Goal: Task Accomplishment & Management: Use online tool/utility

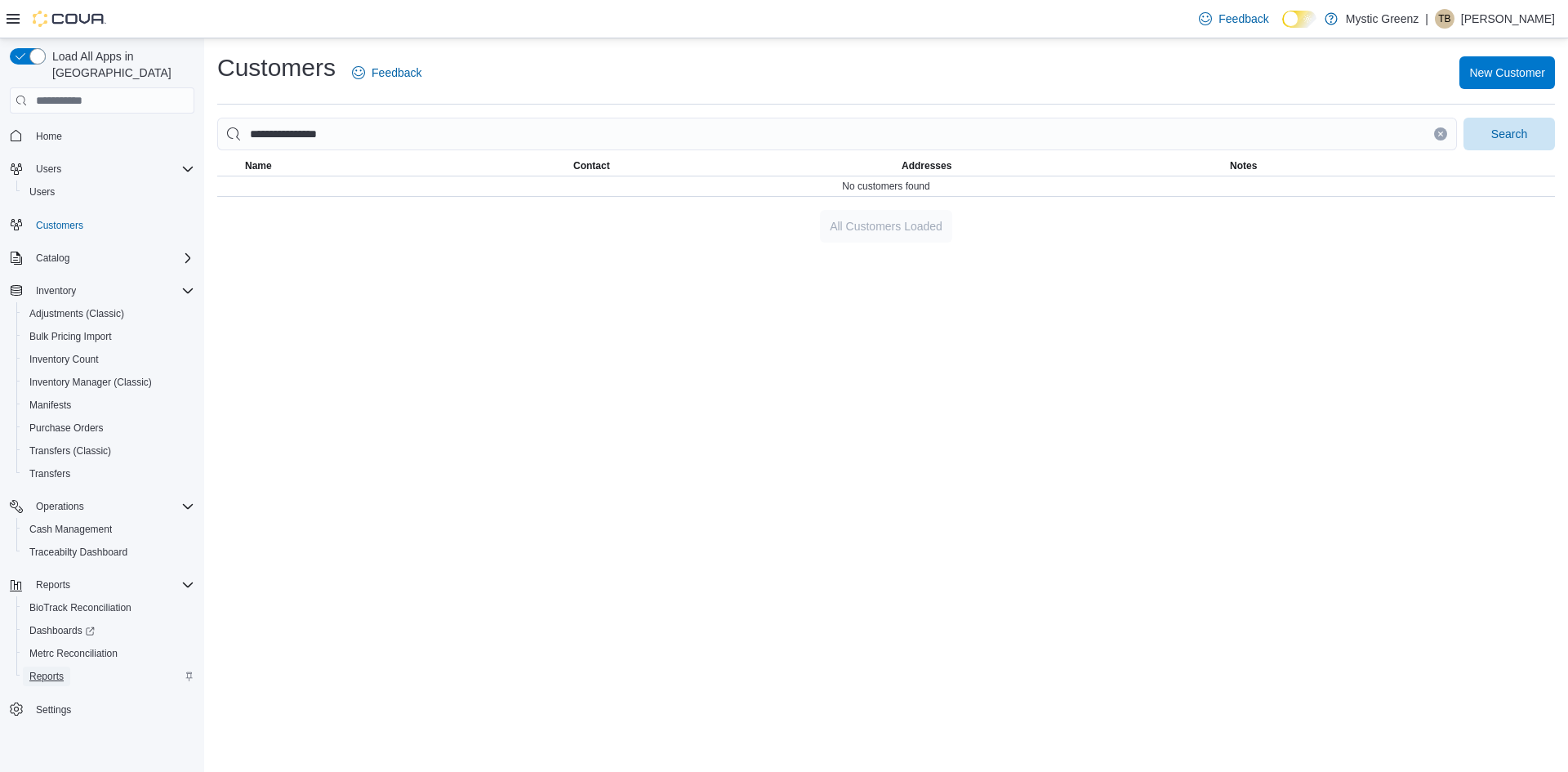
click at [56, 667] on span "Reports" at bounding box center [46, 676] width 34 height 19
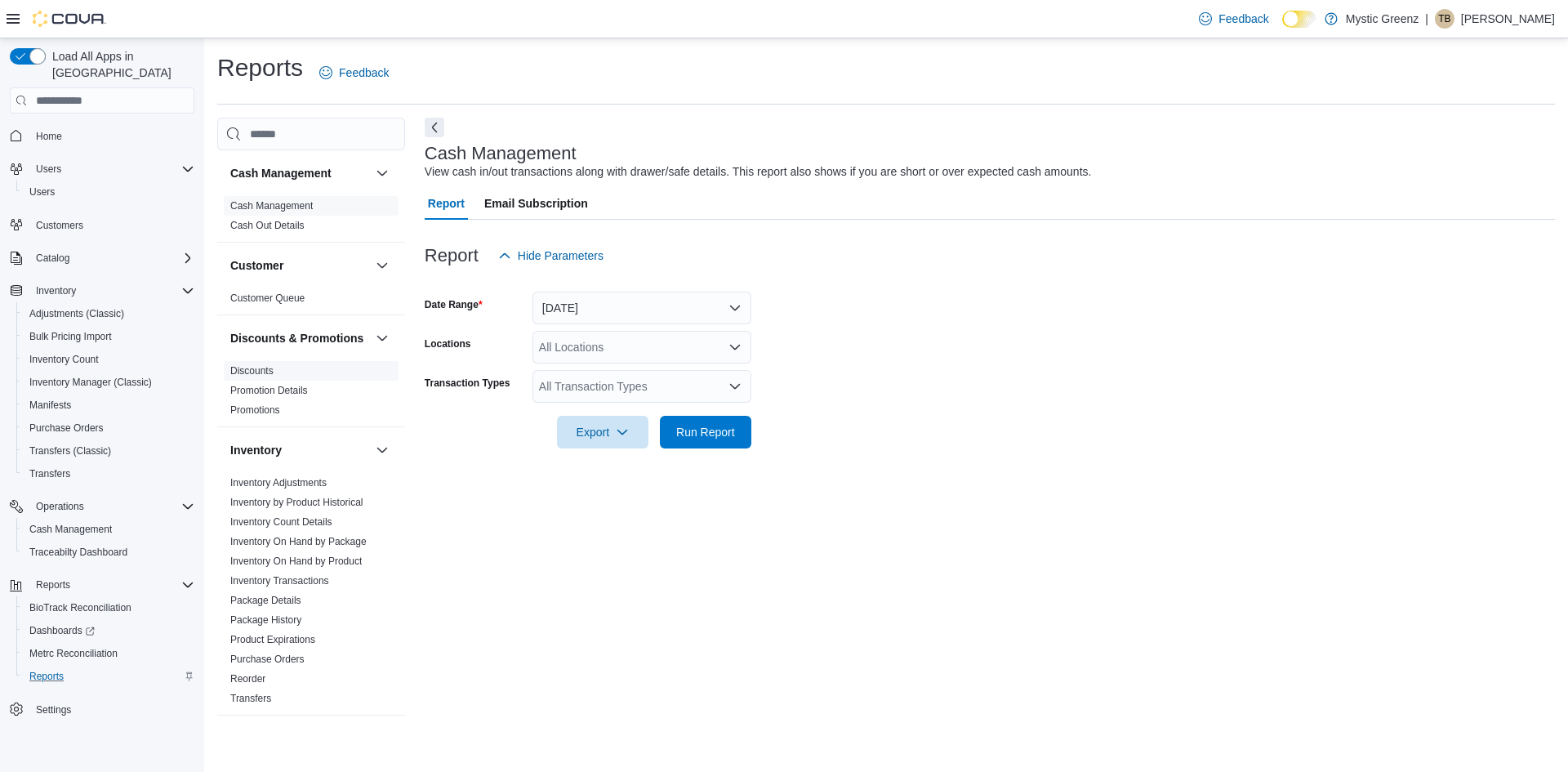
click at [287, 381] on span "Discounts" at bounding box center [311, 371] width 174 height 19
click at [730, 348] on icon "Open list of options" at bounding box center [734, 347] width 13 height 13
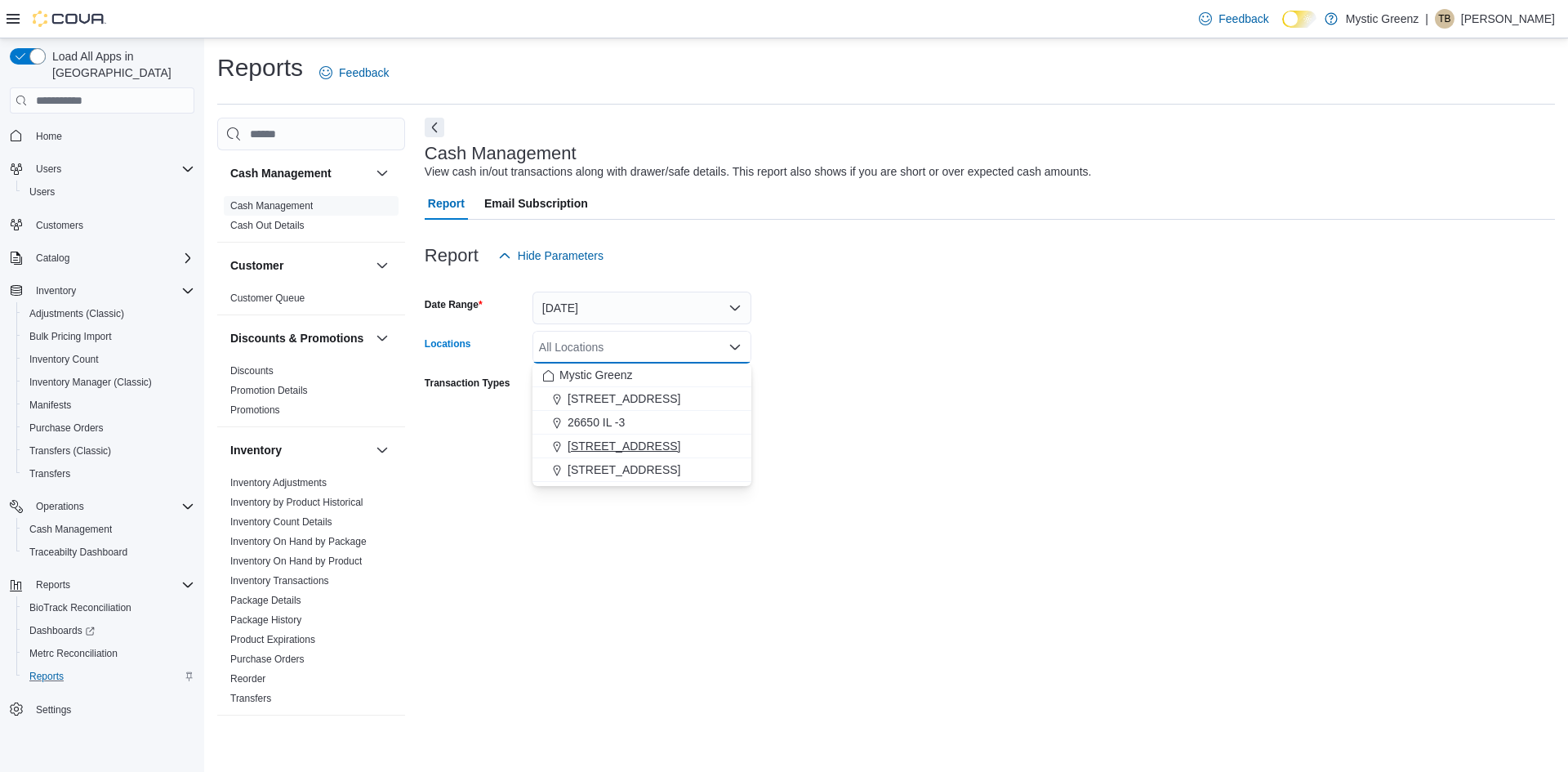
click at [668, 454] on button "[STREET_ADDRESS]" at bounding box center [642, 446] width 219 height 23
click at [808, 427] on form "Date Range Today Locations 360 S Green Mount Rd. Combo box. Selected. 360 S Gre…" at bounding box center [989, 359] width 1131 height 176
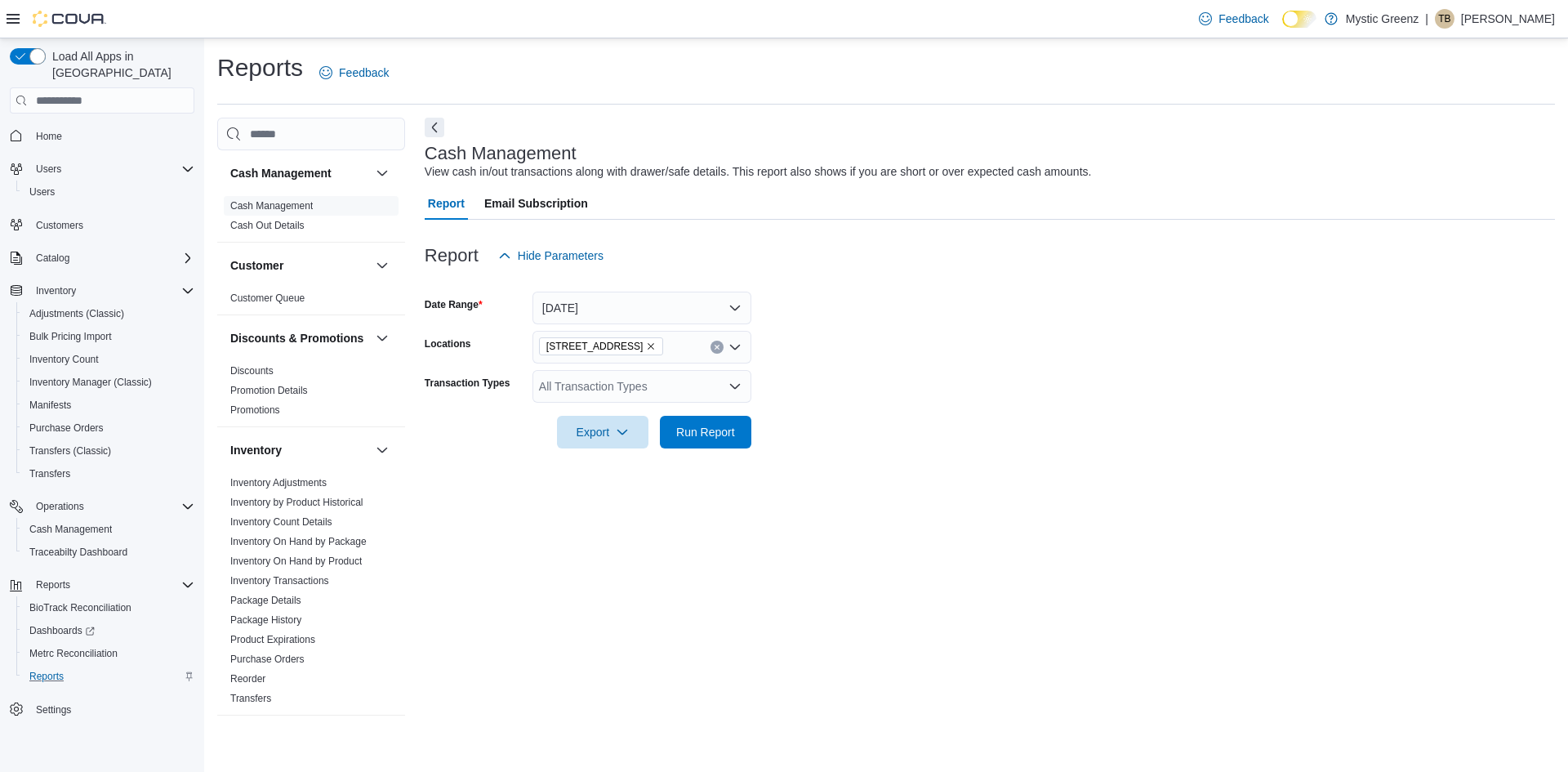
click at [732, 384] on icon "Open list of options" at bounding box center [734, 386] width 13 height 13
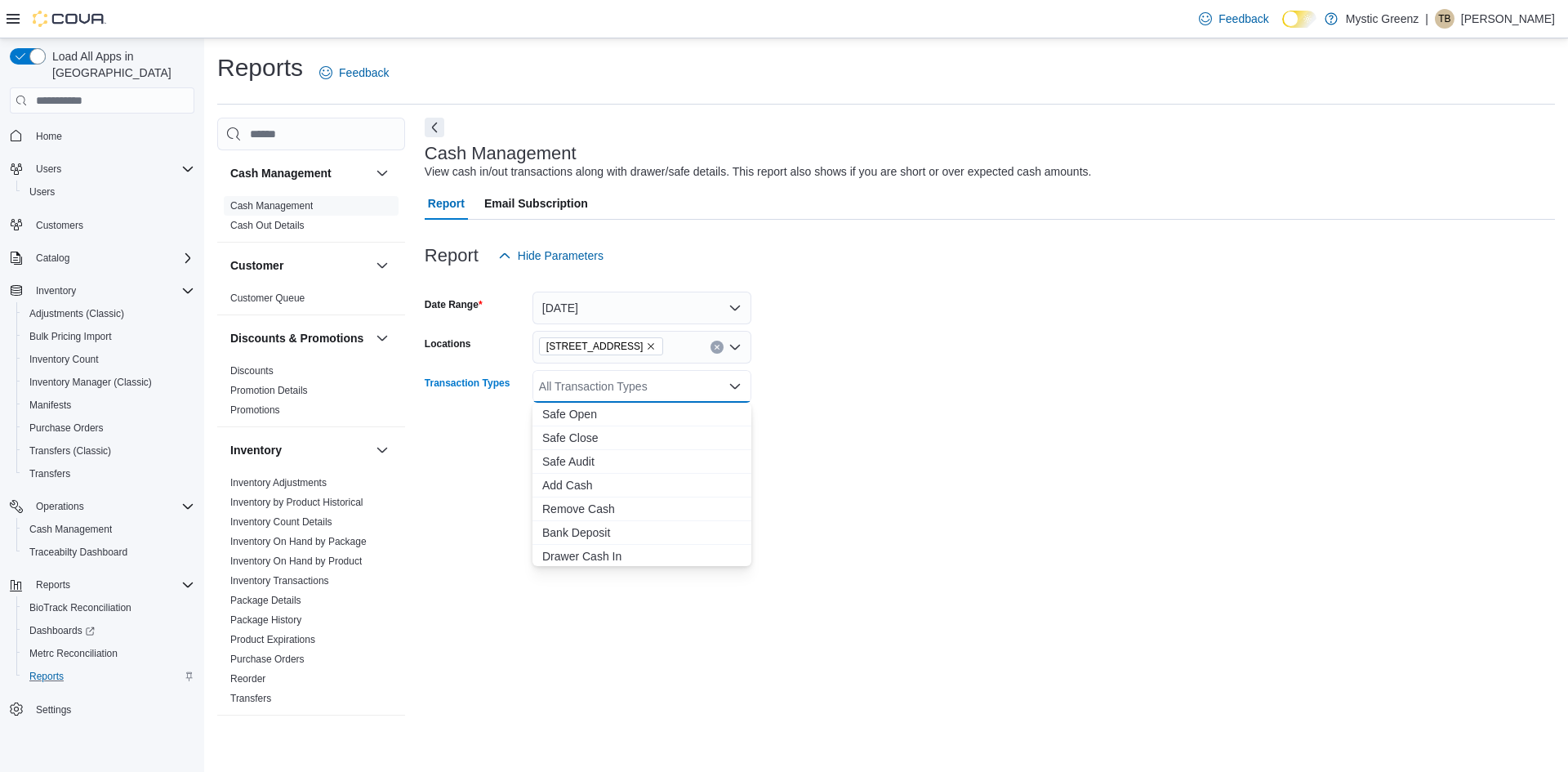
click at [971, 312] on form "Date Range Today Locations 360 S Green Mount Rd. Transaction Types All Transact…" at bounding box center [989, 359] width 1131 height 176
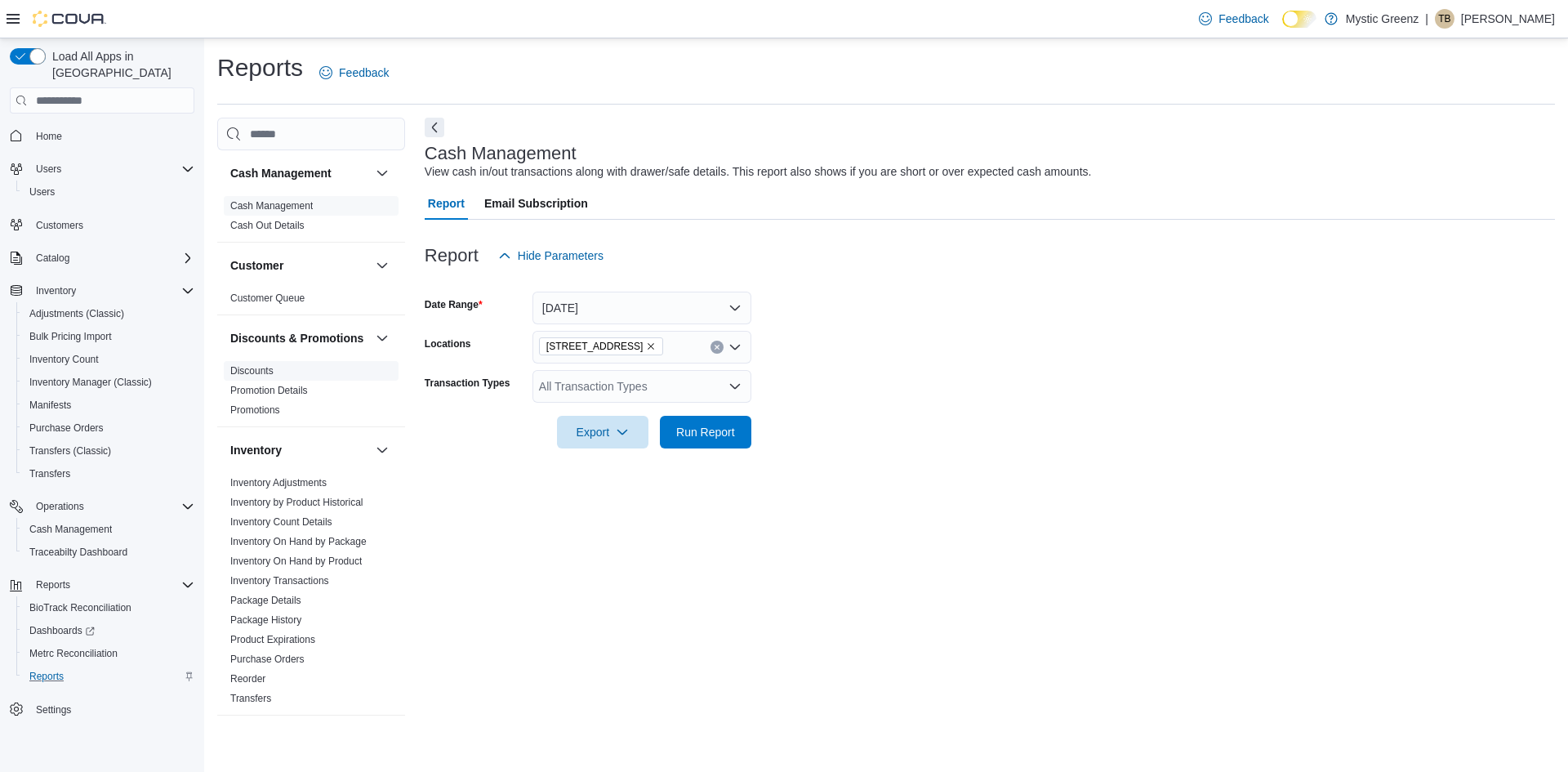
click at [275, 379] on span "Discounts" at bounding box center [311, 371] width 174 height 19
click at [264, 377] on link "Discounts" at bounding box center [252, 371] width 43 height 12
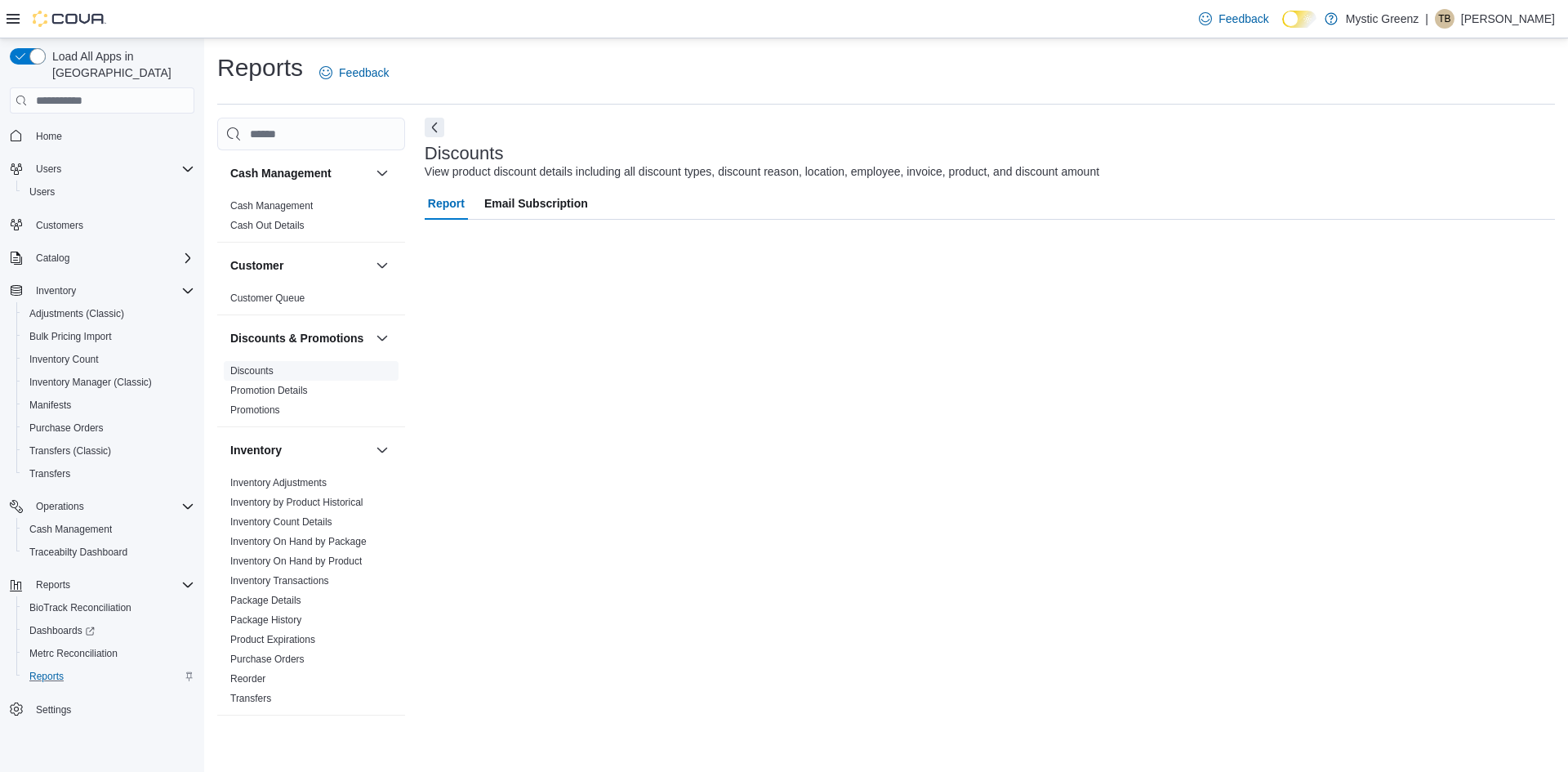
click at [264, 377] on link "Discounts" at bounding box center [252, 371] width 43 height 12
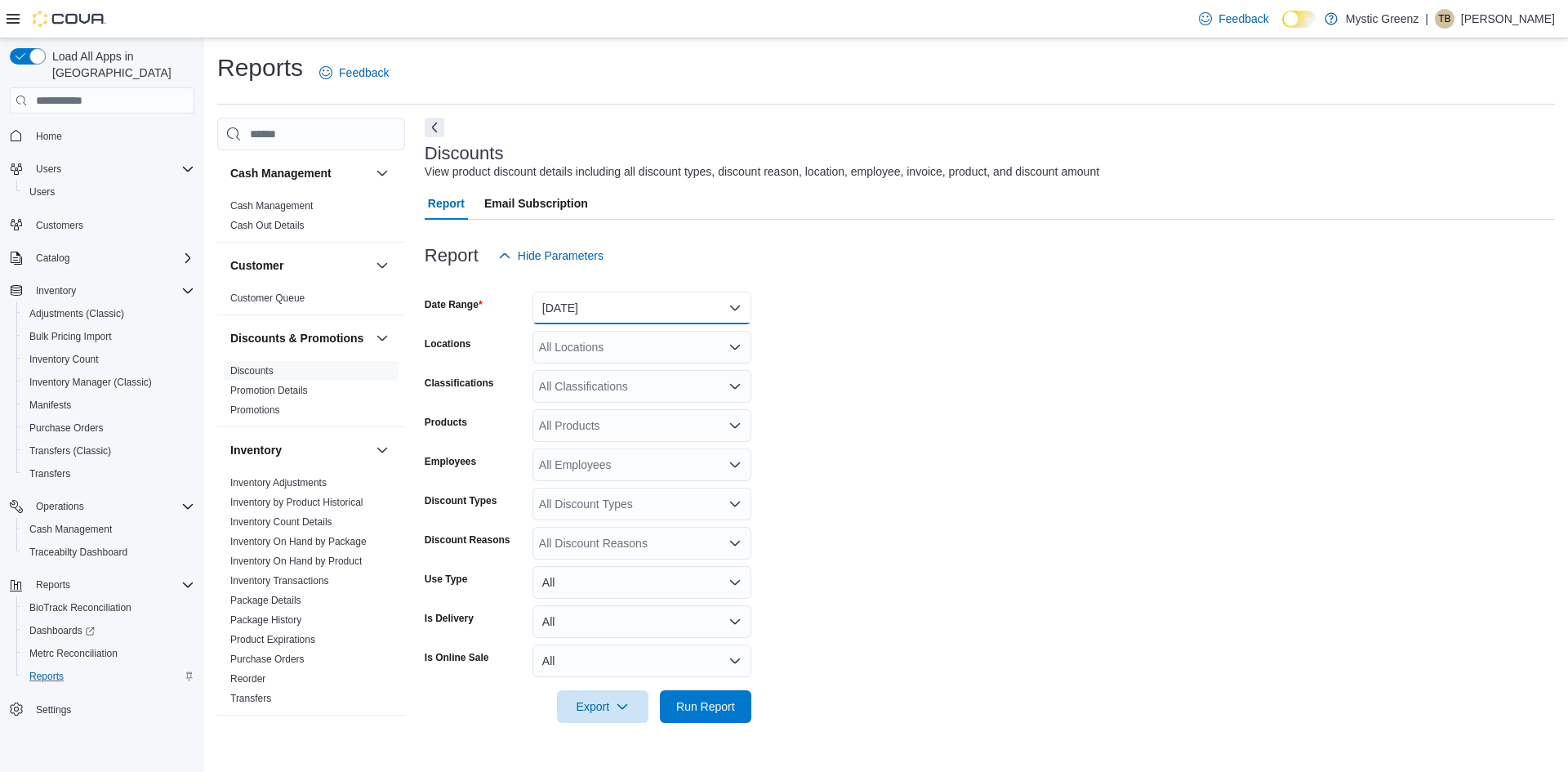
click at [718, 300] on button "[DATE]" at bounding box center [642, 308] width 219 height 33
click at [584, 369] on span "Today" at bounding box center [652, 373] width 186 height 19
click at [707, 349] on div "All Locations" at bounding box center [642, 348] width 219 height 33
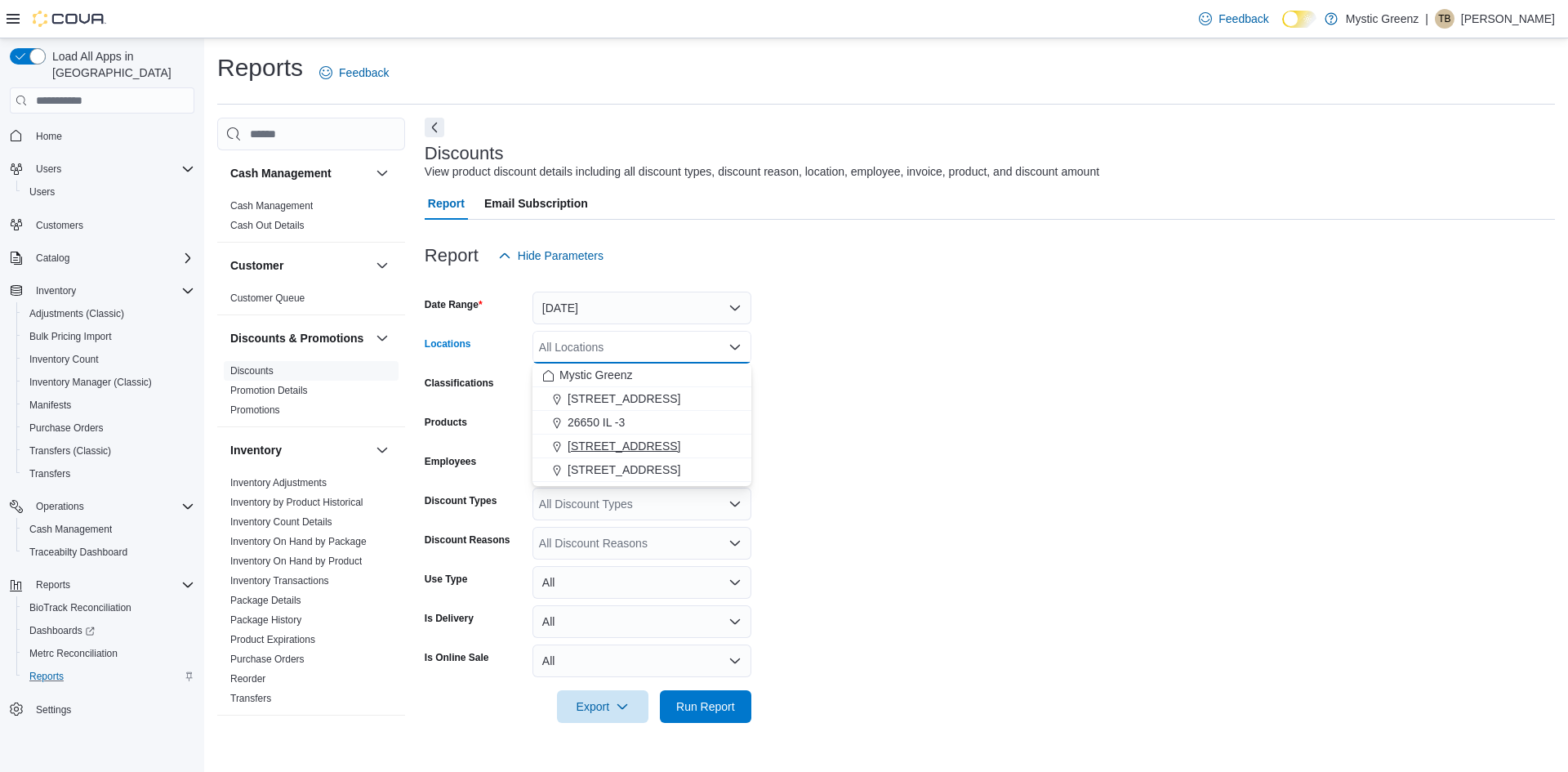
click at [680, 447] on span "[STREET_ADDRESS]" at bounding box center [624, 446] width 113 height 17
click at [904, 403] on form "Date Range Today Locations 360 S Green Mount Rd. Combo box. Selected. 360 S Gre…" at bounding box center [989, 496] width 1131 height 451
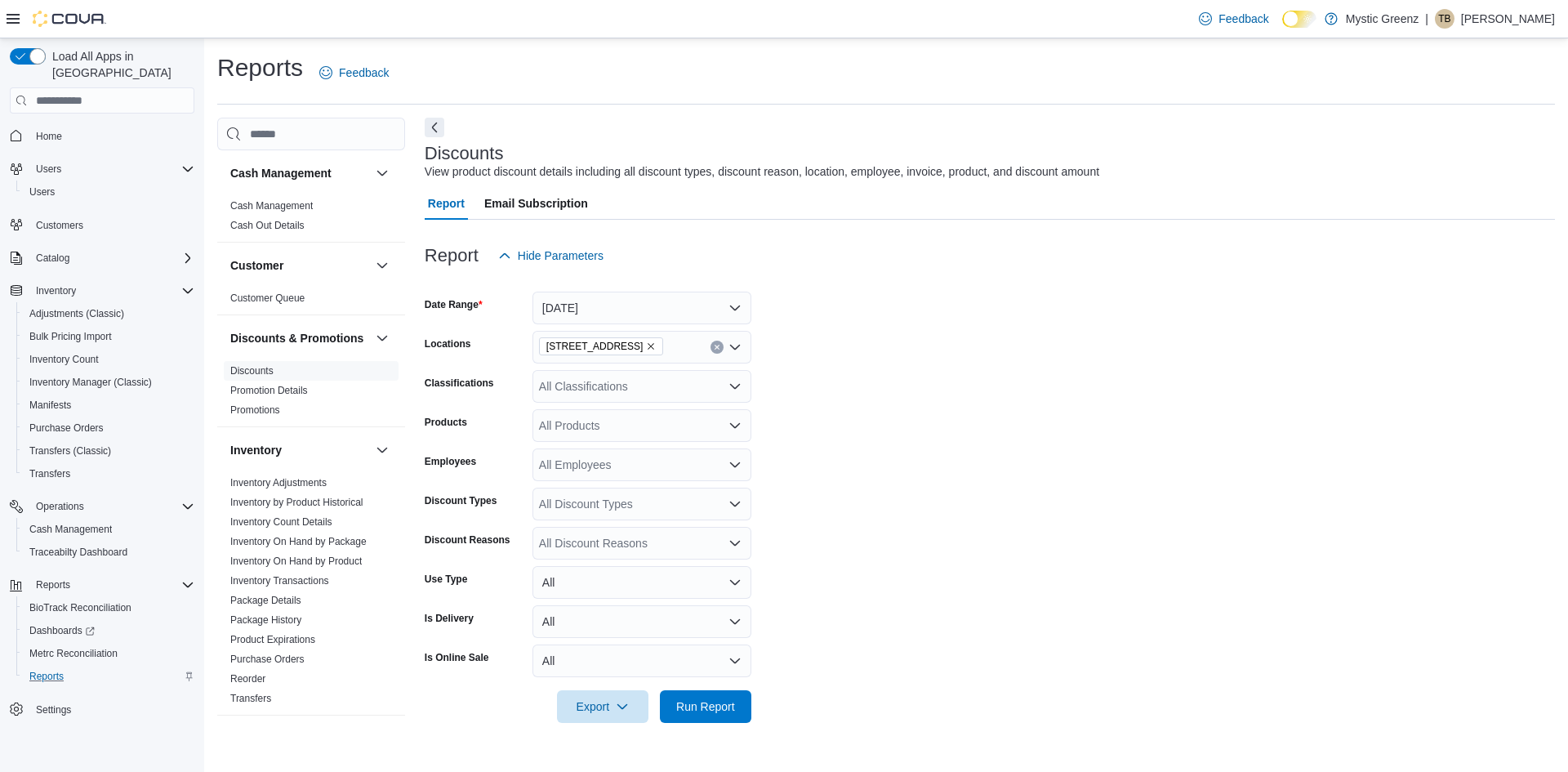
click at [743, 432] on div "All Products" at bounding box center [642, 425] width 219 height 33
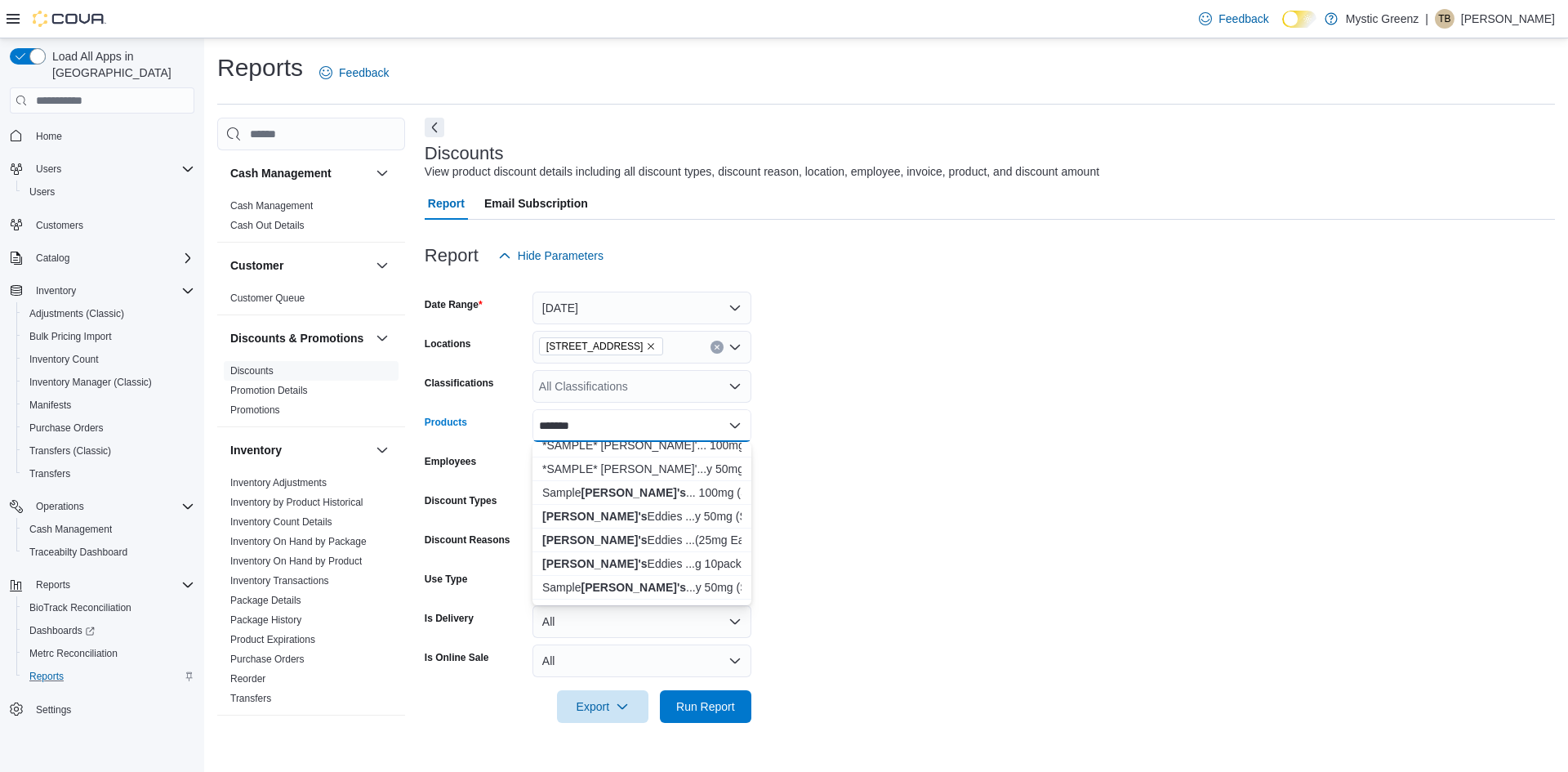
scroll to position [327, 0]
type input "*******"
click at [732, 471] on button "Betty's Eddies ...g 10pack Indica" at bounding box center [642, 482] width 219 height 23
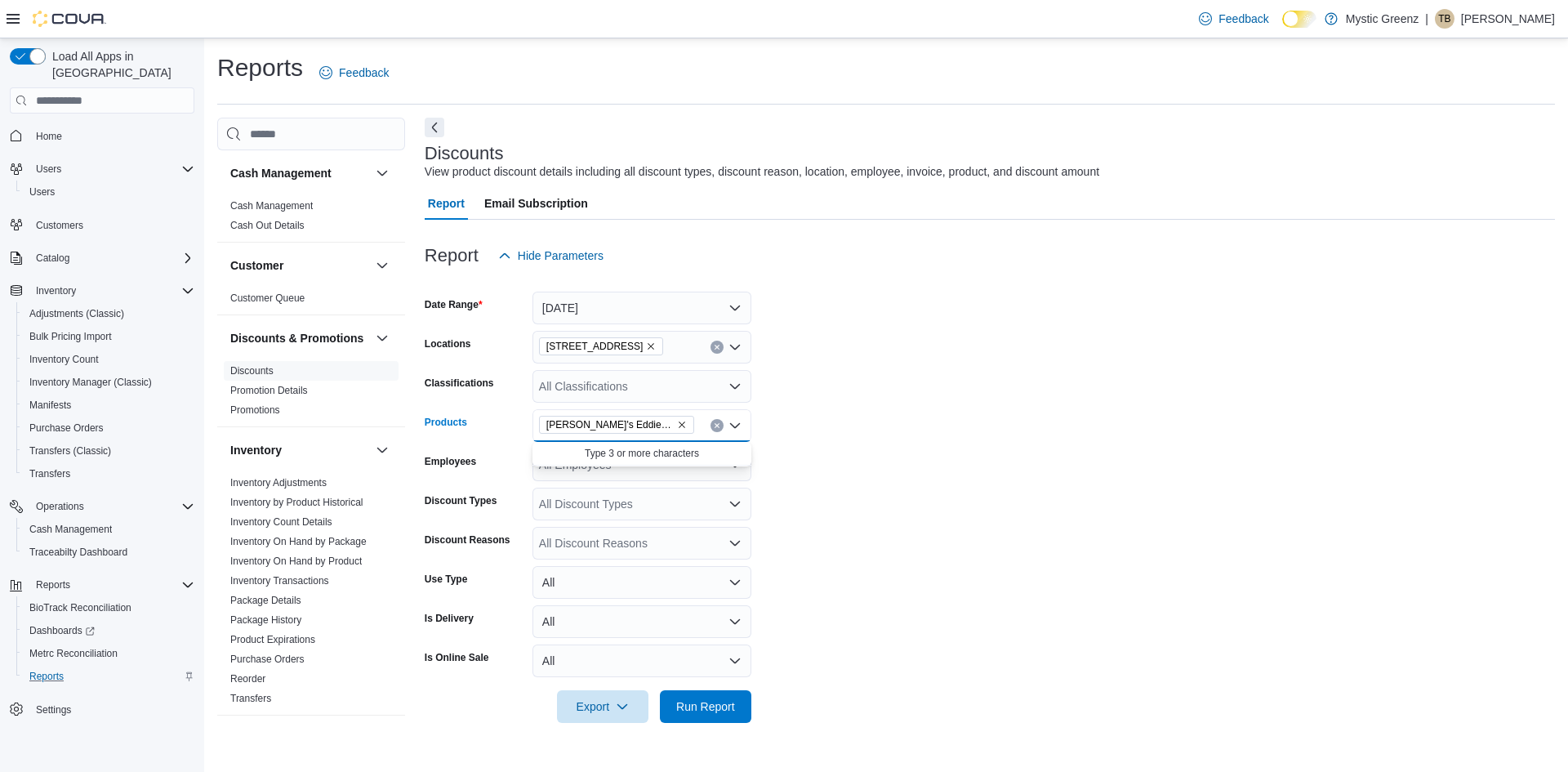
scroll to position [0, 0]
click at [631, 425] on span "Betty's Eddies Fruit Chews Orange Creme 100mg 10pack Indica" at bounding box center [610, 424] width 128 height 17
click at [686, 423] on icon "Remove Betty's Eddies Fruit Chews Orange Creme 100mg 10pack Indica from selecti…" at bounding box center [682, 424] width 10 height 10
click at [686, 423] on div "All Products Combo box. Selected. Combo box input. All Products. Type some text…" at bounding box center [642, 425] width 219 height 33
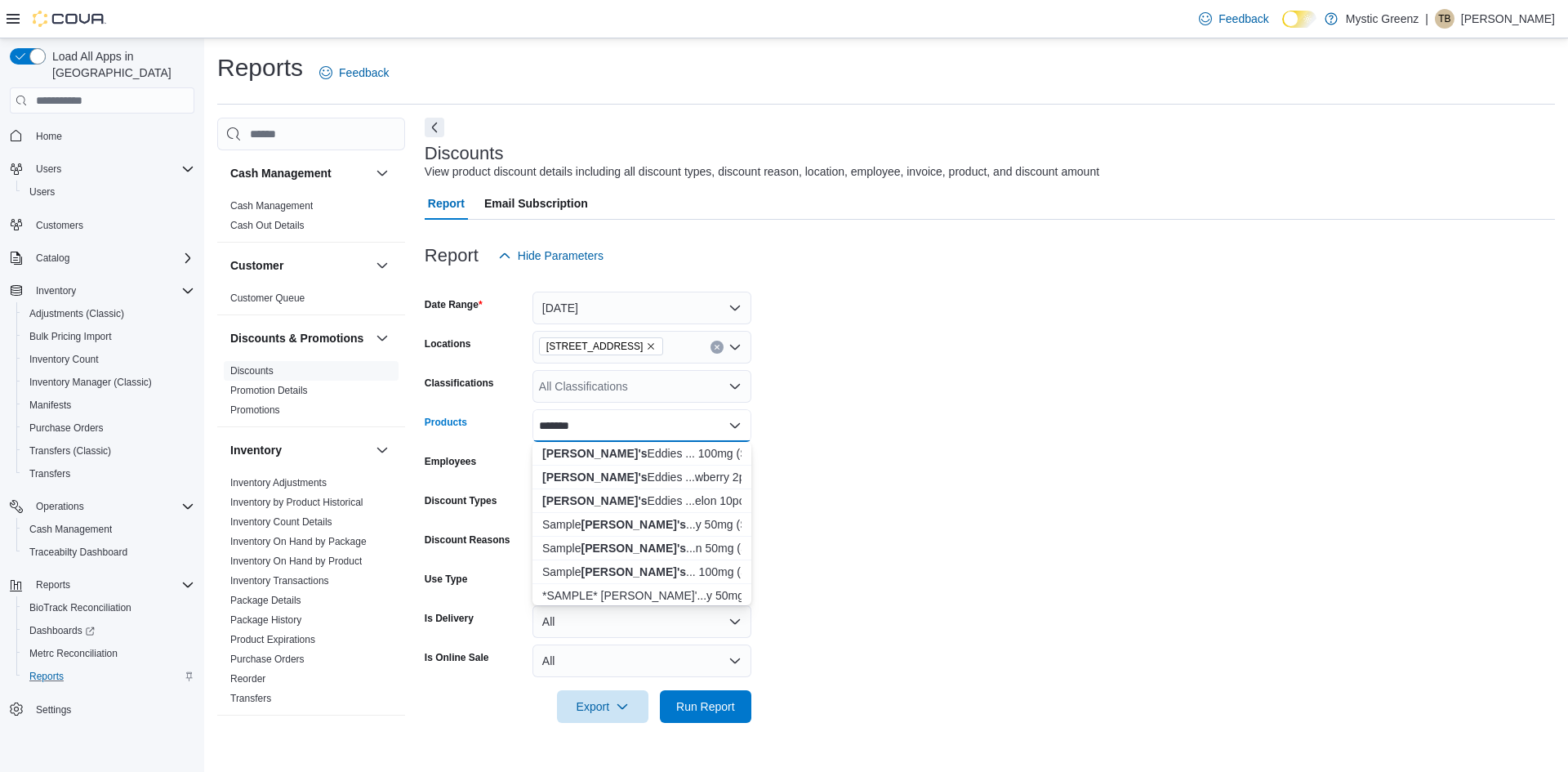
click at [1156, 457] on form "Date Range Today Locations 360 S Green Mount Rd. Classifications All Classifica…" at bounding box center [989, 496] width 1131 height 451
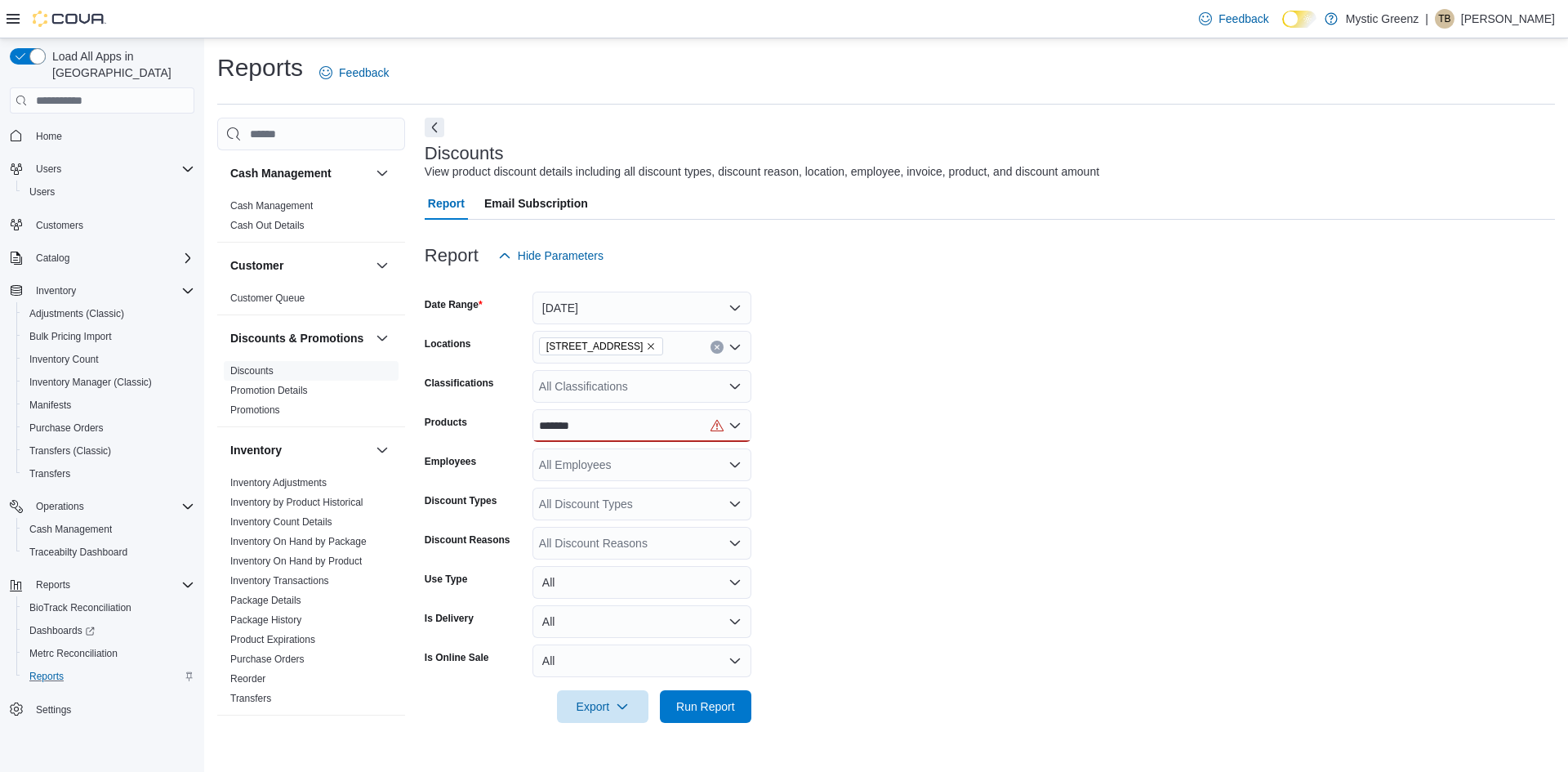
click at [740, 426] on icon "Open list of options" at bounding box center [734, 424] width 13 height 13
drag, startPoint x: 877, startPoint y: 552, endPoint x: 532, endPoint y: 465, distance: 355.8
click at [876, 550] on form "Date Range Today Locations 360 S Green Mount Rd. Classifications All Classifica…" at bounding box center [989, 496] width 1131 height 451
click at [585, 420] on div "*******" at bounding box center [642, 425] width 219 height 33
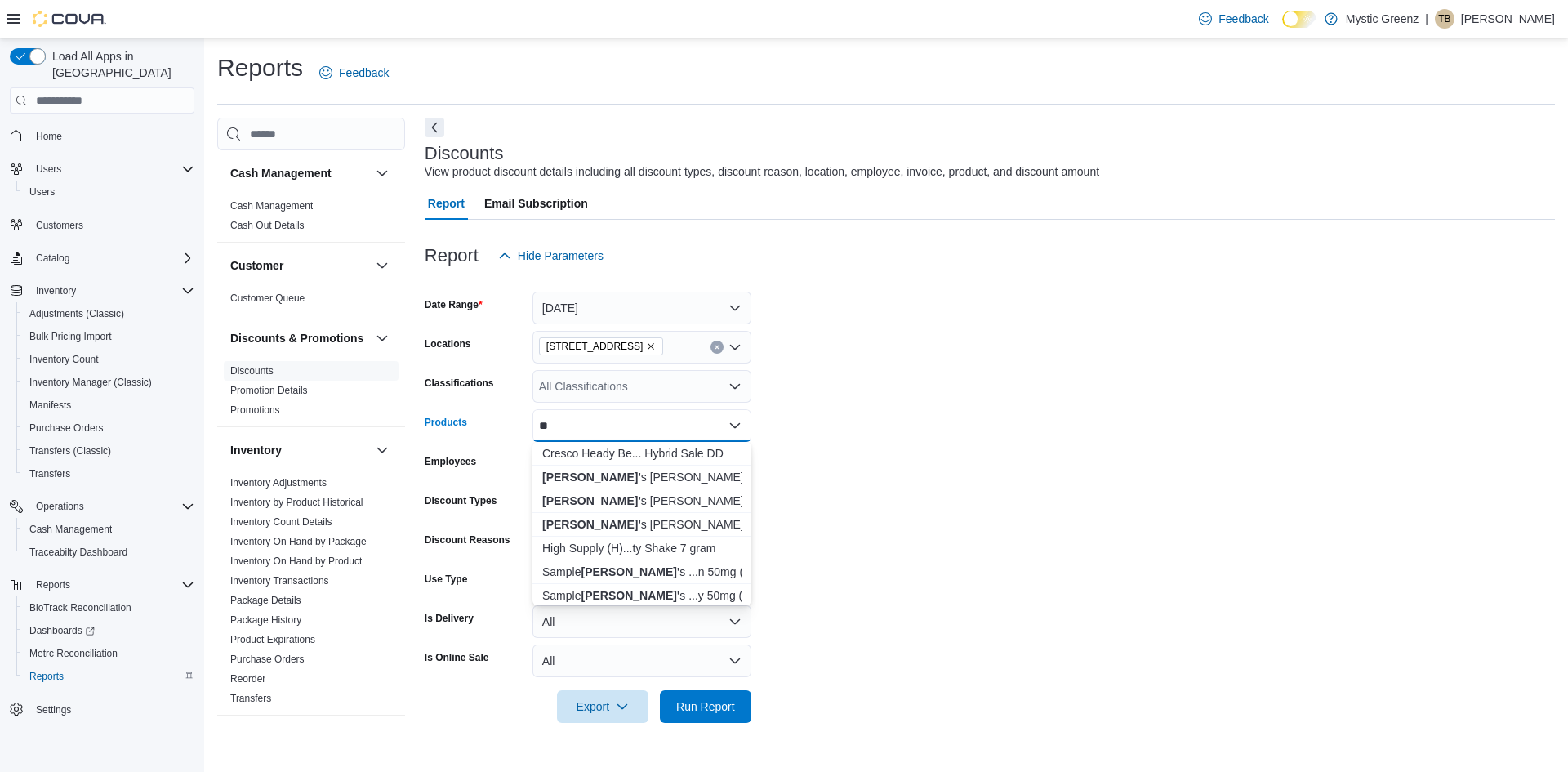
type input "*"
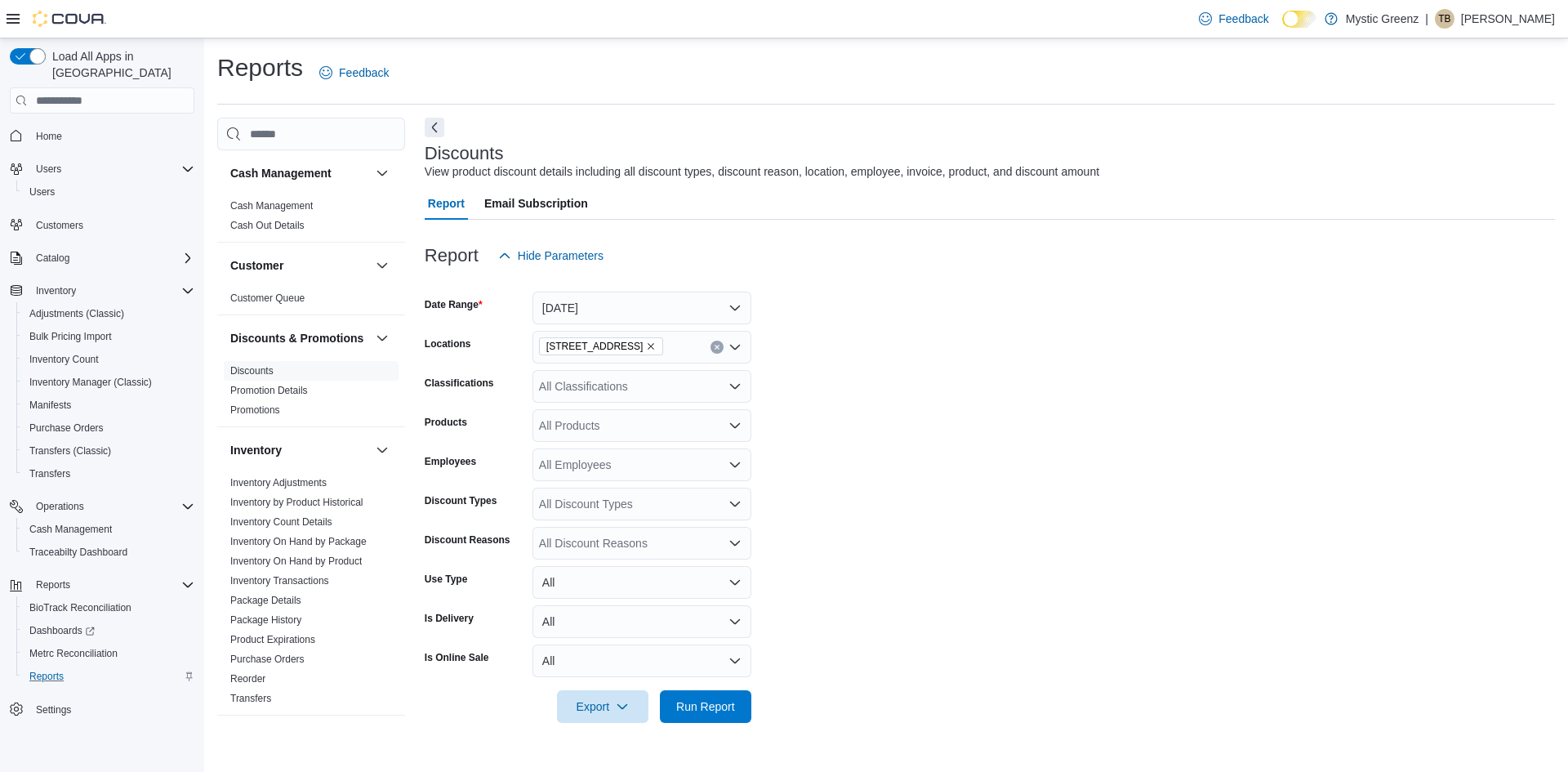
click at [920, 371] on form "Date Range Today Locations 360 S Green Mount Rd. Classifications All Classifica…" at bounding box center [989, 496] width 1131 height 451
click at [681, 516] on div "All Discount Types" at bounding box center [642, 504] width 219 height 33
click at [866, 529] on form "Date Range Today Locations 360 S Green Mount Rd. Classifications All Classifica…" at bounding box center [989, 496] width 1131 height 451
click at [673, 544] on div "All Discount Reasons" at bounding box center [642, 543] width 219 height 33
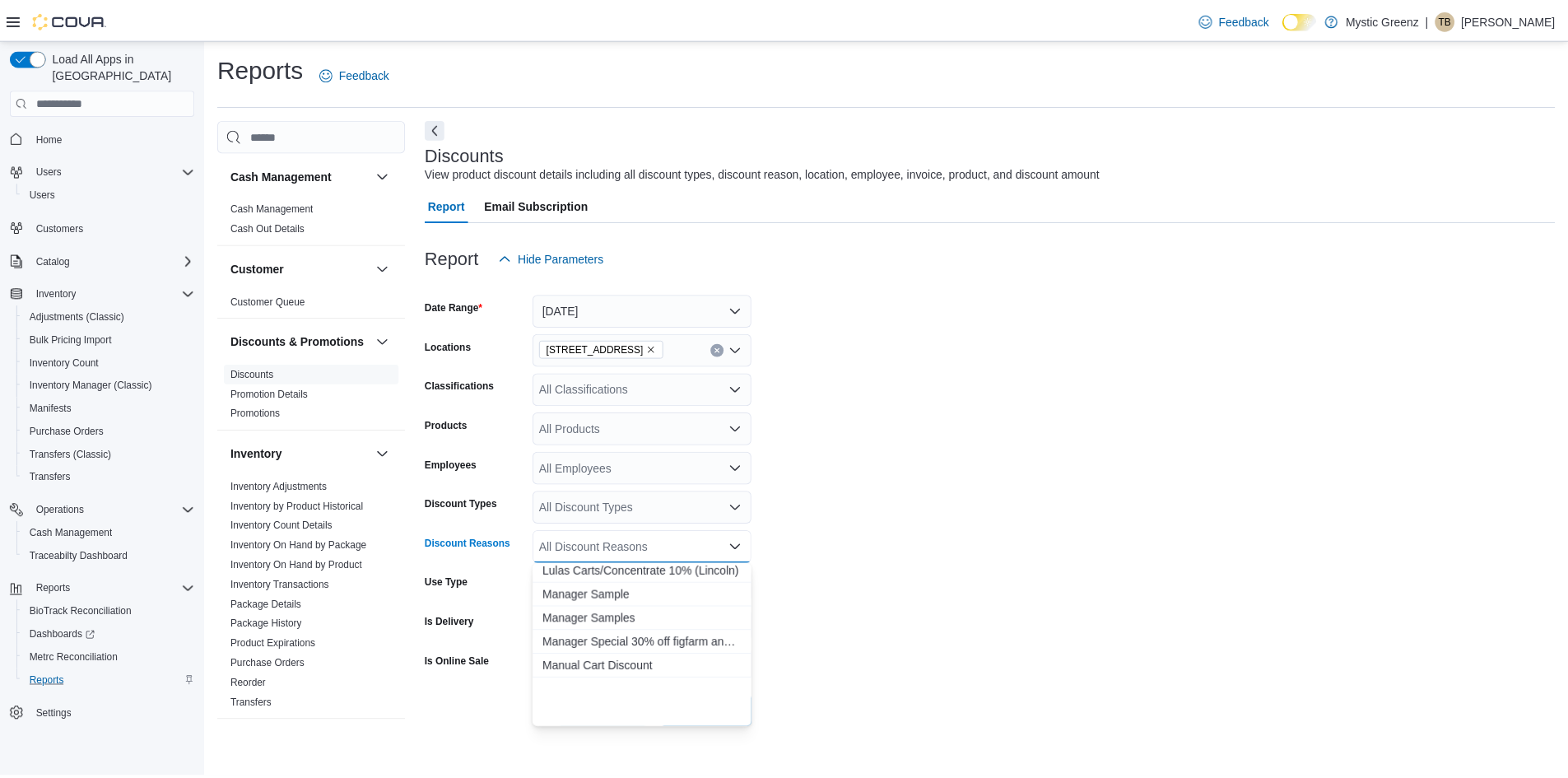
scroll to position [19502, 0]
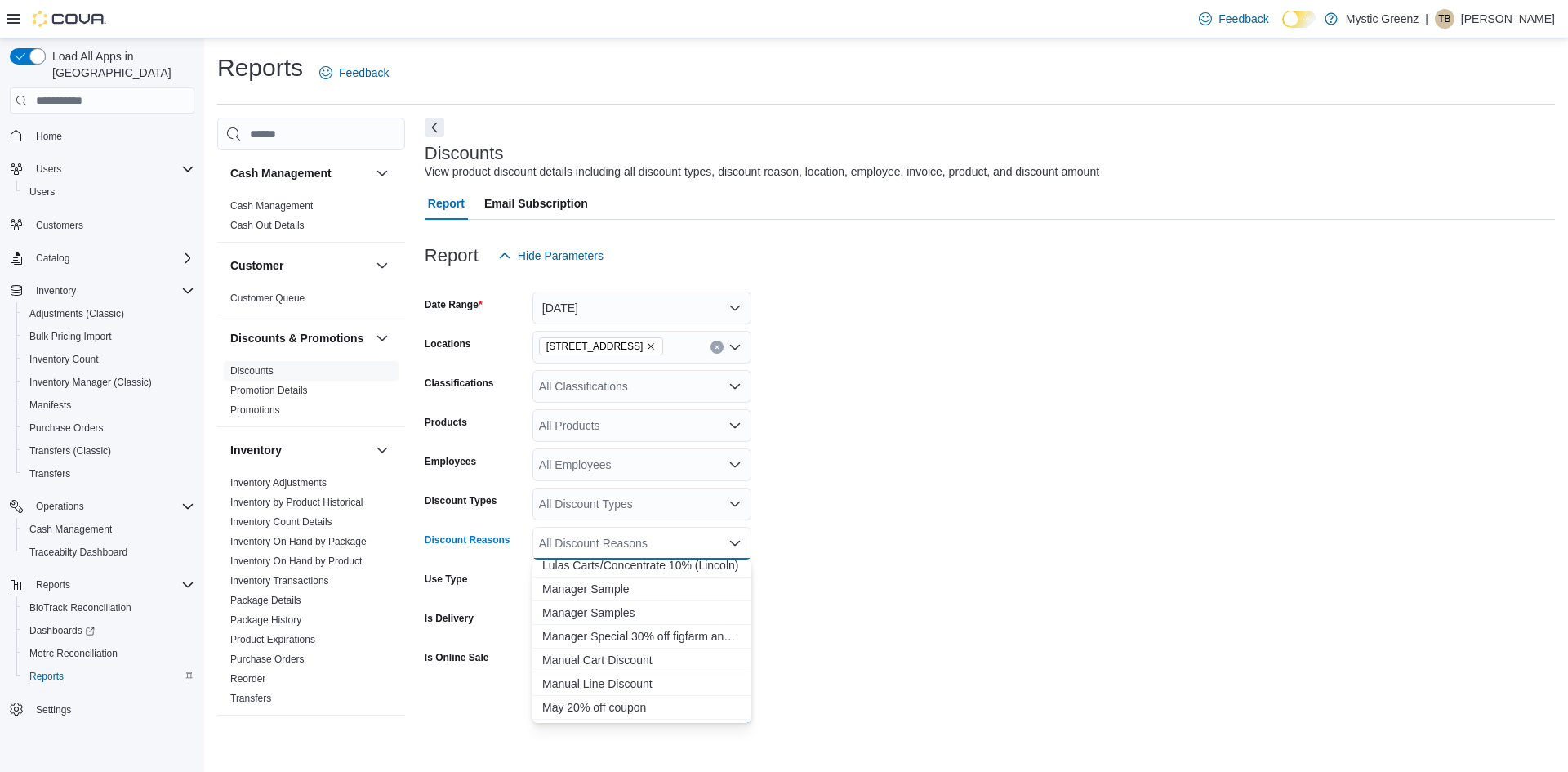
click at [608, 617] on span "Manager Samples" at bounding box center [642, 612] width 200 height 17
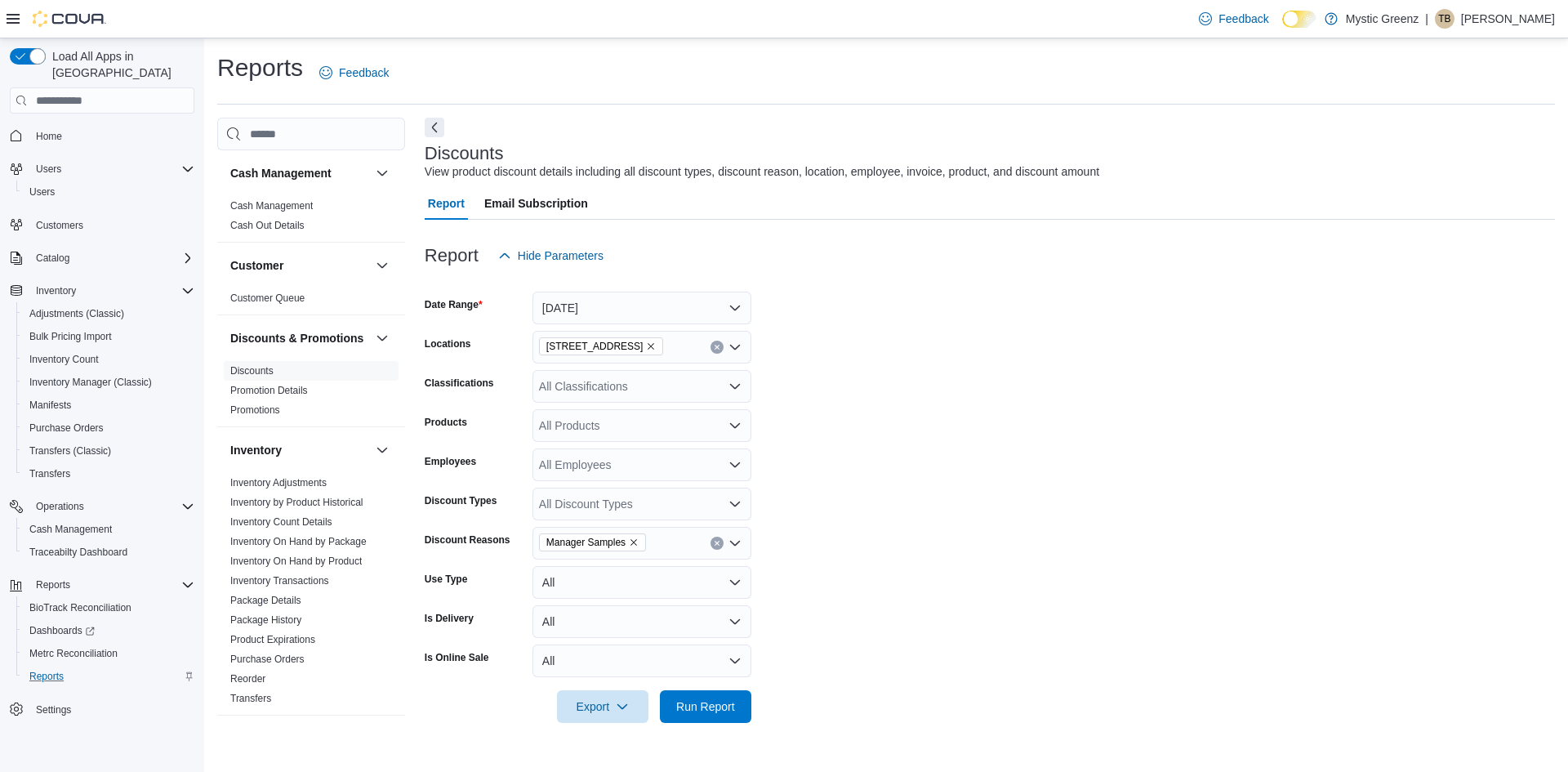
click at [856, 534] on form "Date Range Today Locations 360 S Green Mount Rd. Classifications All Classifica…" at bounding box center [989, 496] width 1131 height 451
click at [723, 717] on span "Run Report" at bounding box center [706, 706] width 72 height 33
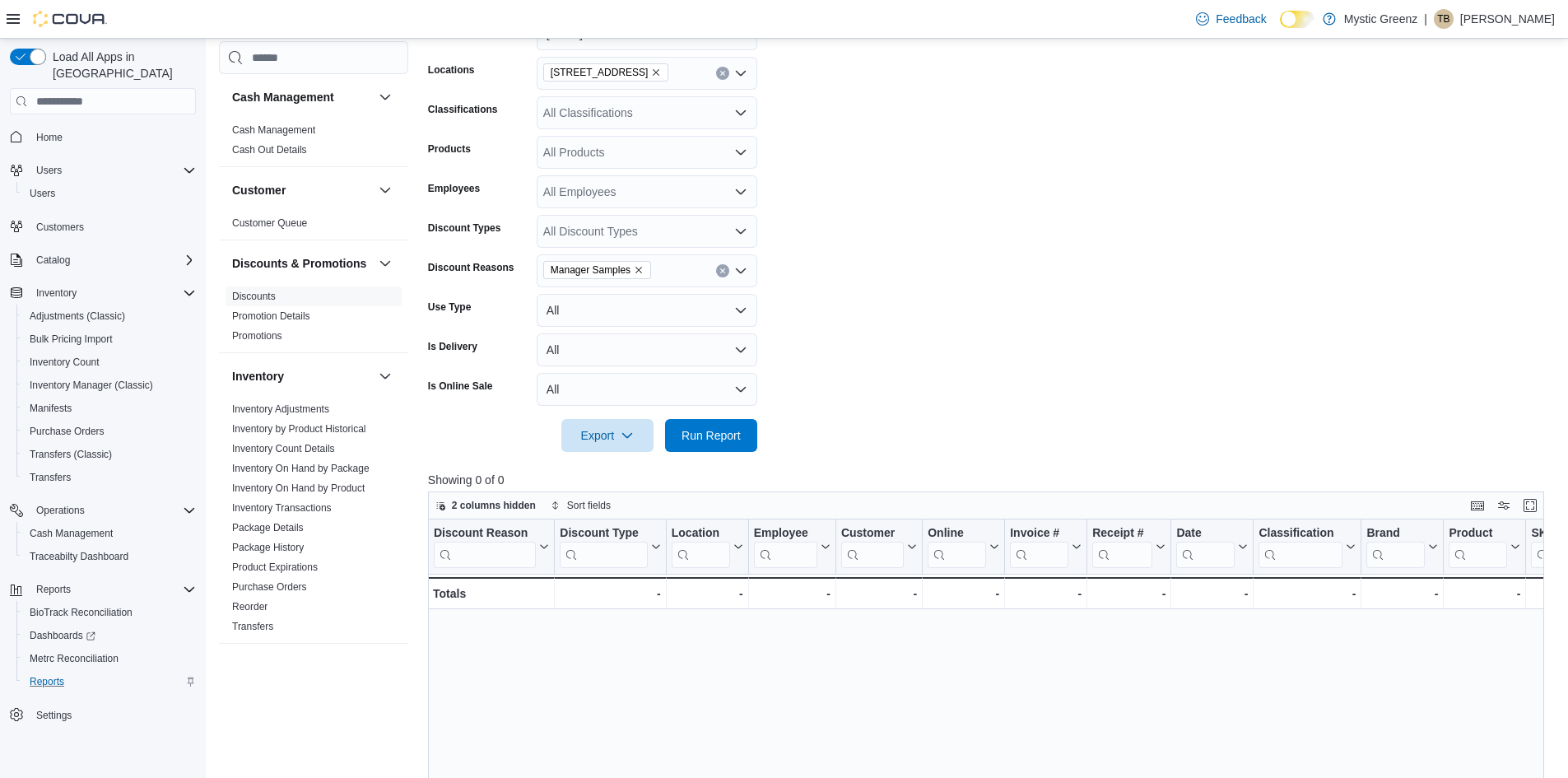
scroll to position [247, 0]
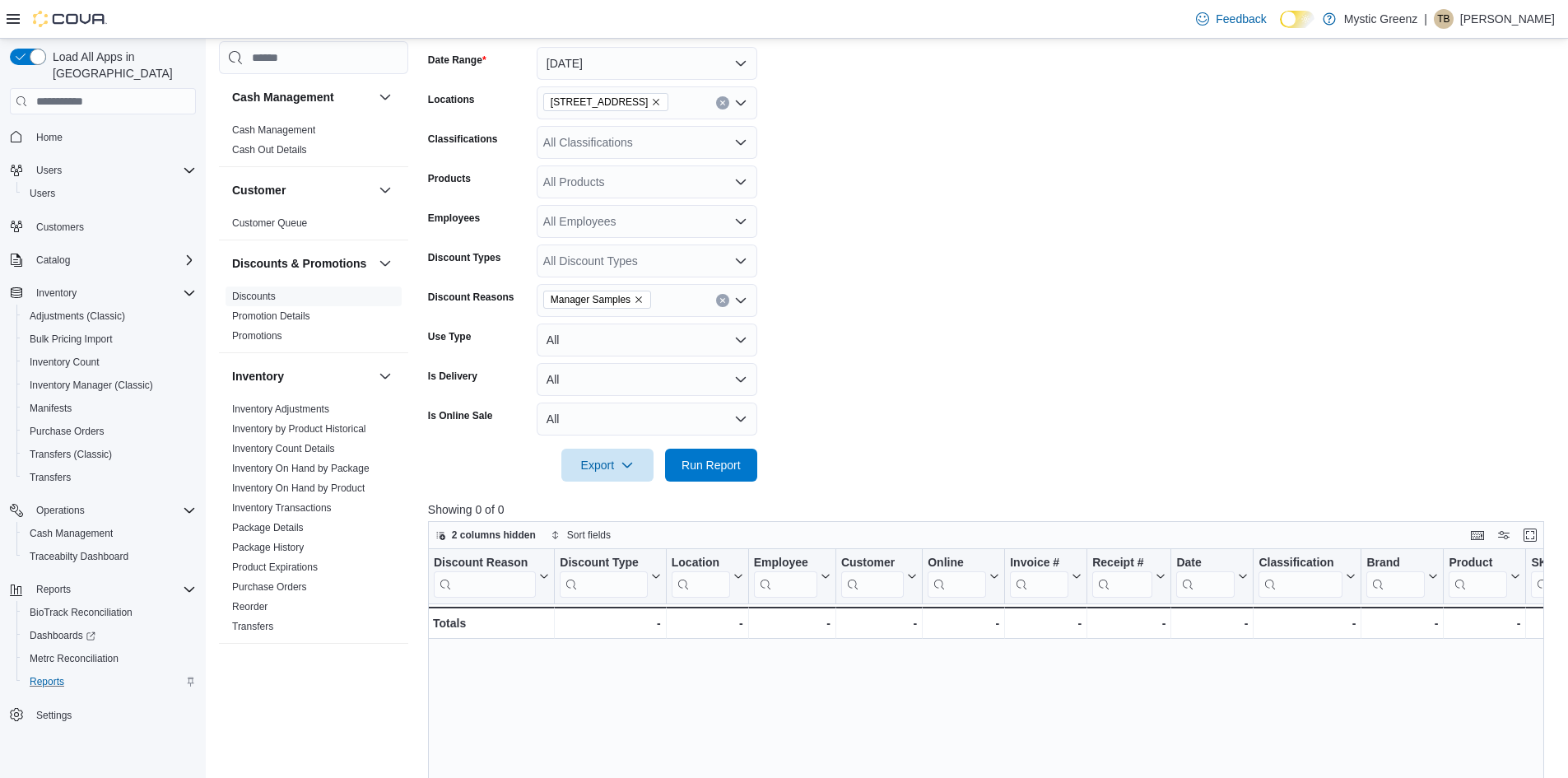
click at [637, 298] on icon "Remove Manager Samples from selection in this group" at bounding box center [639, 299] width 7 height 7
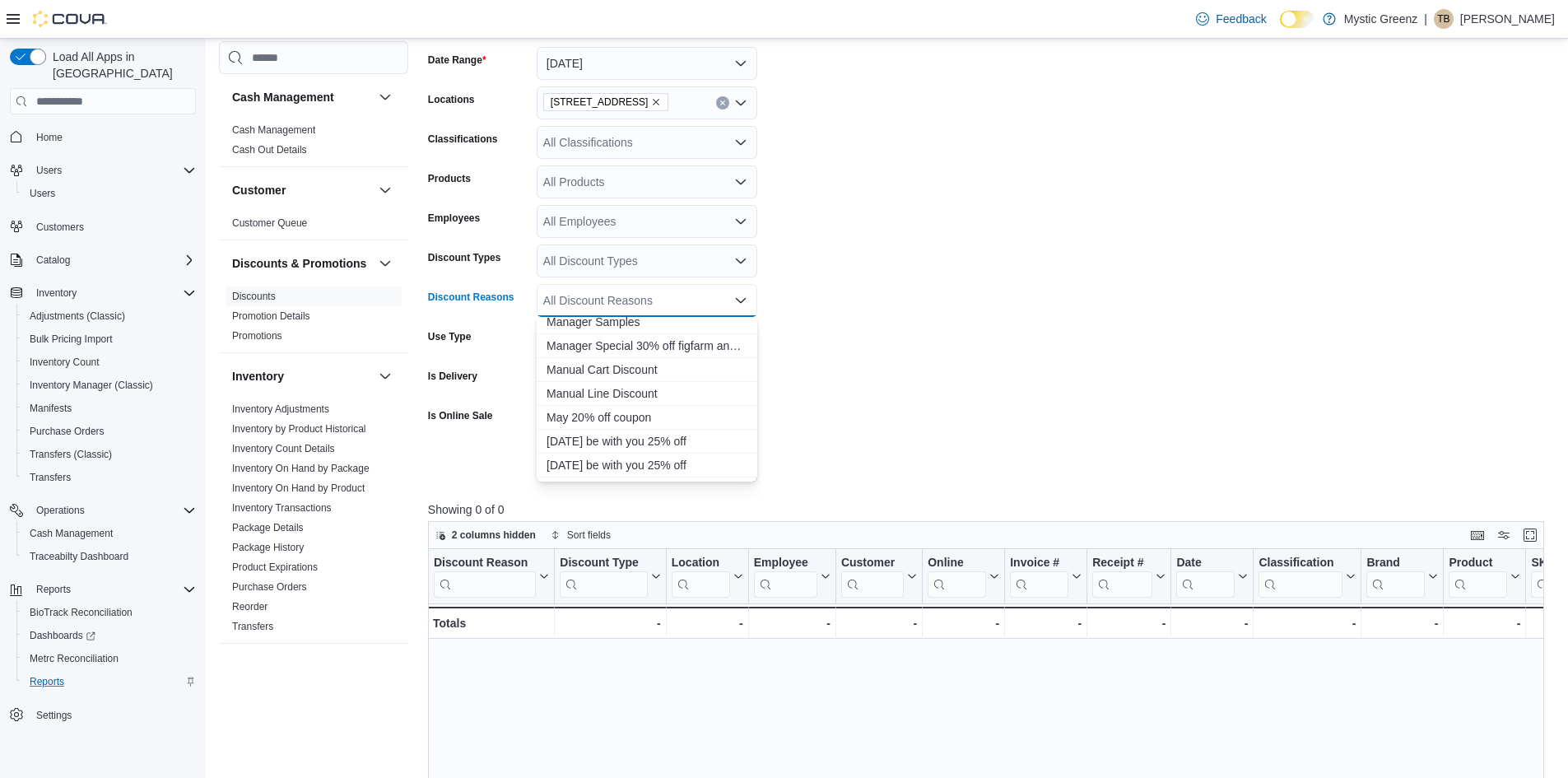
scroll to position [19502, 0]
click at [623, 377] on span "Manager Samples" at bounding box center [647, 370] width 201 height 17
click at [913, 347] on form "Date Range Today Locations 360 S Green Mount Rd. Classifications All Classifica…" at bounding box center [991, 254] width 1127 height 454
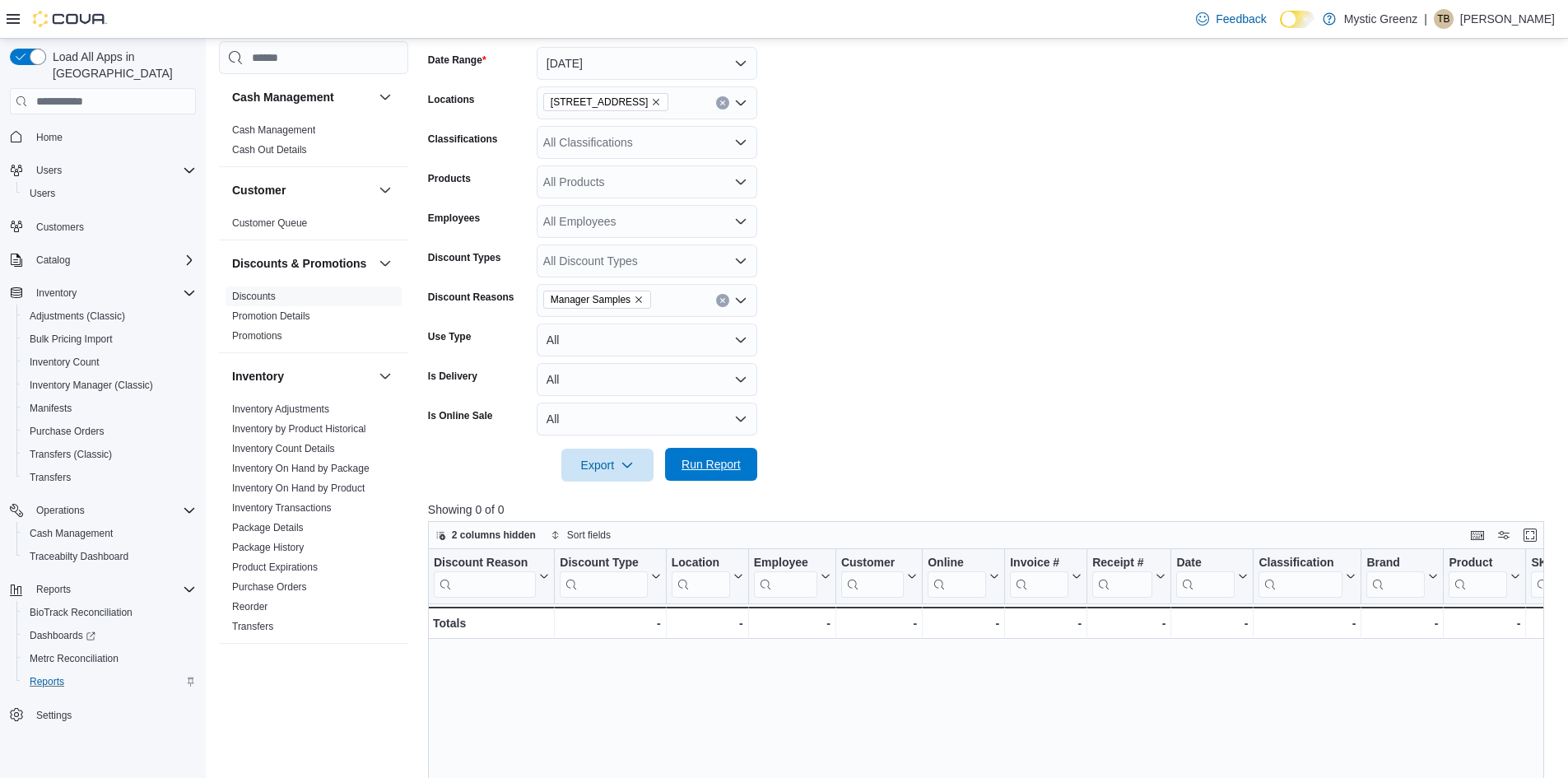
click at [692, 475] on span "Run Report" at bounding box center [711, 464] width 73 height 33
click at [710, 233] on div "All Employees" at bounding box center [647, 222] width 221 height 33
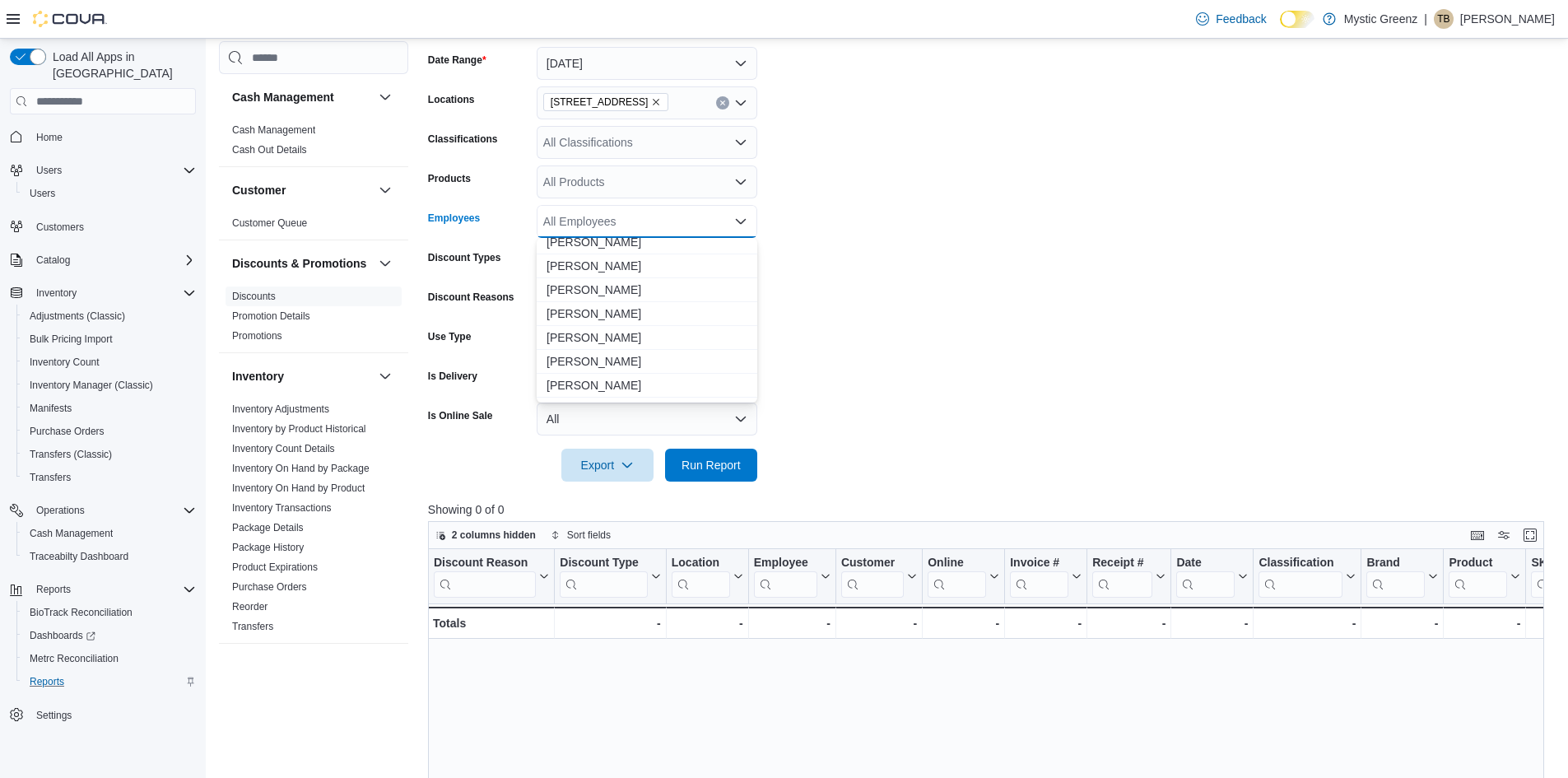
scroll to position [2235, 0]
click at [646, 275] on span "[PERSON_NAME]" at bounding box center [647, 281] width 201 height 17
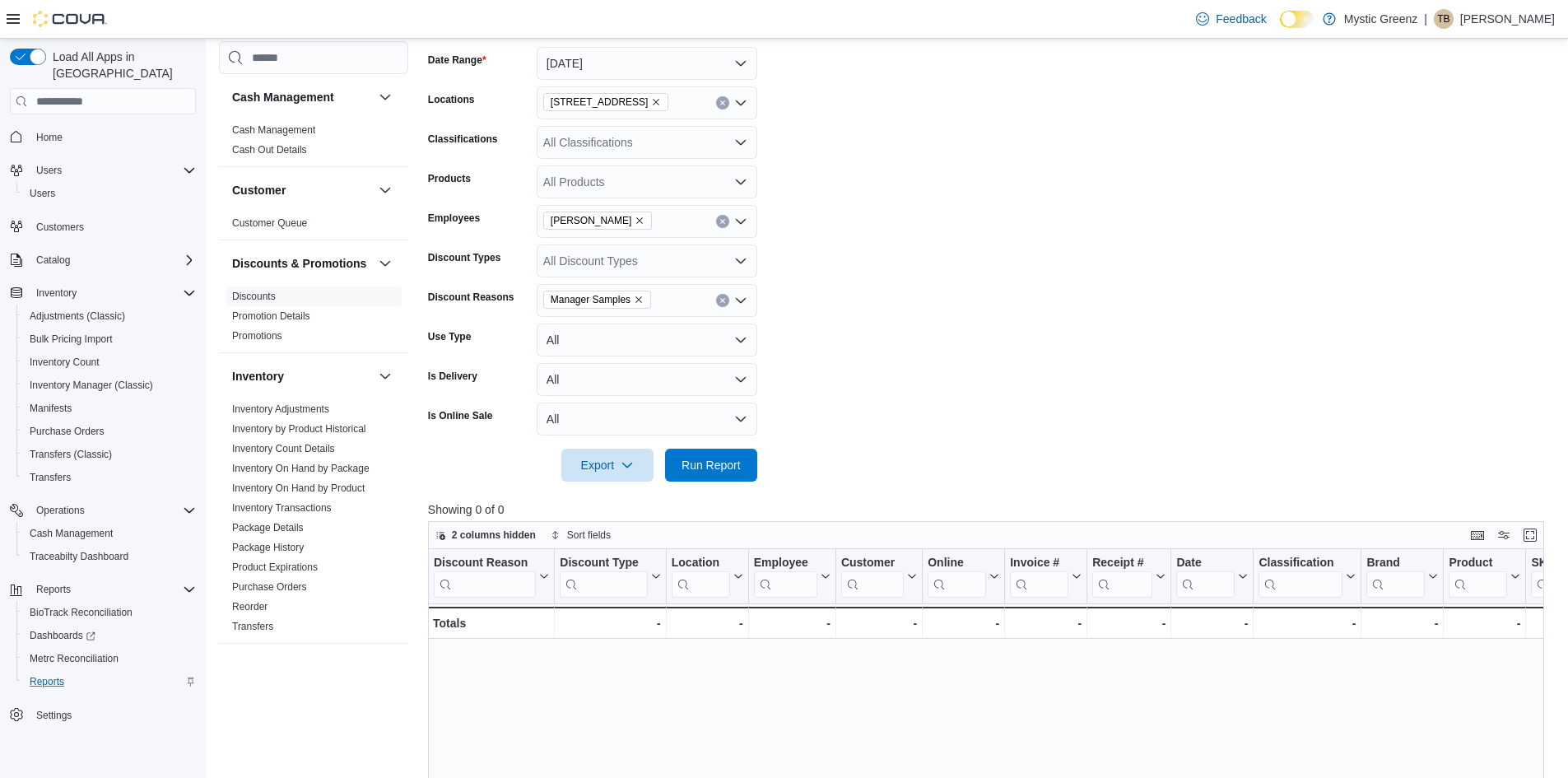
click at [973, 295] on form "Date Range Today Locations 360 S Green Mount Rd. Classifications All Classifica…" at bounding box center [991, 254] width 1127 height 454
click at [682, 473] on span "Run Report" at bounding box center [711, 464] width 73 height 33
click at [643, 295] on icon "Remove Manager Samples from selection in this group" at bounding box center [639, 299] width 10 height 10
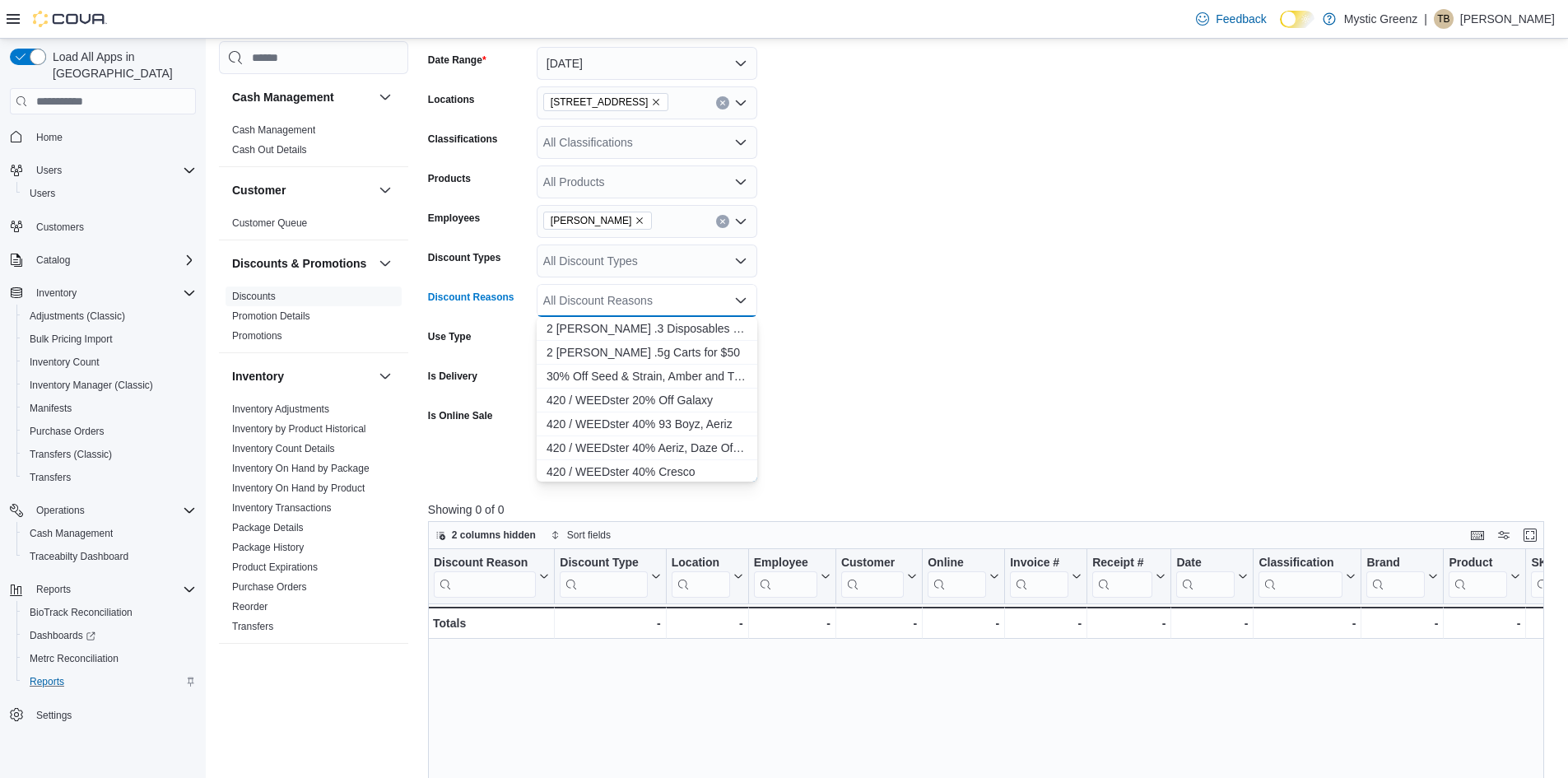
click at [963, 370] on form "Date Range Today Locations 360 S Green Mount Rd. Classifications All Classifica…" at bounding box center [991, 254] width 1127 height 454
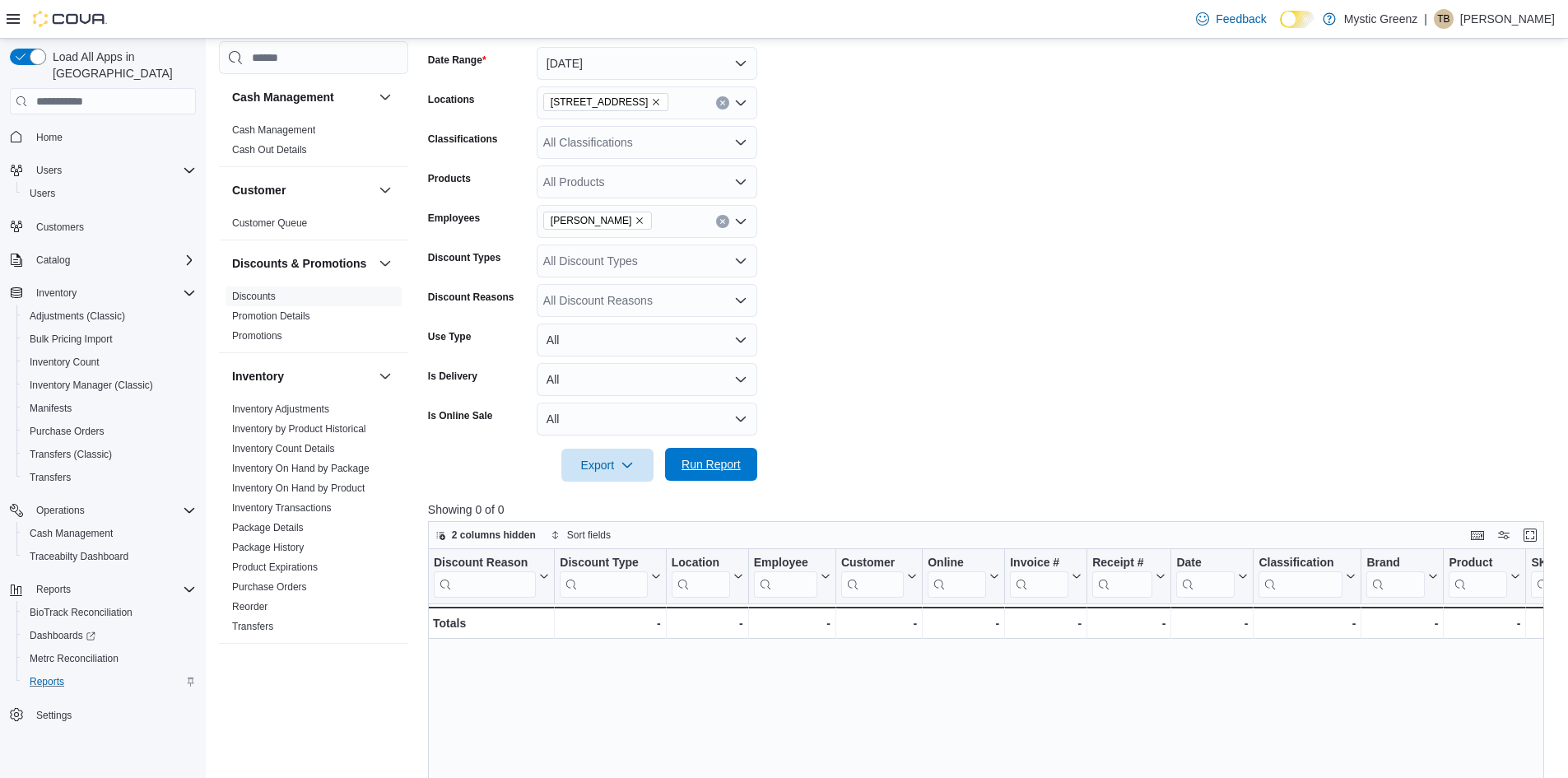
drag, startPoint x: 684, startPoint y: 467, endPoint x: 717, endPoint y: 450, distance: 37.1
click at [683, 467] on span "Run Report" at bounding box center [710, 464] width 59 height 17
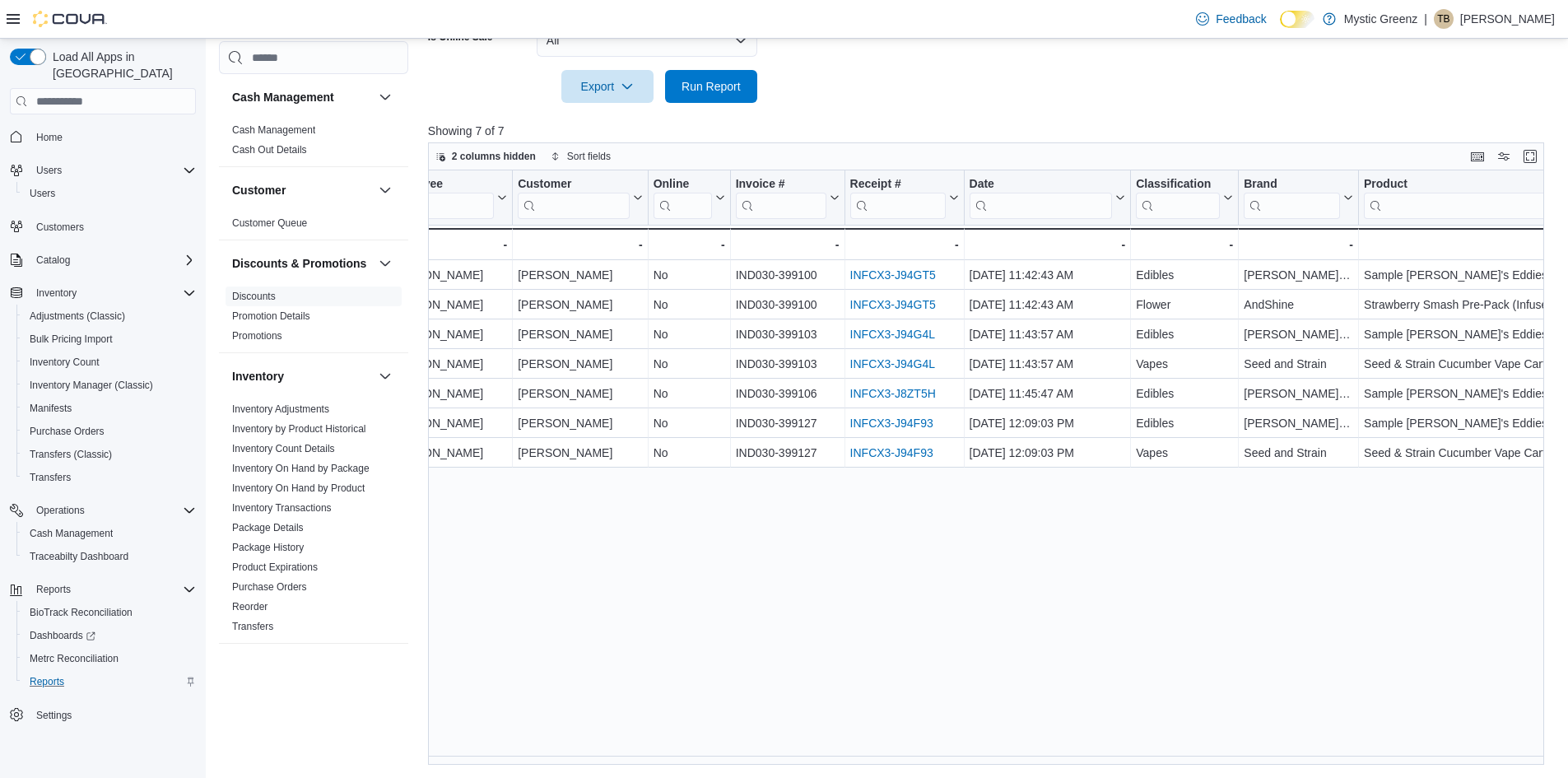
scroll to position [0, 661]
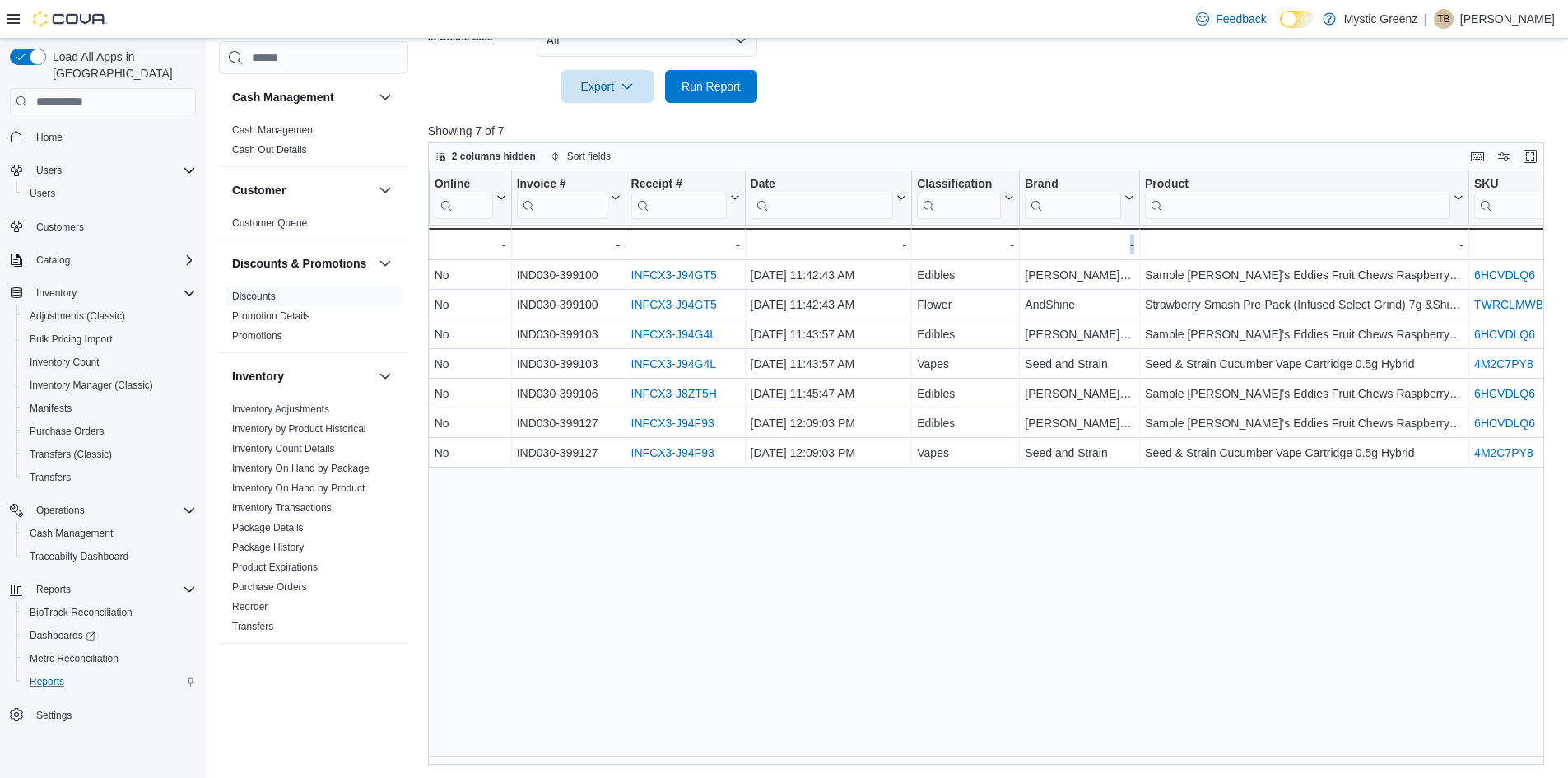
drag, startPoint x: 1268, startPoint y: 755, endPoint x: 1076, endPoint y: 770, distance: 192.6
click at [1078, 770] on div "Reports Feedback Cash Management Cash Management Cash Out Details Customer Cust…" at bounding box center [887, 95] width 1363 height 1365
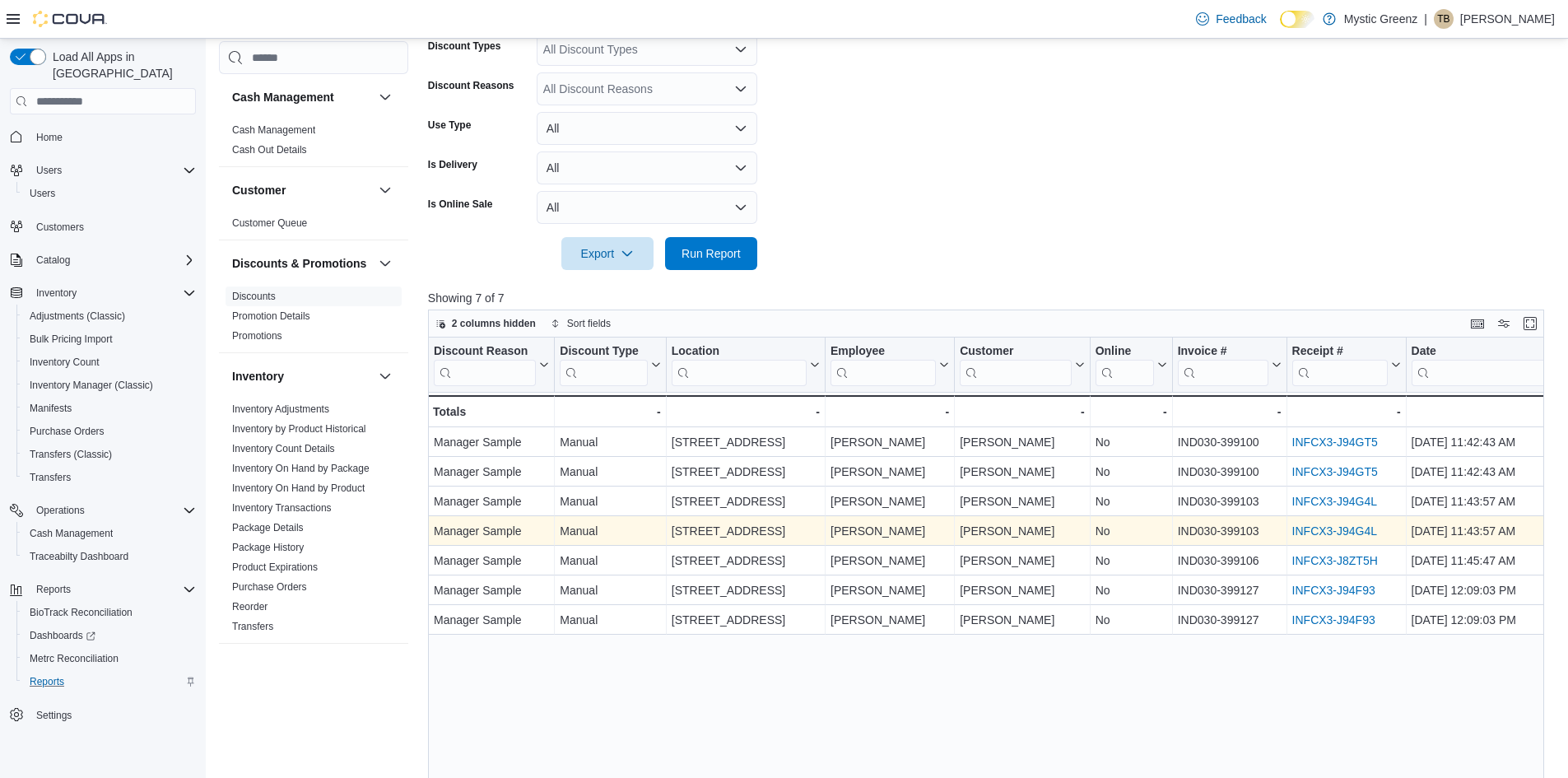
scroll to position [625, 0]
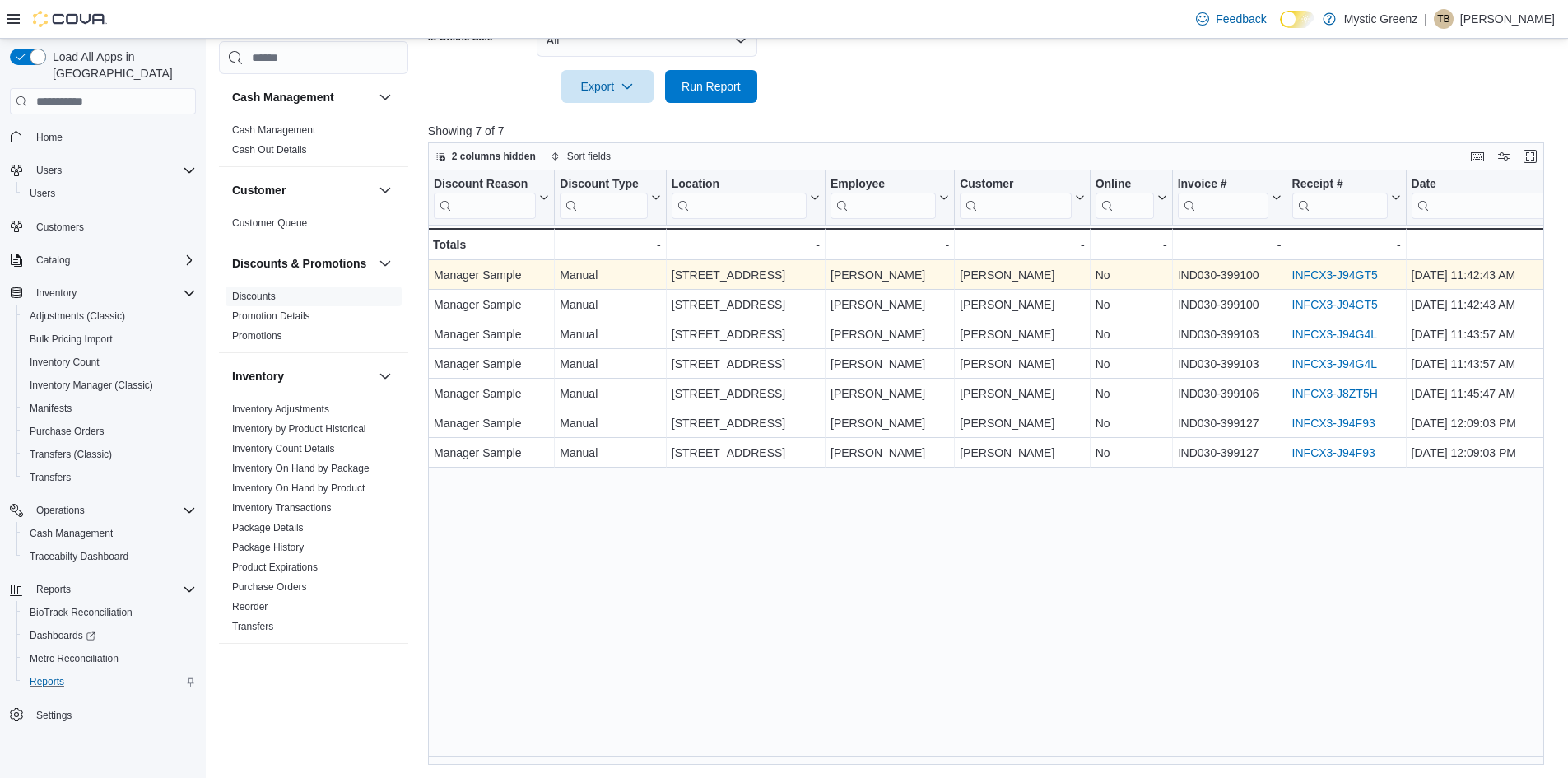
click at [1336, 272] on link "INFCX3-J94GT5" at bounding box center [1333, 274] width 85 height 13
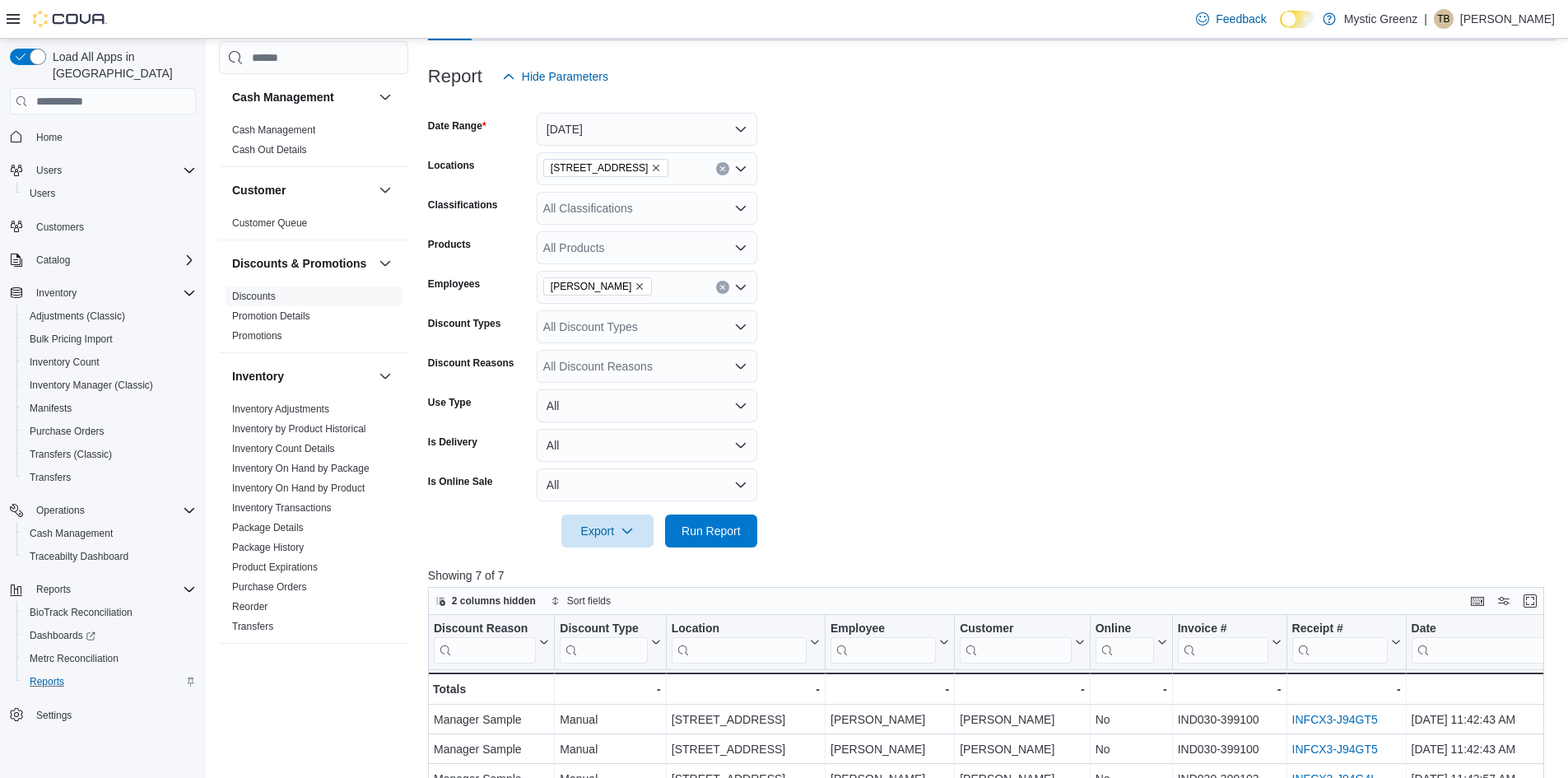
scroll to position [131, 0]
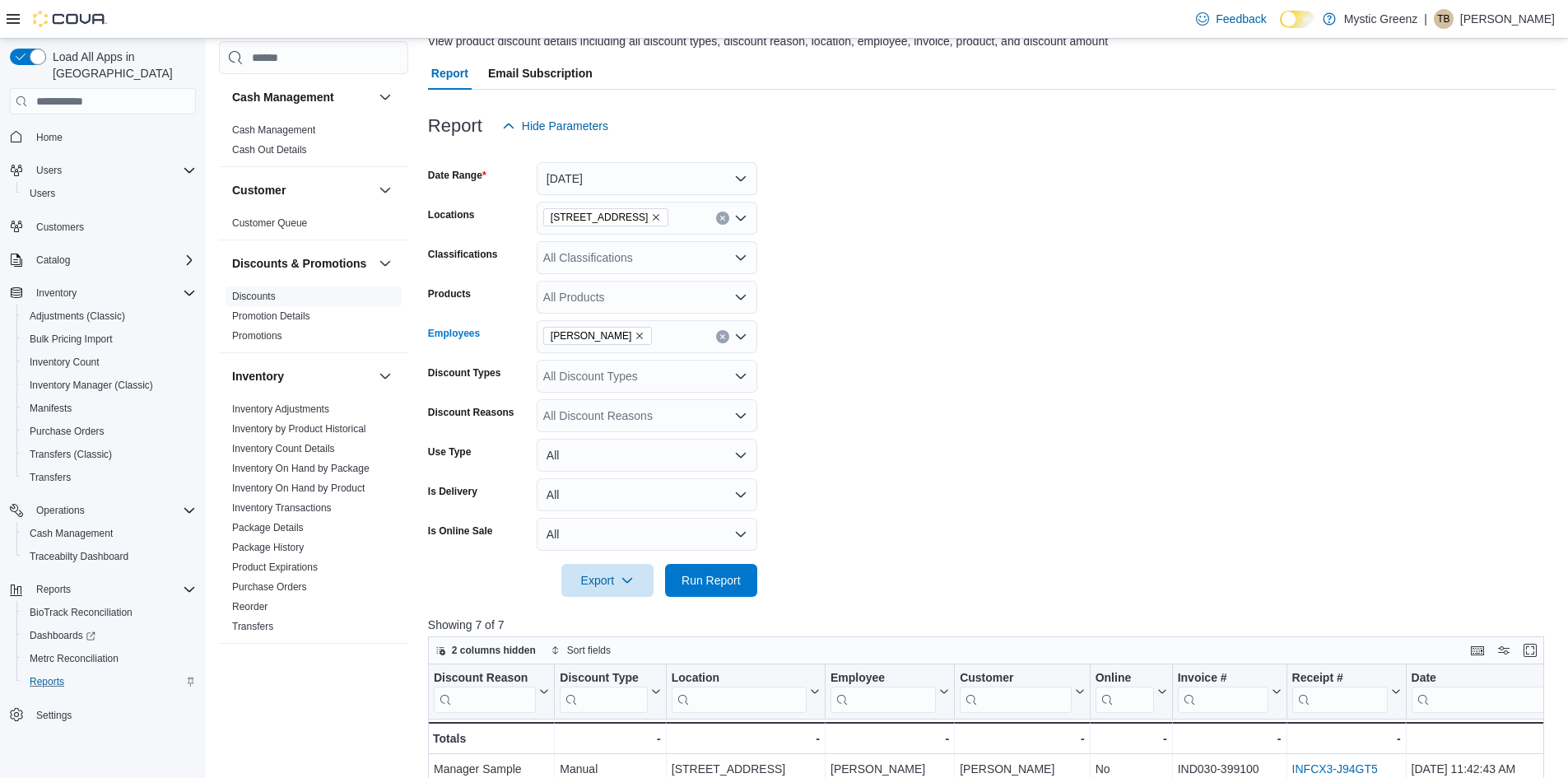
click at [639, 337] on icon "Remove Tabitha Brinkman from selection in this group" at bounding box center [640, 336] width 7 height 7
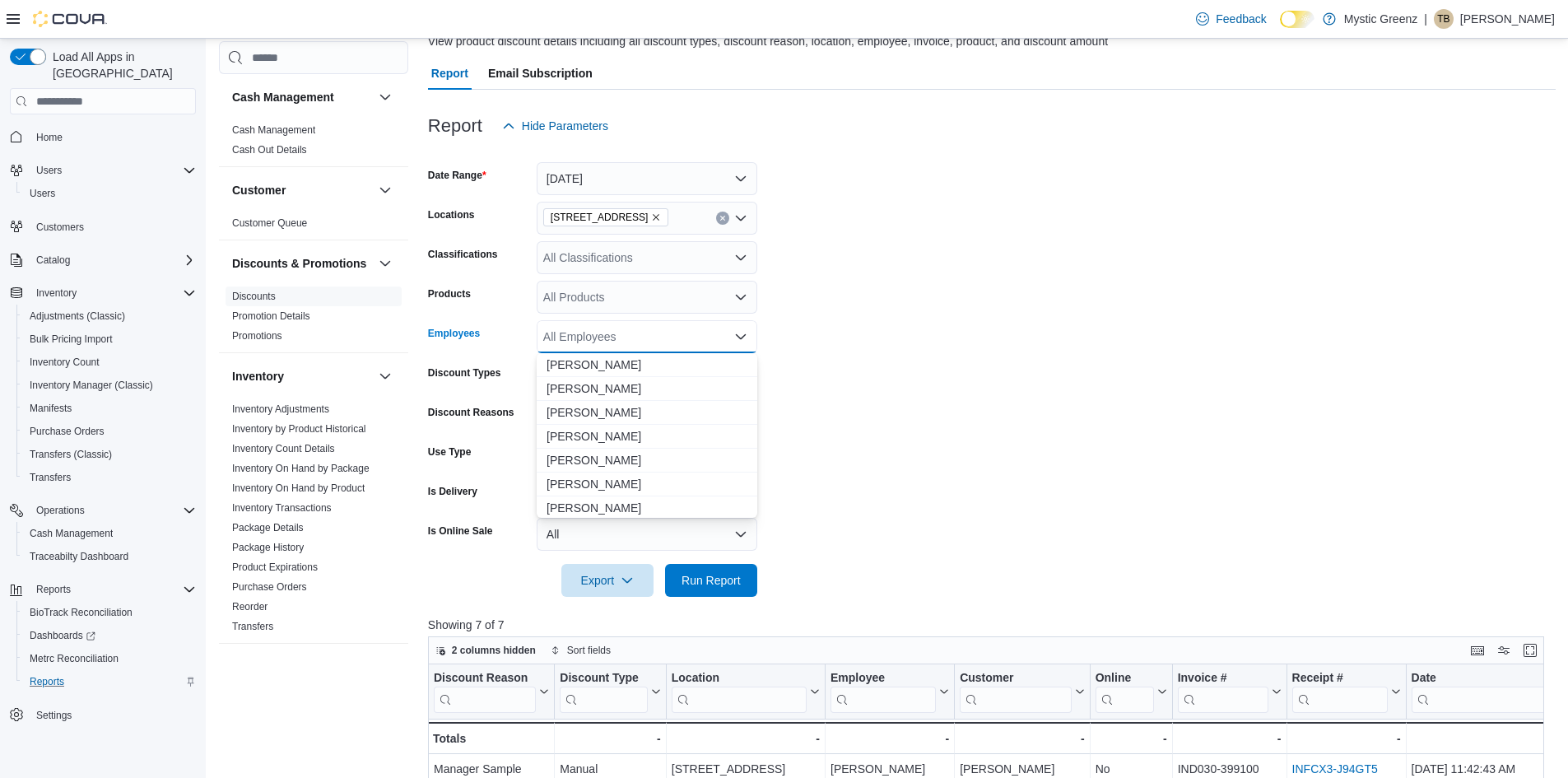
click at [1319, 351] on form "Date Range Today Locations 360 S Green Mount Rd. Classifications All Classifica…" at bounding box center [991, 369] width 1127 height 454
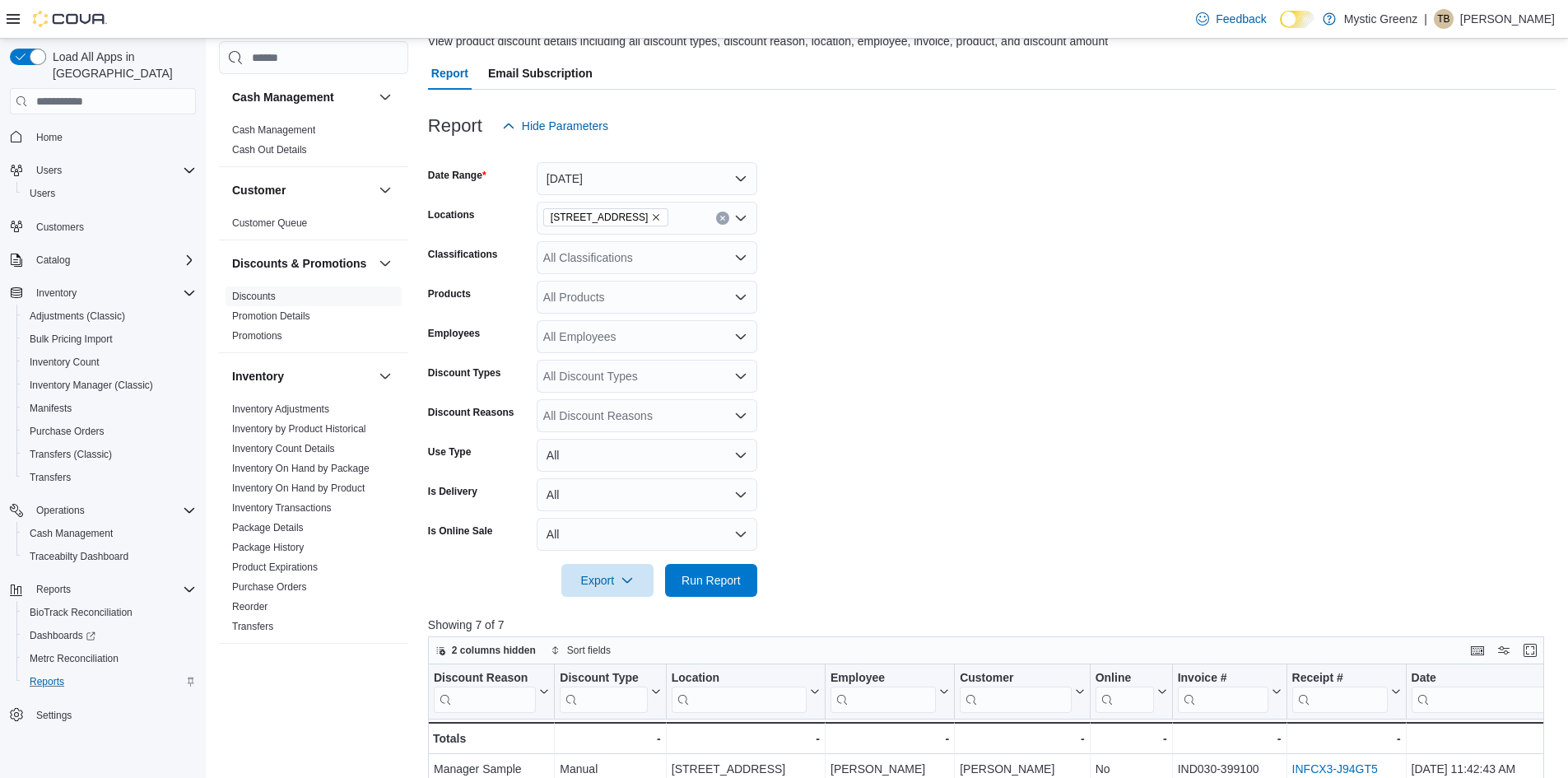
click at [734, 298] on icon "Open list of options" at bounding box center [740, 296] width 13 height 13
click at [596, 287] on div "All Products Combo box. Selected. Combo box input. All Products. Type some text…" at bounding box center [647, 297] width 221 height 33
drag, startPoint x: 585, startPoint y: 290, endPoint x: 584, endPoint y: 300, distance: 10.0
drag, startPoint x: 584, startPoint y: 300, endPoint x: 1119, endPoint y: 390, distance: 542.5
click at [1103, 406] on form "Date Range Today Locations 360 S Green Mount Rd. Classifications All Classifica…" at bounding box center [991, 369] width 1127 height 454
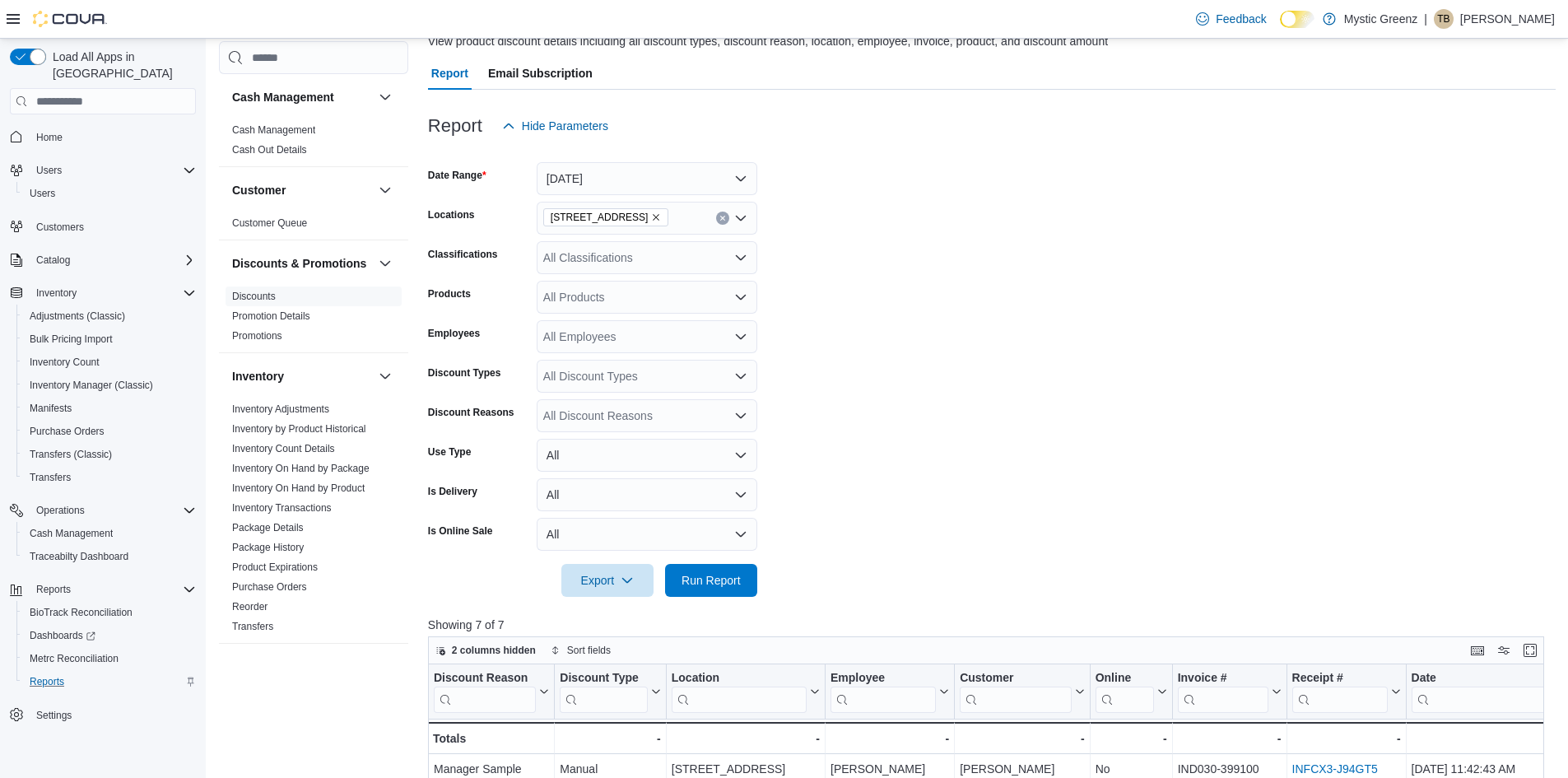
click at [656, 331] on div "All Employees" at bounding box center [647, 337] width 221 height 33
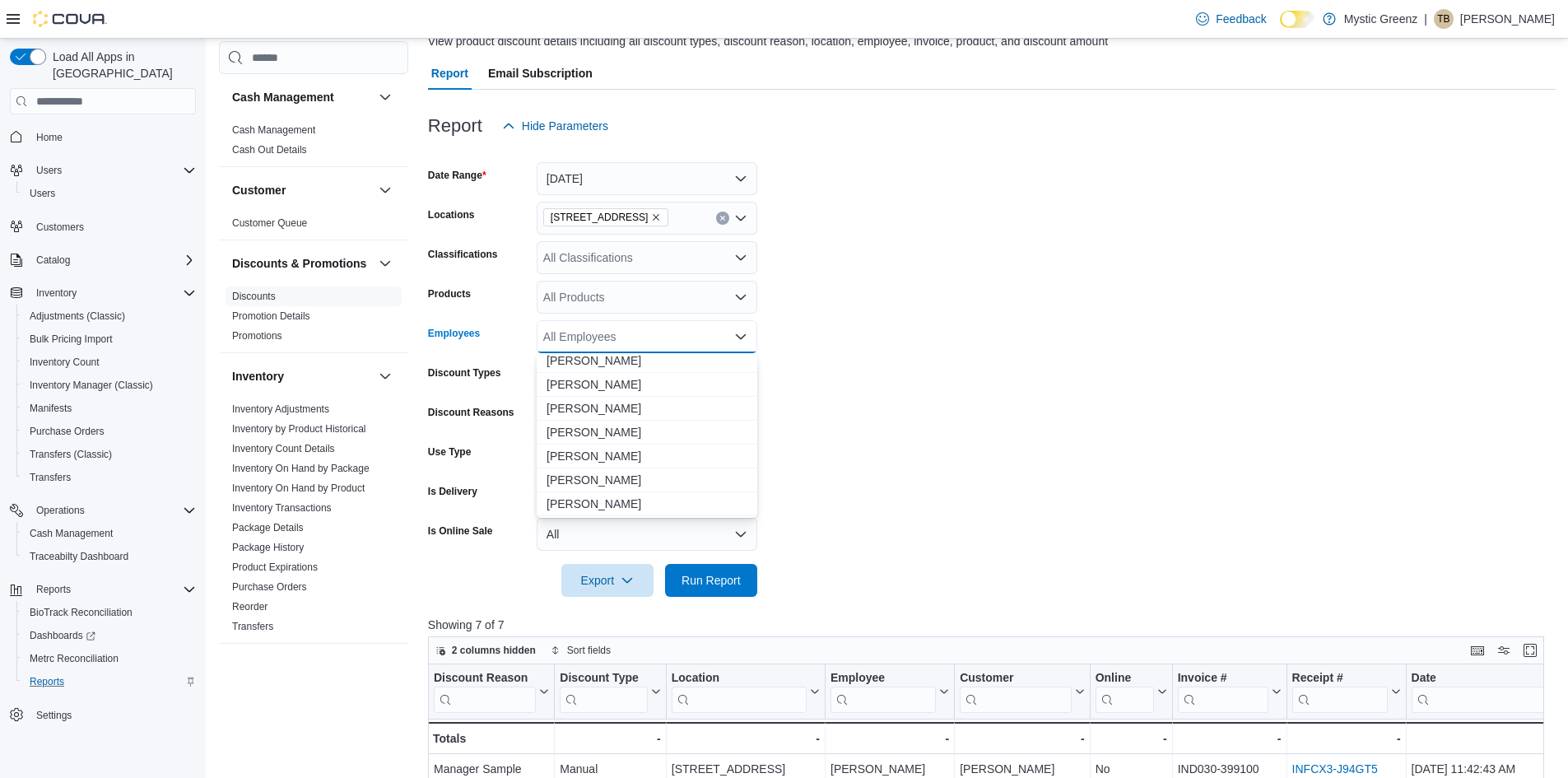
scroll to position [411, 0]
click at [626, 449] on span "Carli Turner" at bounding box center [647, 454] width 201 height 17
click at [946, 512] on form "Date Range Today Locations 360 S Green Mount Rd. Classifications All Classifica…" at bounding box center [991, 369] width 1127 height 454
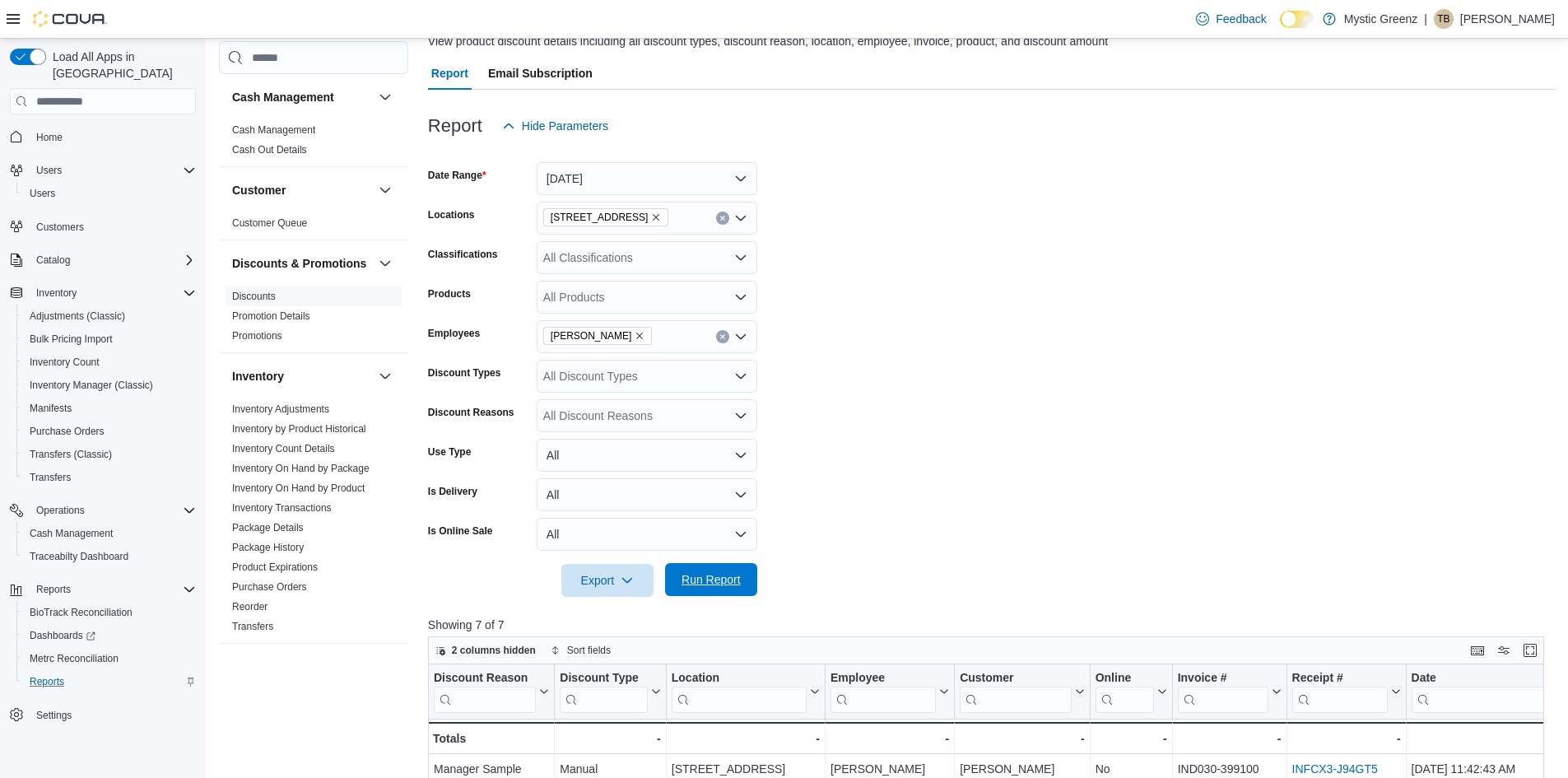
click at [717, 584] on span "Run Report" at bounding box center [710, 579] width 59 height 17
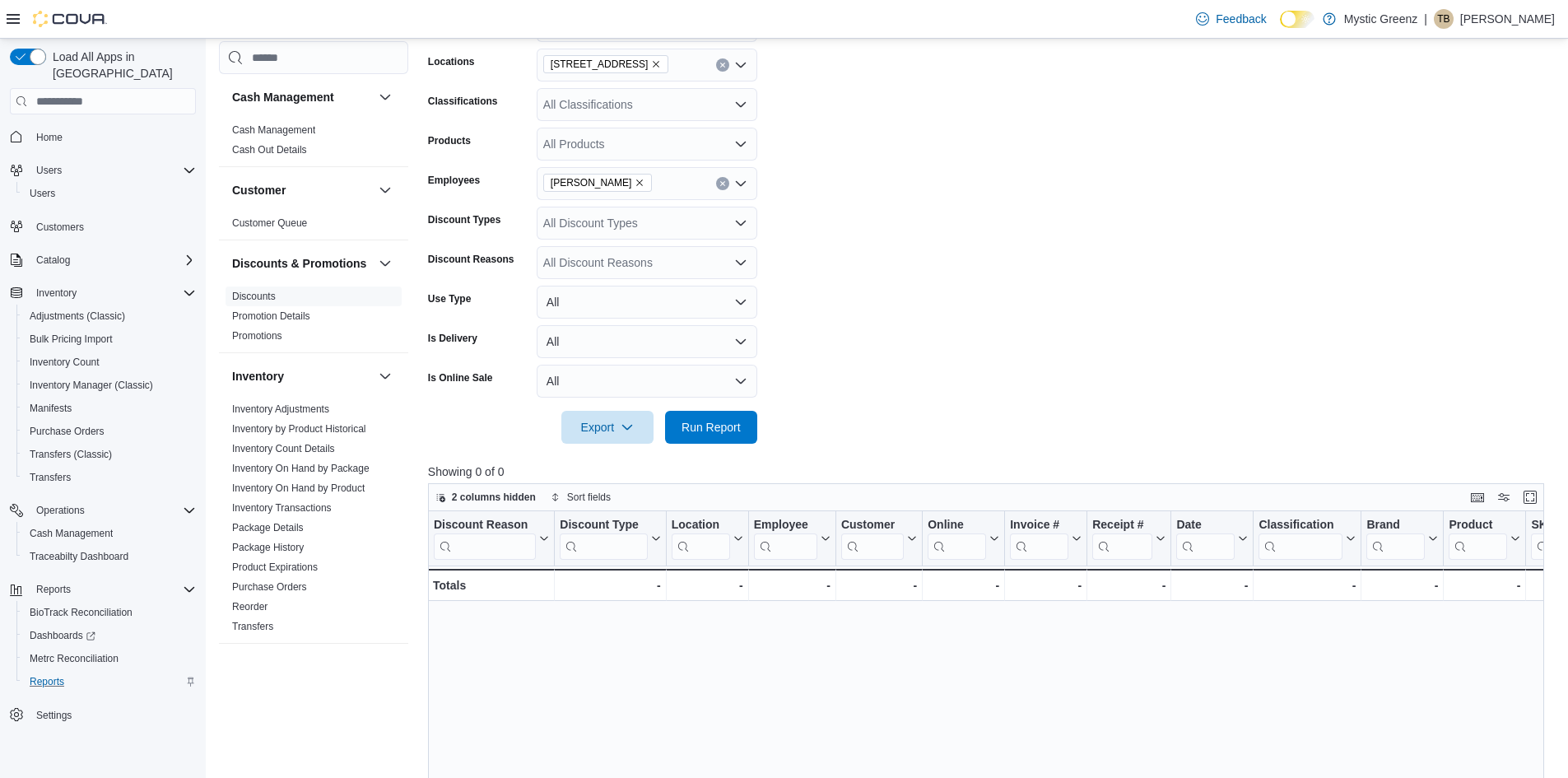
scroll to position [49, 0]
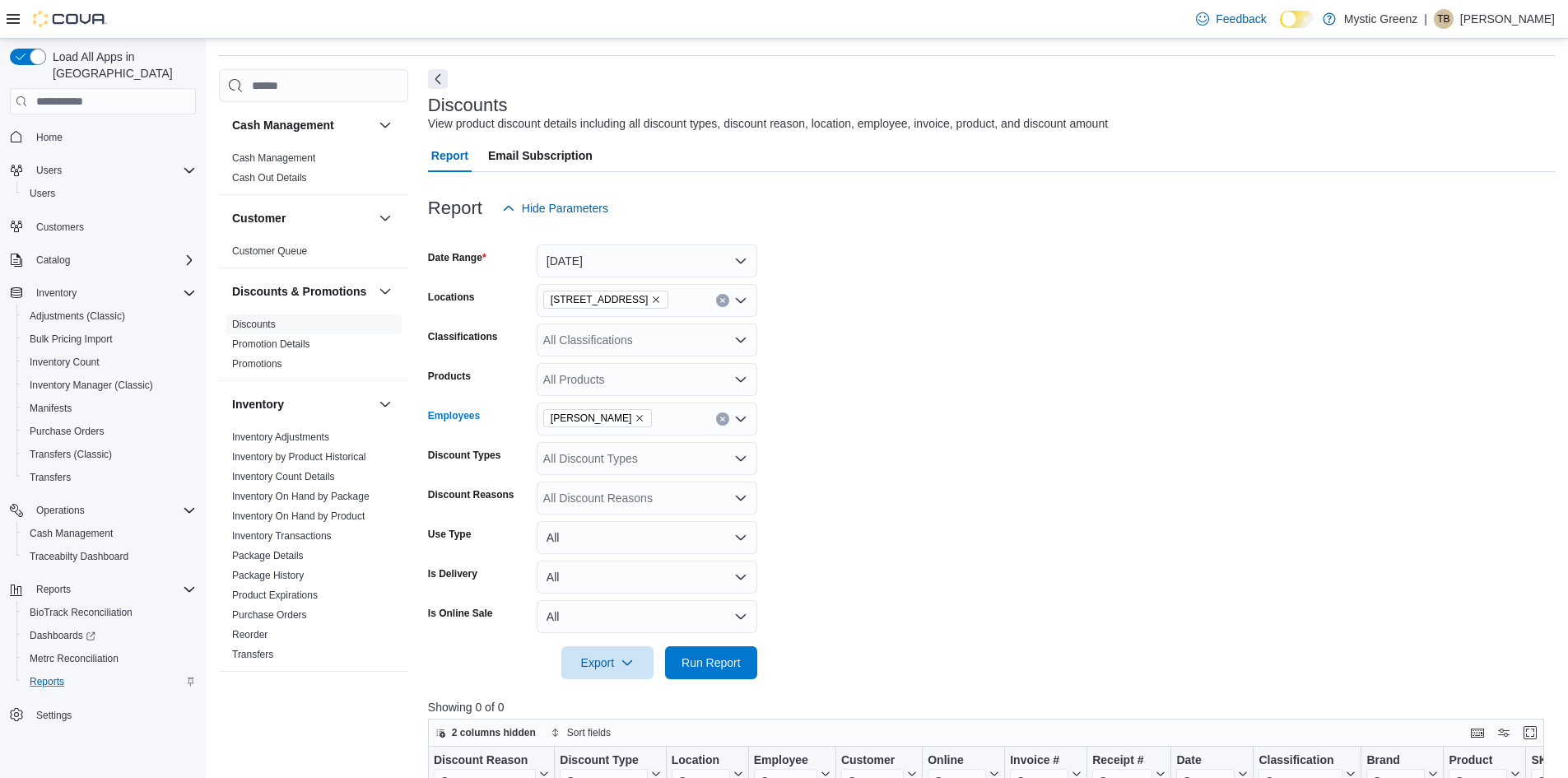
click at [635, 419] on icon "Remove Carli Turner from selection in this group" at bounding box center [640, 418] width 10 height 10
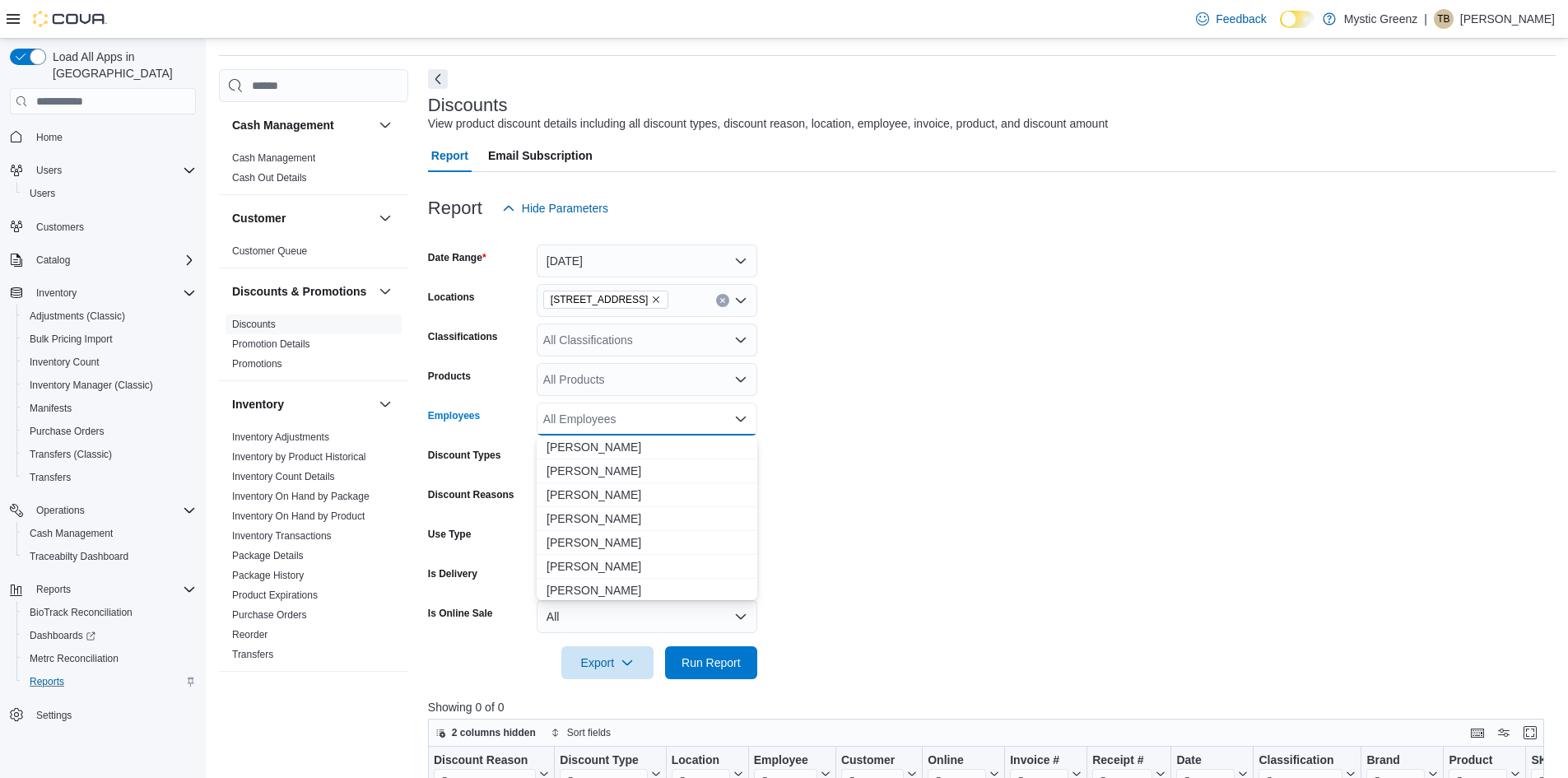
click at [1111, 431] on form "Date Range Today Locations 360 S Green Mount Rd. Classifications All Classifica…" at bounding box center [991, 451] width 1127 height 454
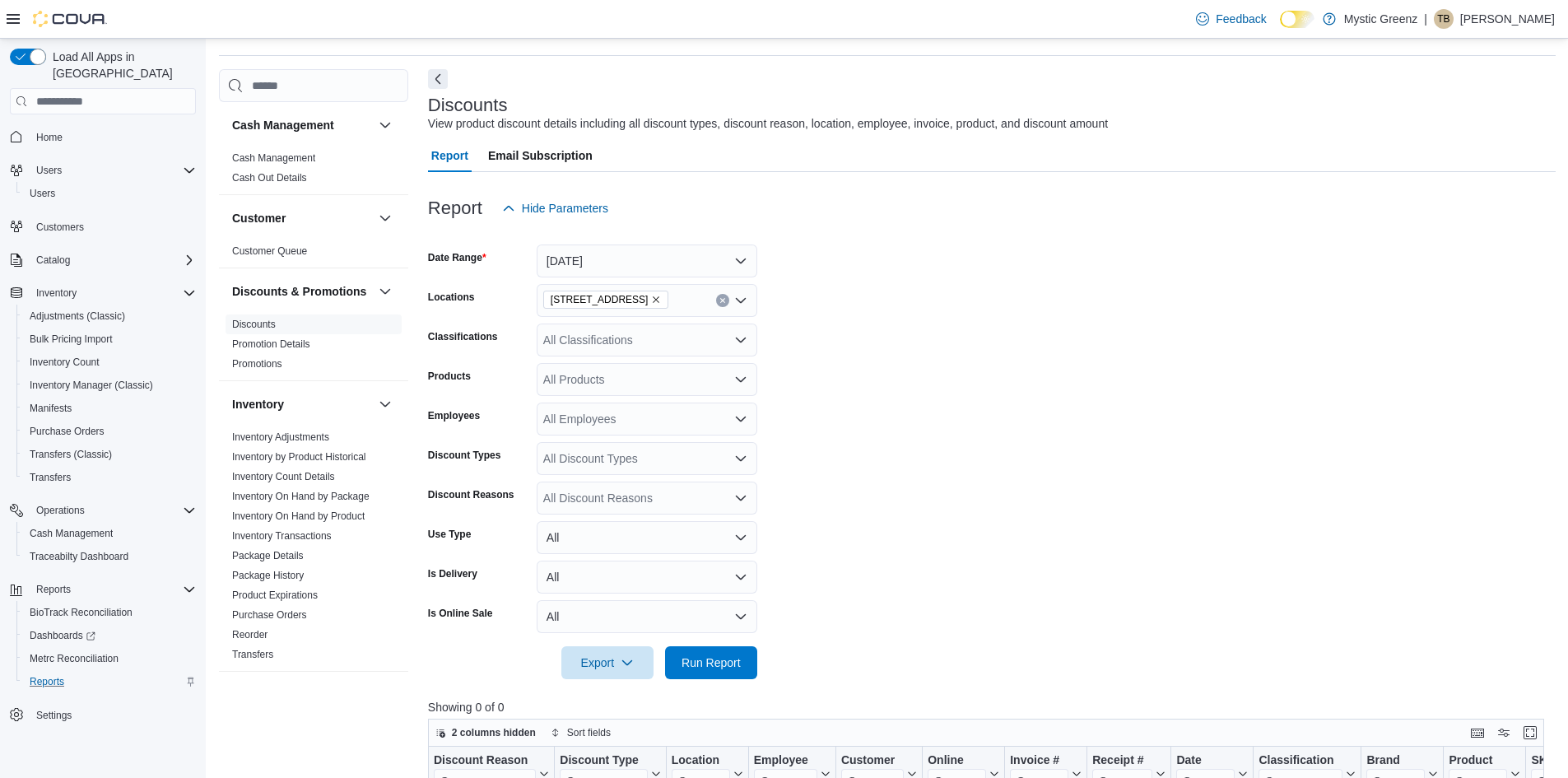
click at [697, 419] on div "All Employees" at bounding box center [647, 419] width 221 height 33
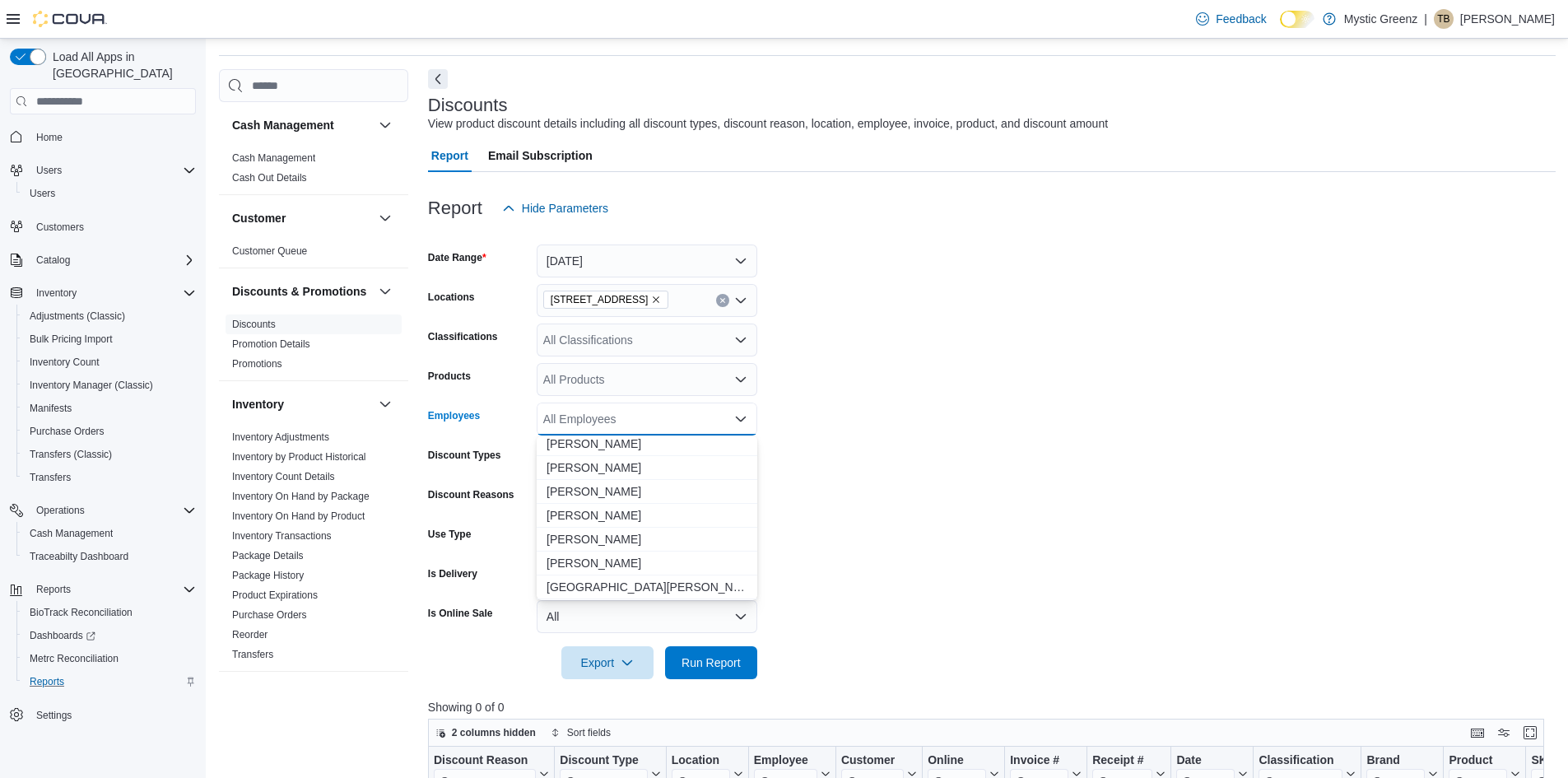
scroll to position [2140, 0]
click at [614, 567] on span "[PERSON_NAME]" at bounding box center [647, 574] width 201 height 17
click at [896, 495] on form "Date Range Today Locations 360 S Green Mount Rd. Classifications All Classifica…" at bounding box center [991, 451] width 1127 height 454
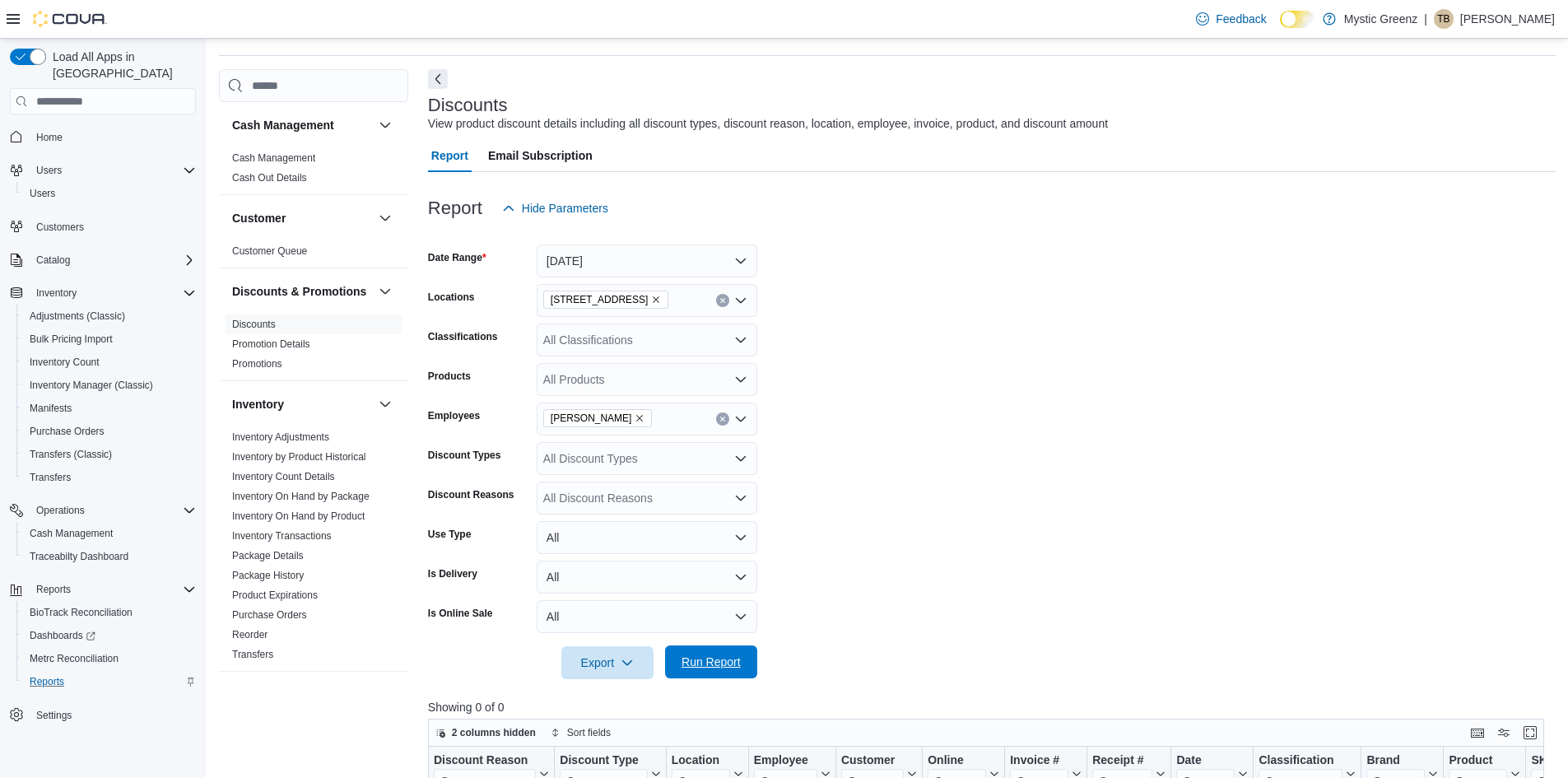
click at [725, 660] on span "Run Report" at bounding box center [710, 661] width 59 height 17
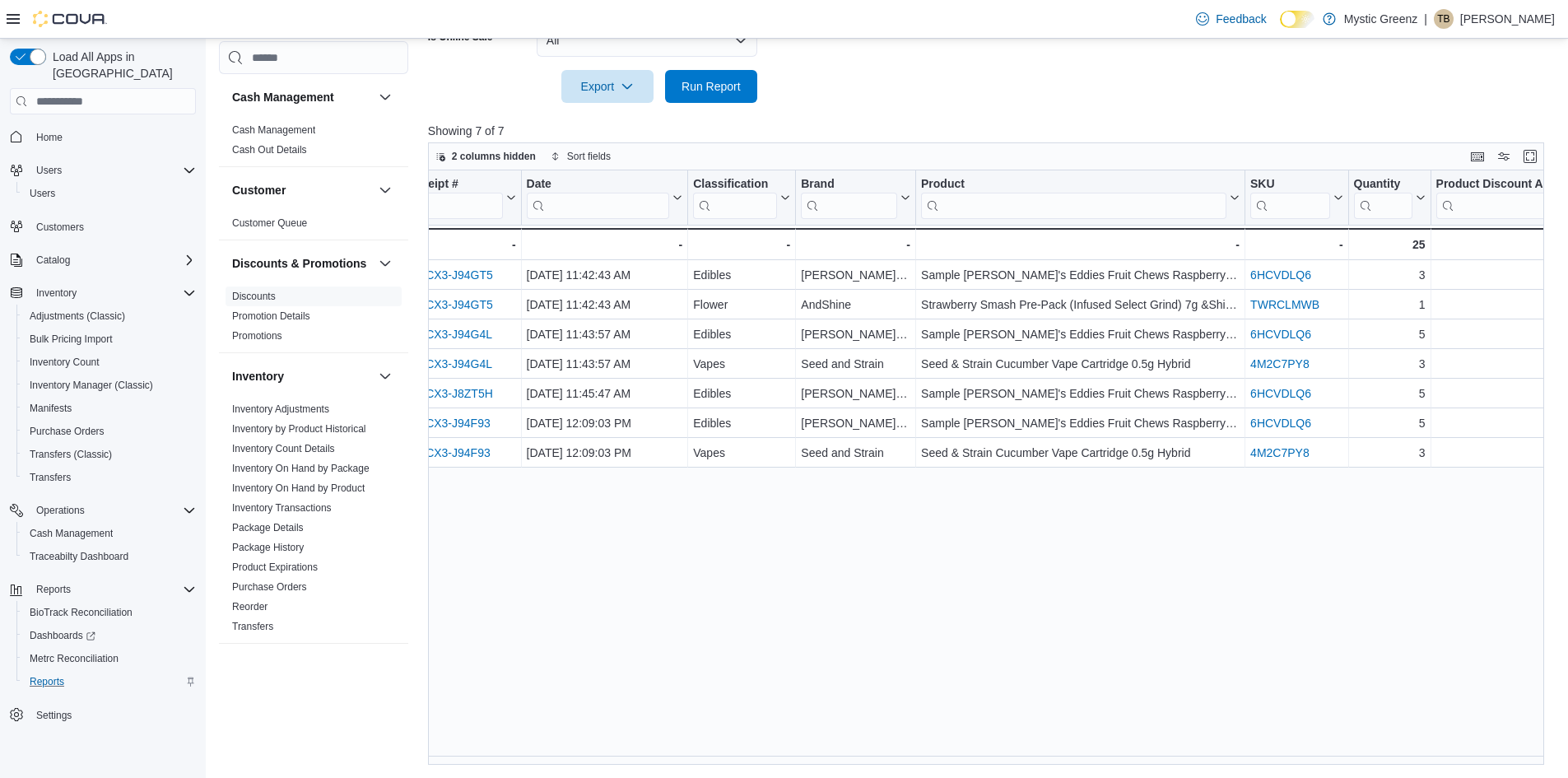
scroll to position [0, 1108]
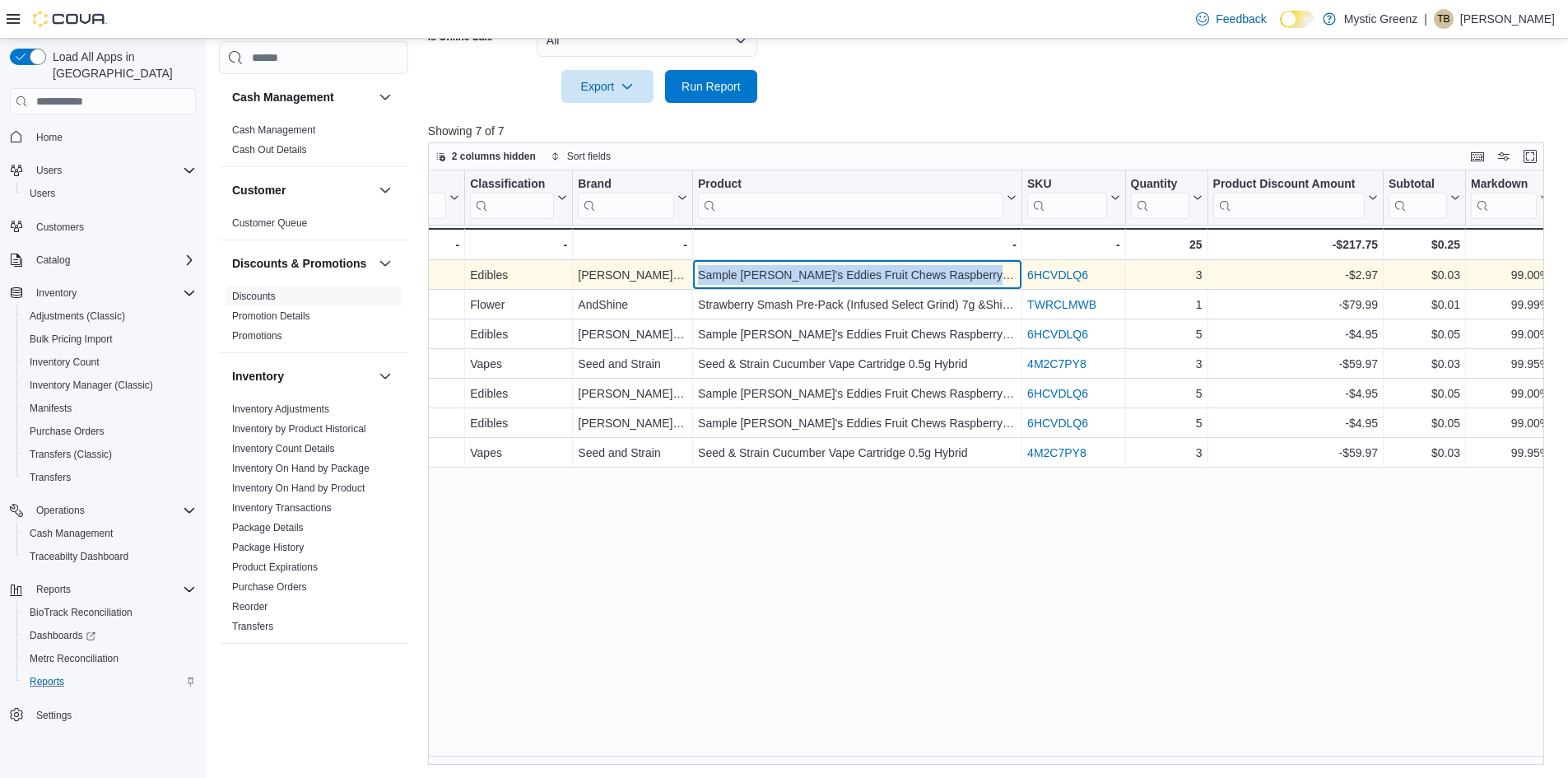
drag, startPoint x: 699, startPoint y: 273, endPoint x: 1003, endPoint y: 284, distance: 304.2
click at [1003, 284] on div "Sample Betty's Eddies Fruit Chews Raspberry Creme 10mg Each 100mg (10pk)" at bounding box center [857, 275] width 319 height 20
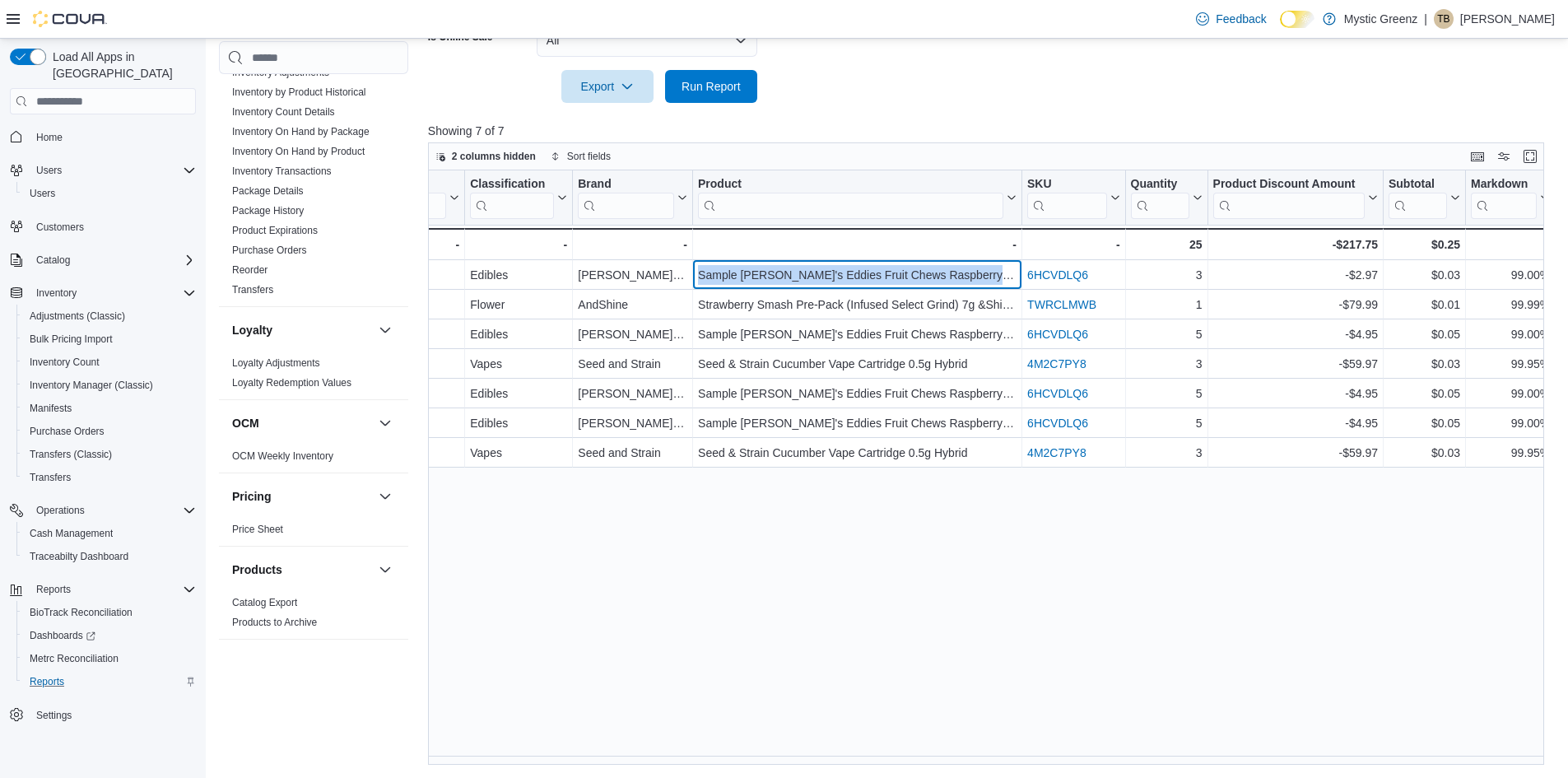
scroll to position [330, 0]
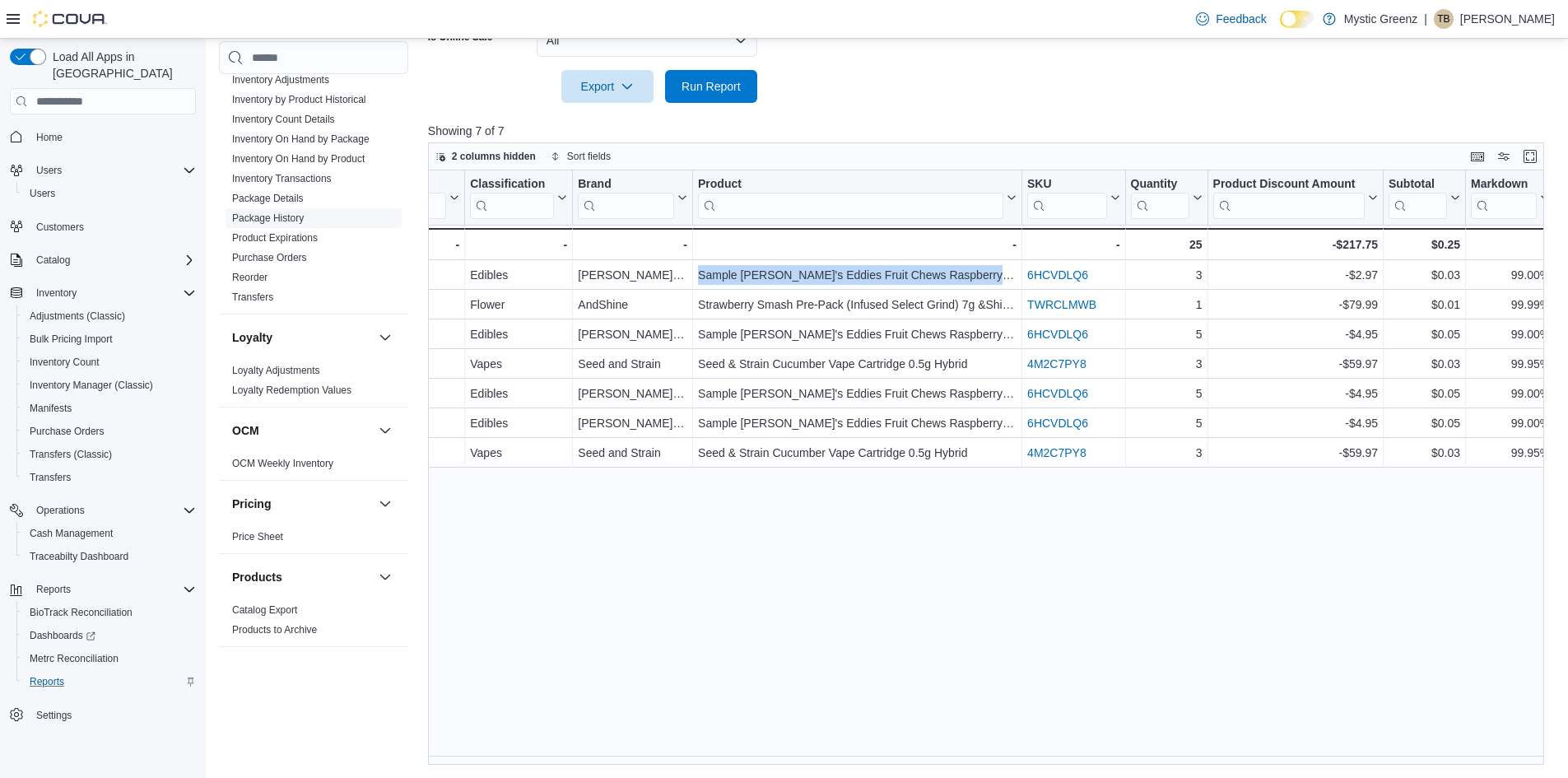
click at [280, 224] on link "Package History" at bounding box center [268, 218] width 72 height 12
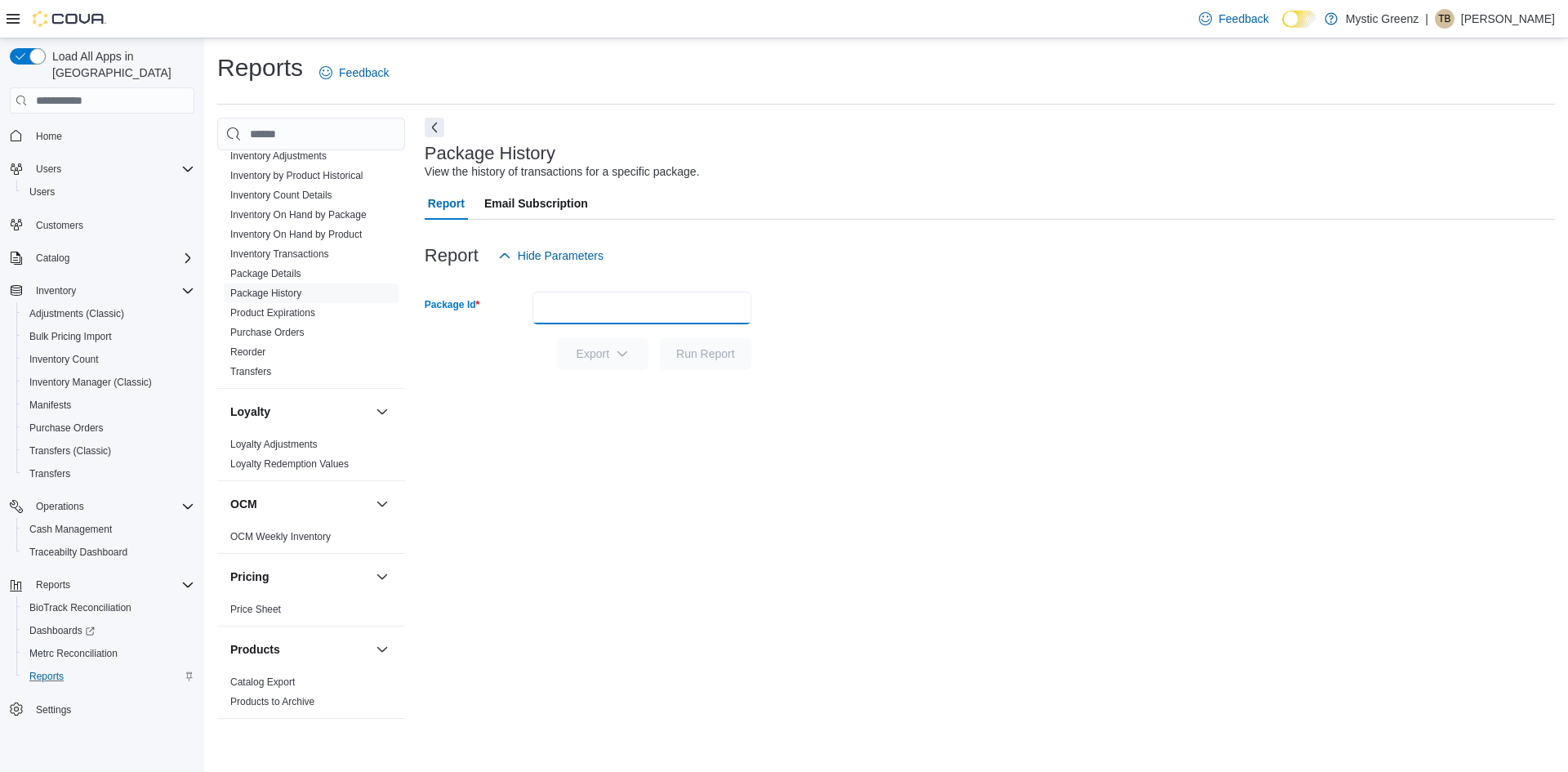
click at [584, 307] on input "Package Id" at bounding box center [642, 308] width 219 height 33
click at [571, 307] on input "Package Id" at bounding box center [642, 308] width 219 height 33
paste input "**********"
click at [701, 349] on span "Run Report" at bounding box center [705, 352] width 58 height 17
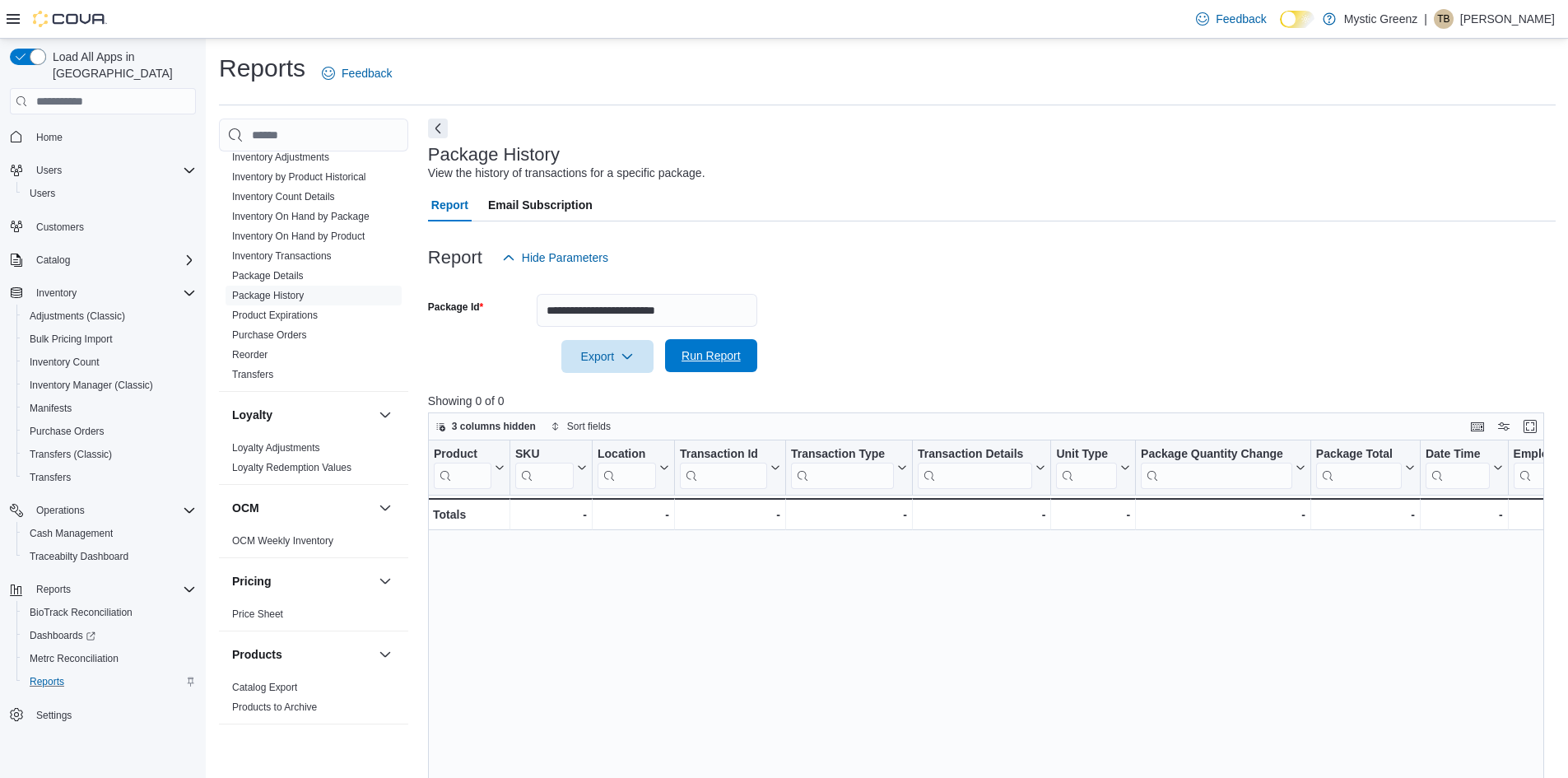
click at [708, 349] on span "Run Report" at bounding box center [710, 355] width 59 height 17
click at [706, 306] on input "**********" at bounding box center [647, 310] width 221 height 33
type input "**********"
click at [922, 302] on form "**********" at bounding box center [991, 323] width 1127 height 99
click at [698, 365] on span "Run Report" at bounding box center [711, 356] width 73 height 33
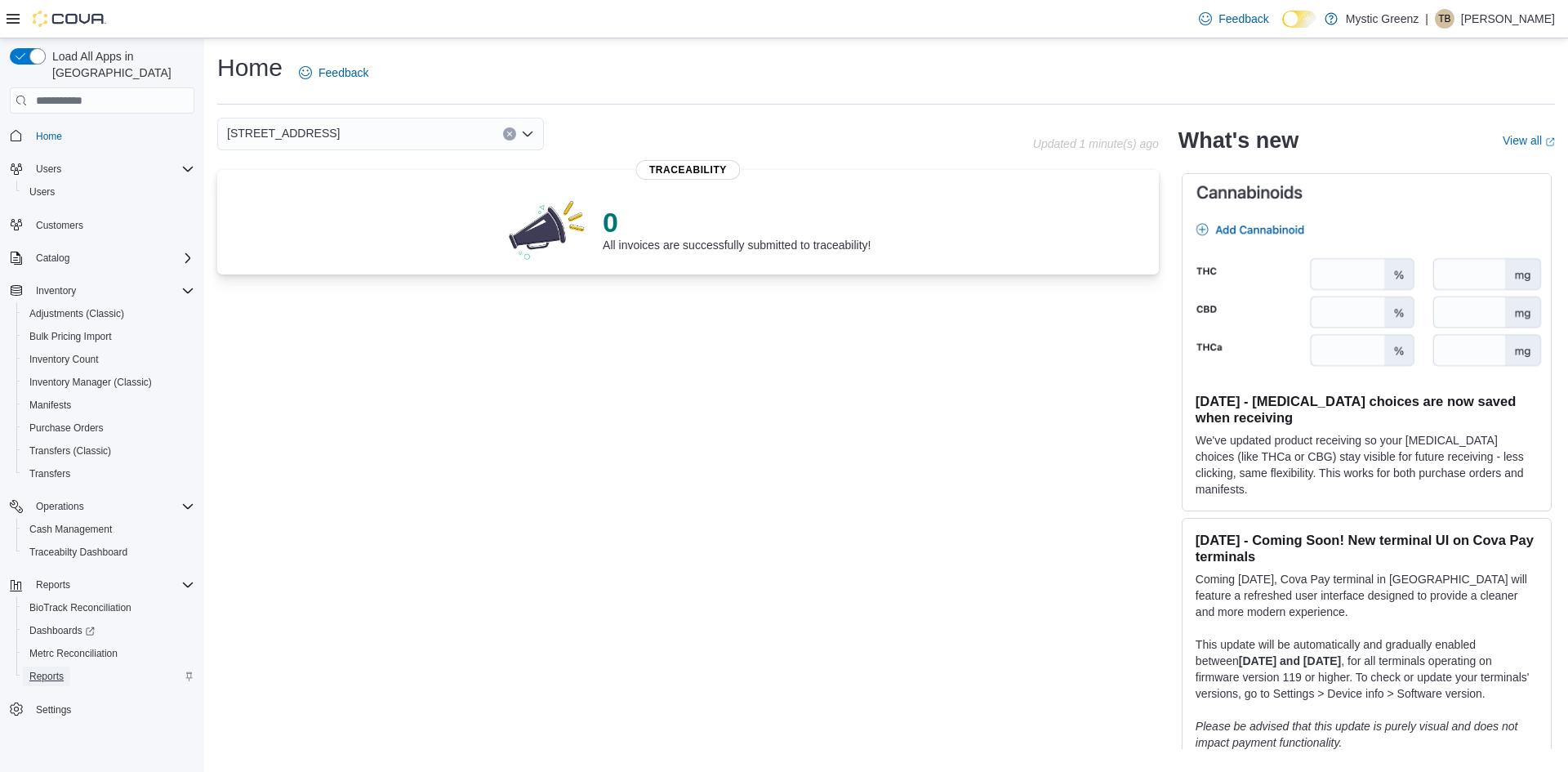
click at [34, 670] on span "Reports" at bounding box center [46, 676] width 34 height 13
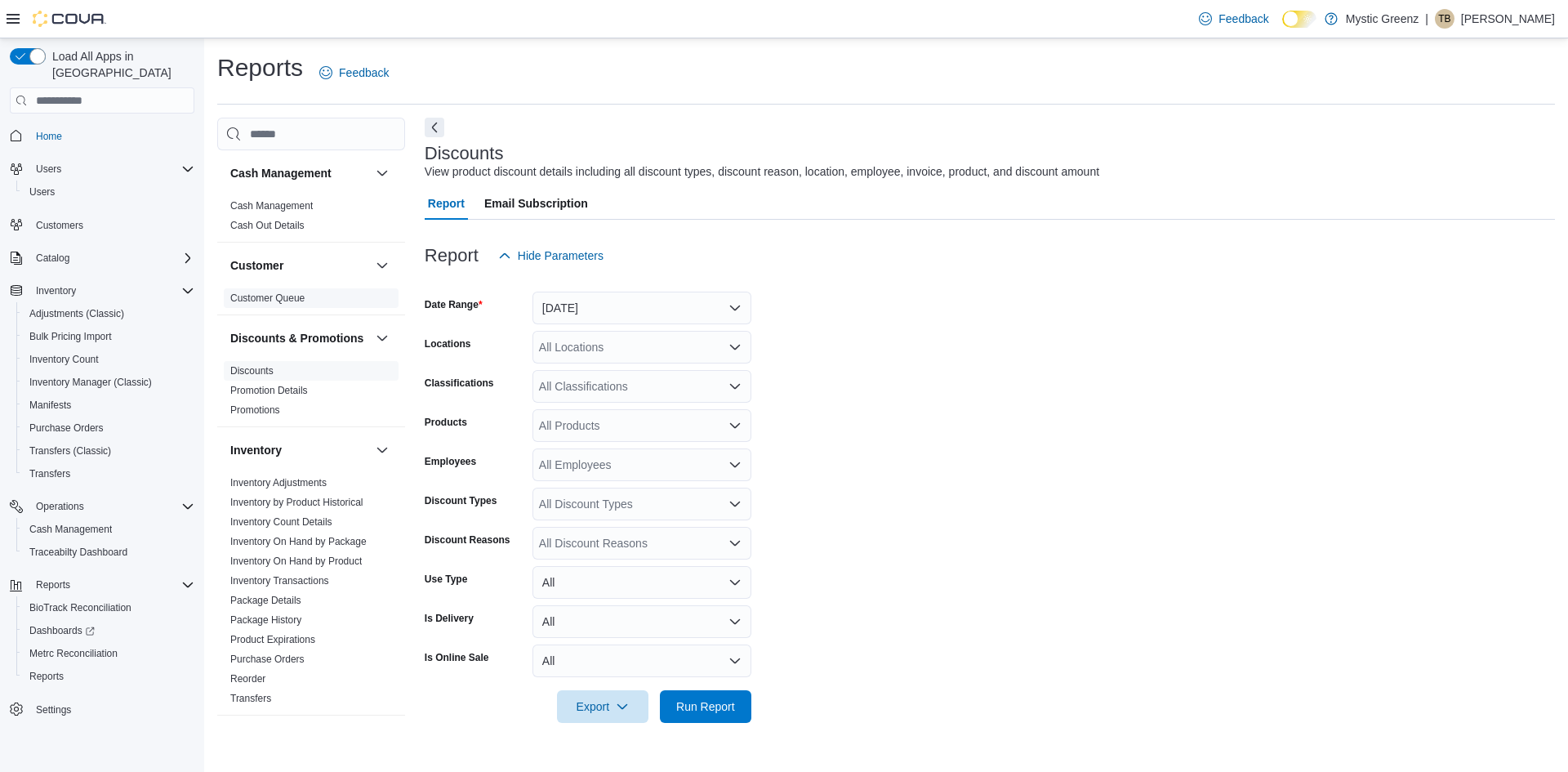
click at [302, 300] on link "Customer Queue" at bounding box center [268, 298] width 74 height 12
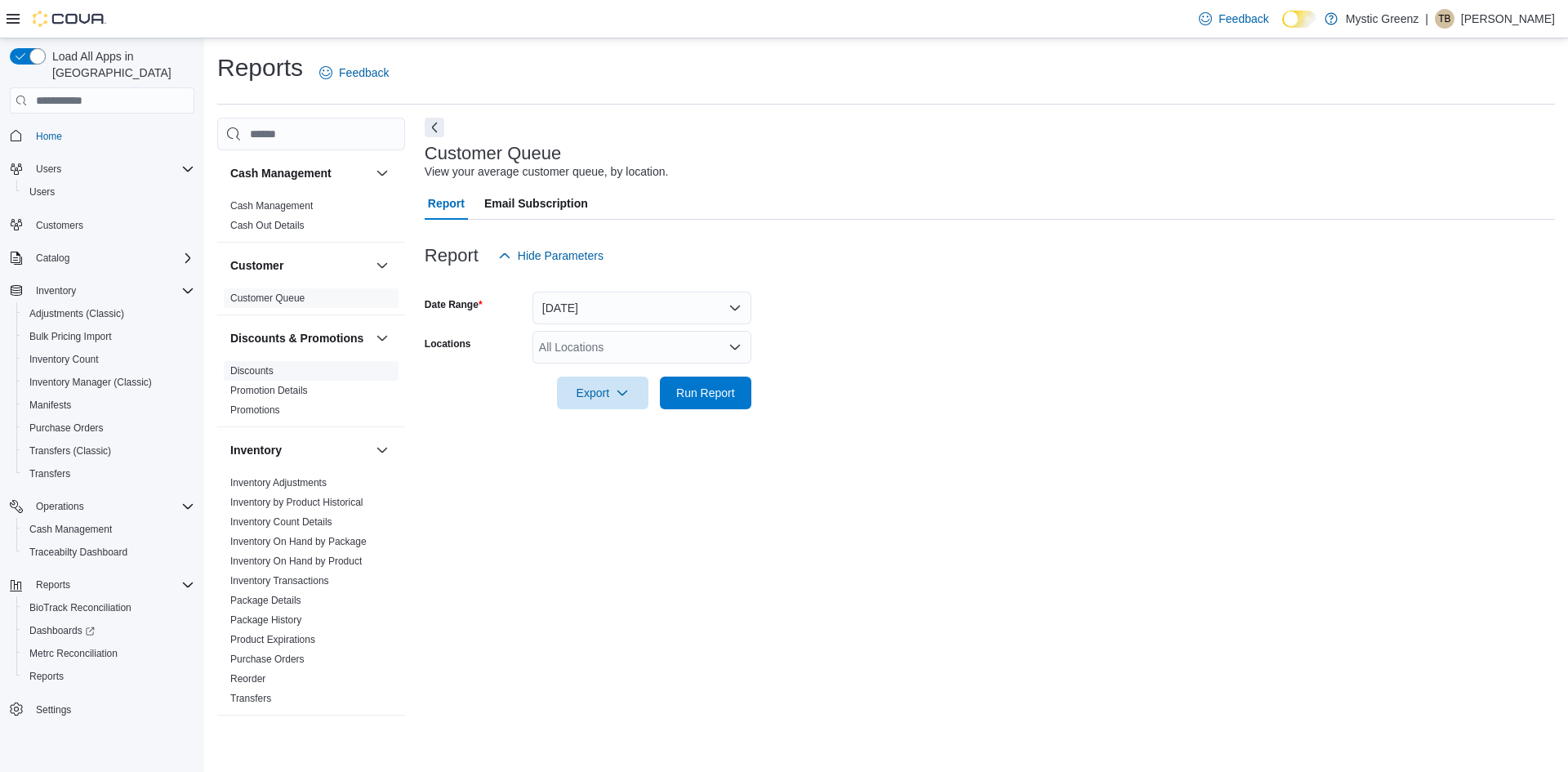
click at [270, 377] on link "Discounts" at bounding box center [252, 371] width 43 height 12
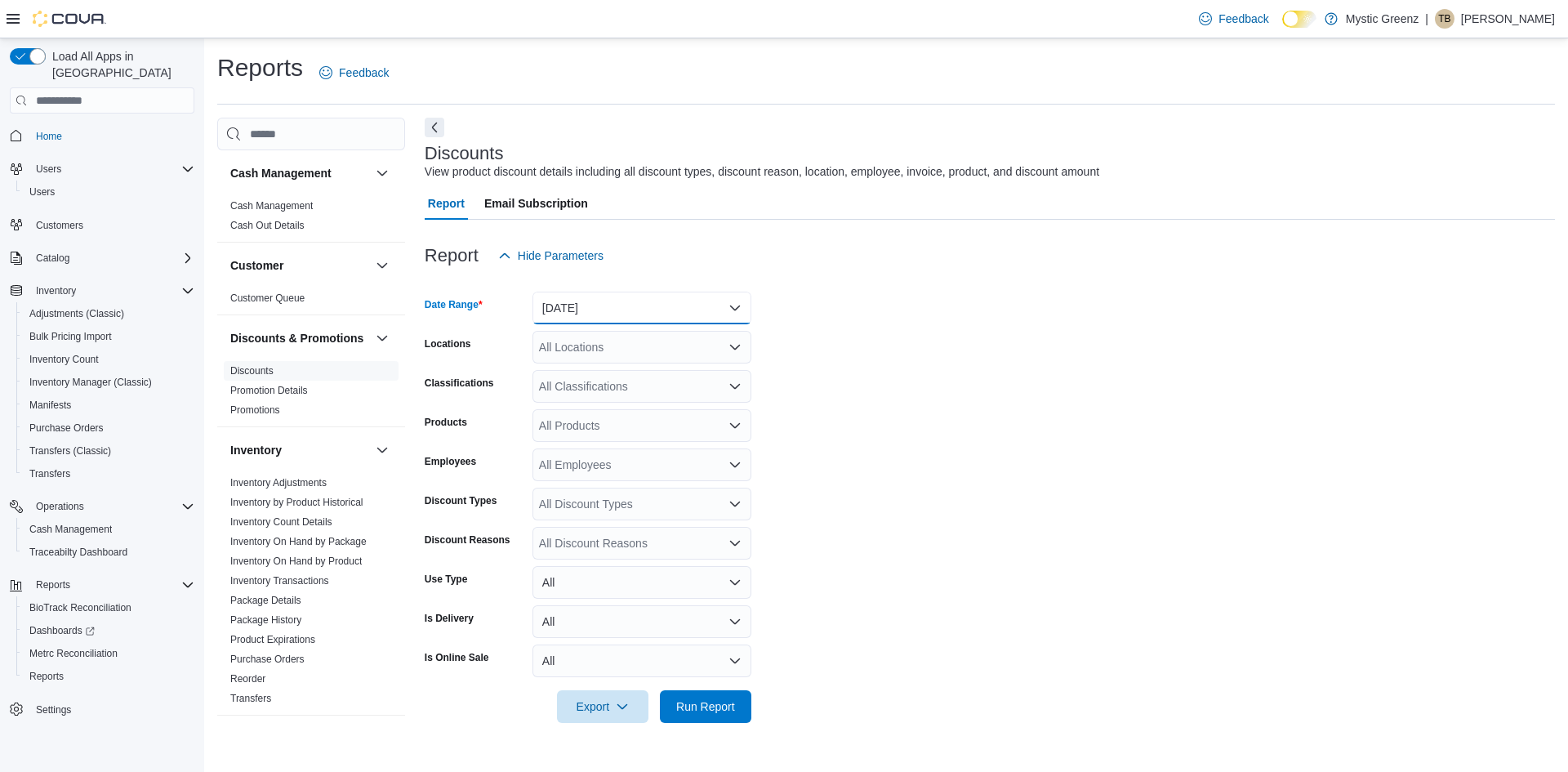
click at [720, 302] on button "[DATE]" at bounding box center [642, 308] width 219 height 33
click at [565, 354] on button "Custom Date" at bounding box center [642, 341] width 219 height 33
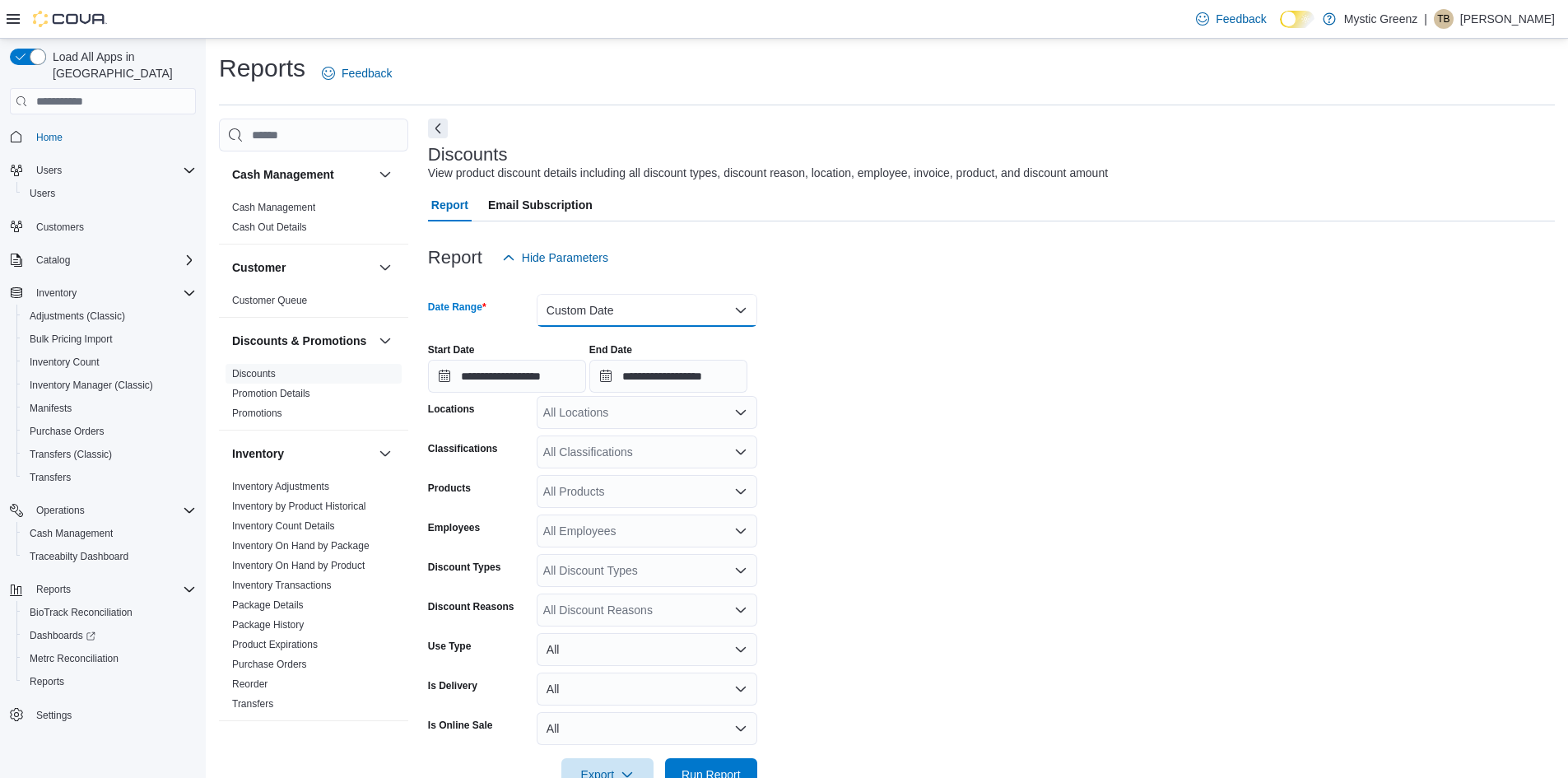
click at [616, 309] on button "Custom Date" at bounding box center [647, 310] width 221 height 33
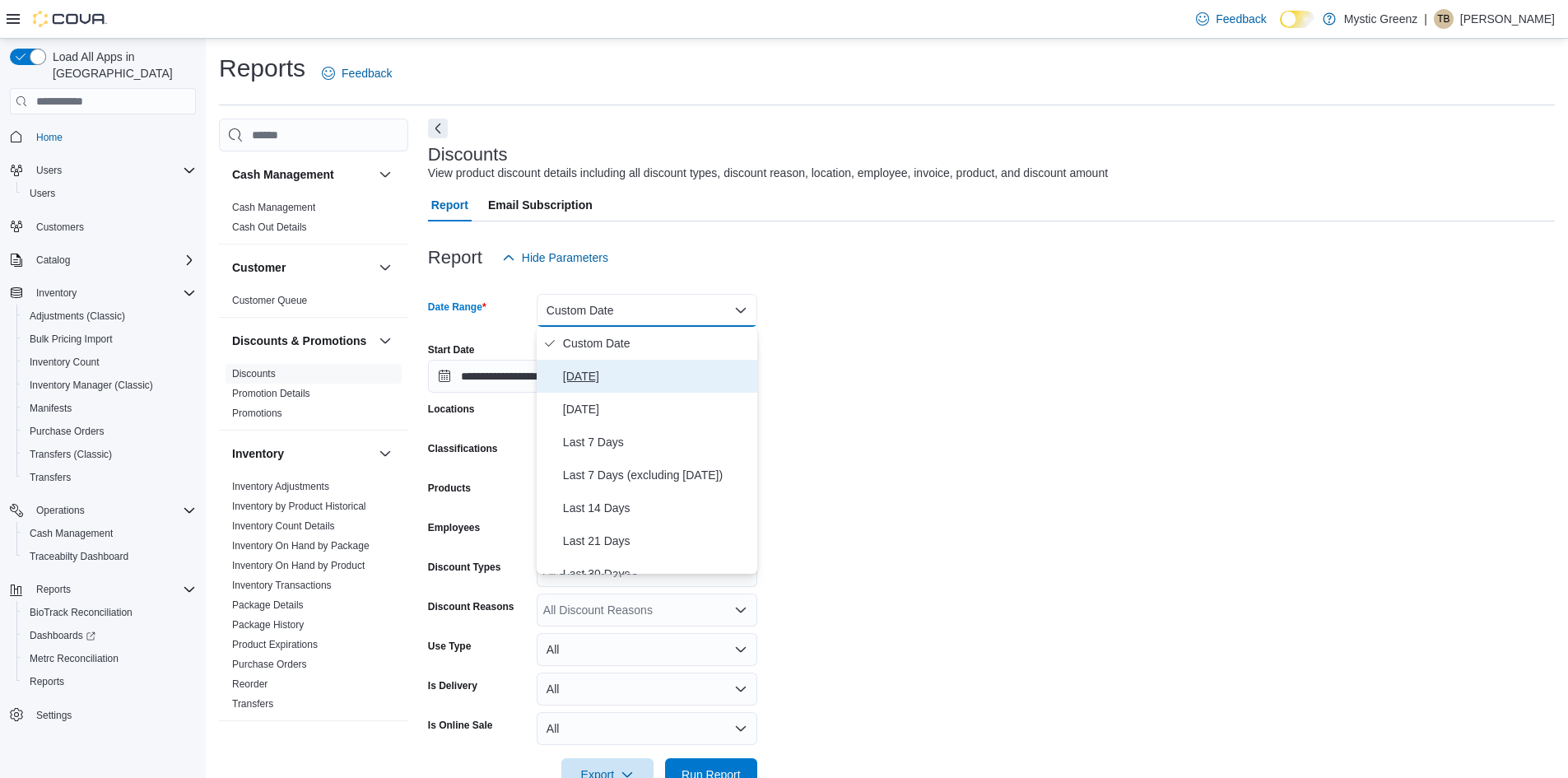
click at [588, 365] on button "[DATE]" at bounding box center [647, 377] width 221 height 33
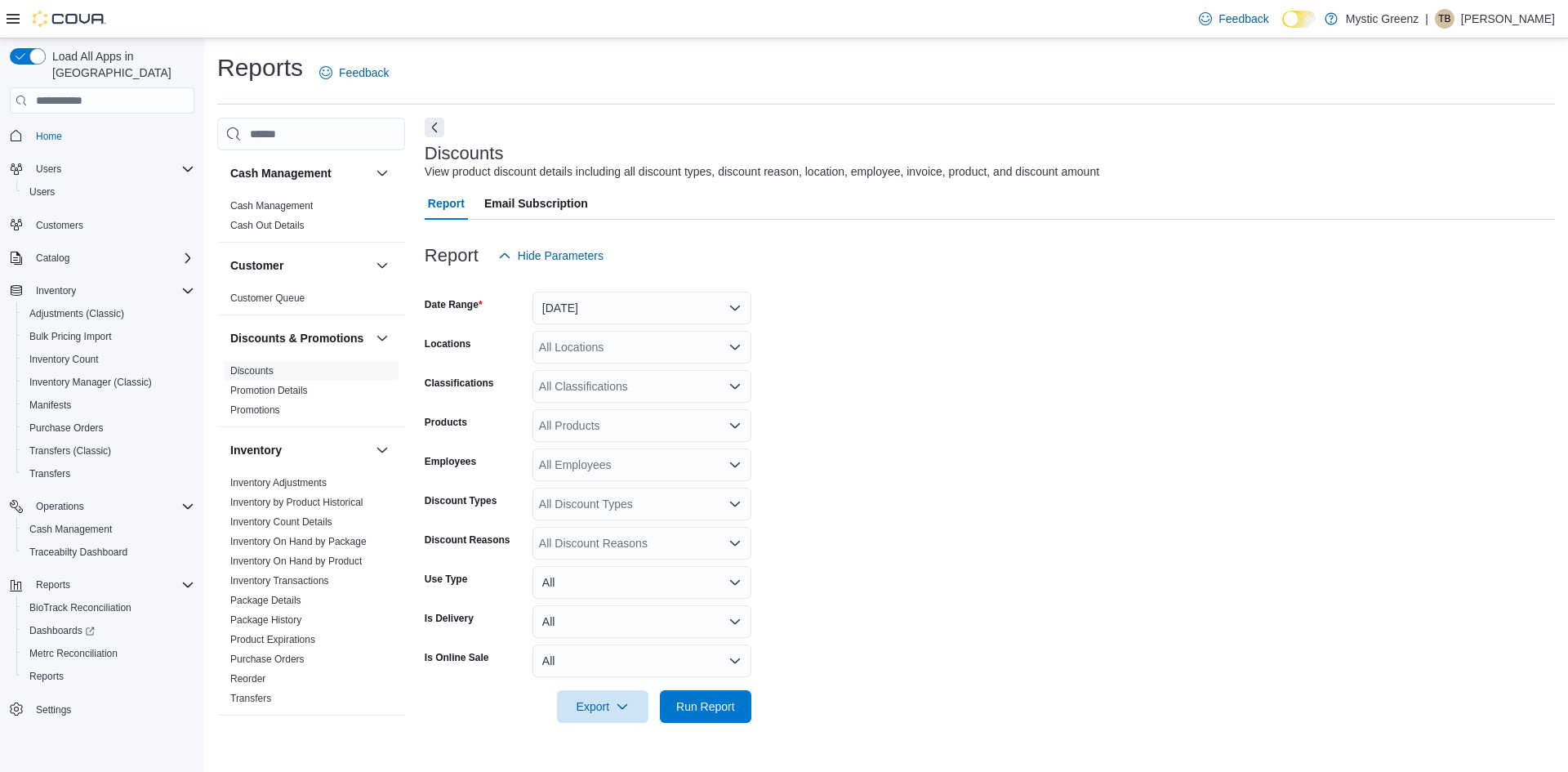
click at [970, 329] on form "Date Range [DATE] Locations All Locations Classifications All Classifications P…" at bounding box center [989, 496] width 1131 height 451
click at [728, 352] on icon "Open list of options" at bounding box center [734, 347] width 13 height 13
click at [668, 448] on span "[STREET_ADDRESS]" at bounding box center [624, 446] width 113 height 17
click at [975, 399] on form "Date Range Today Locations 360 S Green Mount Rd. Classifications All Classifica…" at bounding box center [989, 496] width 1131 height 451
click at [740, 461] on icon "Open list of options" at bounding box center [734, 464] width 13 height 13
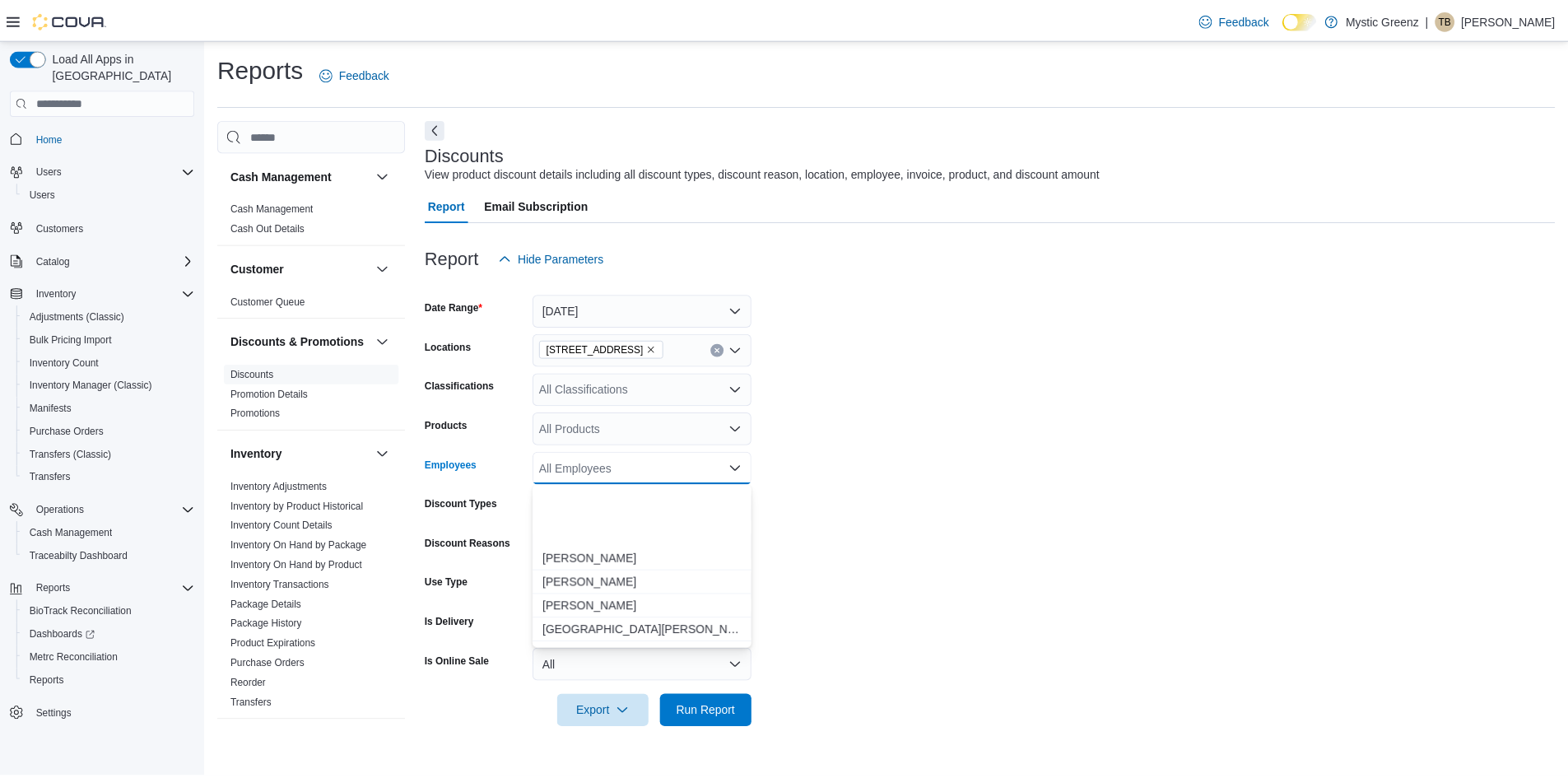
scroll to position [2222, 0]
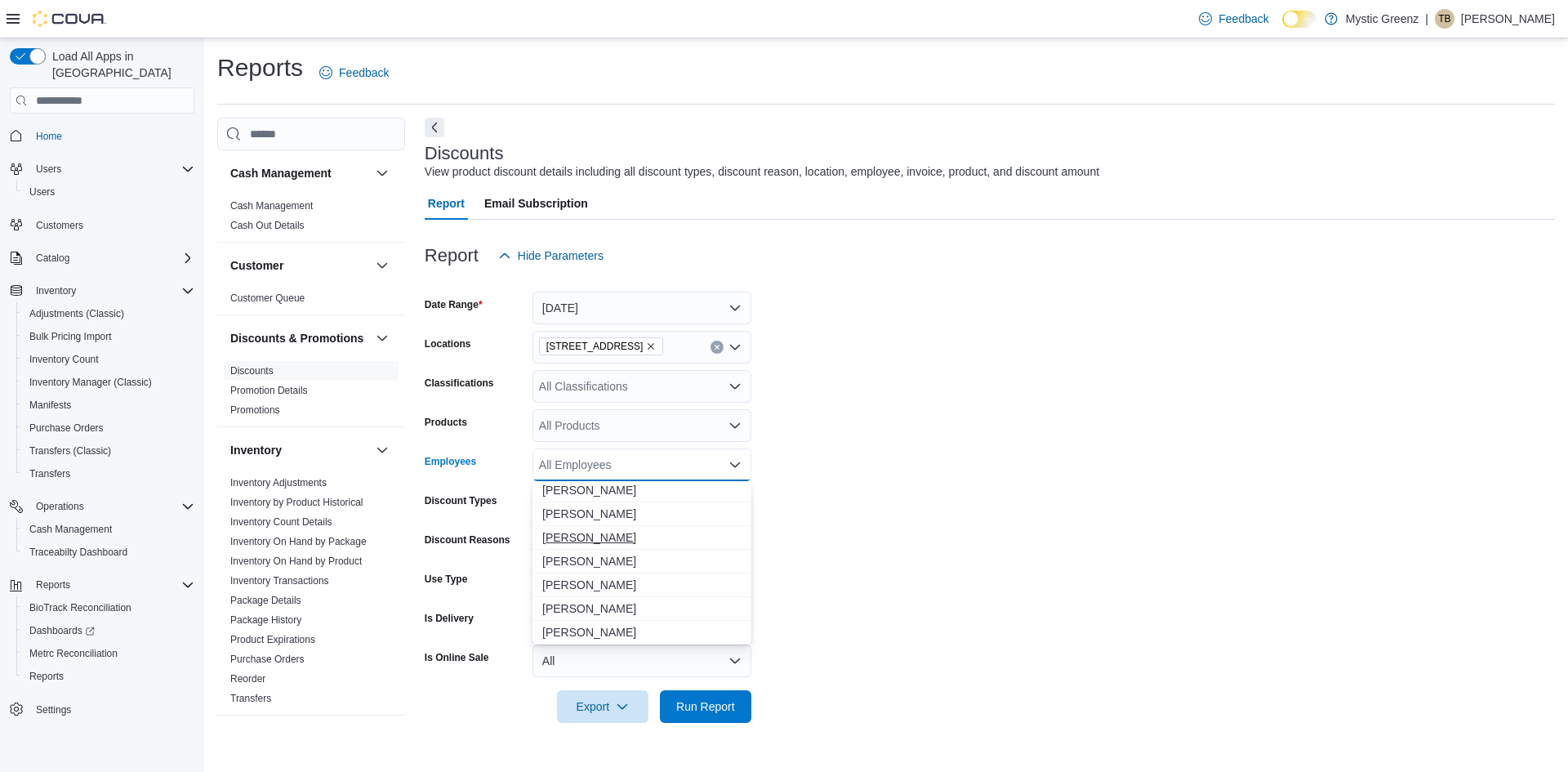
click at [606, 534] on span "[PERSON_NAME]" at bounding box center [642, 537] width 200 height 17
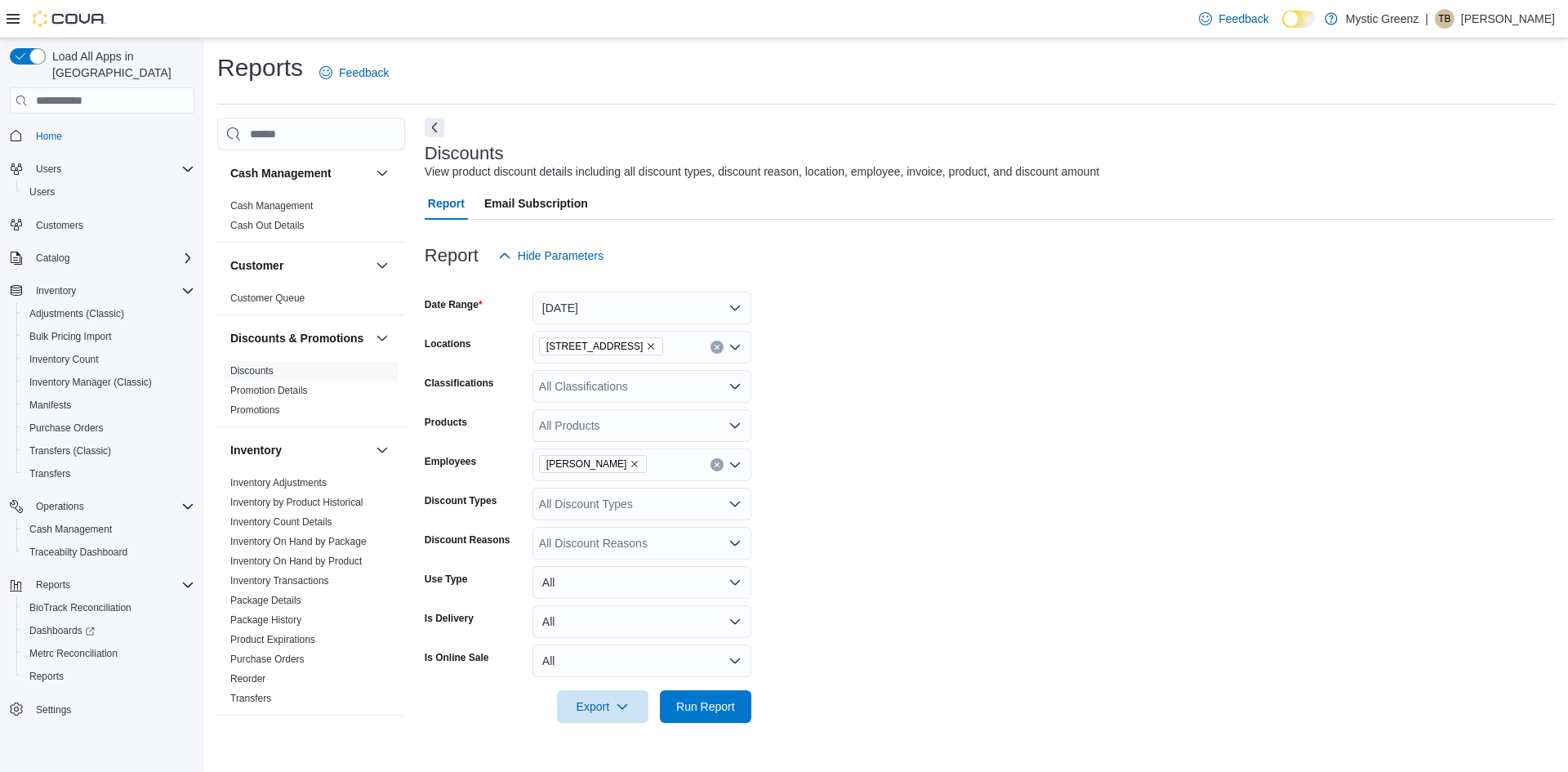
click at [858, 497] on form "Date Range Today Locations 360 S Green Mount Rd. Classifications All Classifica…" at bounding box center [989, 496] width 1131 height 451
click at [711, 720] on span "Run Report" at bounding box center [706, 706] width 72 height 33
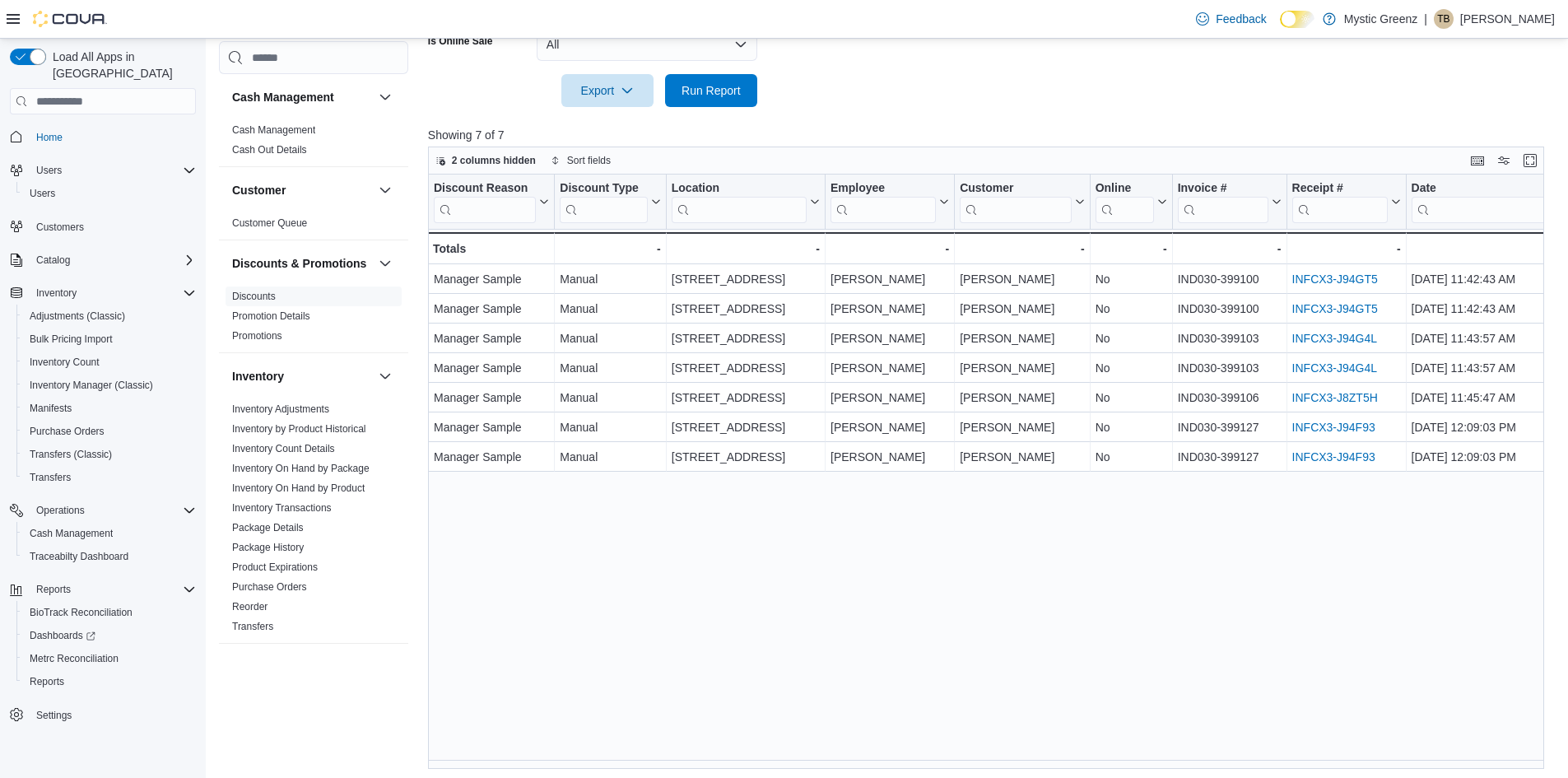
scroll to position [625, 0]
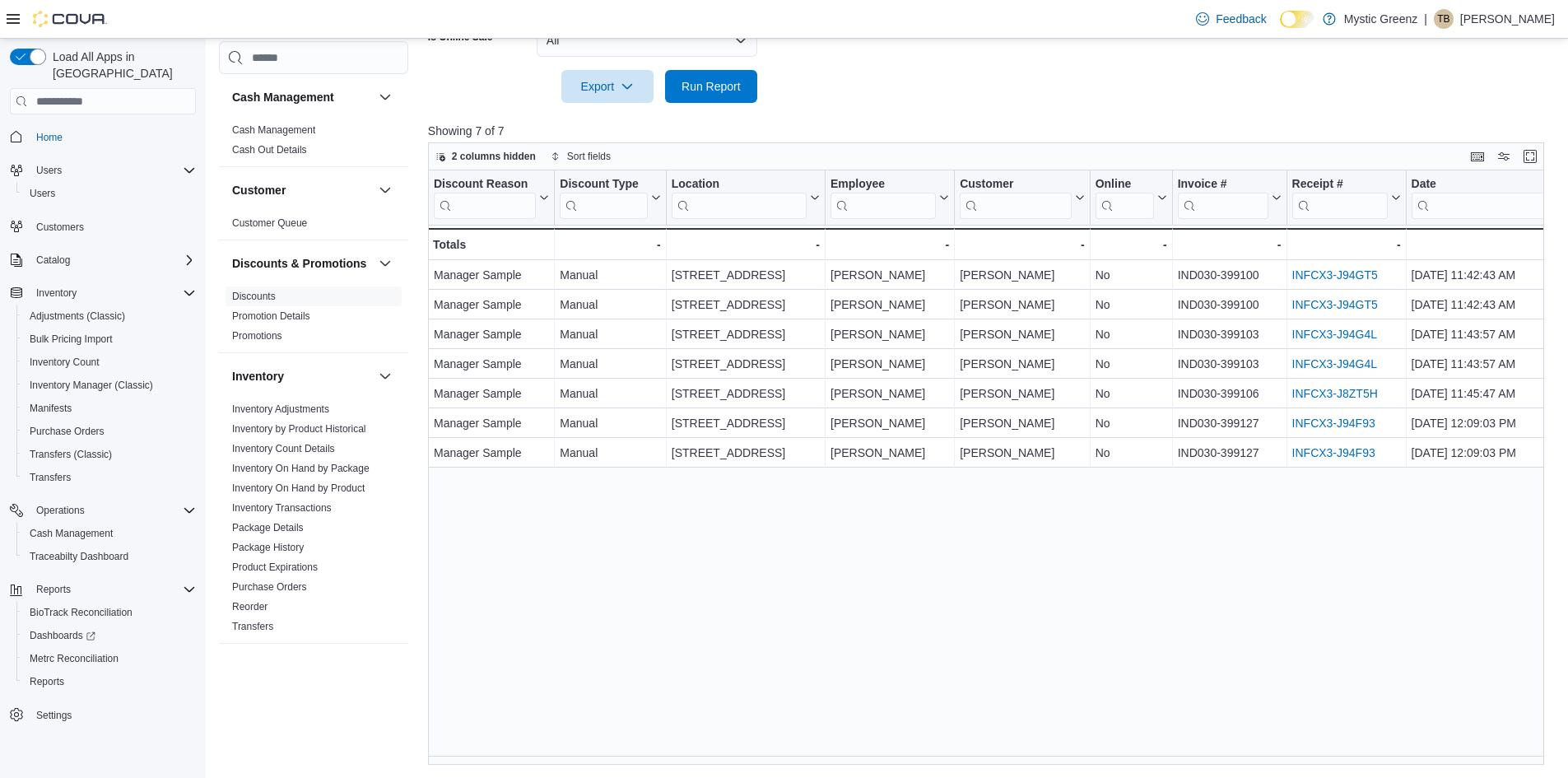
drag, startPoint x: 961, startPoint y: 764, endPoint x: 1058, endPoint y: 765, distance: 97.0
click at [1058, 749] on div "Reports Feedback Cash Management Cash Management Cash Out Details Customer Cust…" at bounding box center [887, 95] width 1363 height 1365
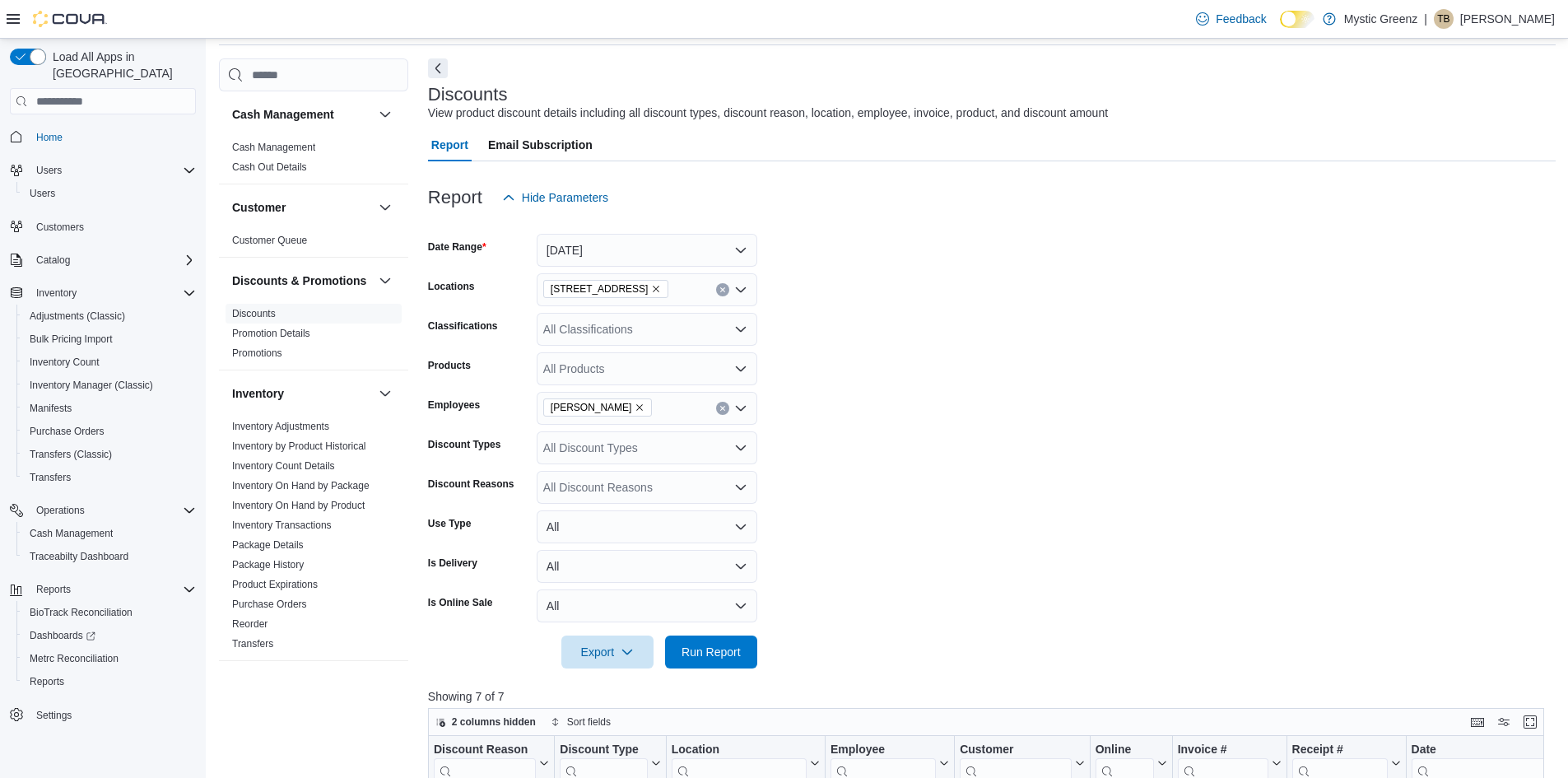
scroll to position [0, 0]
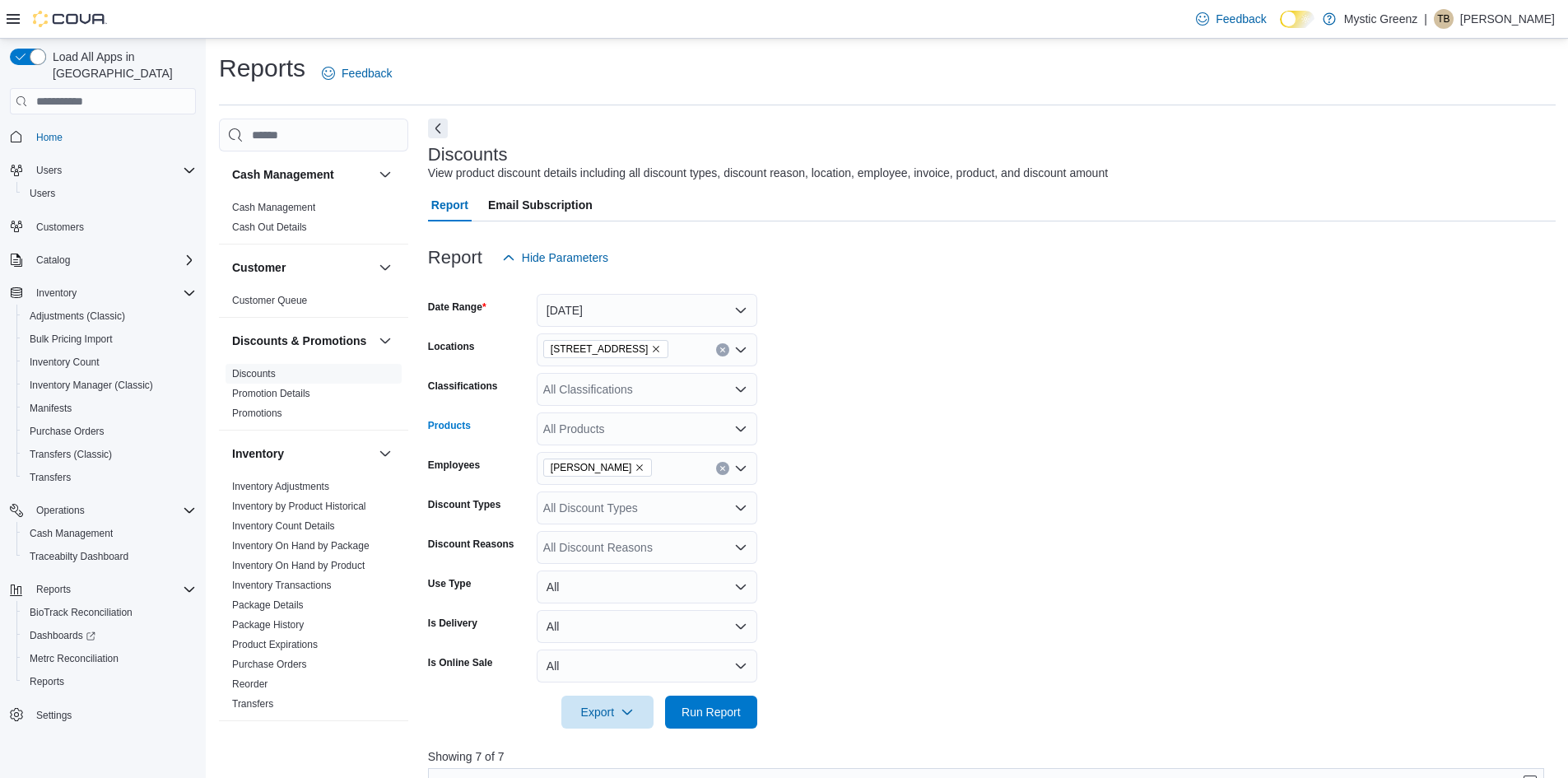
click at [660, 421] on div "All Products" at bounding box center [647, 429] width 221 height 33
click at [1057, 394] on form "Date Range Today Locations 360 S Green Mount Rd. Classifications All Classifica…" at bounding box center [991, 500] width 1127 height 454
click at [273, 298] on link "Customer Queue" at bounding box center [270, 300] width 75 height 12
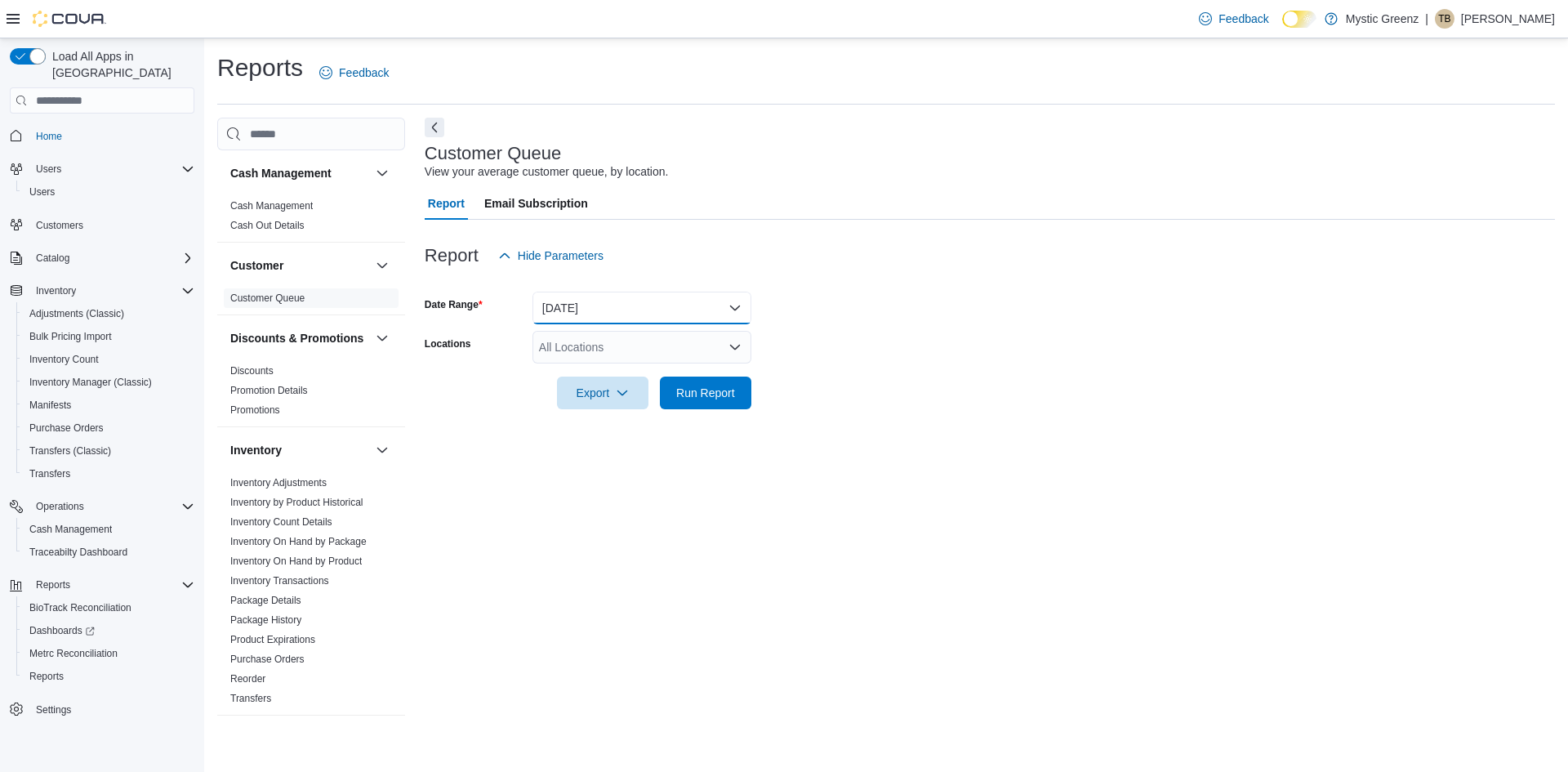
click at [697, 297] on button "[DATE]" at bounding box center [642, 308] width 219 height 33
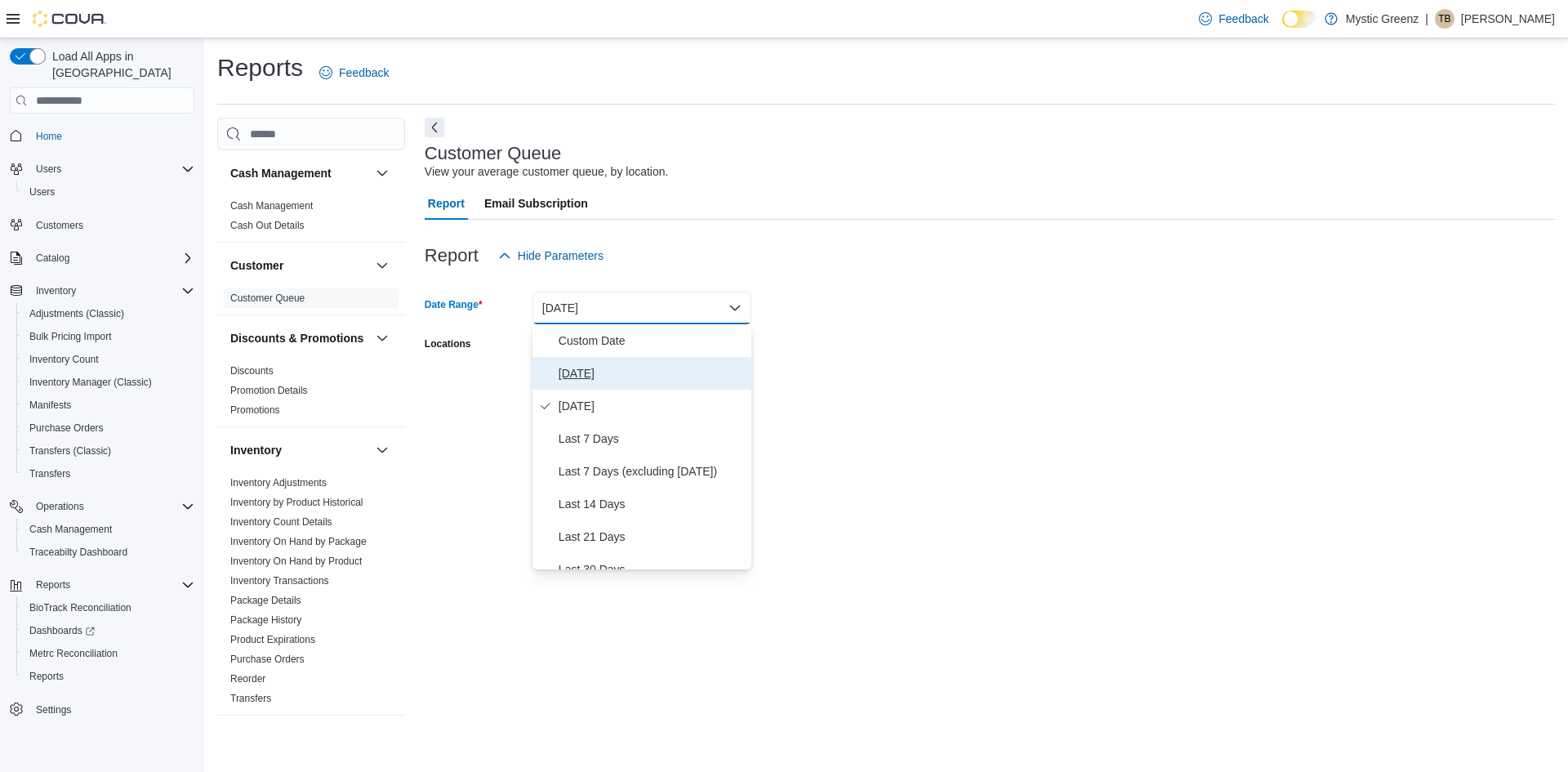
click at [563, 375] on span "[DATE]" at bounding box center [652, 373] width 186 height 19
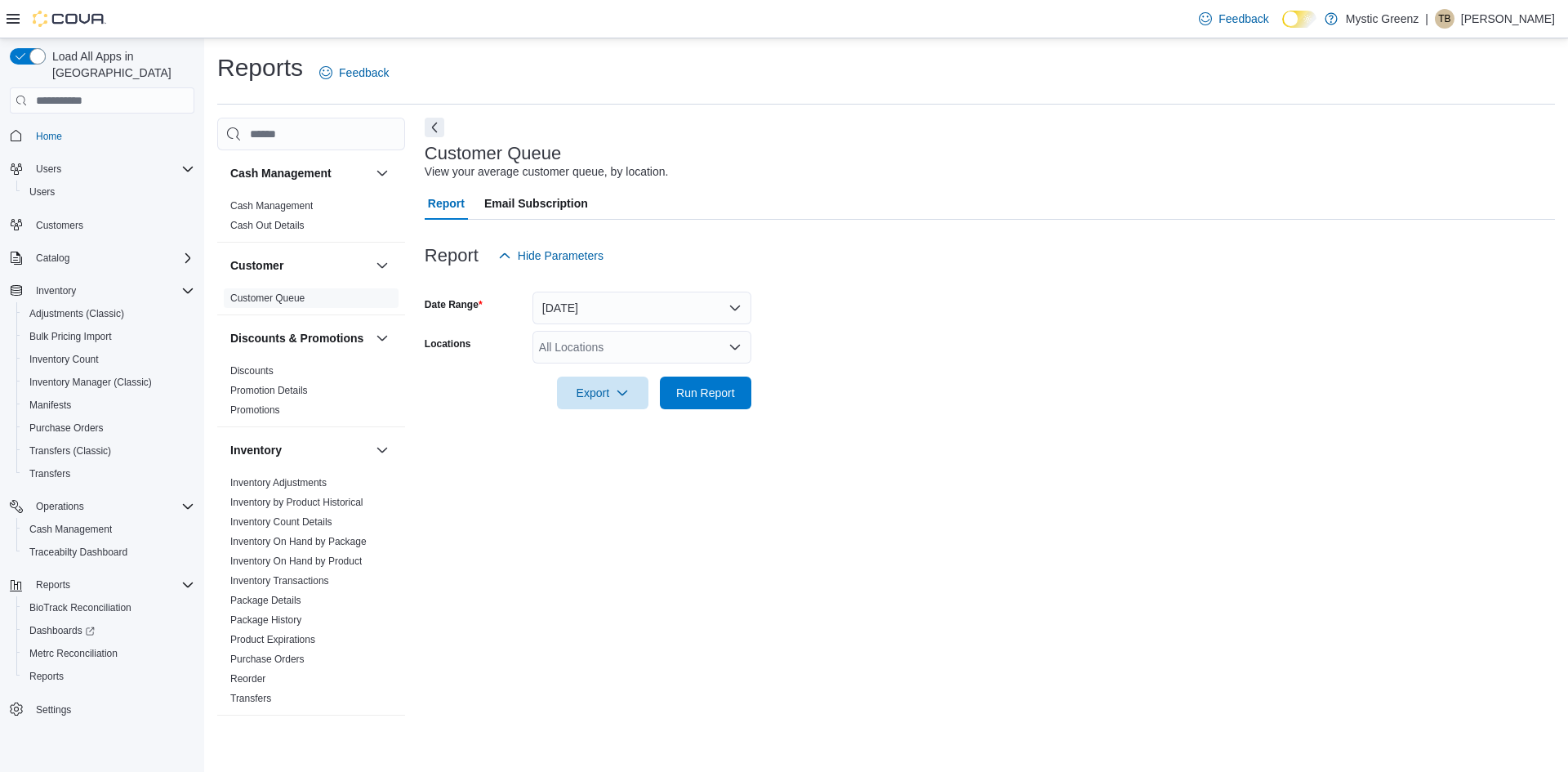
click at [932, 332] on form "Date Range Today Locations All Locations Export Run Report" at bounding box center [989, 340] width 1131 height 137
click at [722, 348] on div "All Locations" at bounding box center [642, 348] width 219 height 33
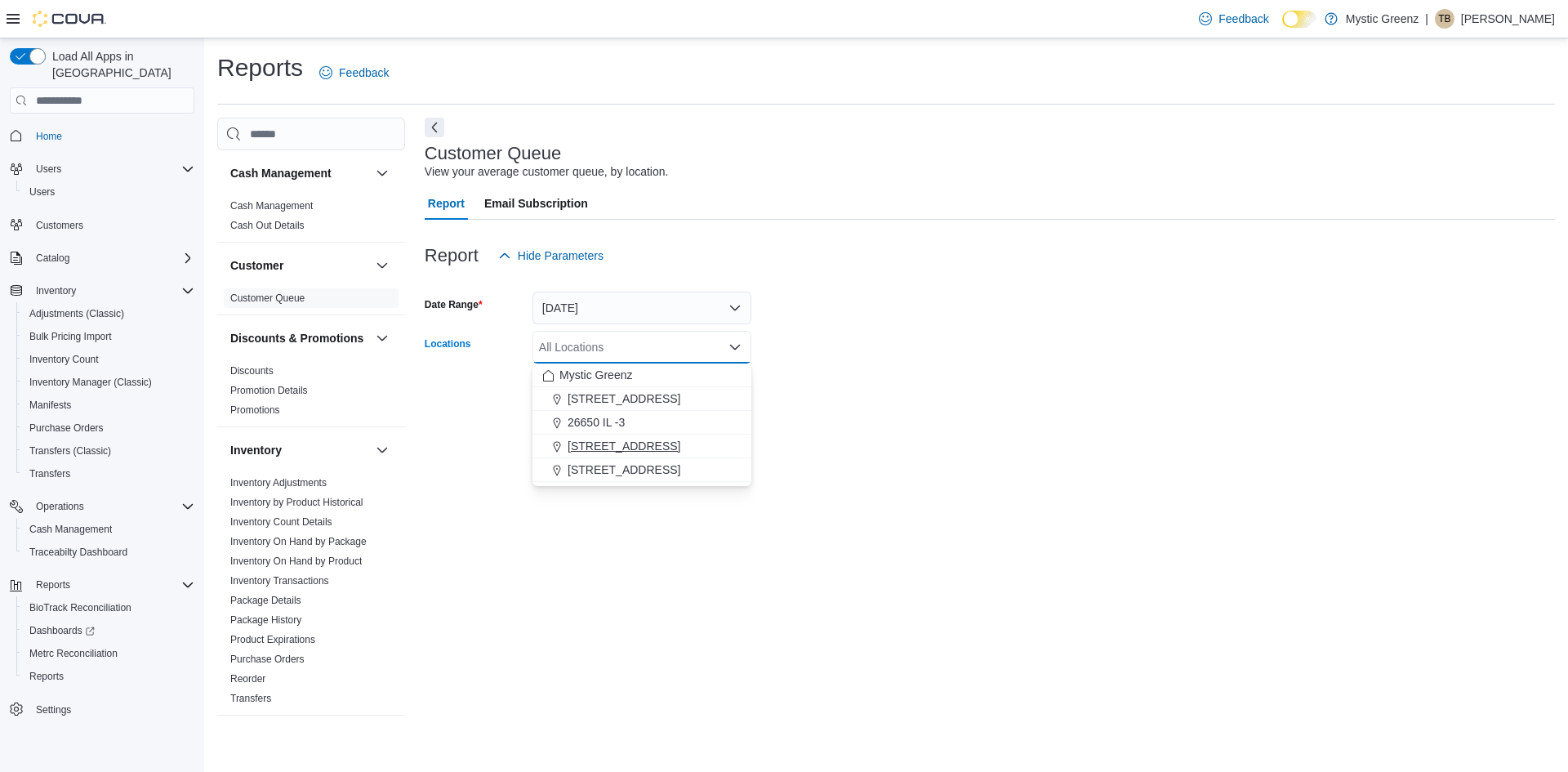
click at [682, 437] on button "[STREET_ADDRESS]" at bounding box center [642, 446] width 219 height 23
drag, startPoint x: 983, startPoint y: 418, endPoint x: 935, endPoint y: 428, distance: 49.0
click at [966, 423] on div at bounding box center [989, 419] width 1131 height 19
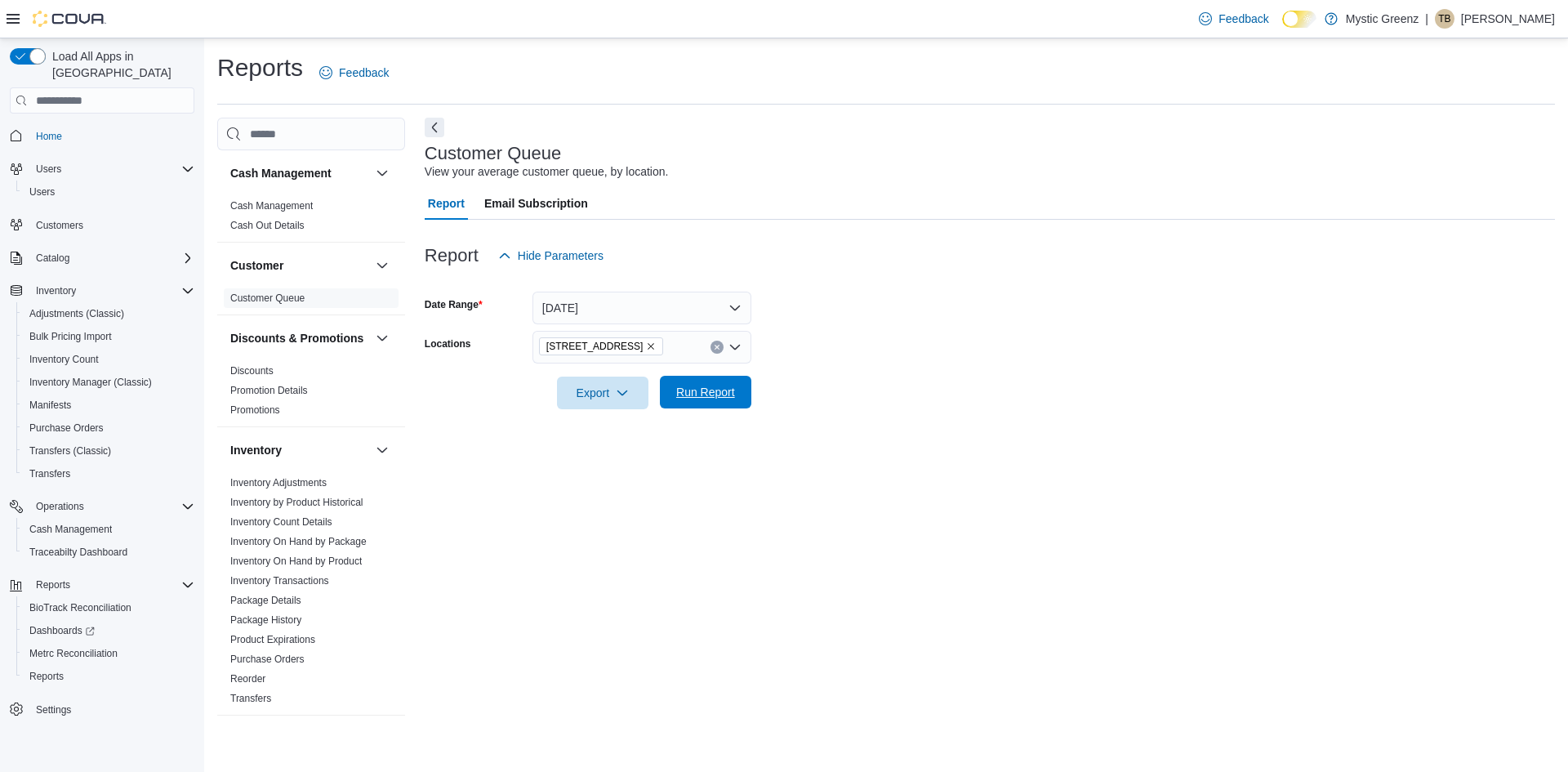
click at [726, 408] on span "Run Report" at bounding box center [706, 392] width 72 height 33
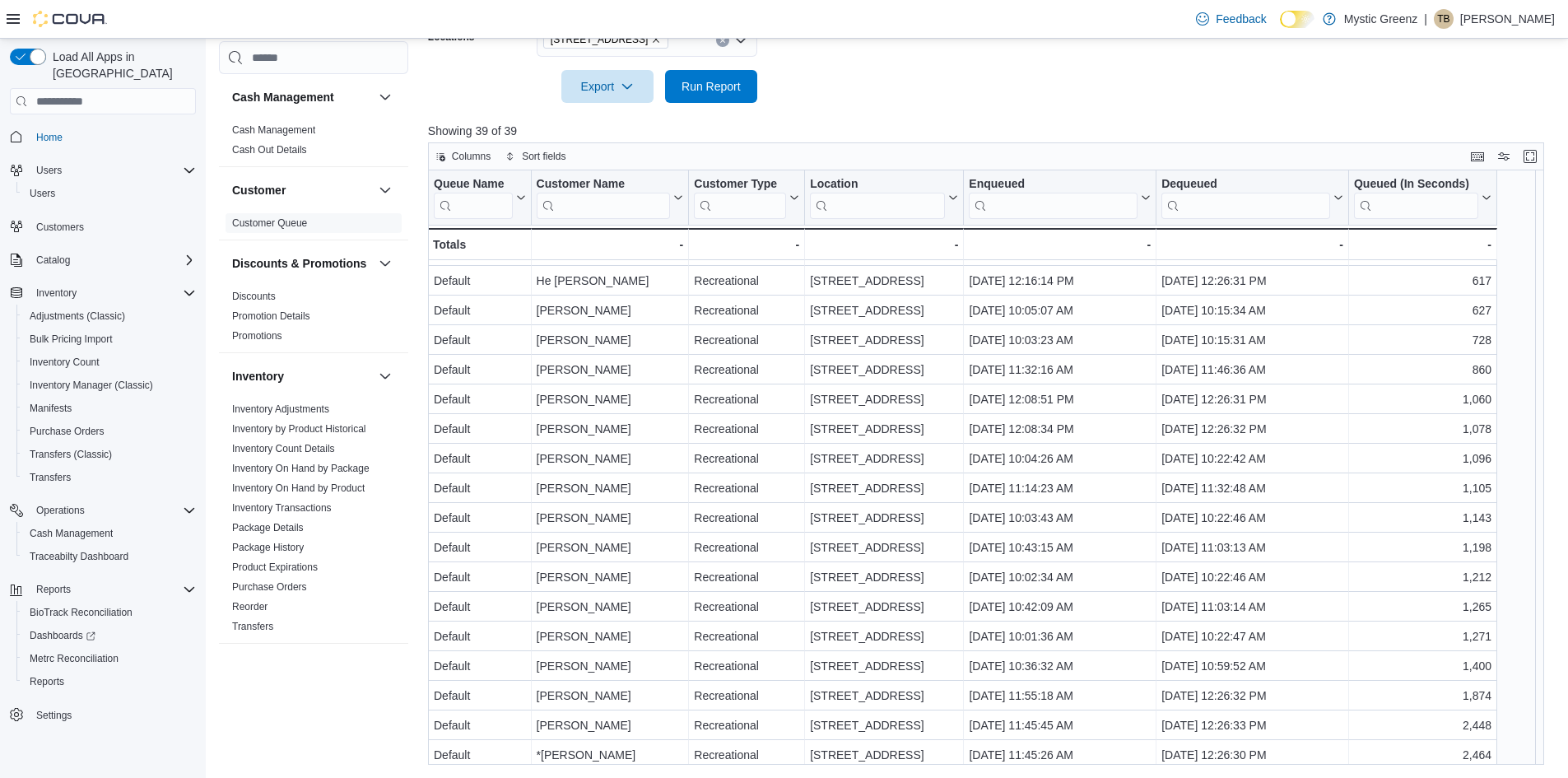
scroll to position [650, 0]
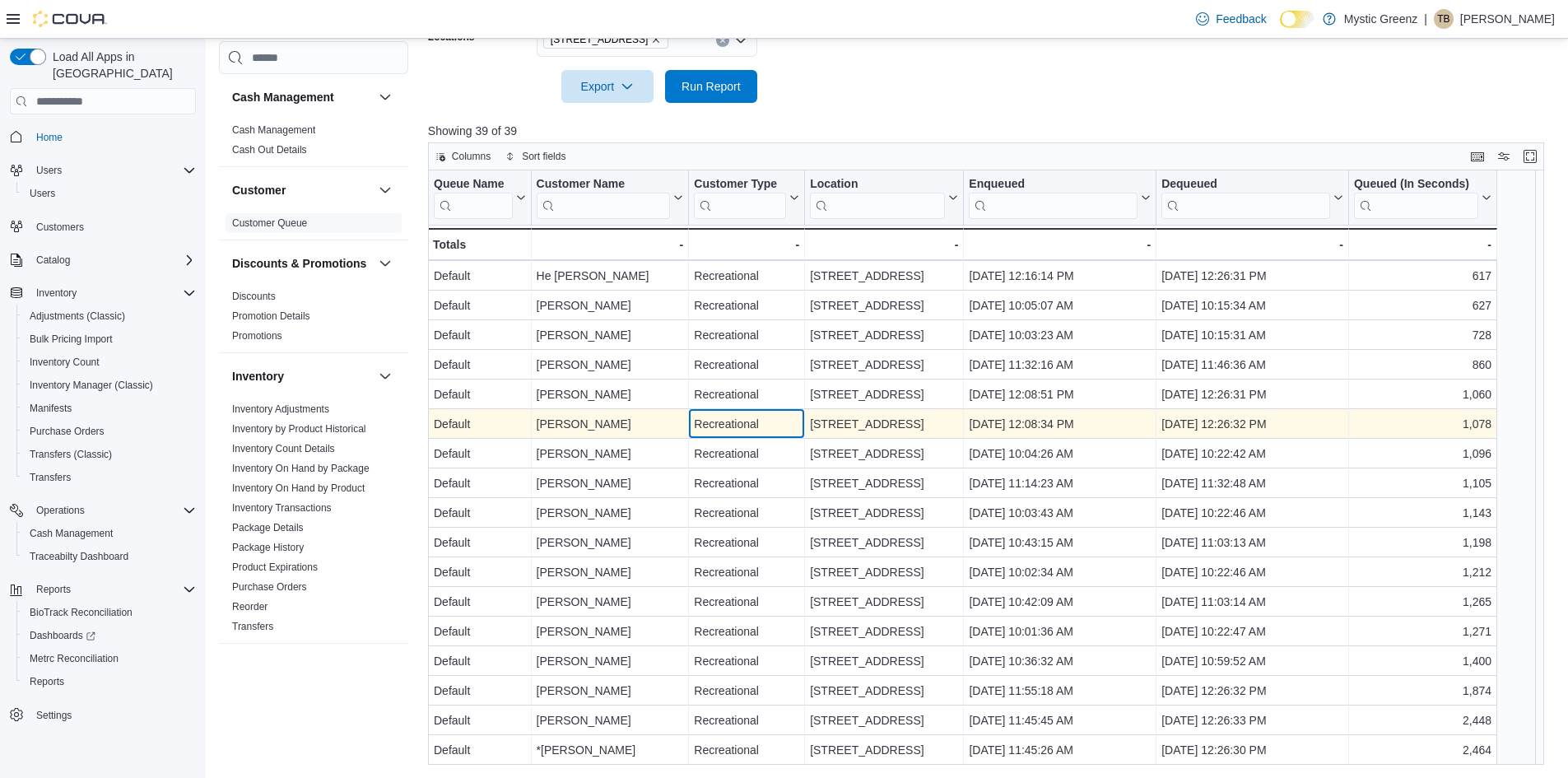
click at [722, 421] on div "Recreational" at bounding box center [746, 424] width 105 height 20
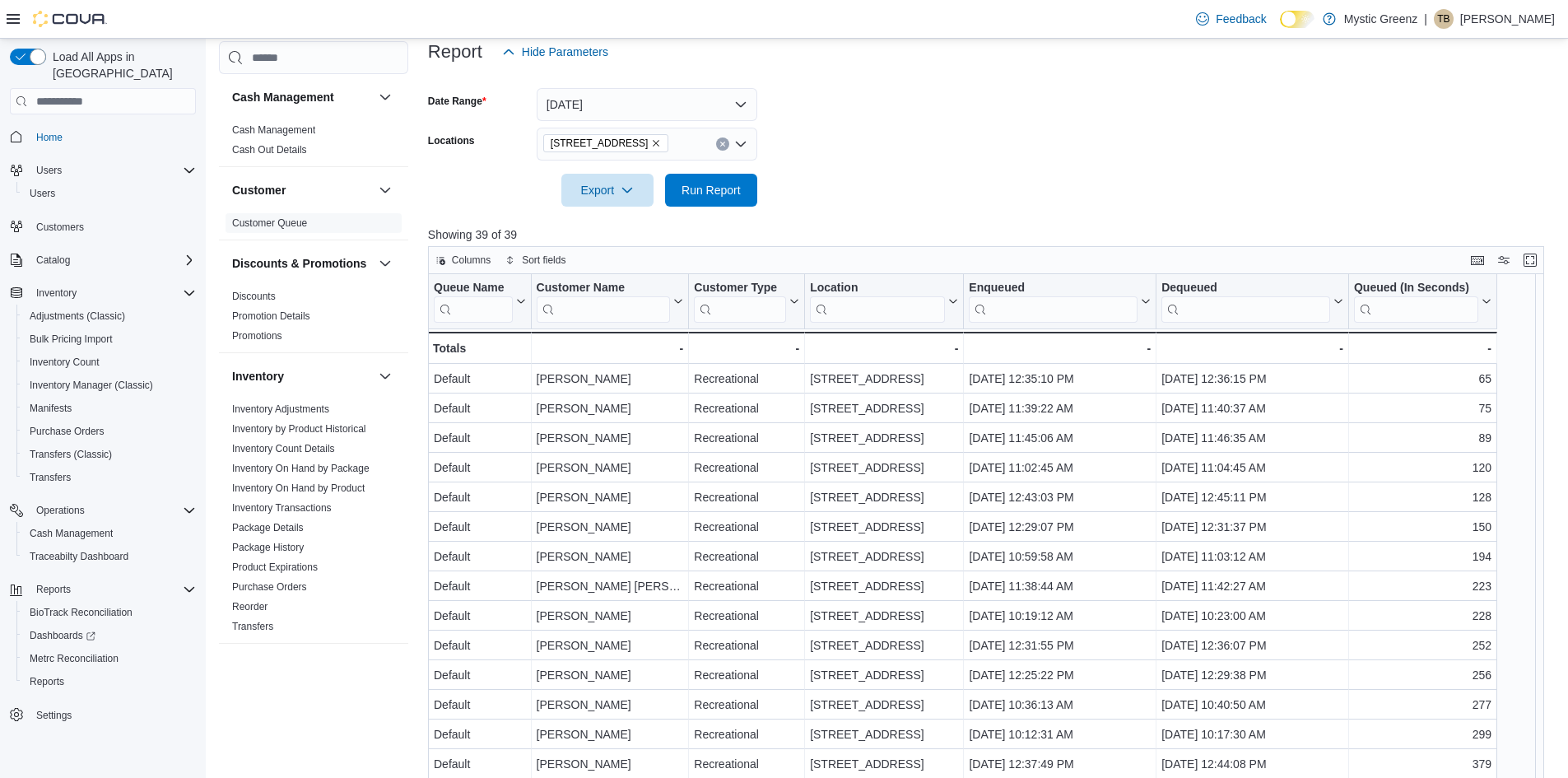
scroll to position [0, 0]
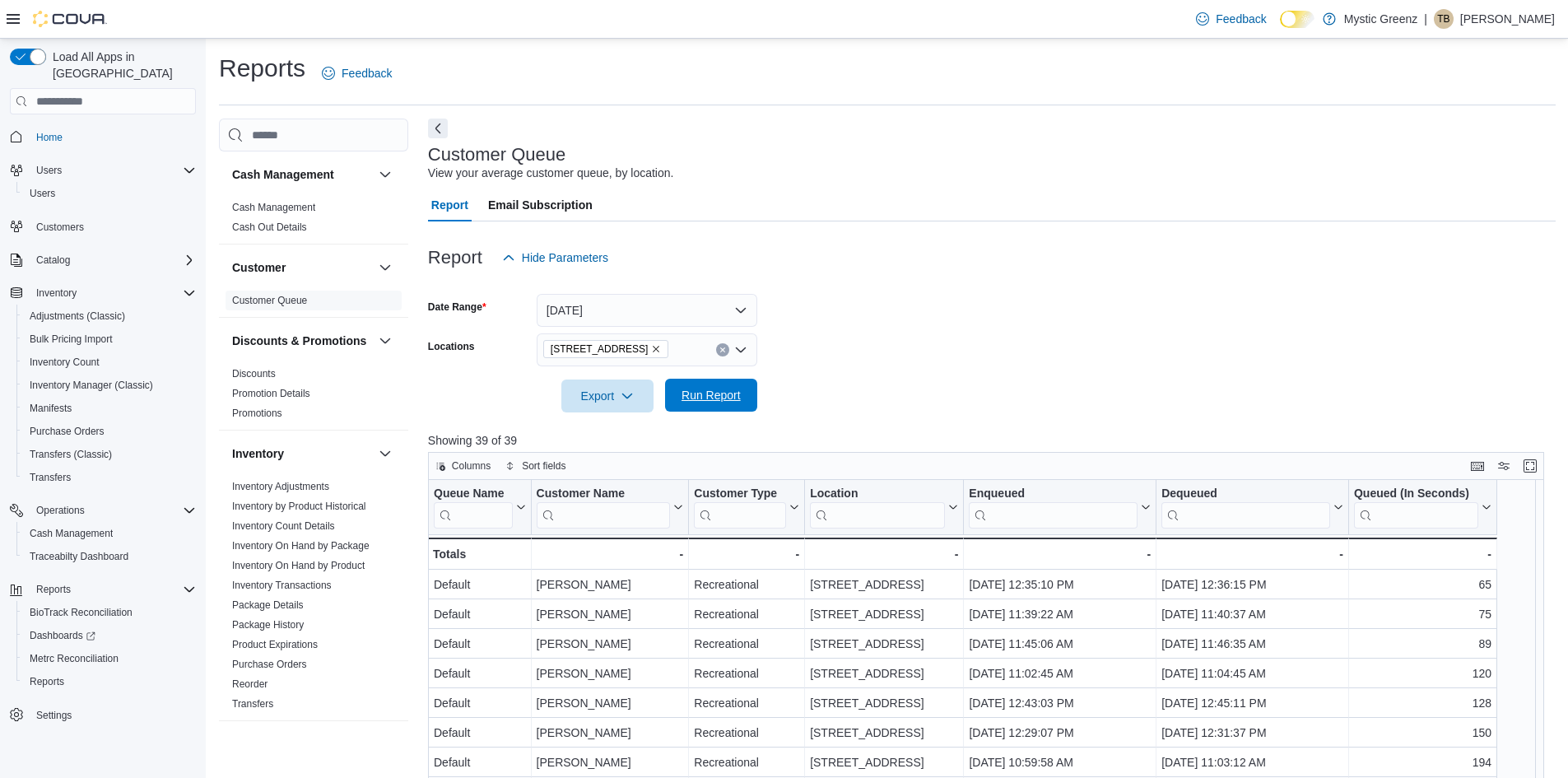
click at [710, 402] on span "Run Report" at bounding box center [710, 394] width 59 height 17
click at [245, 381] on span "Discounts" at bounding box center [254, 373] width 43 height 13
click at [258, 380] on link "Discounts" at bounding box center [254, 374] width 43 height 12
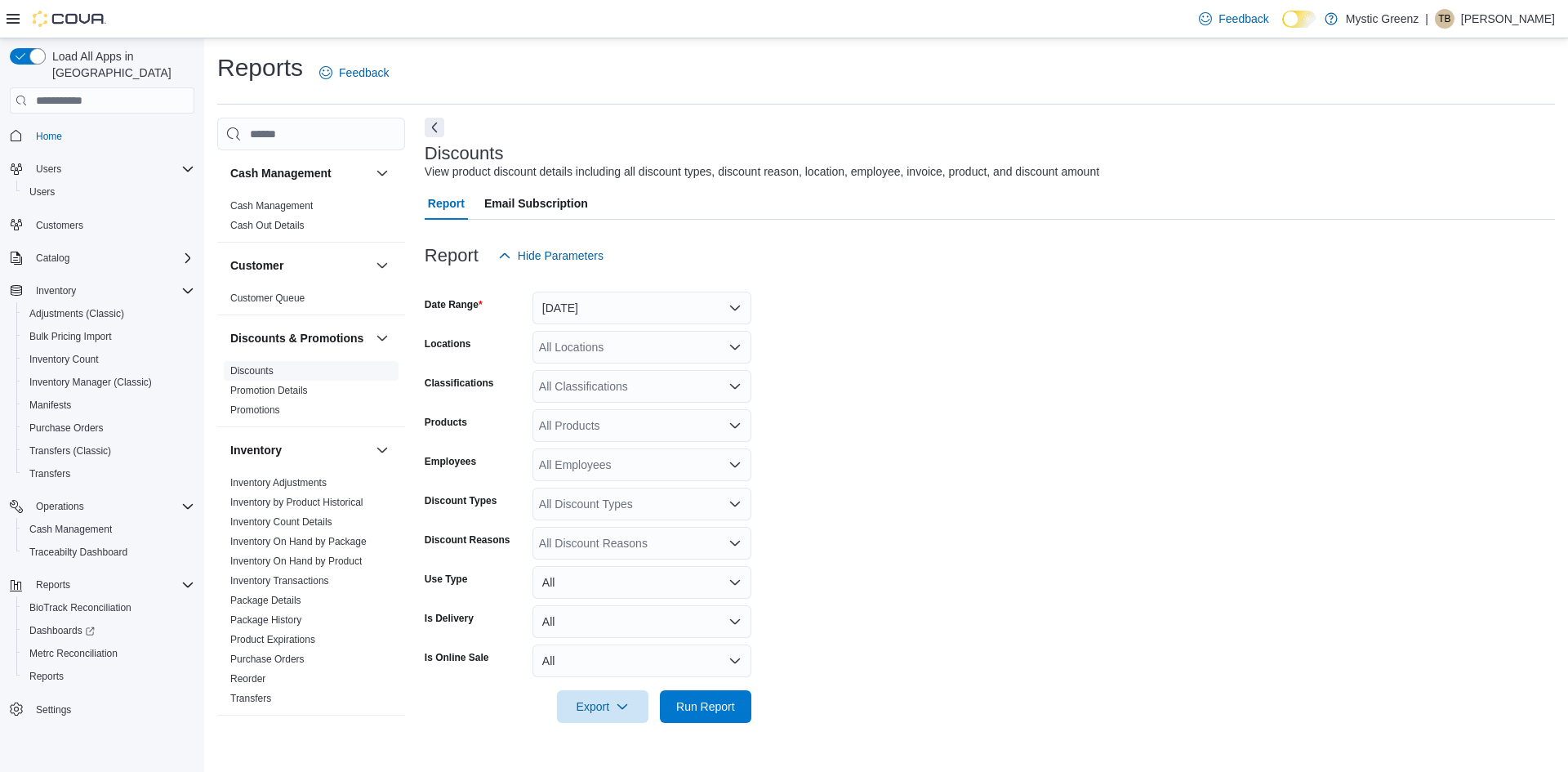
click at [256, 377] on link "Discounts" at bounding box center [252, 371] width 43 height 12
click at [718, 307] on button "[DATE]" at bounding box center [642, 308] width 219 height 33
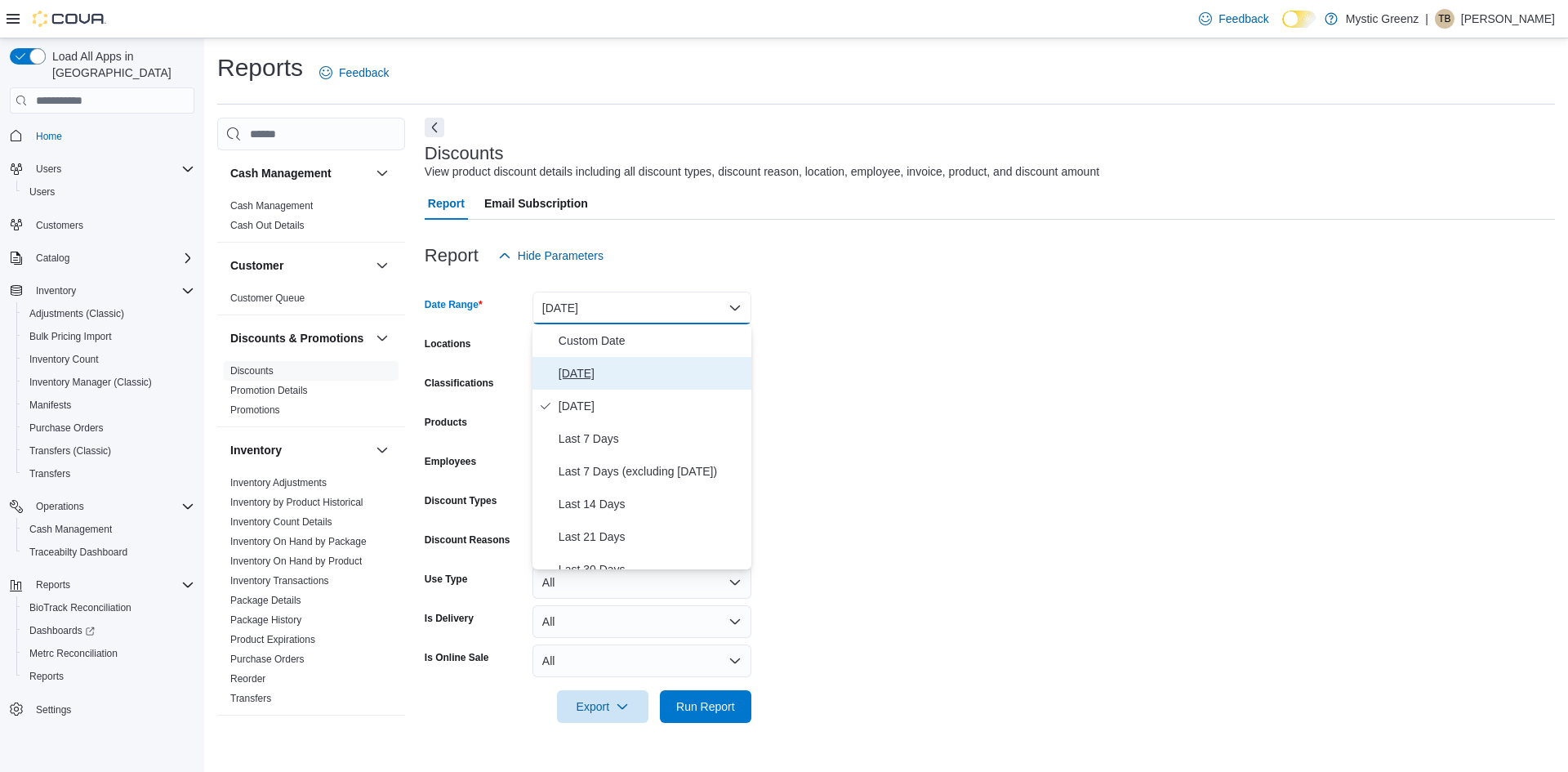
click at [580, 373] on span "[DATE]" at bounding box center [652, 373] width 186 height 19
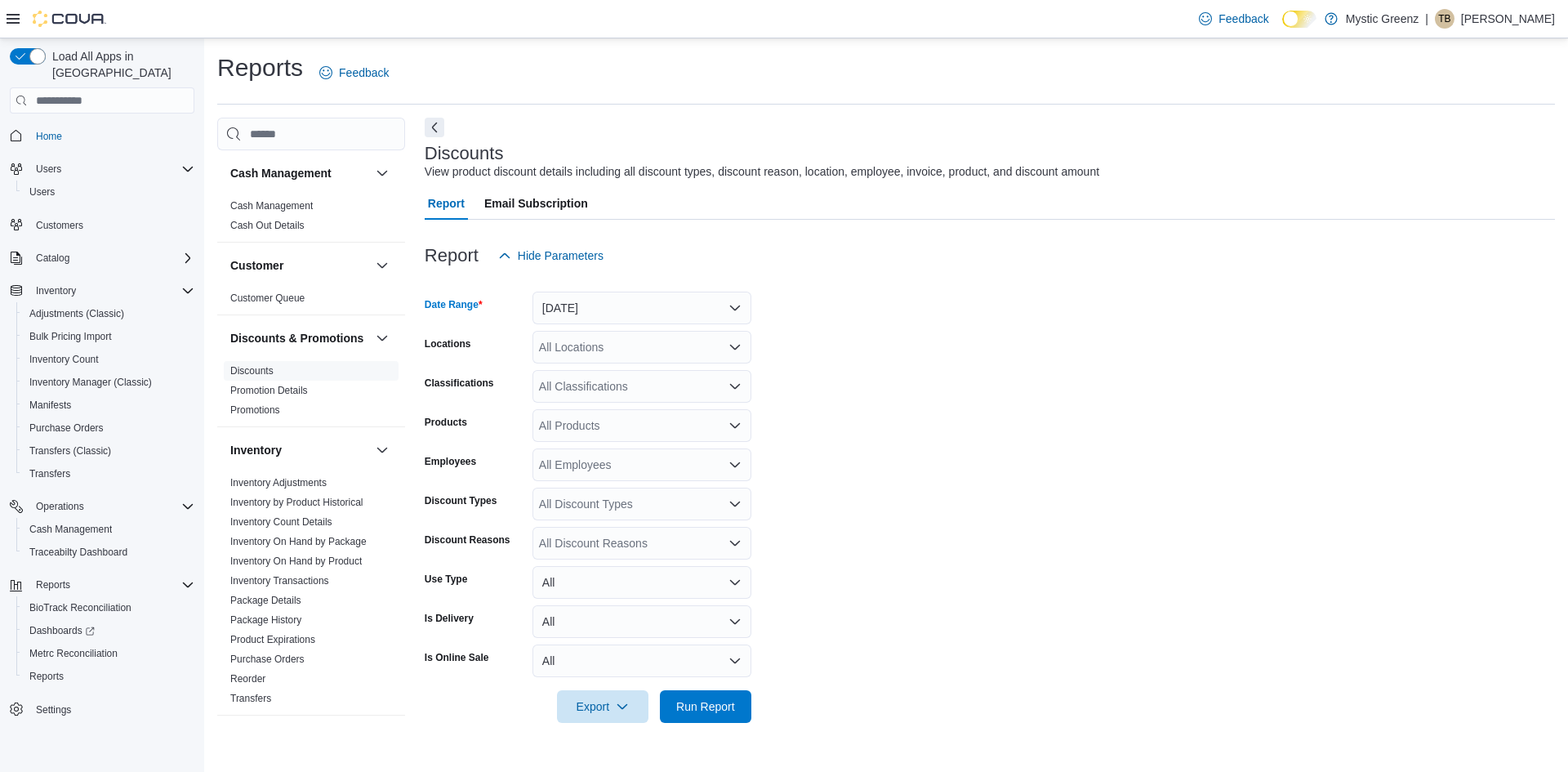
click at [932, 397] on form "Date Range [DATE] Locations All Locations Classifications All Classifications P…" at bounding box center [989, 496] width 1131 height 451
click at [722, 347] on div "All Locations" at bounding box center [642, 348] width 219 height 33
click at [651, 444] on span "[STREET_ADDRESS]" at bounding box center [624, 446] width 113 height 17
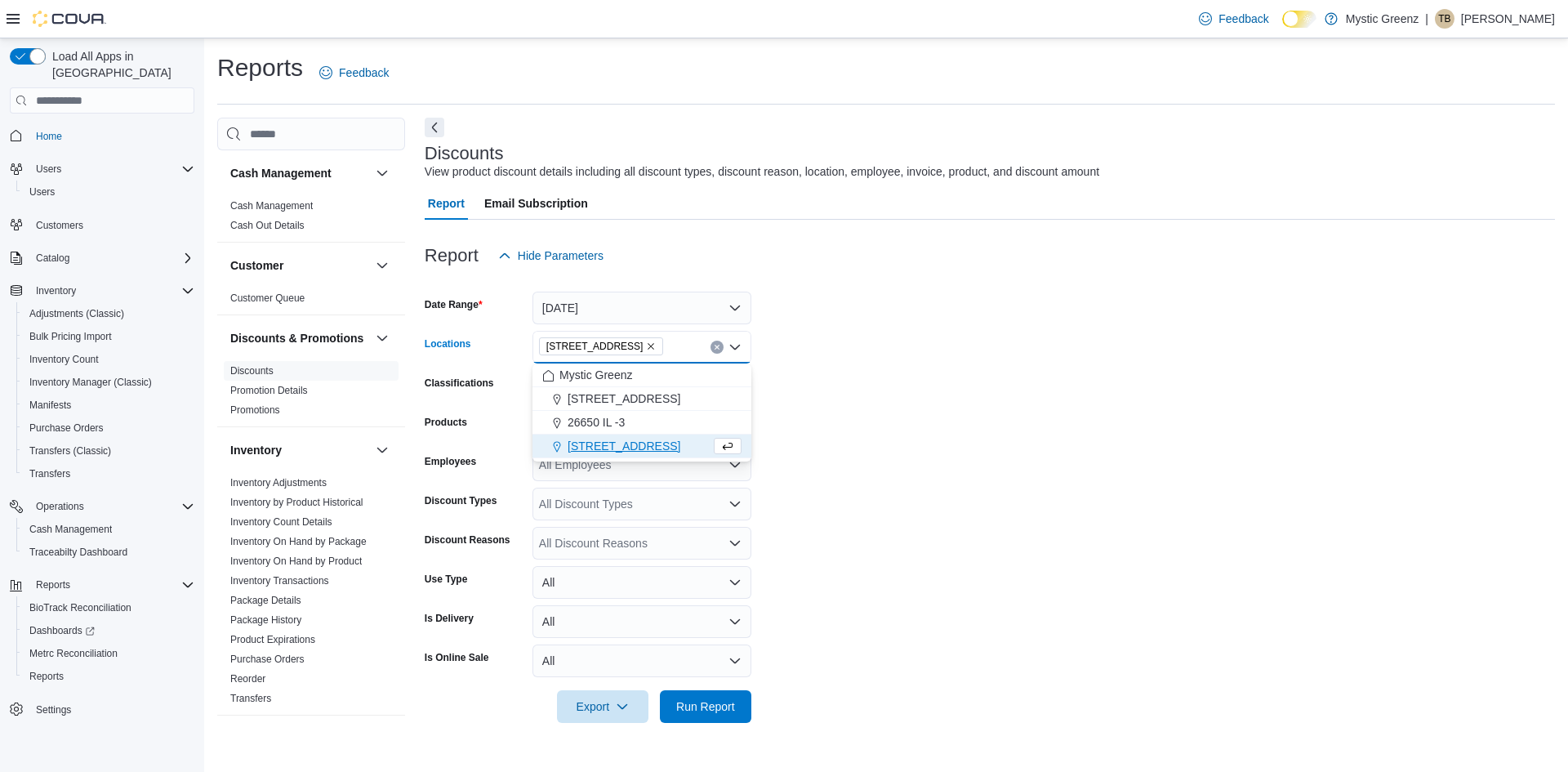
click at [928, 431] on form "Date Range [DATE] Locations [STREET_ADDRESS] Combo box. Selected. [STREET_ADDRE…" at bounding box center [989, 496] width 1131 height 451
click at [728, 427] on icon "Open list of options" at bounding box center [734, 424] width 13 height 13
type input "*"
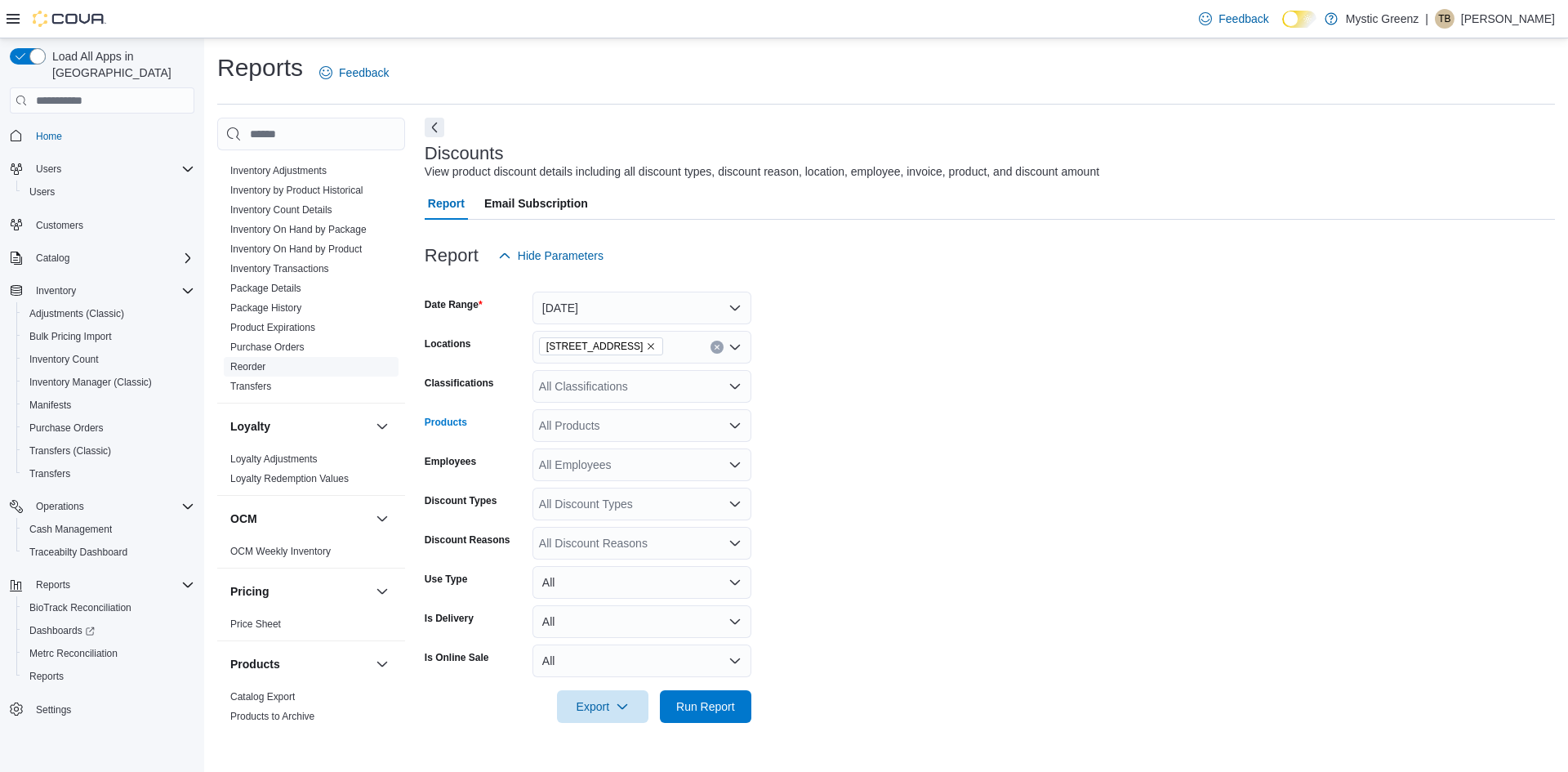
scroll to position [149, 0]
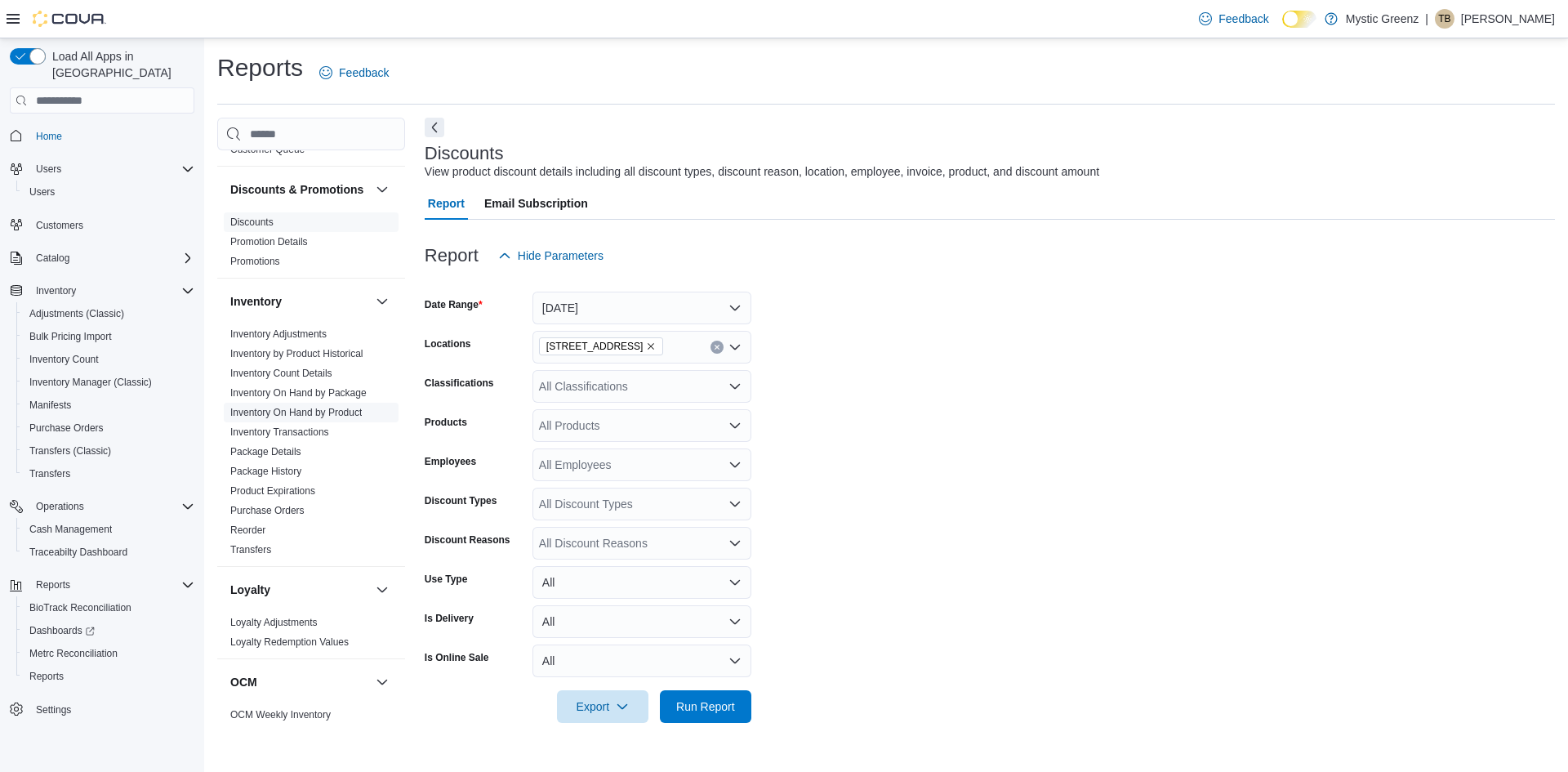
click at [332, 416] on span "Inventory On Hand by Product" at bounding box center [311, 413] width 174 height 19
click at [335, 418] on link "Inventory On Hand by Product" at bounding box center [296, 413] width 131 height 12
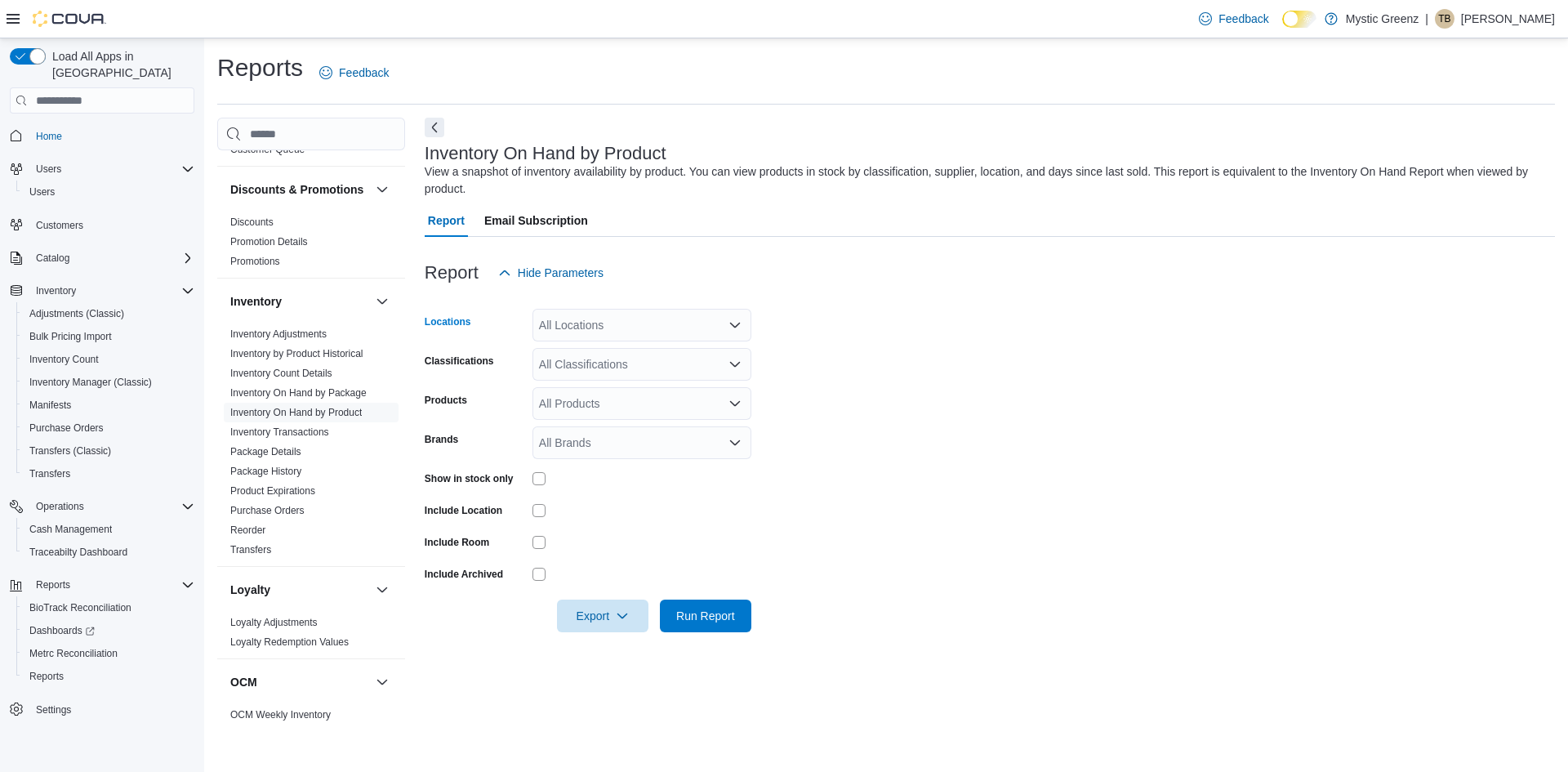
click at [599, 324] on div "All Locations" at bounding box center [642, 325] width 219 height 33
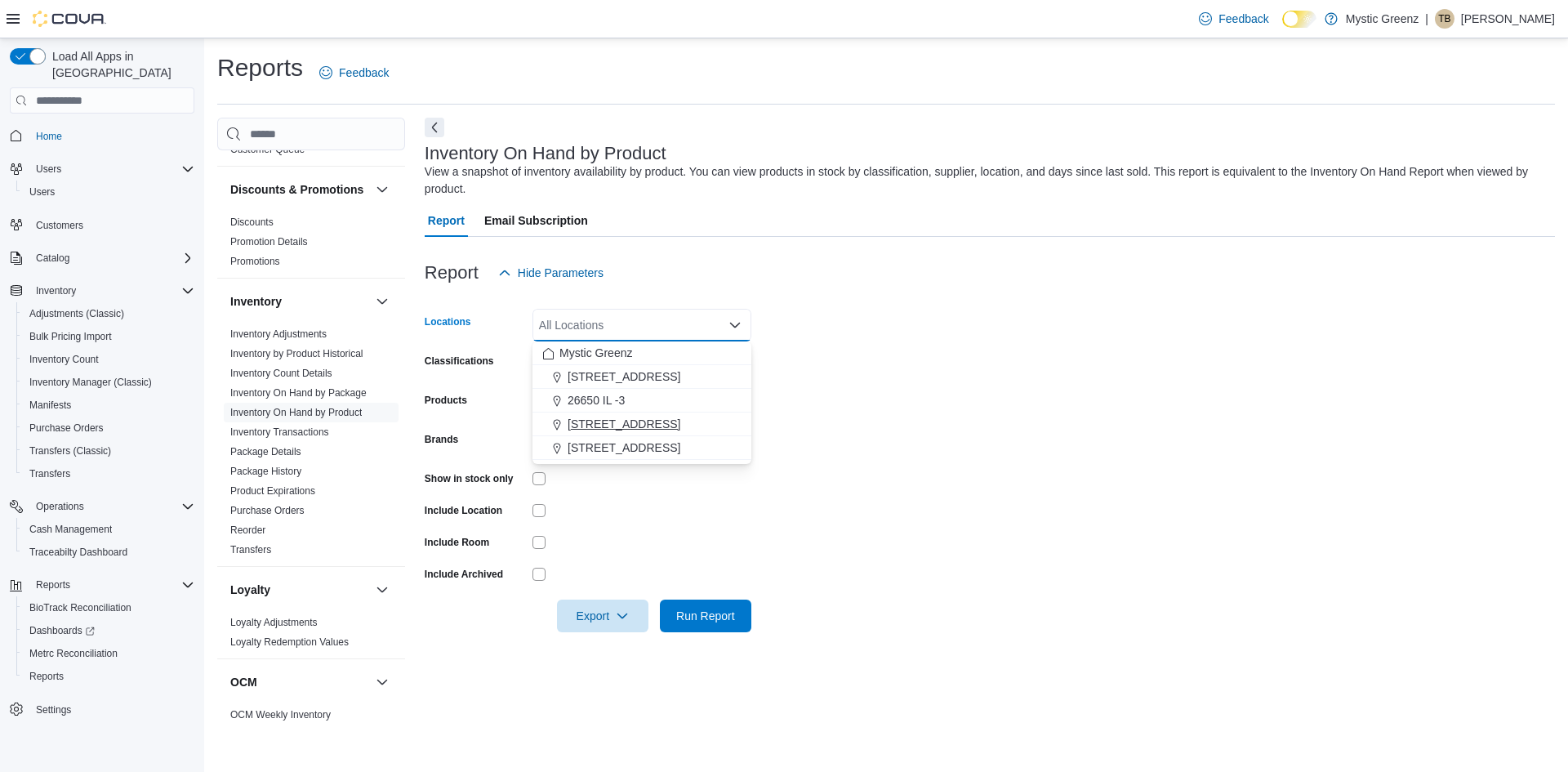
click at [642, 428] on span "360 S Green Mount Rd." at bounding box center [624, 423] width 113 height 17
drag, startPoint x: 935, startPoint y: 340, endPoint x: 917, endPoint y: 348, distance: 19.7
click at [932, 342] on form "Locations 360 S Green Mount Rd. Combo box. Selected. 360 S Green Mount Rd.. Pre…" at bounding box center [989, 460] width 1131 height 343
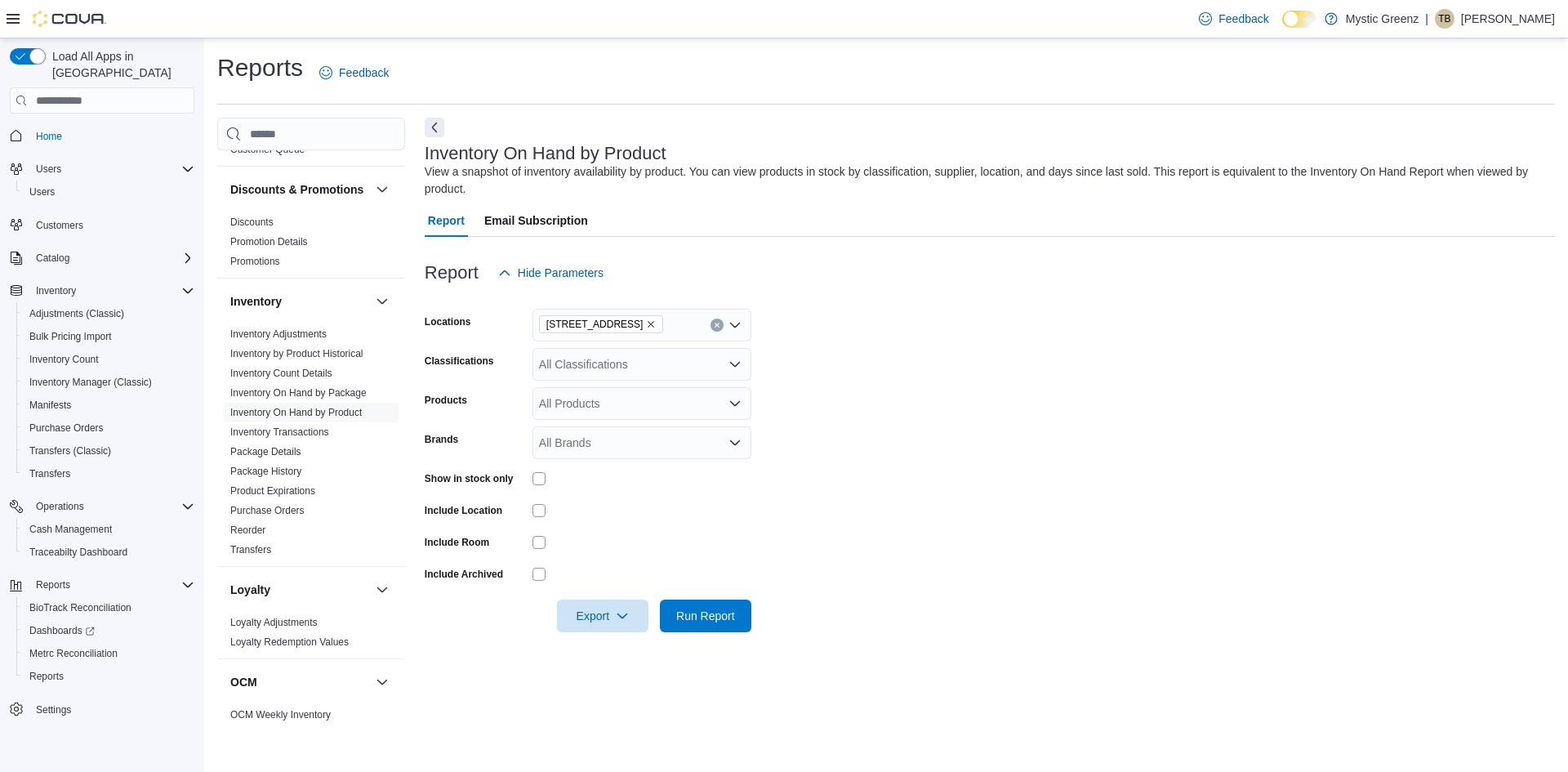
click at [722, 361] on div "All Classifications" at bounding box center [642, 364] width 219 height 33
click at [596, 387] on span "Edibles" at bounding box center [586, 389] width 38 height 17
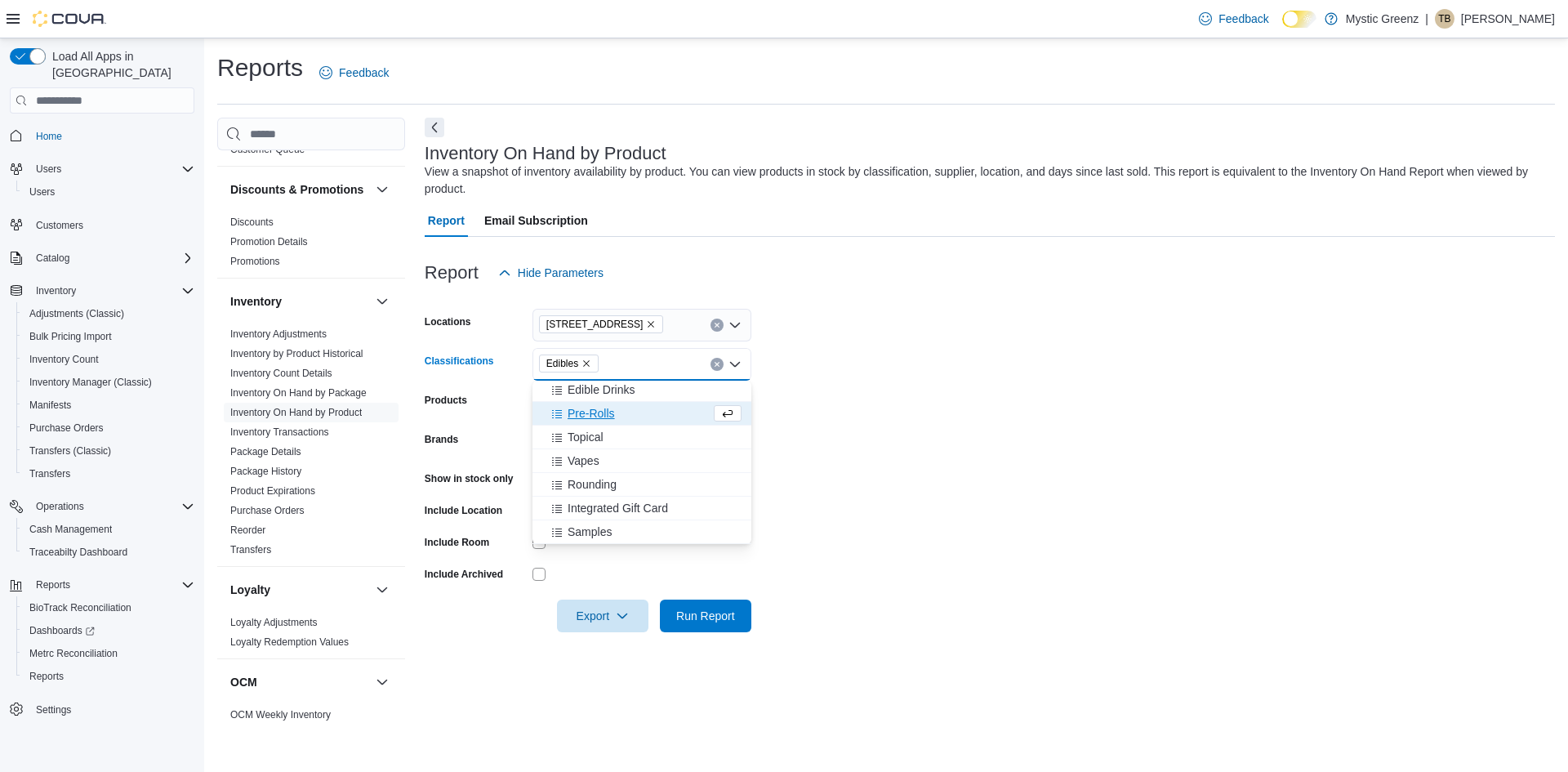
click at [970, 387] on form "Locations 360 S Green Mount Rd. Classifications Edibles Combo box. Selected. Ed…" at bounding box center [989, 460] width 1131 height 343
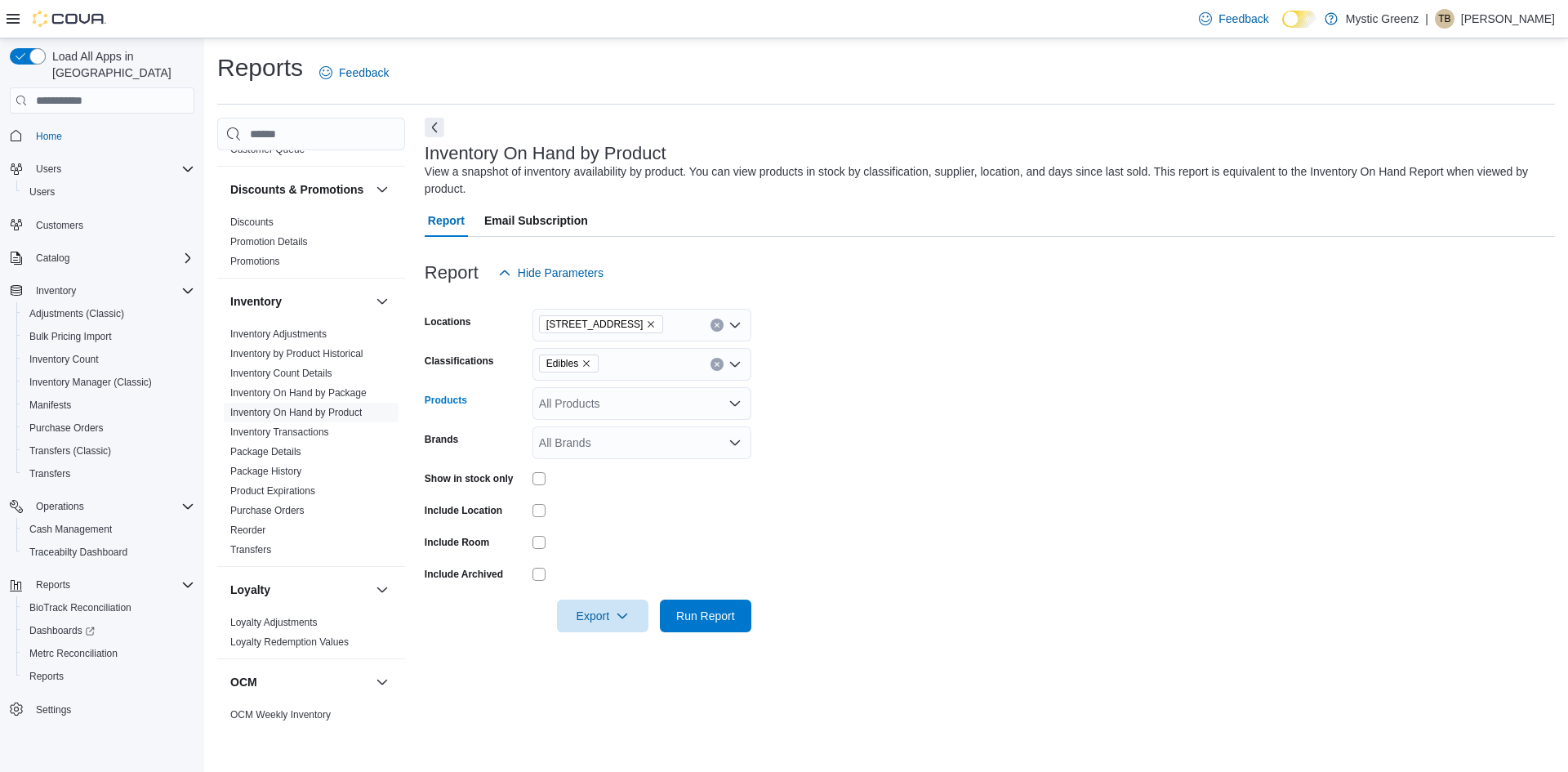
click at [721, 395] on div "All Products" at bounding box center [642, 404] width 219 height 33
click at [886, 459] on form "Locations 360 S Green Mount Rd. Classifications Edibles Products All Products B…" at bounding box center [989, 460] width 1131 height 343
click at [726, 448] on div "All Brands" at bounding box center [642, 443] width 219 height 33
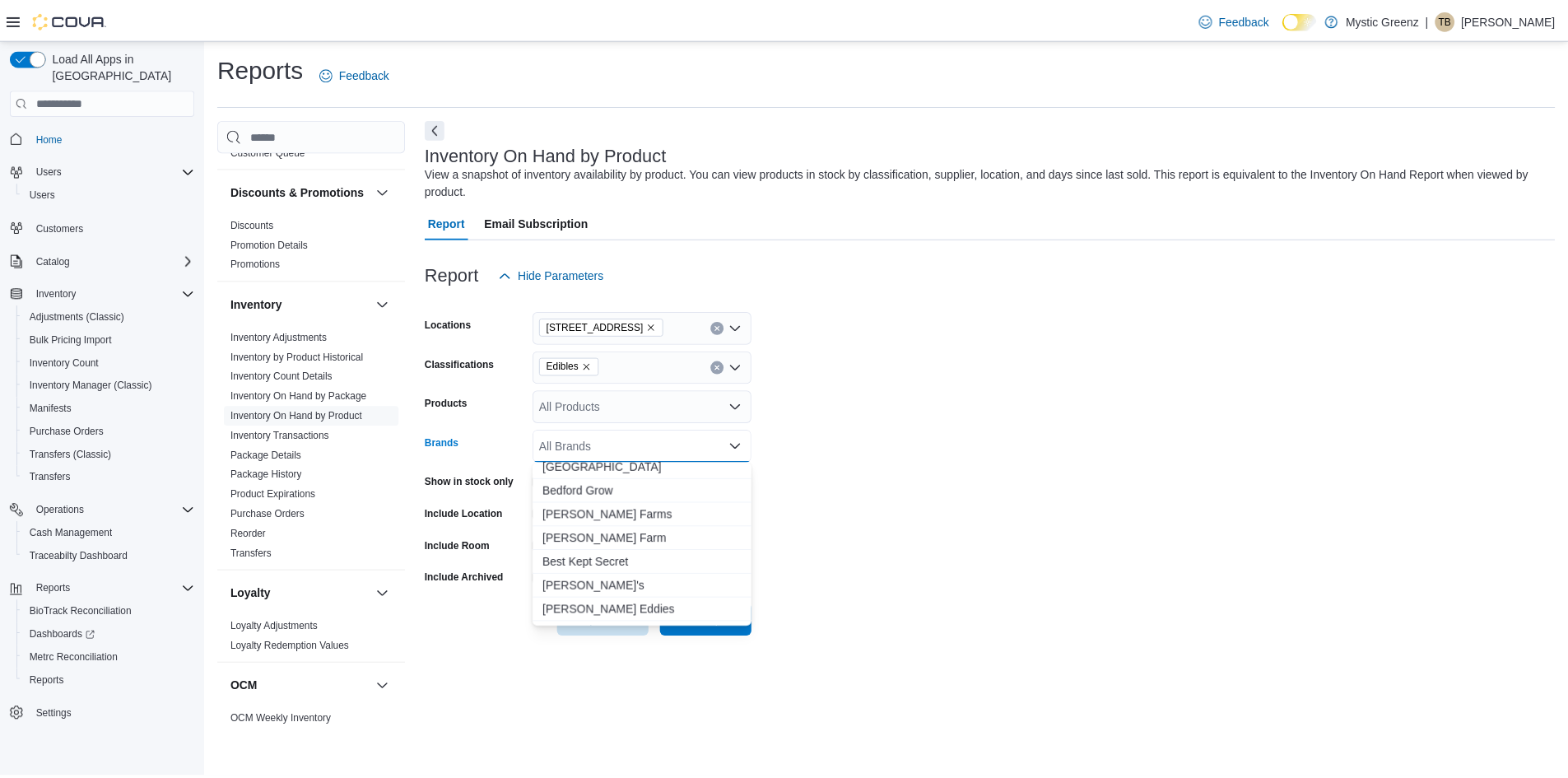
scroll to position [988, 0]
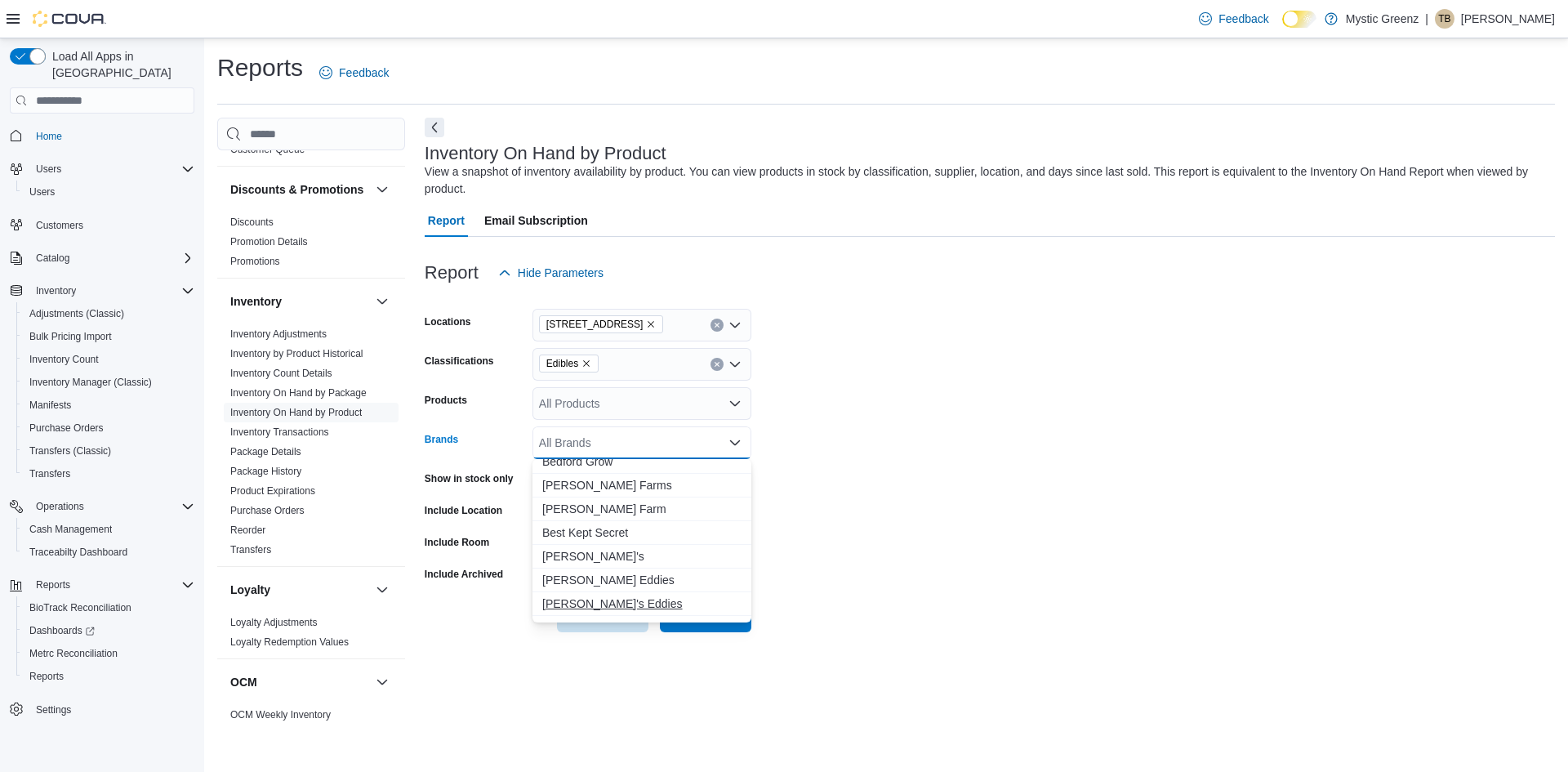
click at [601, 601] on span "Betty's Eddies" at bounding box center [642, 603] width 200 height 17
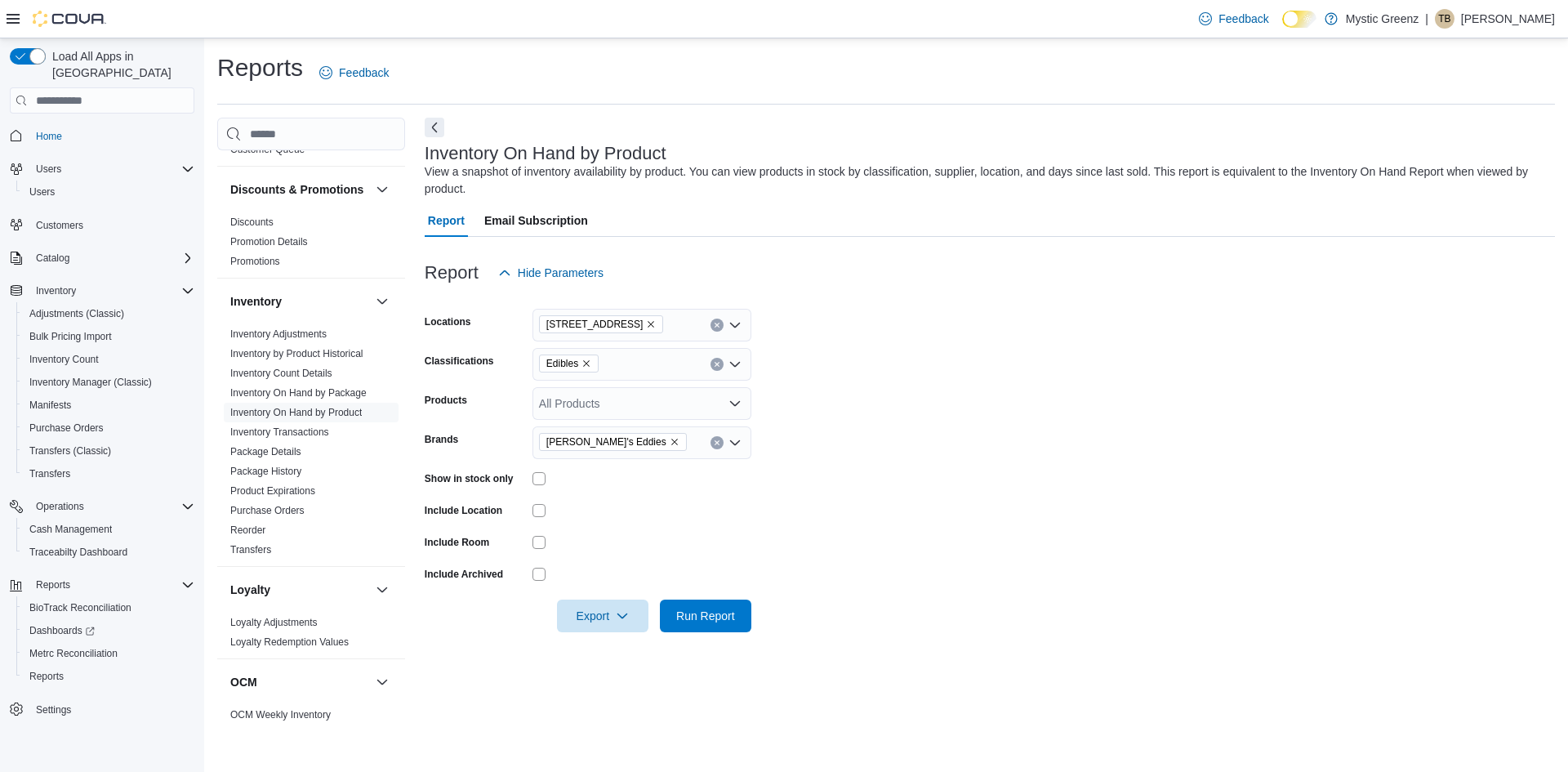
click at [1014, 561] on form "Locations 360 S Green Mount Rd. Classifications Edibles Products All Products B…" at bounding box center [989, 460] width 1131 height 343
click at [717, 600] on span "Run Report" at bounding box center [706, 615] width 72 height 33
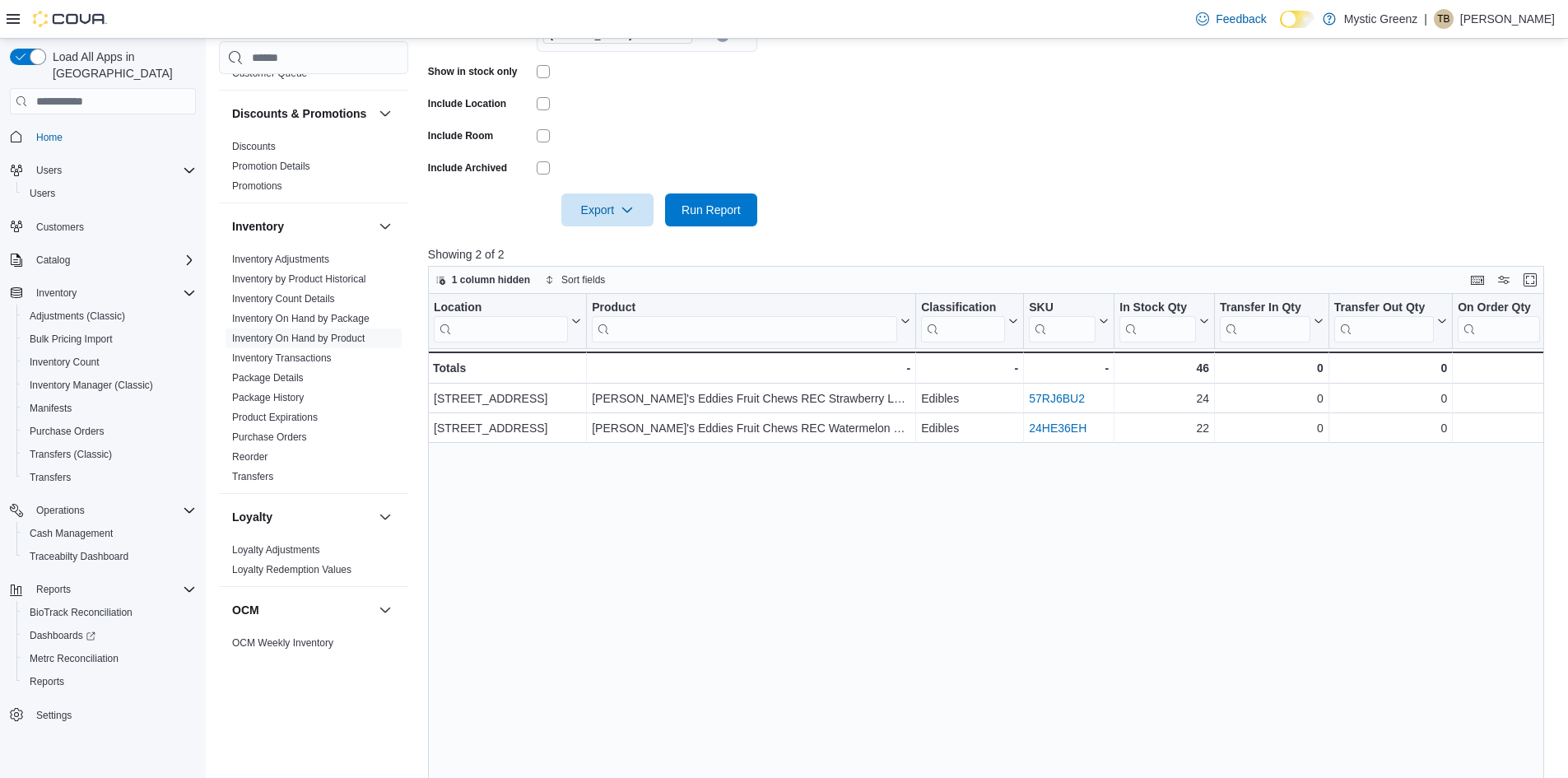
scroll to position [411, 0]
click at [549, 172] on div at bounding box center [647, 167] width 221 height 13
click at [738, 209] on span "Run Report" at bounding box center [710, 208] width 59 height 17
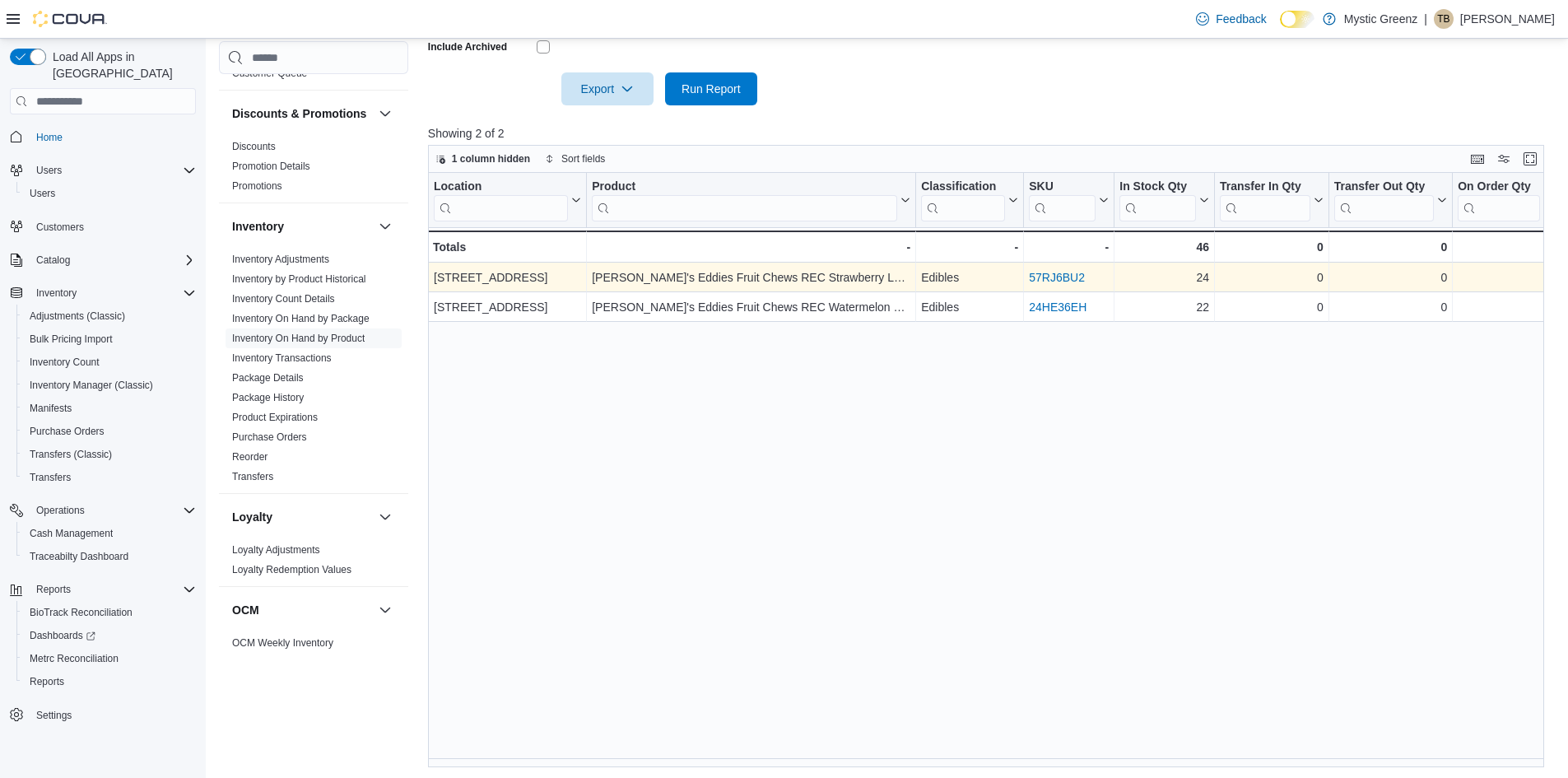
scroll to position [534, 0]
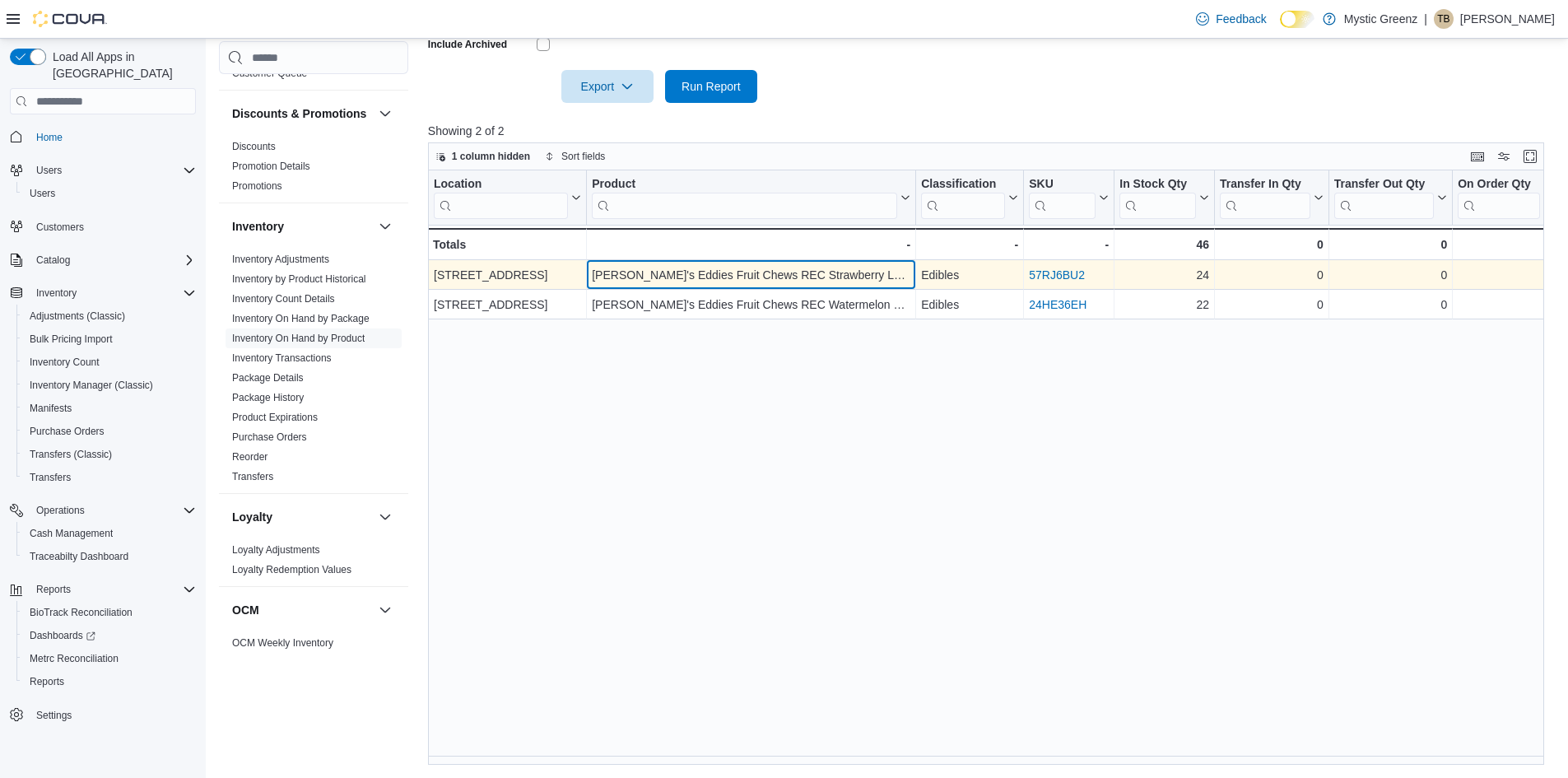
click at [898, 275] on div "Betty's Eddies Fruit Chews REC Strawberry Lemonade 10mg Each 100mg Total (10pk)" at bounding box center [751, 275] width 319 height 20
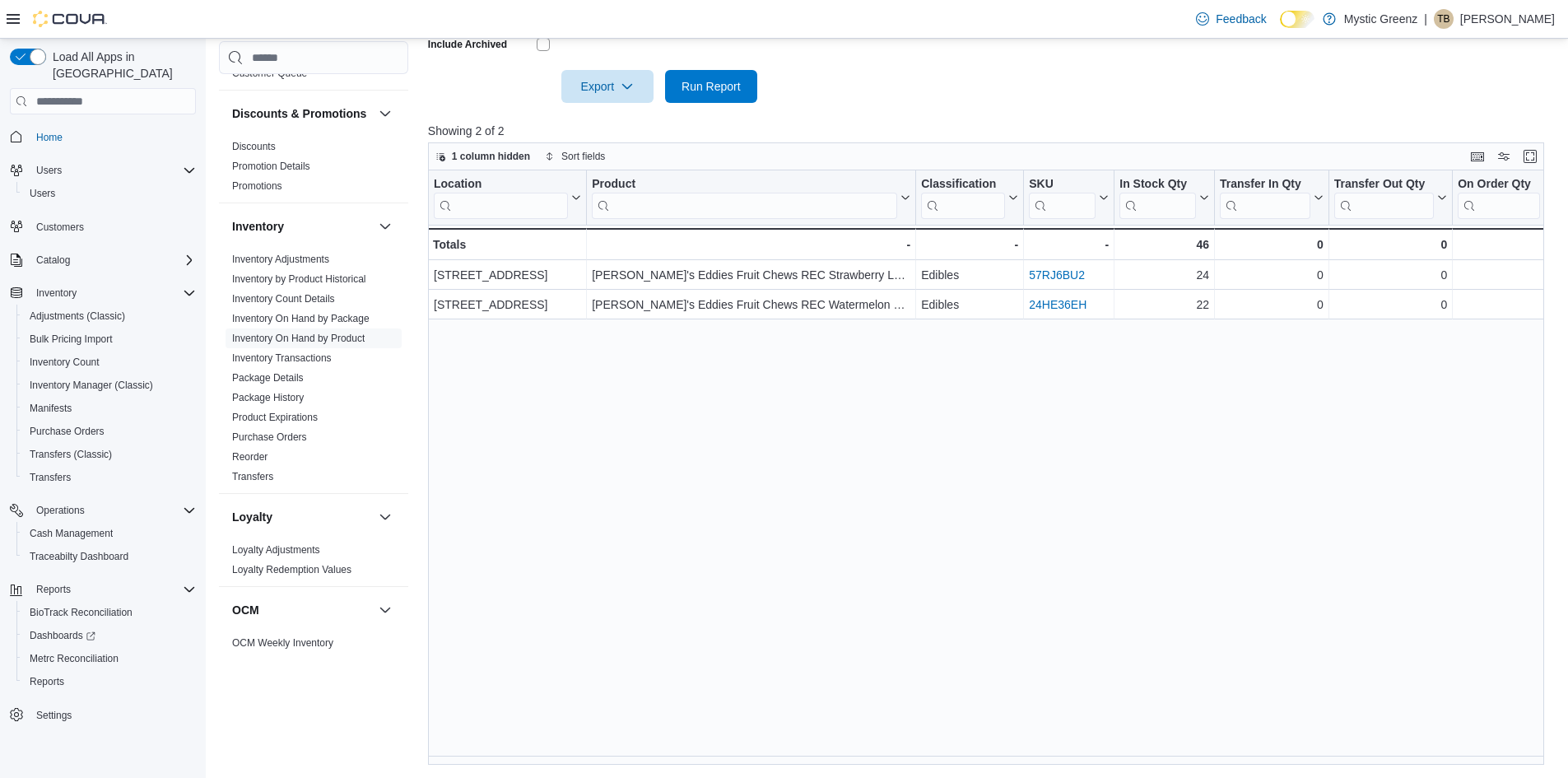
click at [957, 502] on div "Location Click to view column header actions Product Click to view column heade…" at bounding box center [991, 468] width 1127 height 595
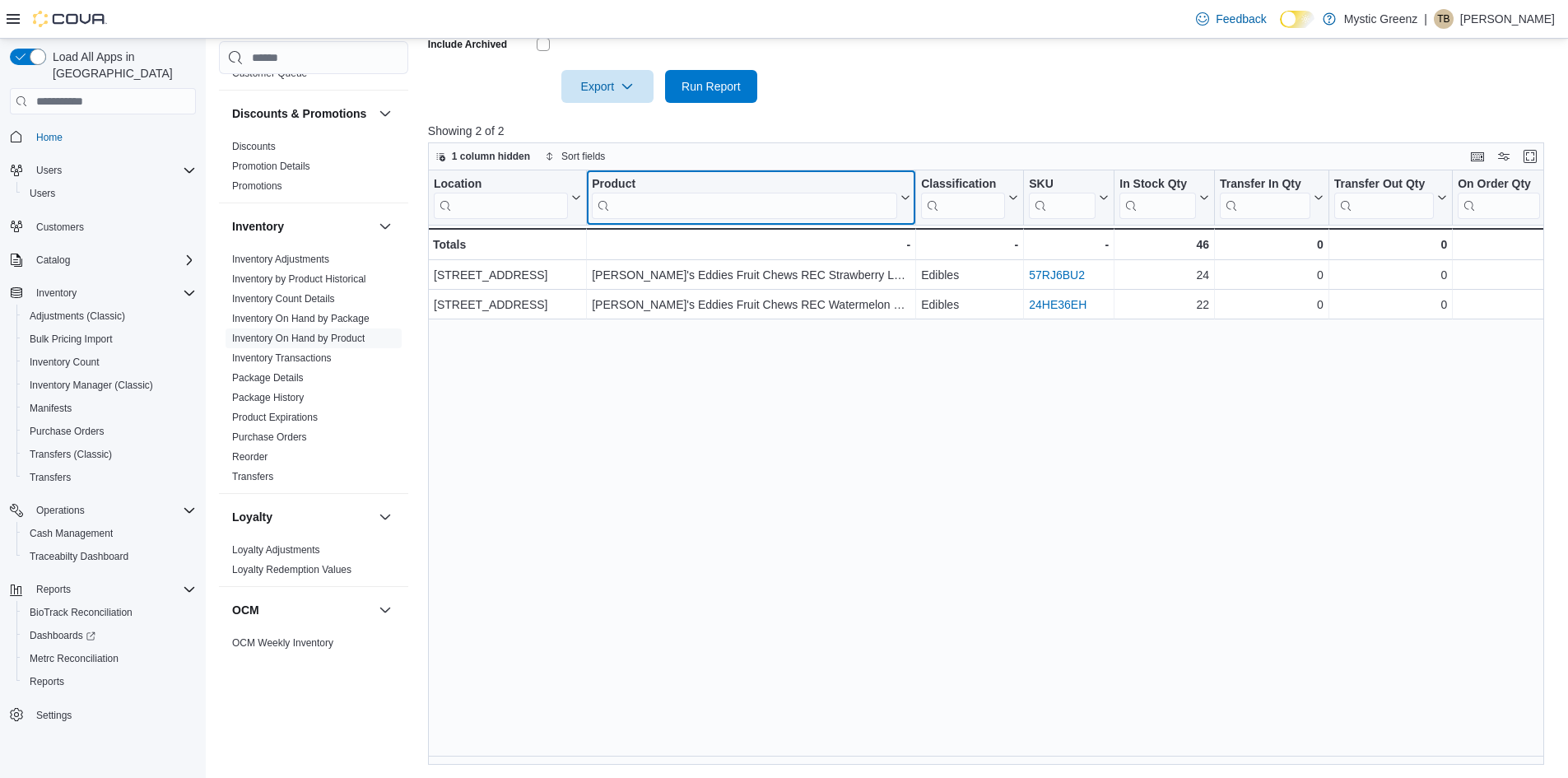
click at [654, 208] on input "search" at bounding box center [744, 205] width 305 height 26
paste input "**********"
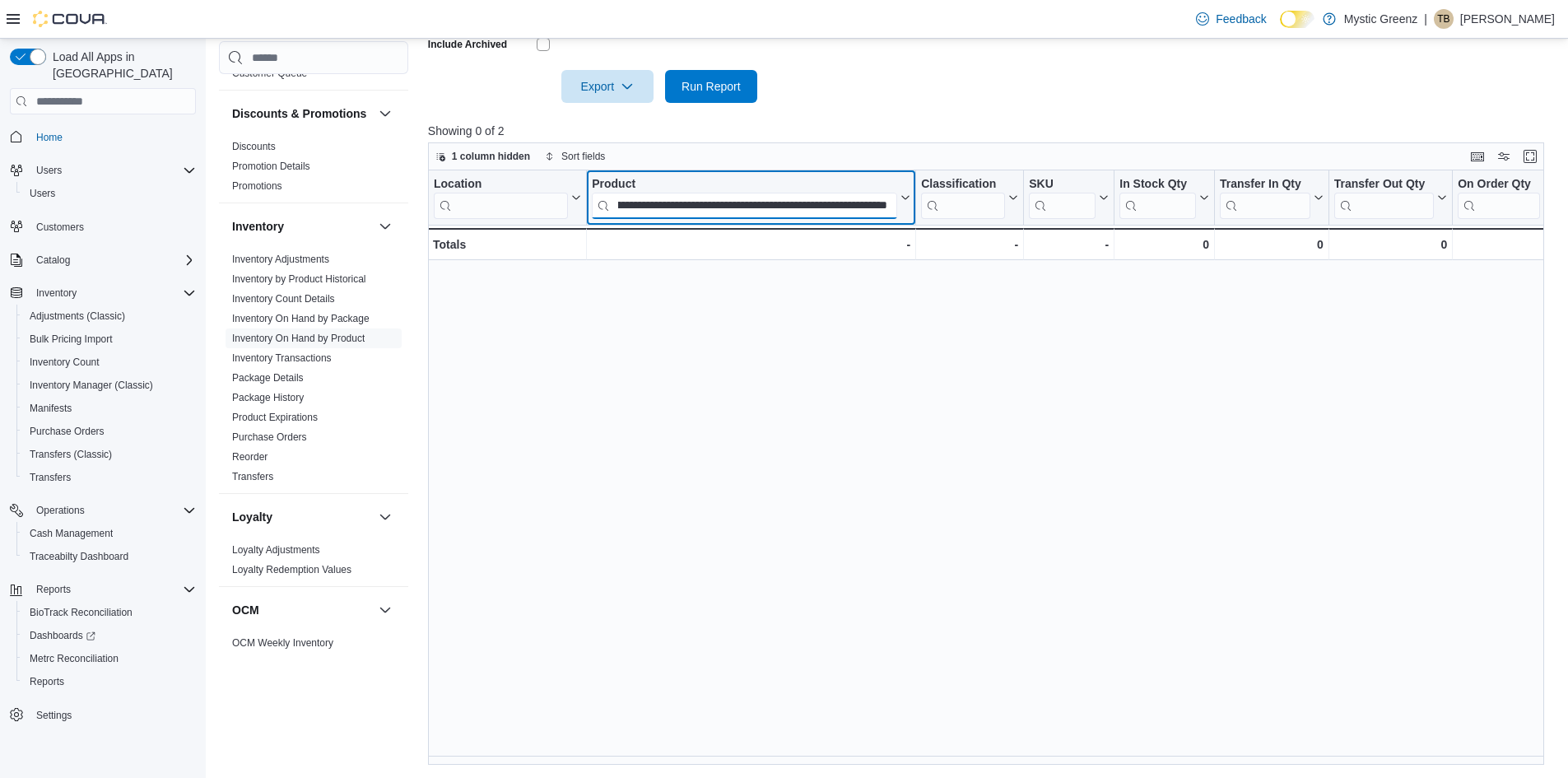
type input "**********"
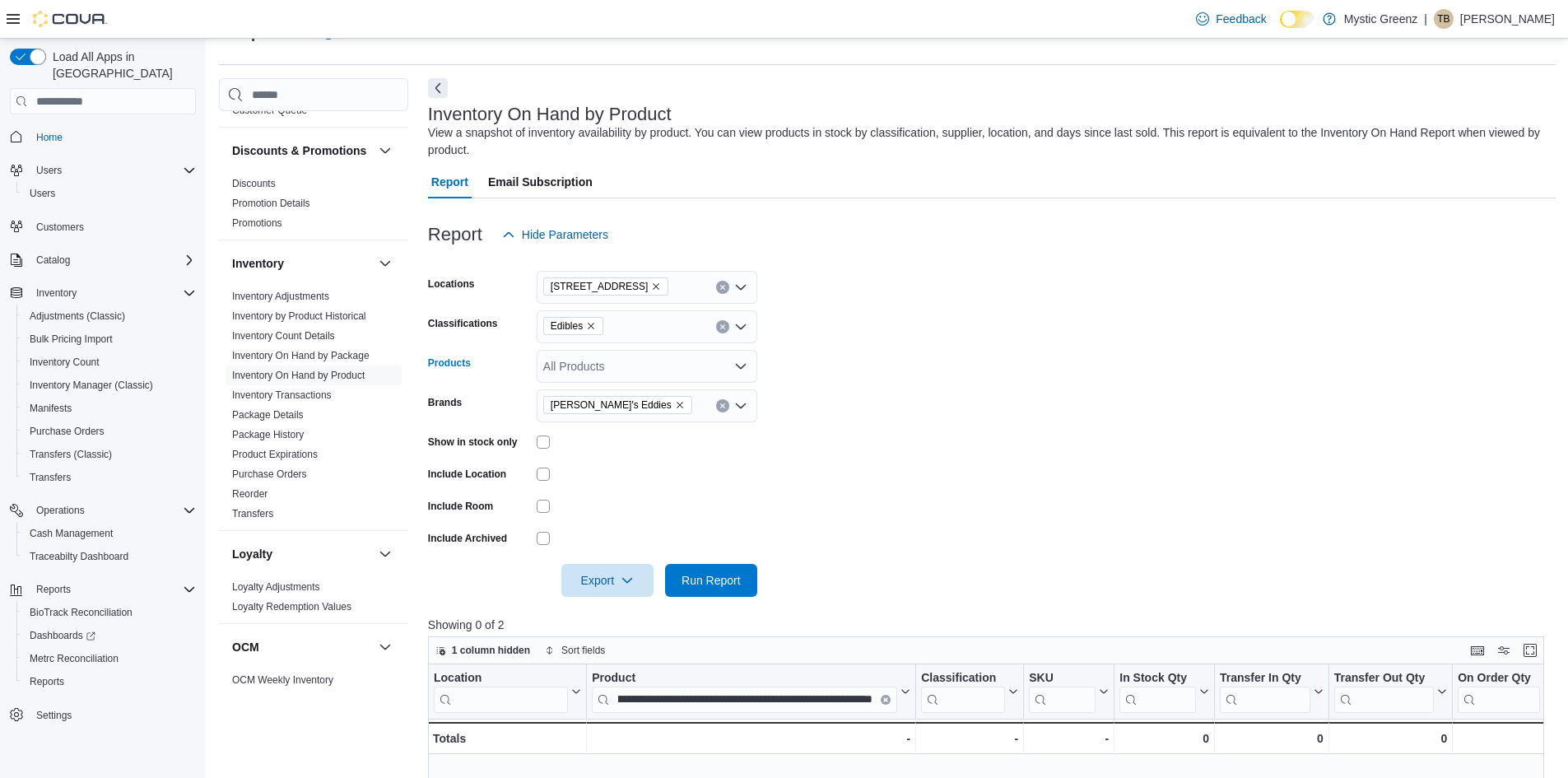
scroll to position [0, 0]
click at [638, 370] on div "All Products" at bounding box center [647, 366] width 221 height 33
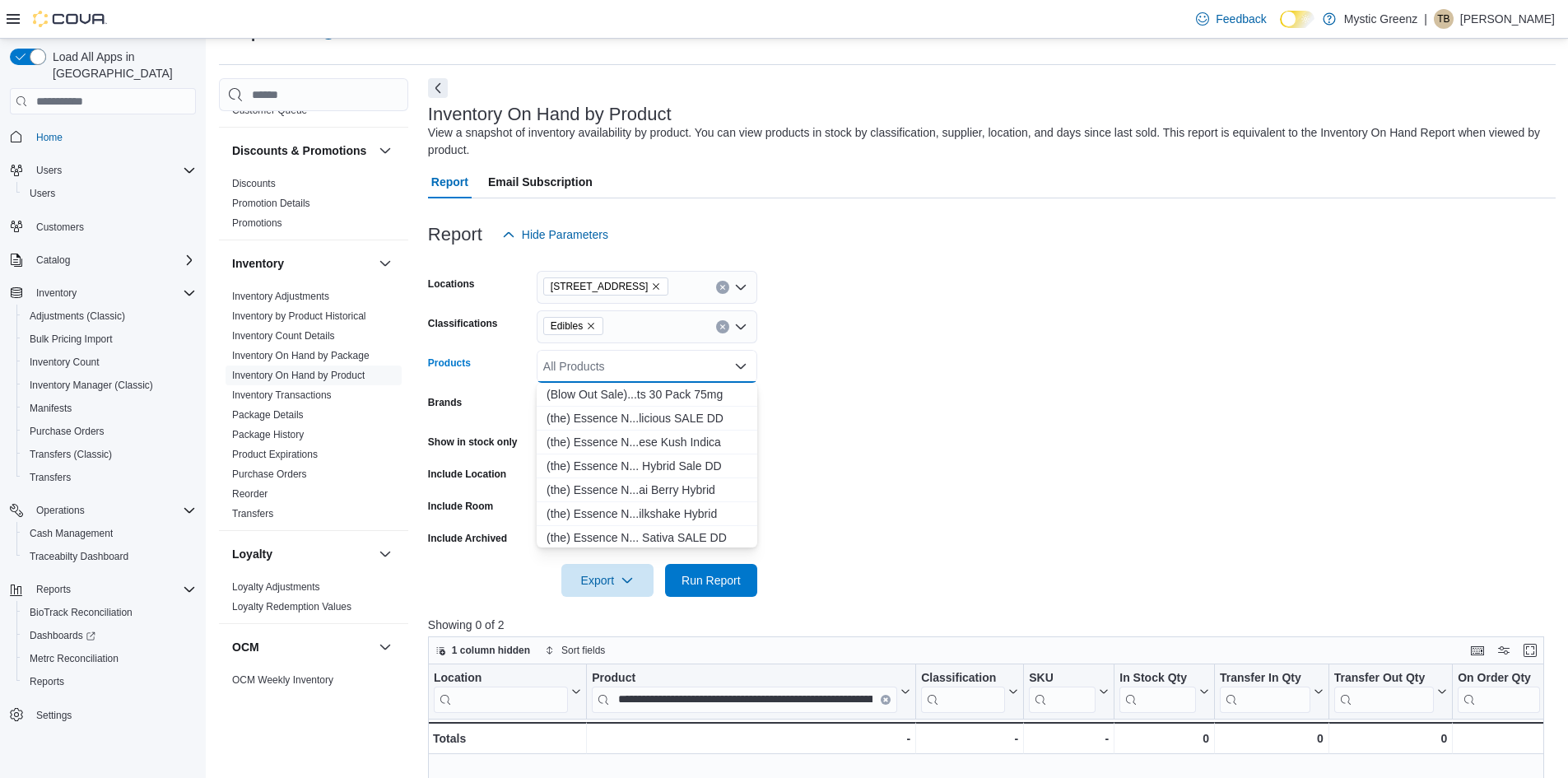
click at [637, 370] on div "All Products" at bounding box center [647, 366] width 221 height 33
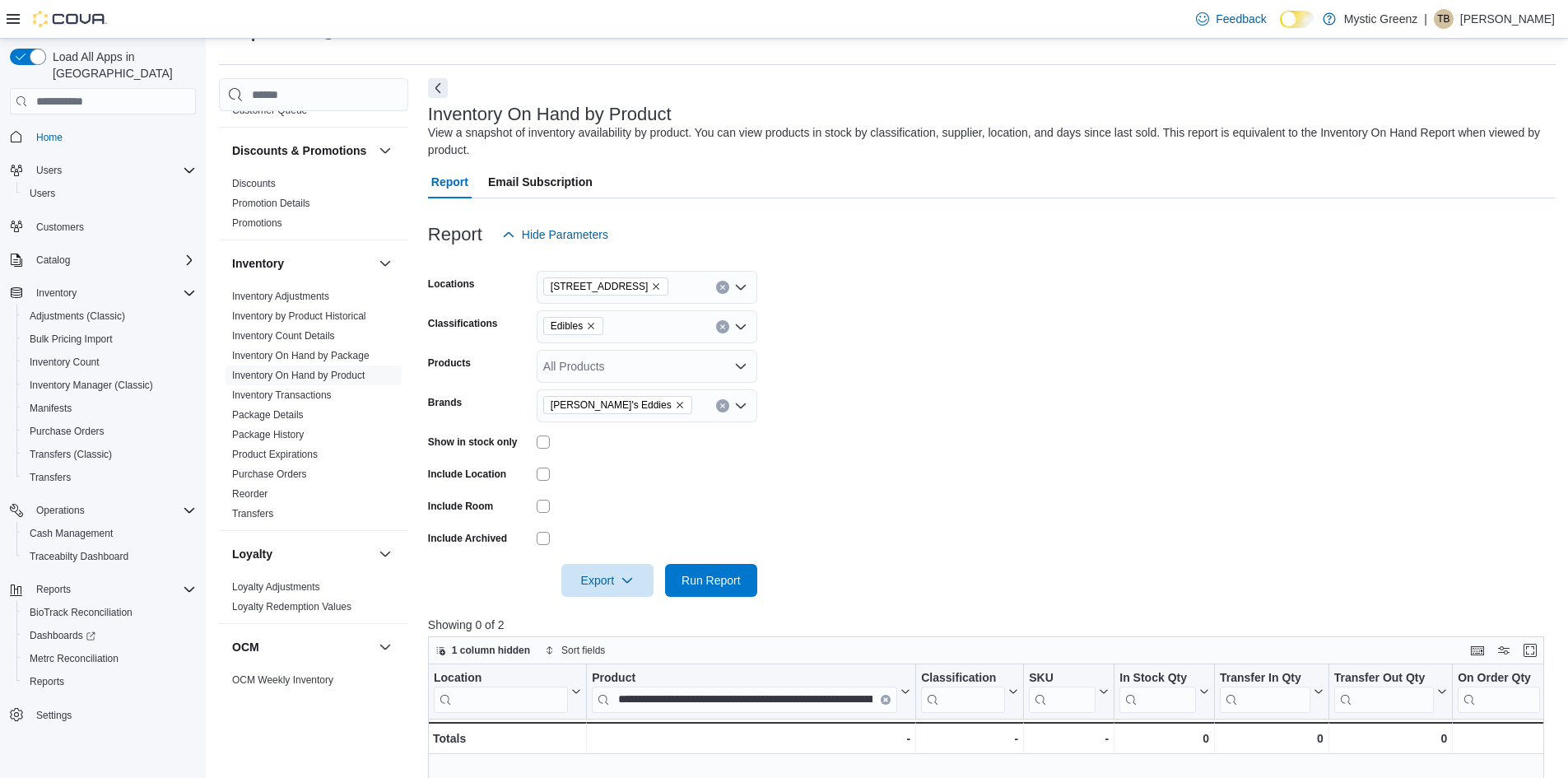
drag, startPoint x: 637, startPoint y: 370, endPoint x: 1166, endPoint y: 359, distance: 529.1
click at [1166, 359] on form "Locations 360 S Green Mount Rd. Classifications Edibles Products All Products B…" at bounding box center [991, 424] width 1127 height 345
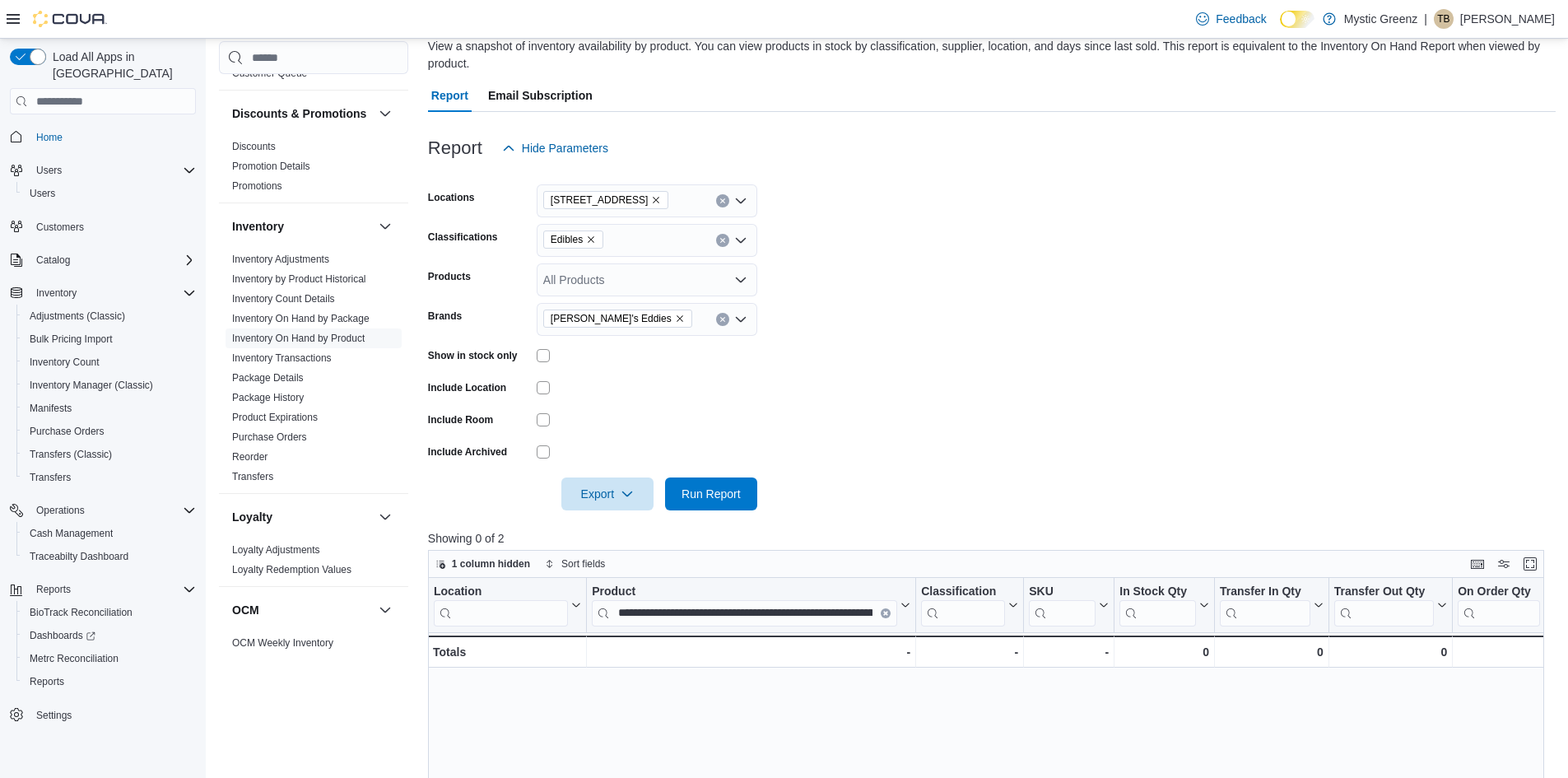
scroll to position [40, 0]
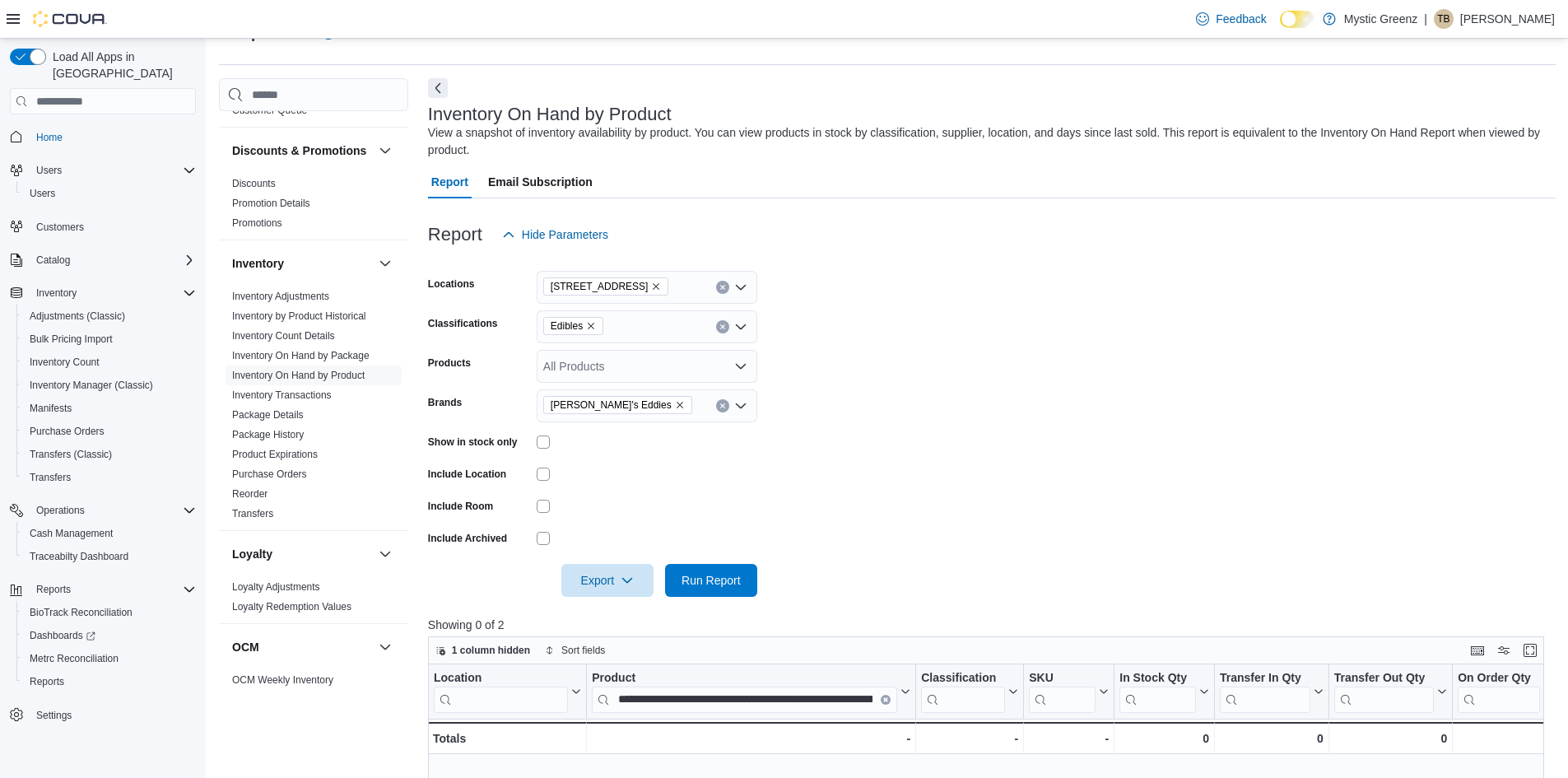
click at [675, 403] on icon "Remove Betty's Eddies from selection in this group" at bounding box center [680, 405] width 10 height 10
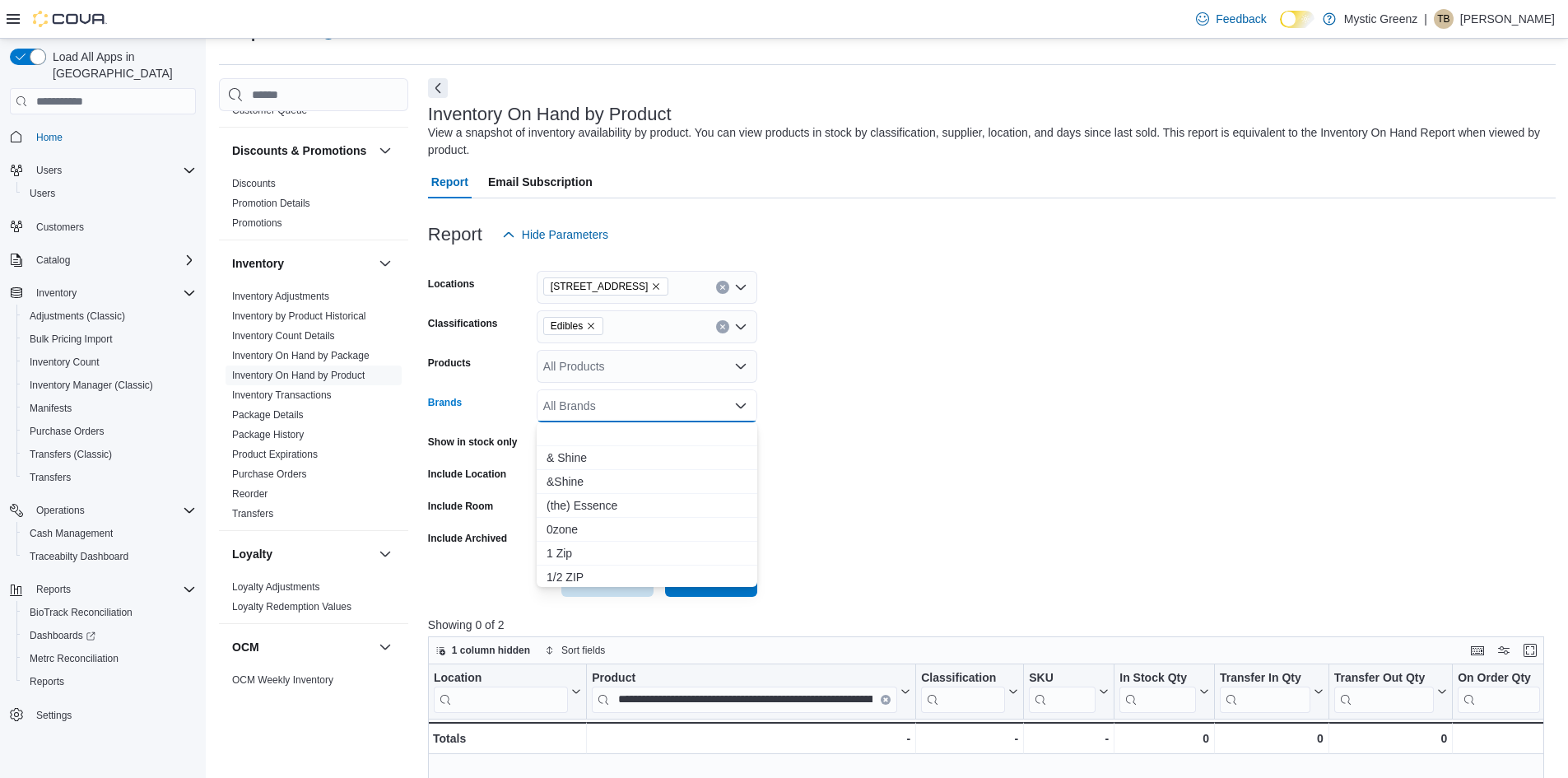
click at [595, 411] on div "All Brands" at bounding box center [647, 406] width 221 height 33
drag, startPoint x: 595, startPoint y: 411, endPoint x: 1014, endPoint y: 489, distance: 426.2
click at [1062, 493] on form "Locations 360 S Green Mount Rd. Classifications Edibles Products All Products B…" at bounding box center [991, 424] width 1127 height 345
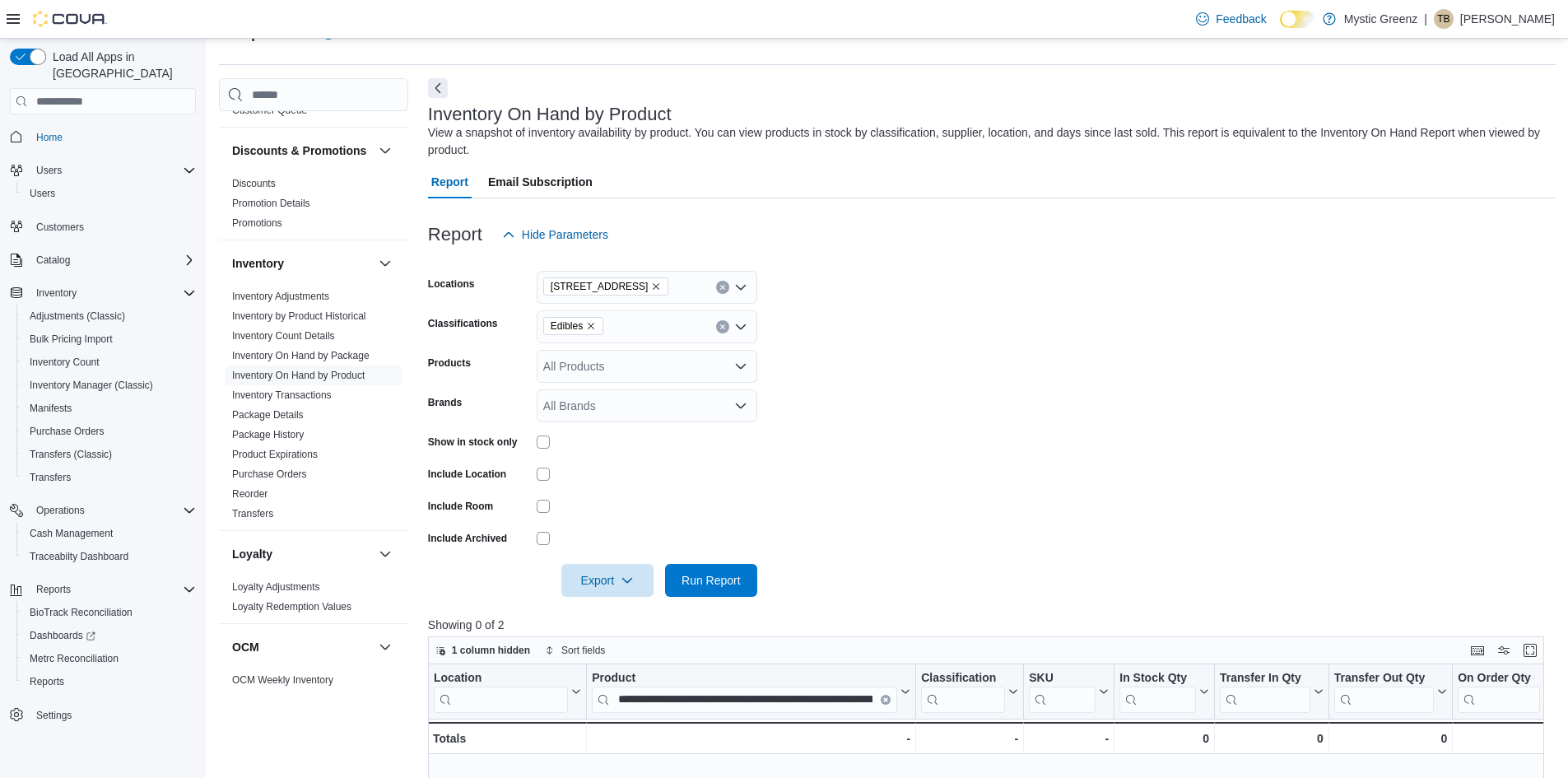
click at [645, 362] on div "All Products" at bounding box center [647, 366] width 221 height 33
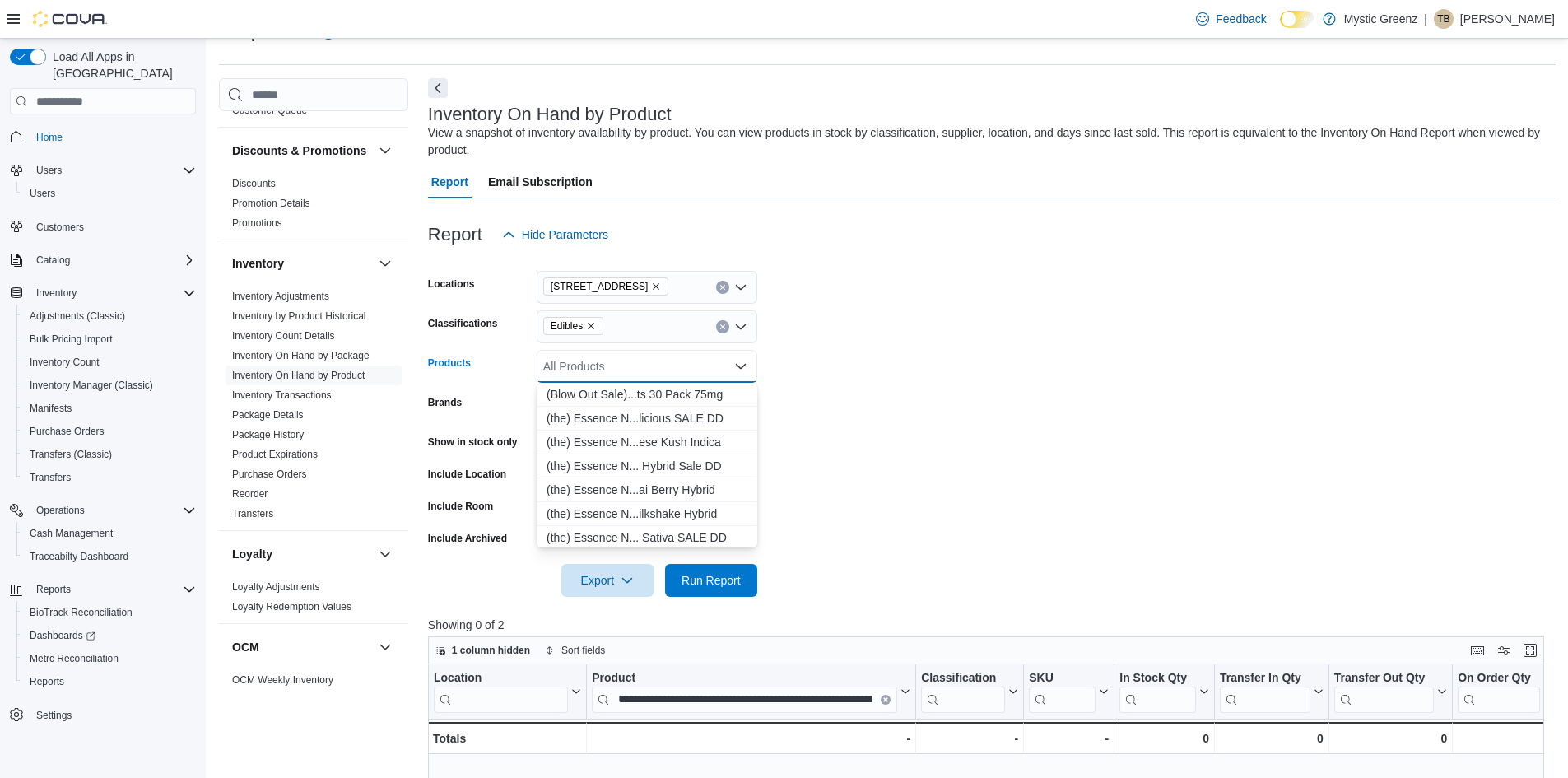
drag, startPoint x: 645, startPoint y: 362, endPoint x: 1176, endPoint y: 418, distance: 533.9
click at [1176, 418] on form "Locations 360 S Green Mount Rd. Classifications Edibles Products All Products B…" at bounding box center [991, 424] width 1127 height 345
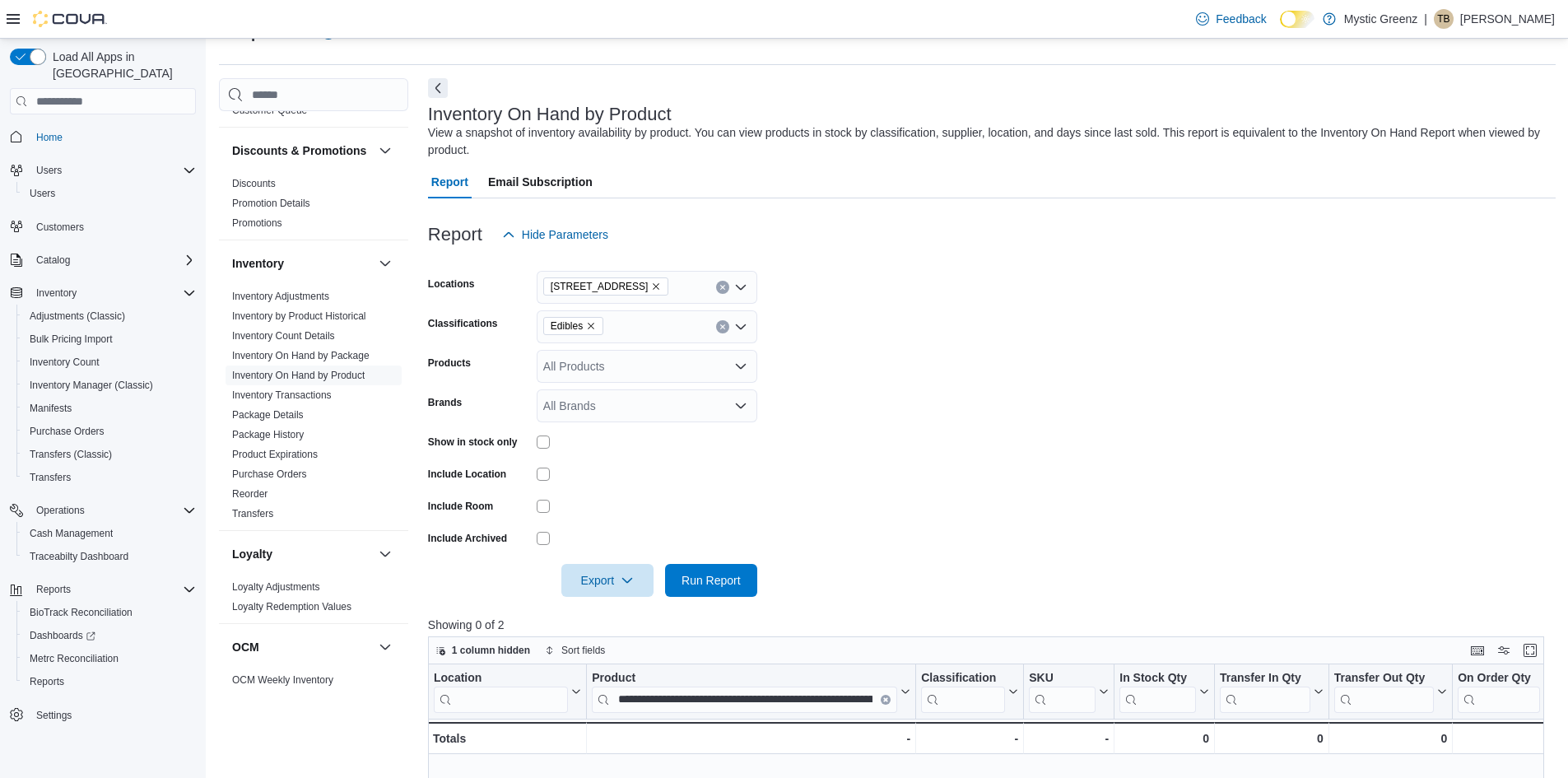
click at [714, 413] on div "All Brands" at bounding box center [647, 406] width 221 height 33
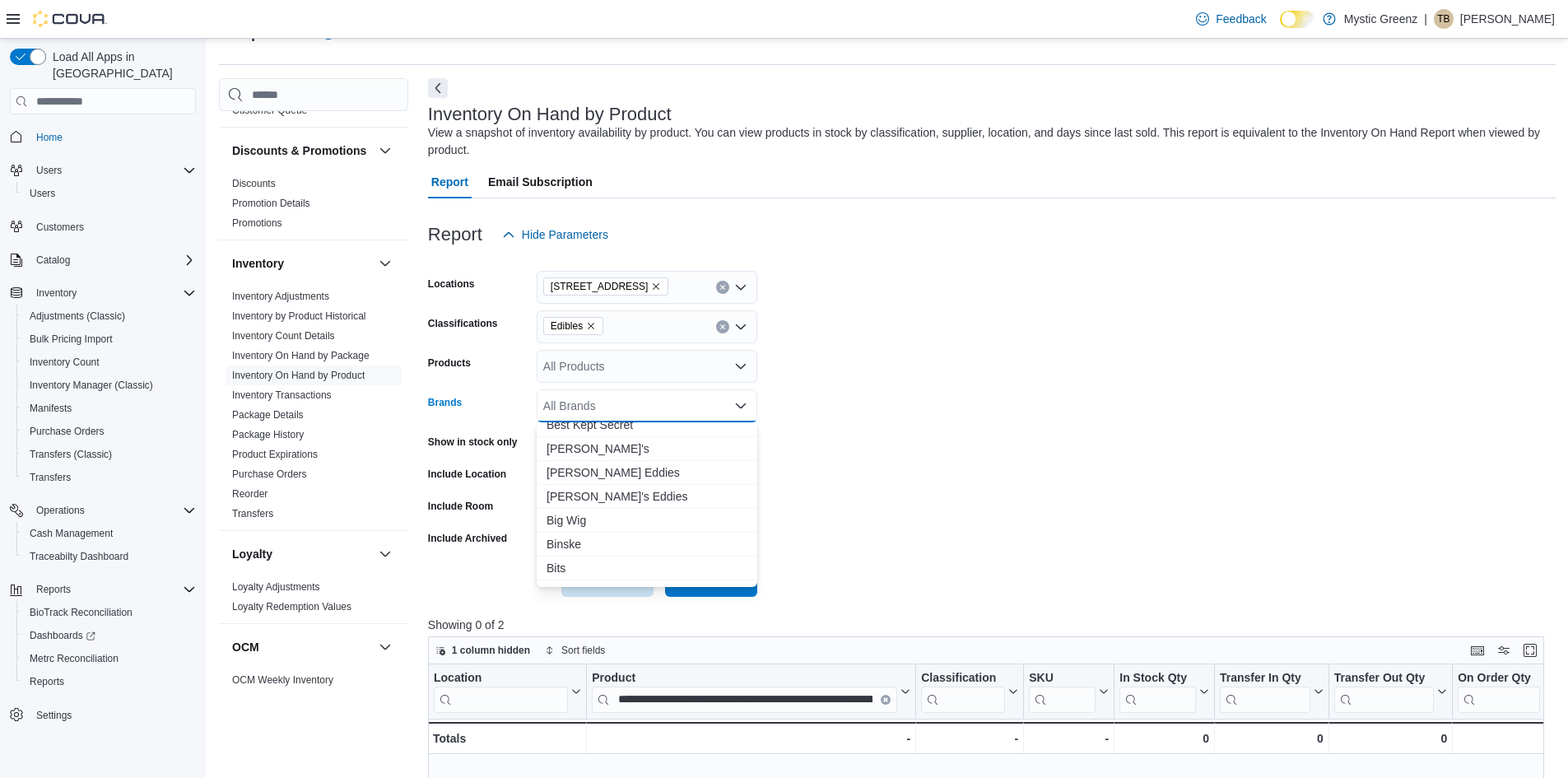
scroll to position [1069, 0]
click at [574, 438] on span "Betty's" at bounding box center [647, 438] width 201 height 17
click at [916, 451] on form "Locations 360 S Green Mount Rd. Classifications Edibles Products All Products B…" at bounding box center [991, 424] width 1127 height 345
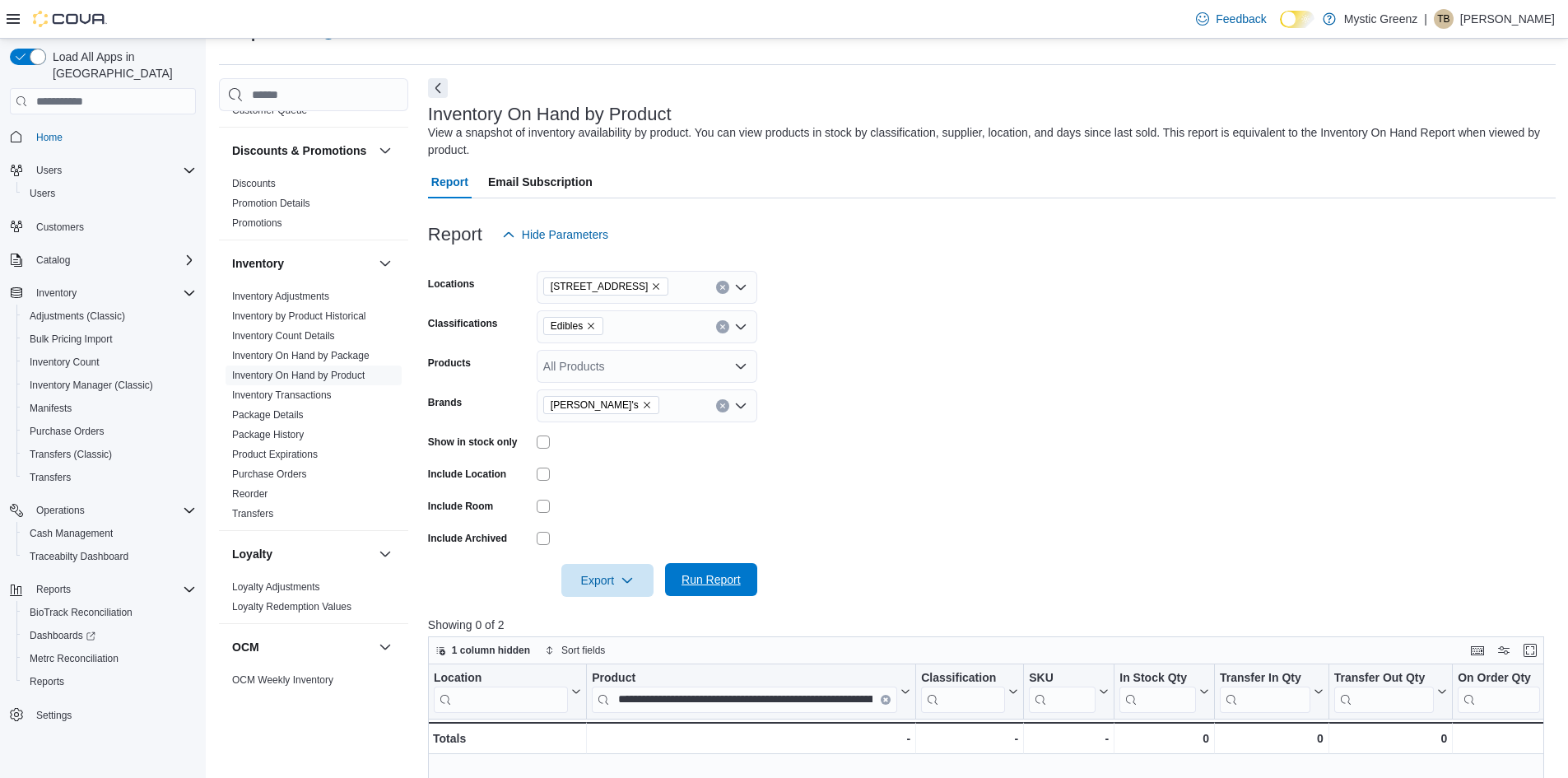
click at [721, 574] on span "Run Report" at bounding box center [710, 579] width 59 height 17
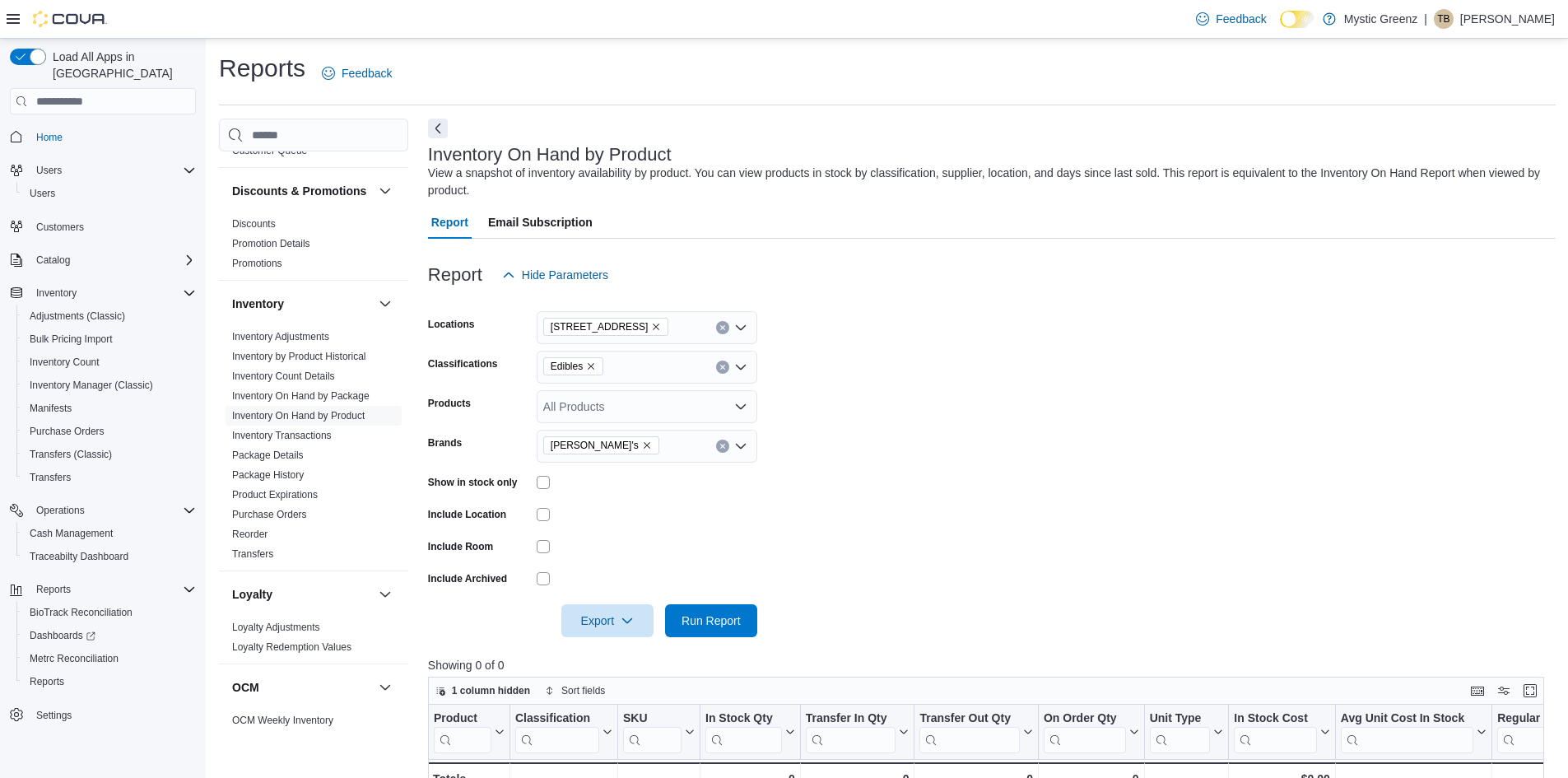
click at [642, 446] on icon "Remove Betty's from selection in this group" at bounding box center [647, 445] width 10 height 10
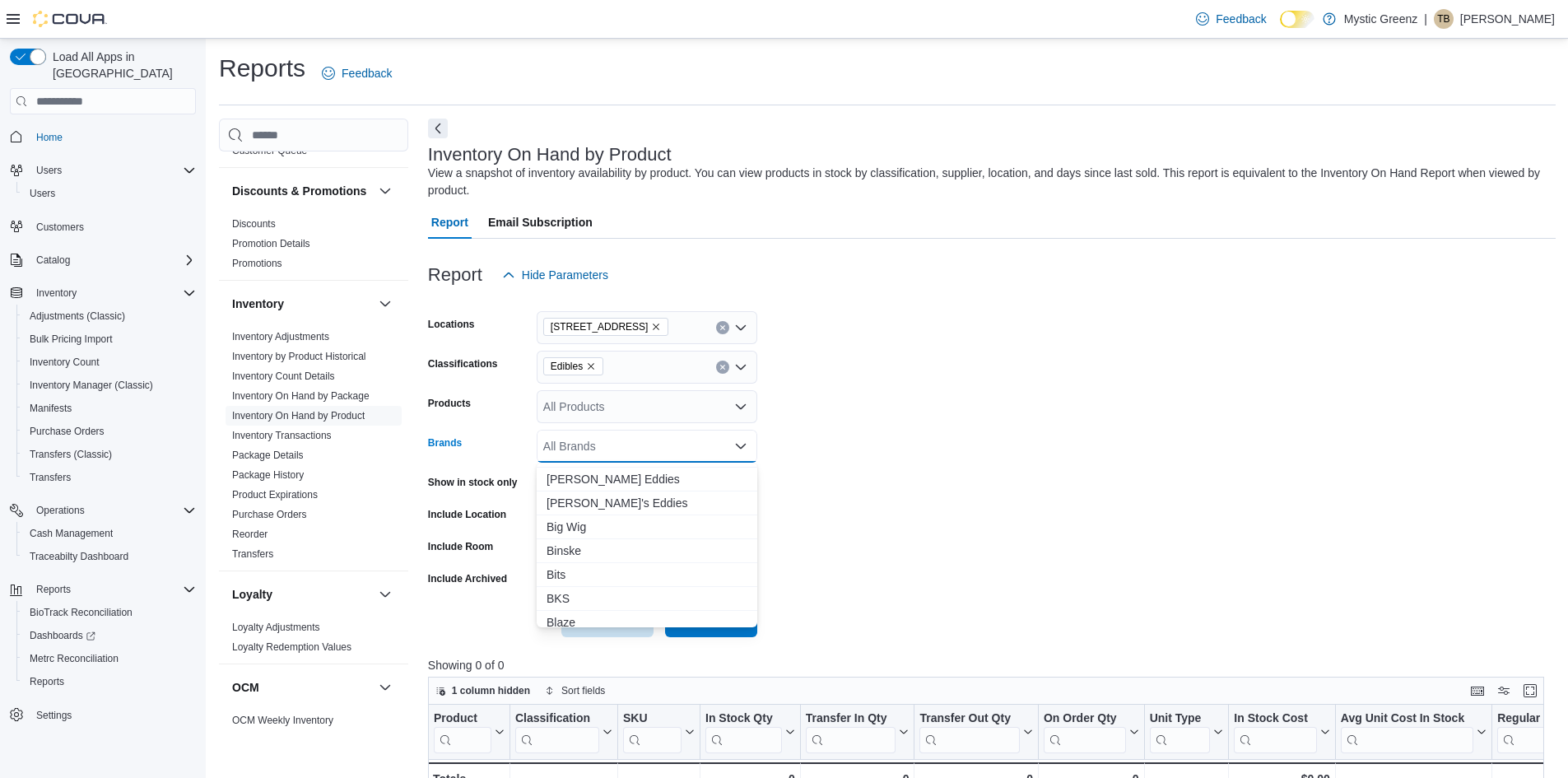
scroll to position [1069, 0]
click at [623, 498] on span "Bettys Eddies" at bounding box center [647, 501] width 201 height 17
click at [776, 508] on form "Locations 360 S Green Mount Rd. Classifications Edibles Products All Products B…" at bounding box center [991, 464] width 1127 height 345
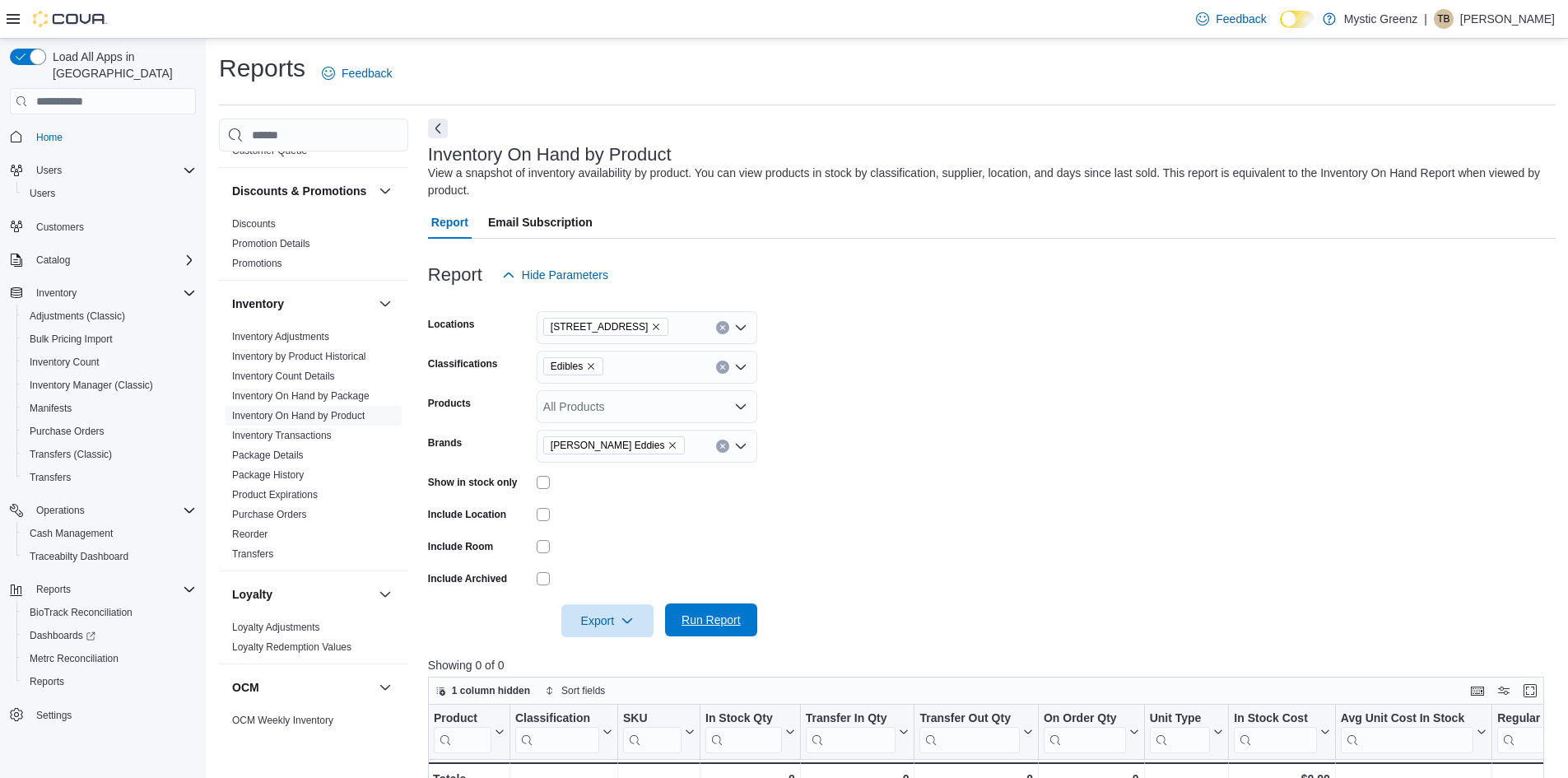
click at [749, 614] on button "Run Report" at bounding box center [711, 620] width 92 height 33
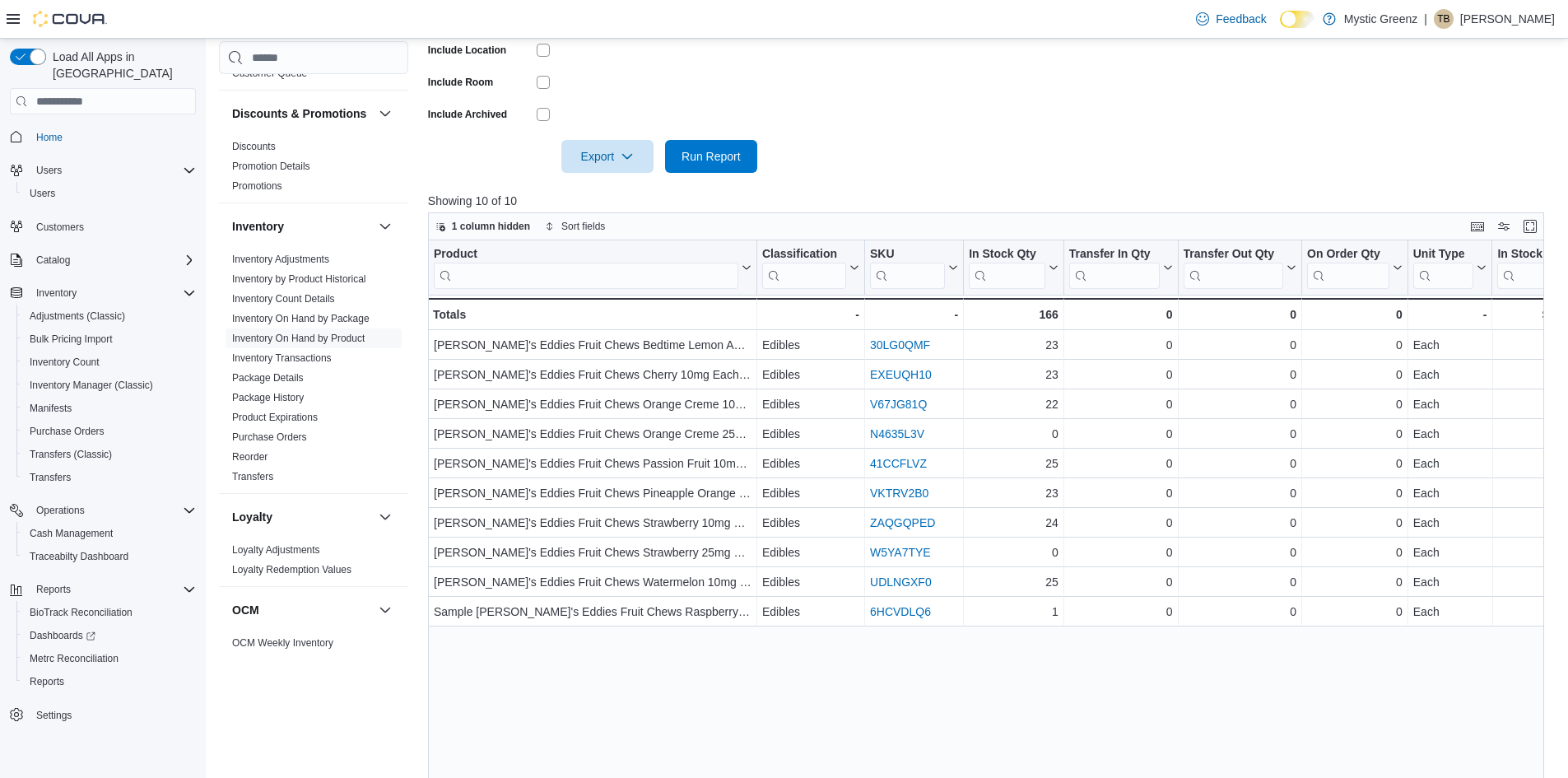
scroll to position [493, 0]
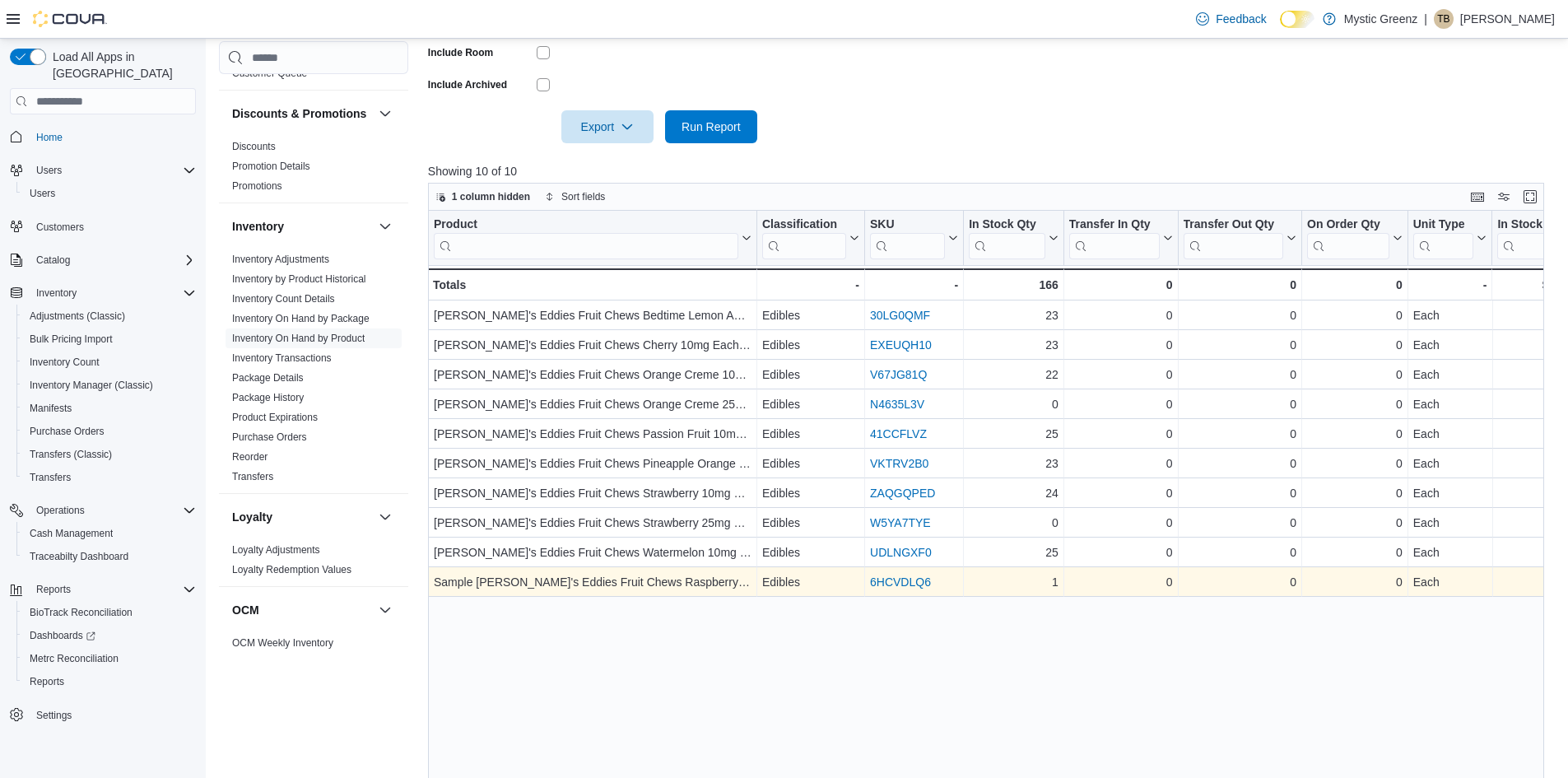
click at [908, 585] on link "6HCVDLQ6" at bounding box center [901, 581] width 61 height 13
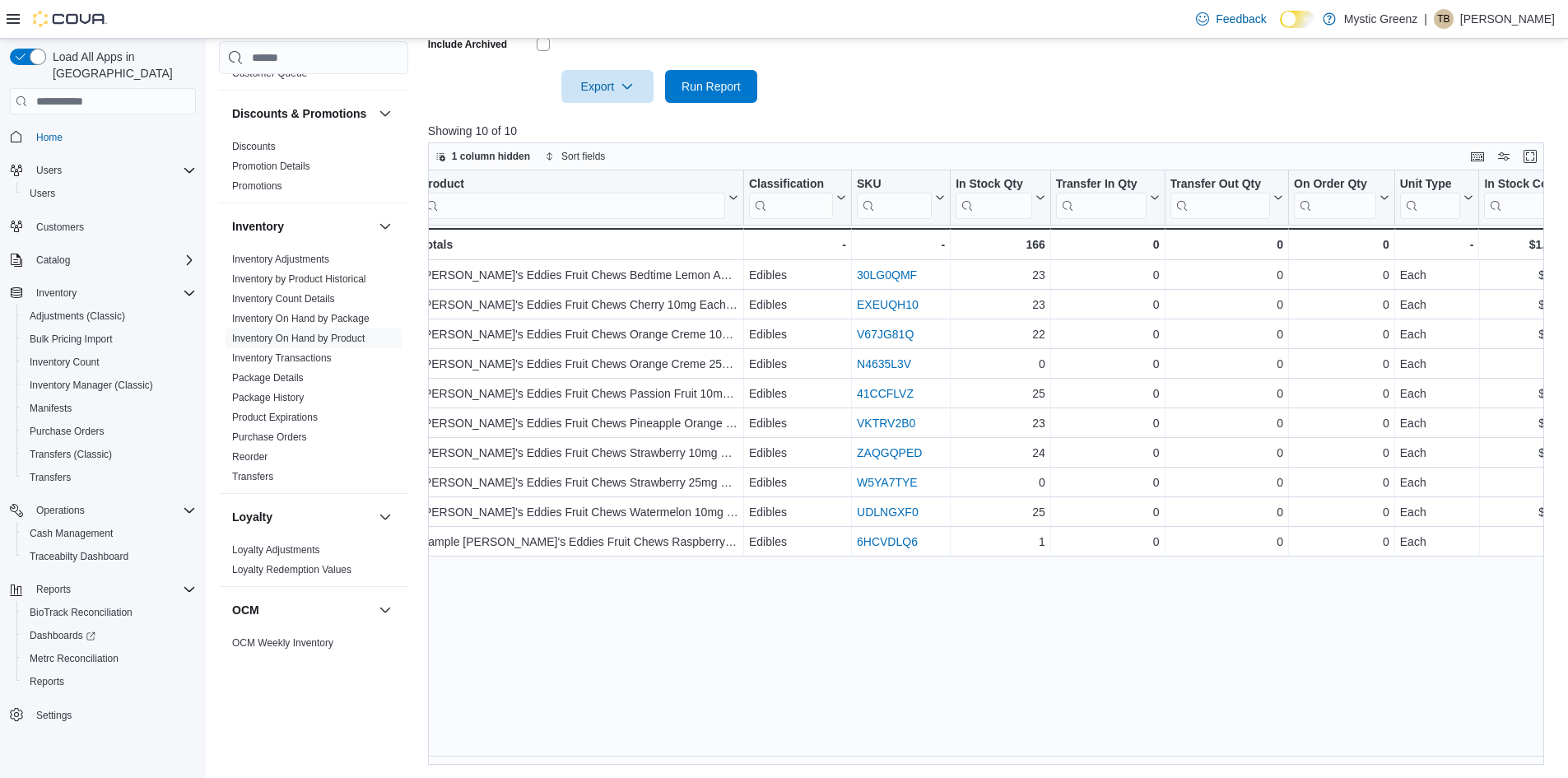
scroll to position [0, 0]
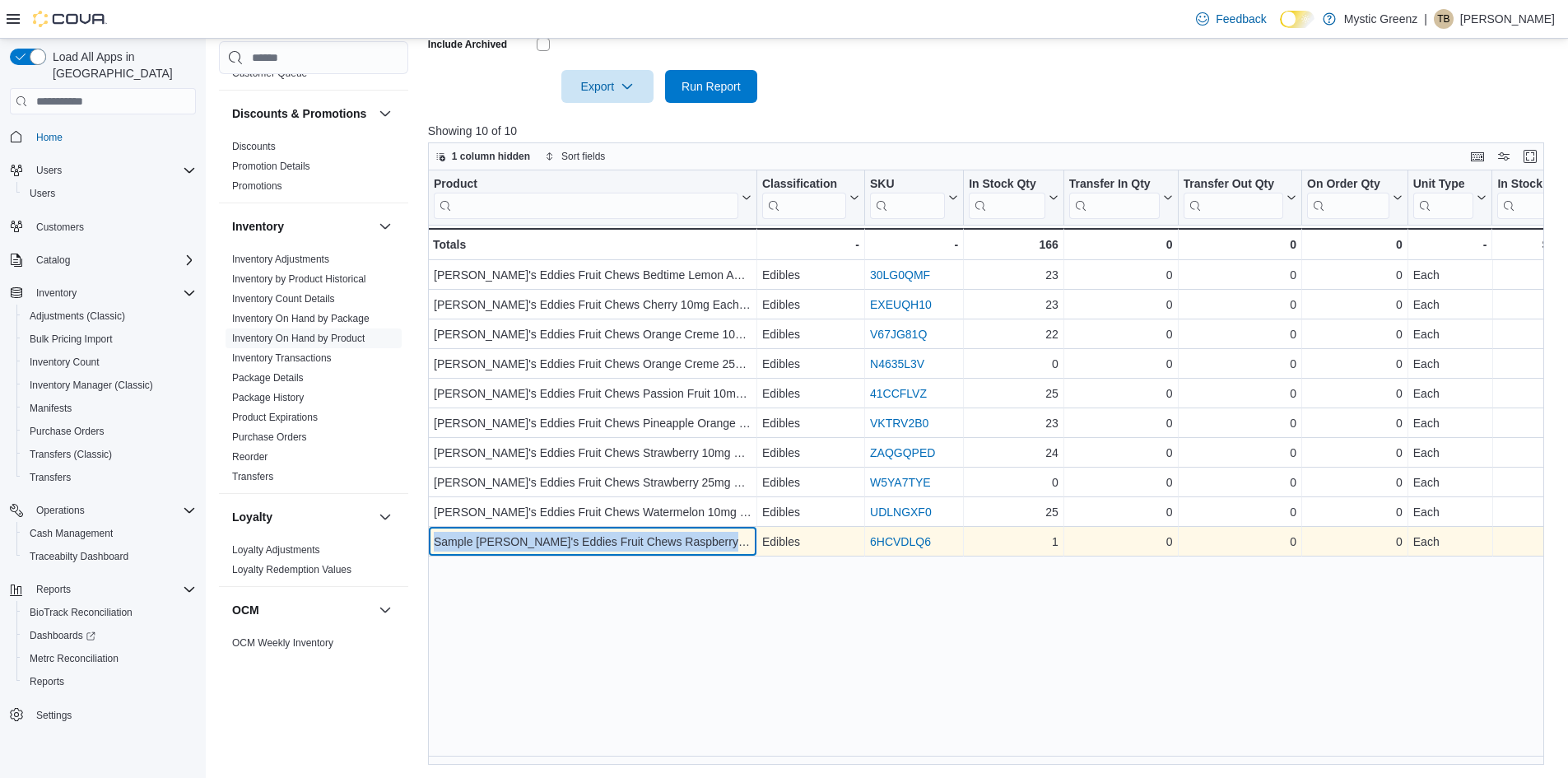
drag, startPoint x: 432, startPoint y: 545, endPoint x: 750, endPoint y: 544, distance: 318.0
click at [750, 544] on div "Sample Betty's Eddies Fruit Chews Raspberry Creme 10mg Each 100mg (10pk) - Prod…" at bounding box center [593, 542] width 330 height 29
copy div "Sample Betty's Eddies Fruit Chews Raspberry Creme 10mg E"
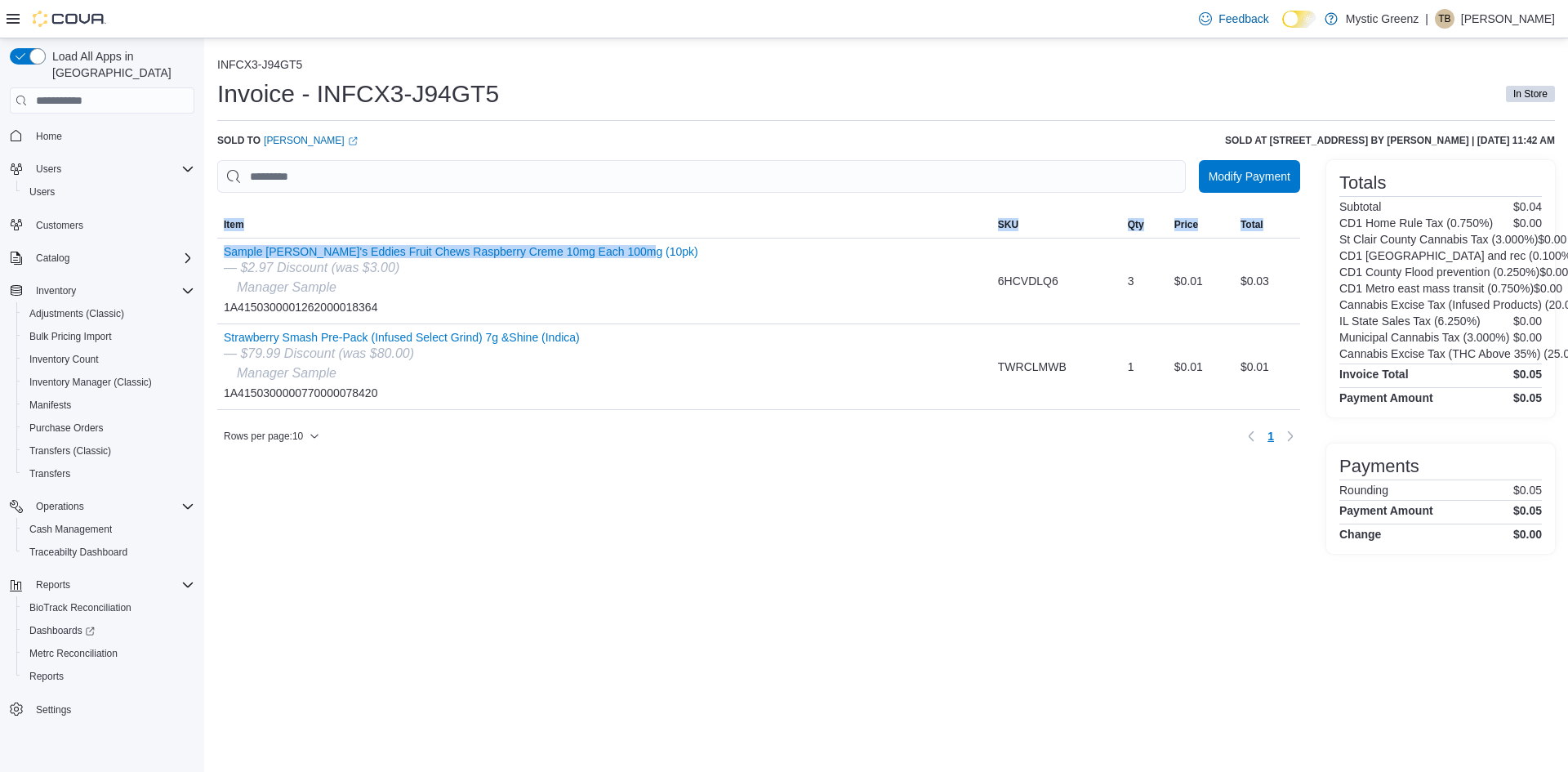
drag, startPoint x: 647, startPoint y: 247, endPoint x: 215, endPoint y: 245, distance: 432.0
click at [215, 245] on div "INFCX3-J94GT5 Invoice - INFCX3-J94GT5 In Store Sold to Tabitha Brinkman (opens …" at bounding box center [886, 302] width 1364 height 529
copy div "Sorting MemoryTable from EuiInMemoryTable; Page 1 of 1. Item SKU Qty Price Tota…"
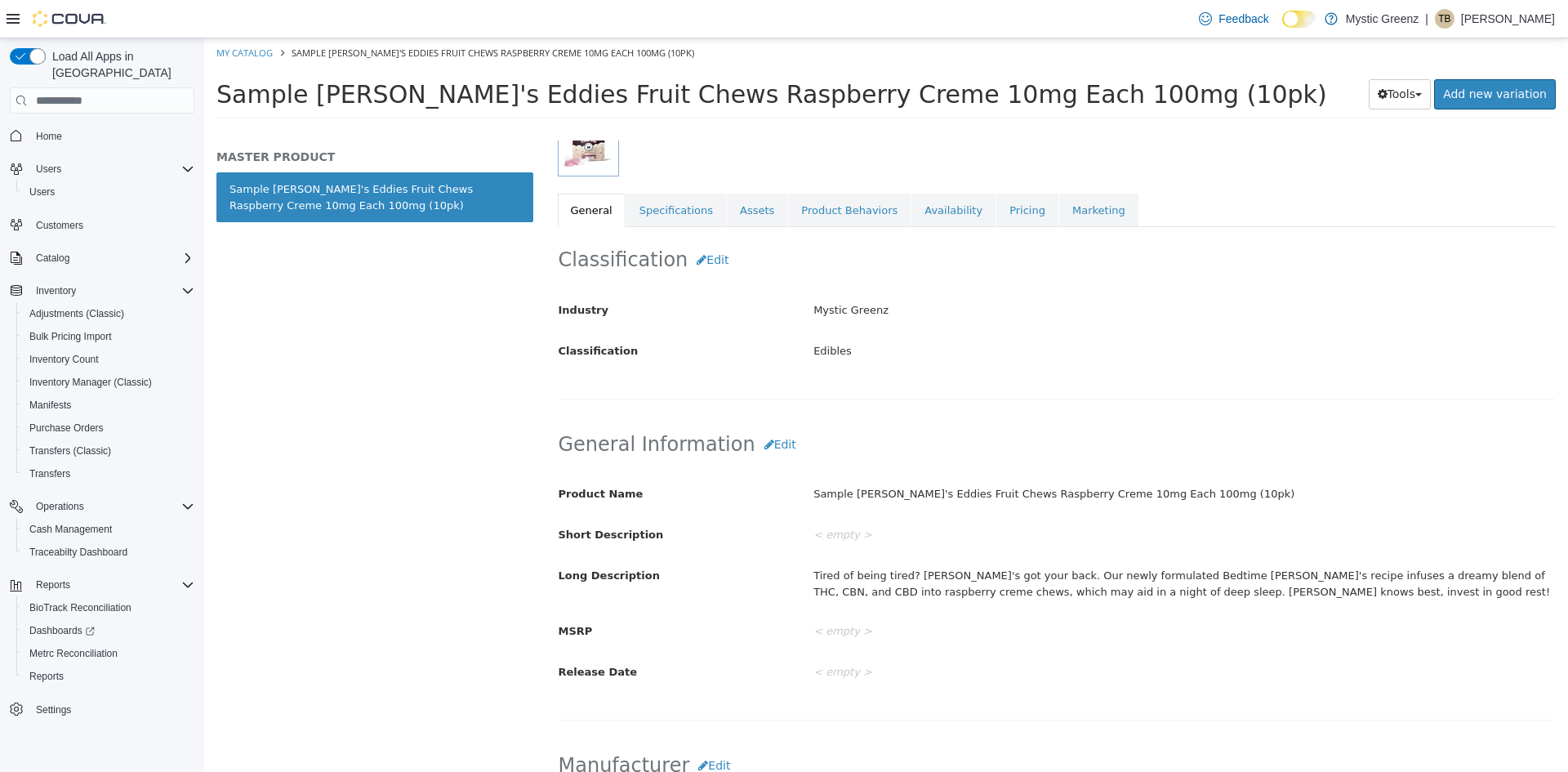
scroll to position [245, 0]
click at [663, 222] on link "Specifications" at bounding box center [676, 208] width 99 height 34
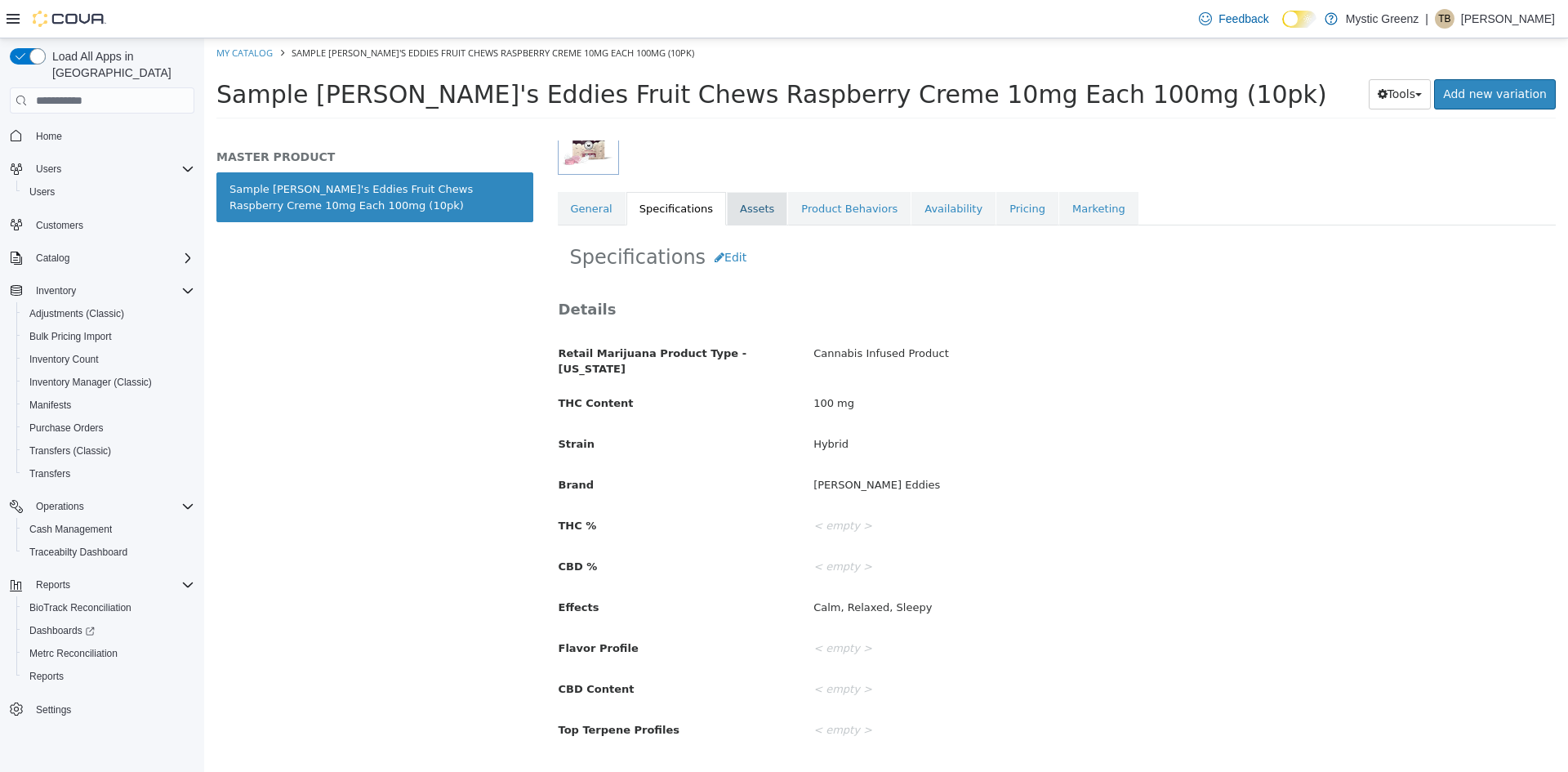
click at [738, 202] on link "Assets" at bounding box center [757, 208] width 60 height 34
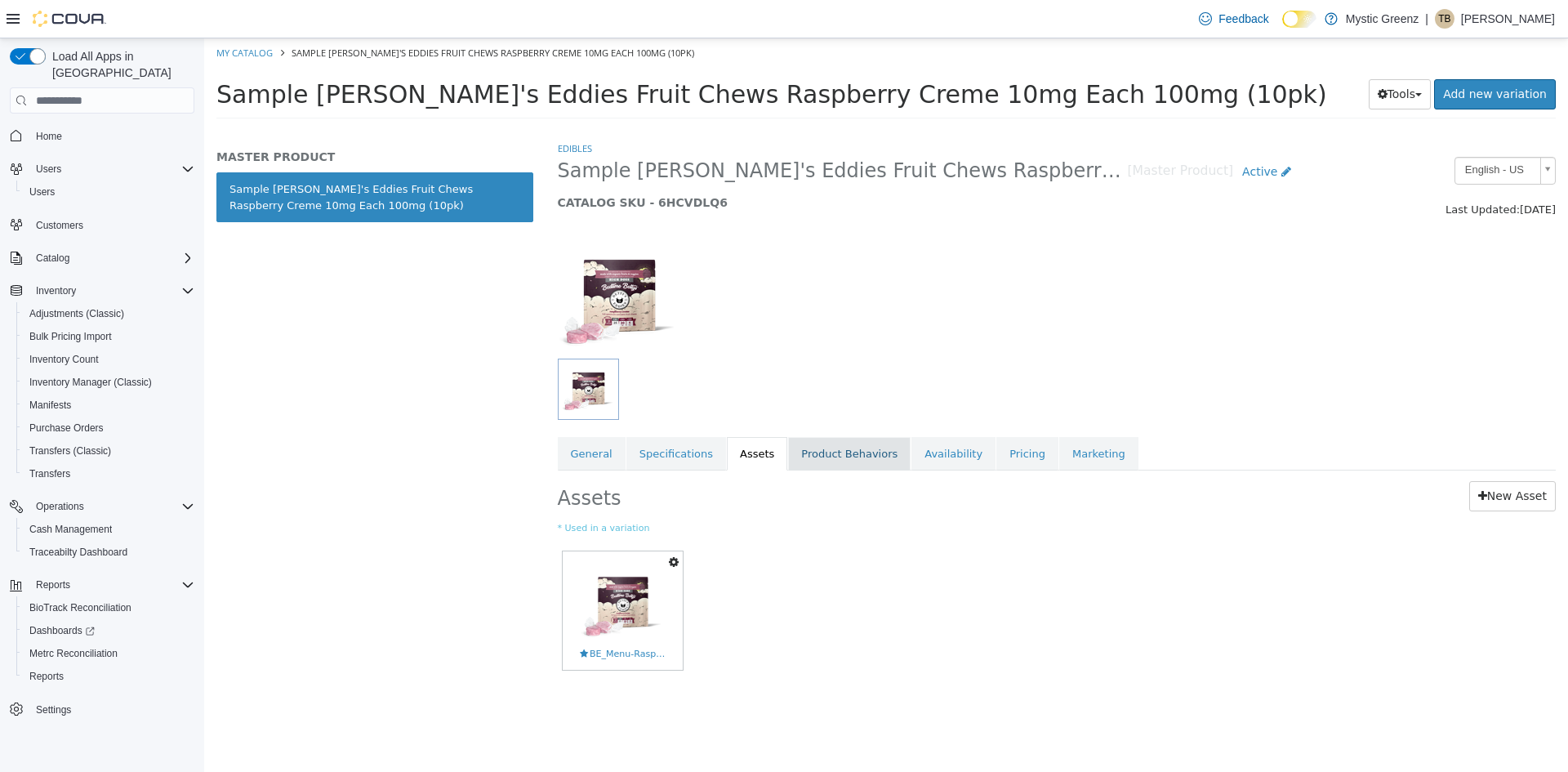
click at [862, 454] on link "Product Behaviors" at bounding box center [849, 454] width 123 height 34
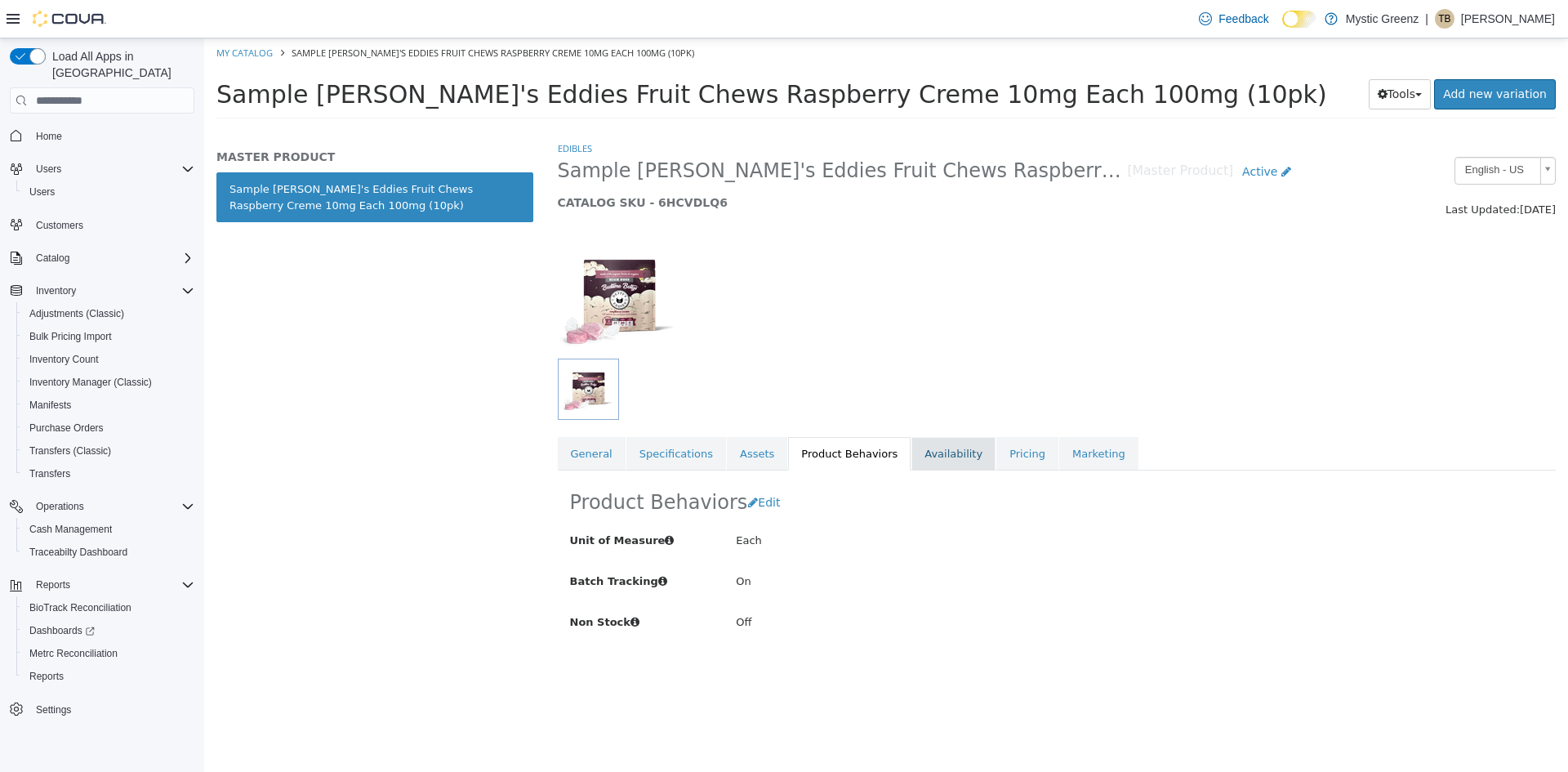
click at [938, 460] on link "Availability" at bounding box center [953, 454] width 84 height 34
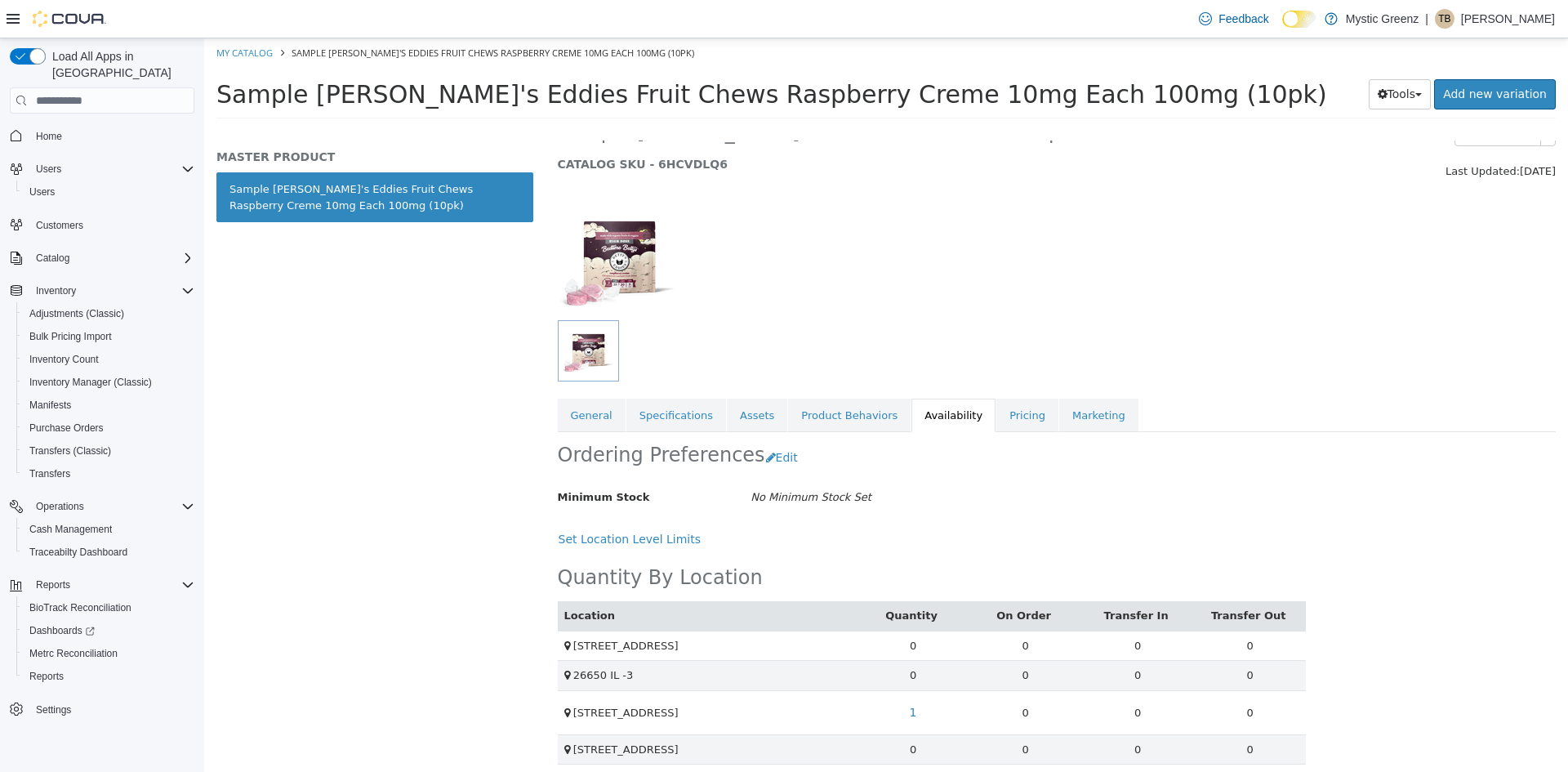
scroll to position [49, 0]
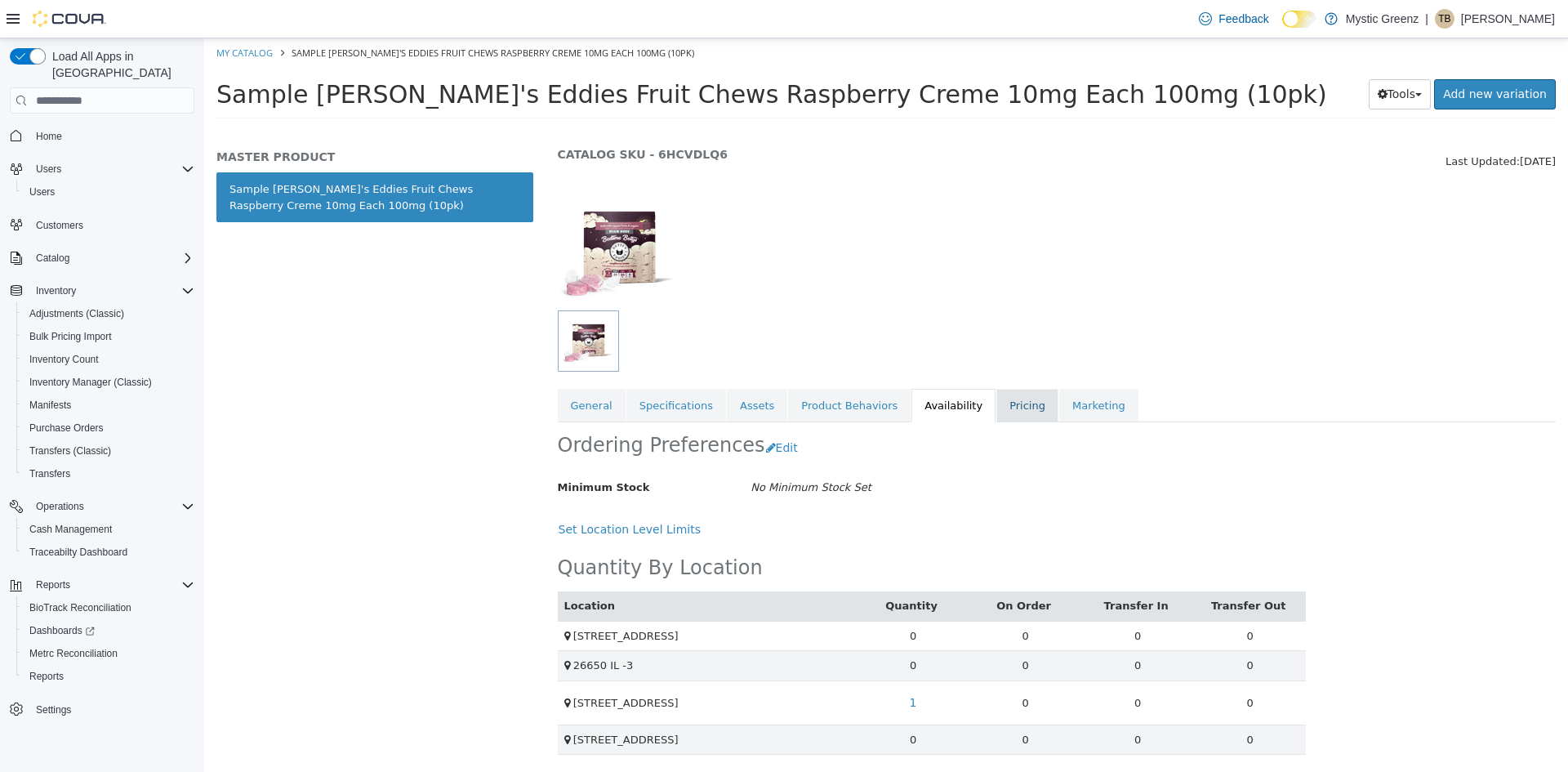
click at [996, 403] on link "Pricing" at bounding box center [1027, 405] width 62 height 34
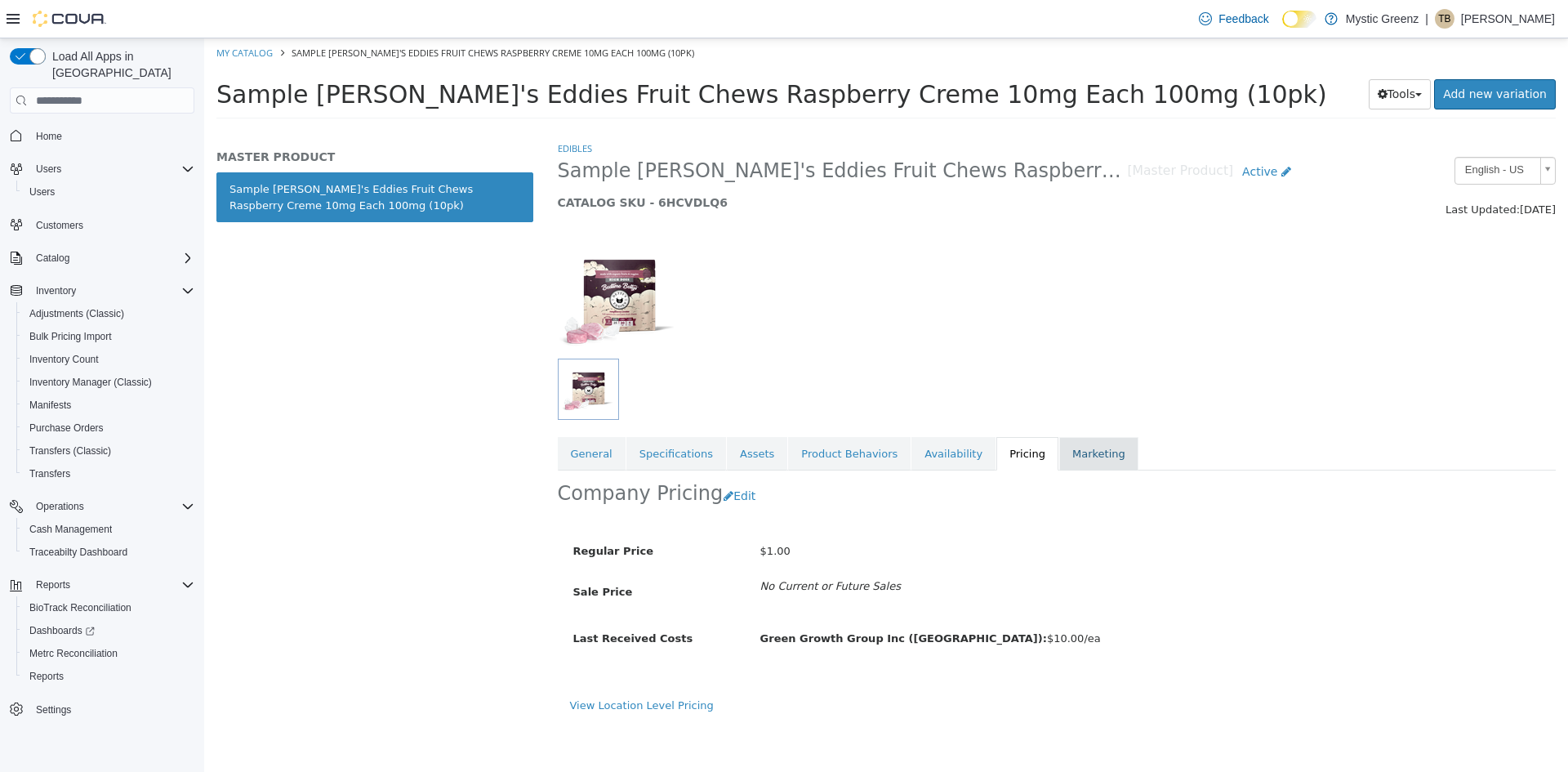
click at [1060, 454] on link "Marketing" at bounding box center [1099, 454] width 79 height 34
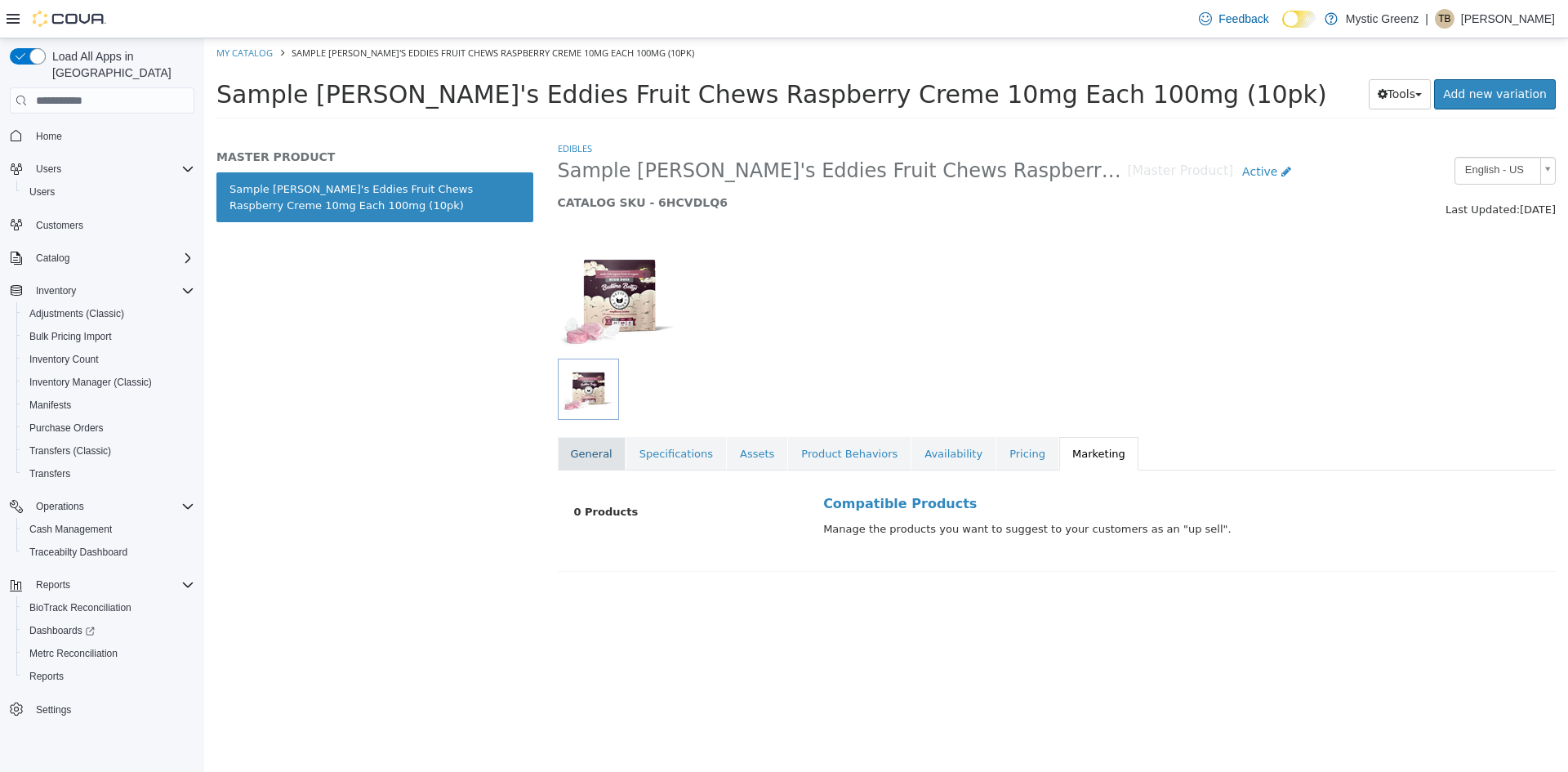
click at [596, 468] on link "General" at bounding box center [592, 454] width 68 height 34
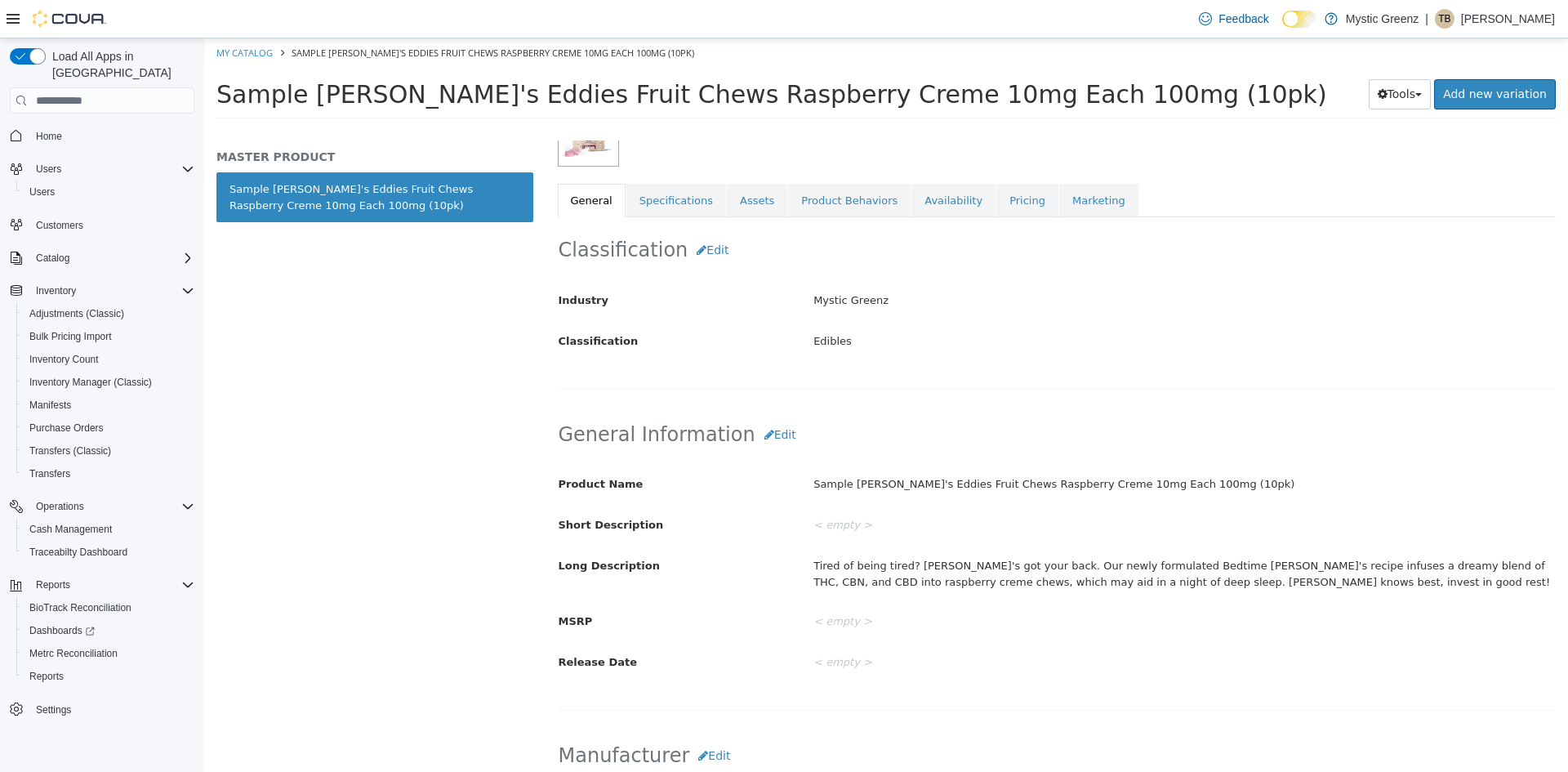
scroll to position [82, 0]
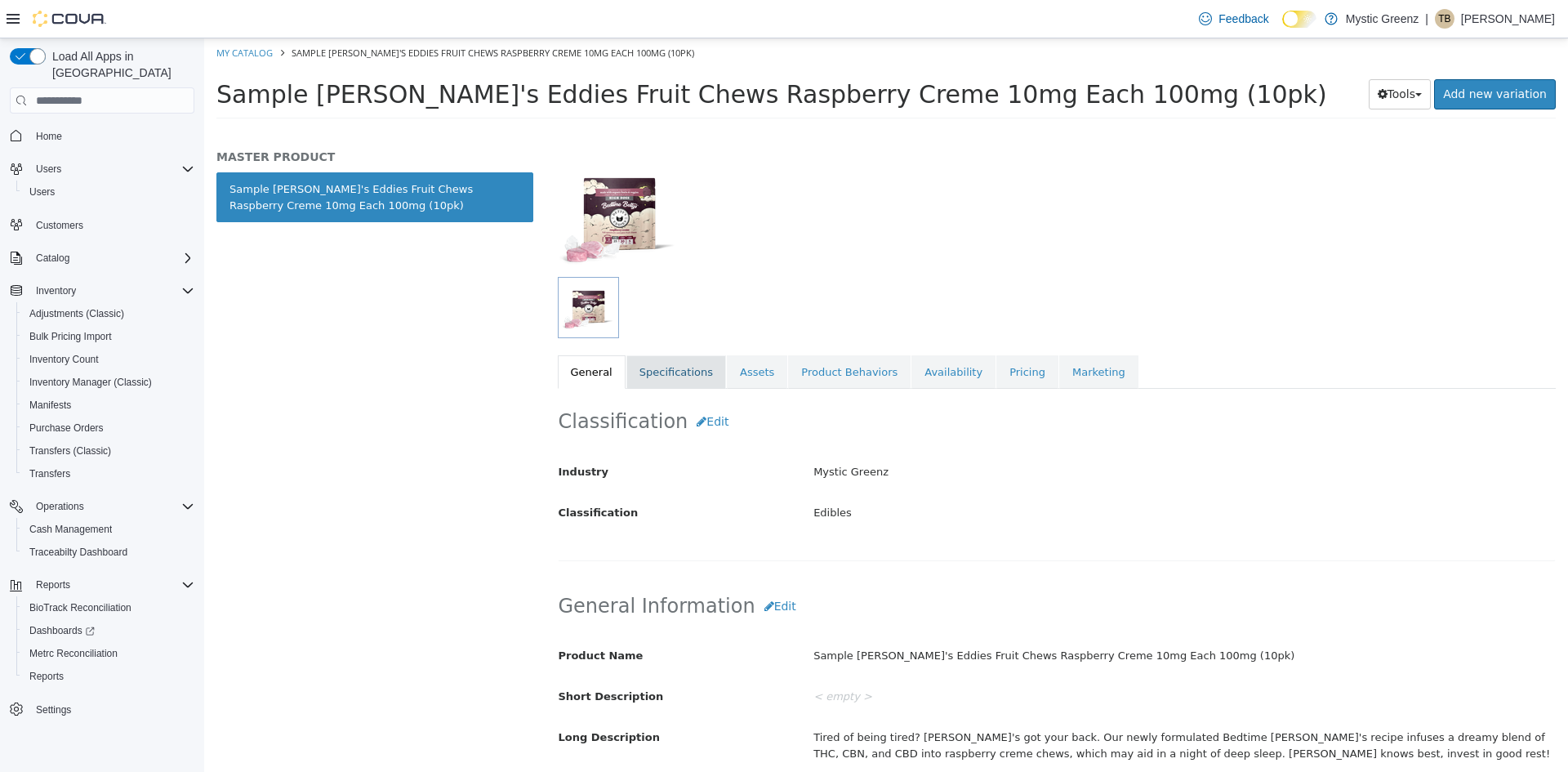
click at [635, 376] on link "Specifications" at bounding box center [676, 372] width 99 height 34
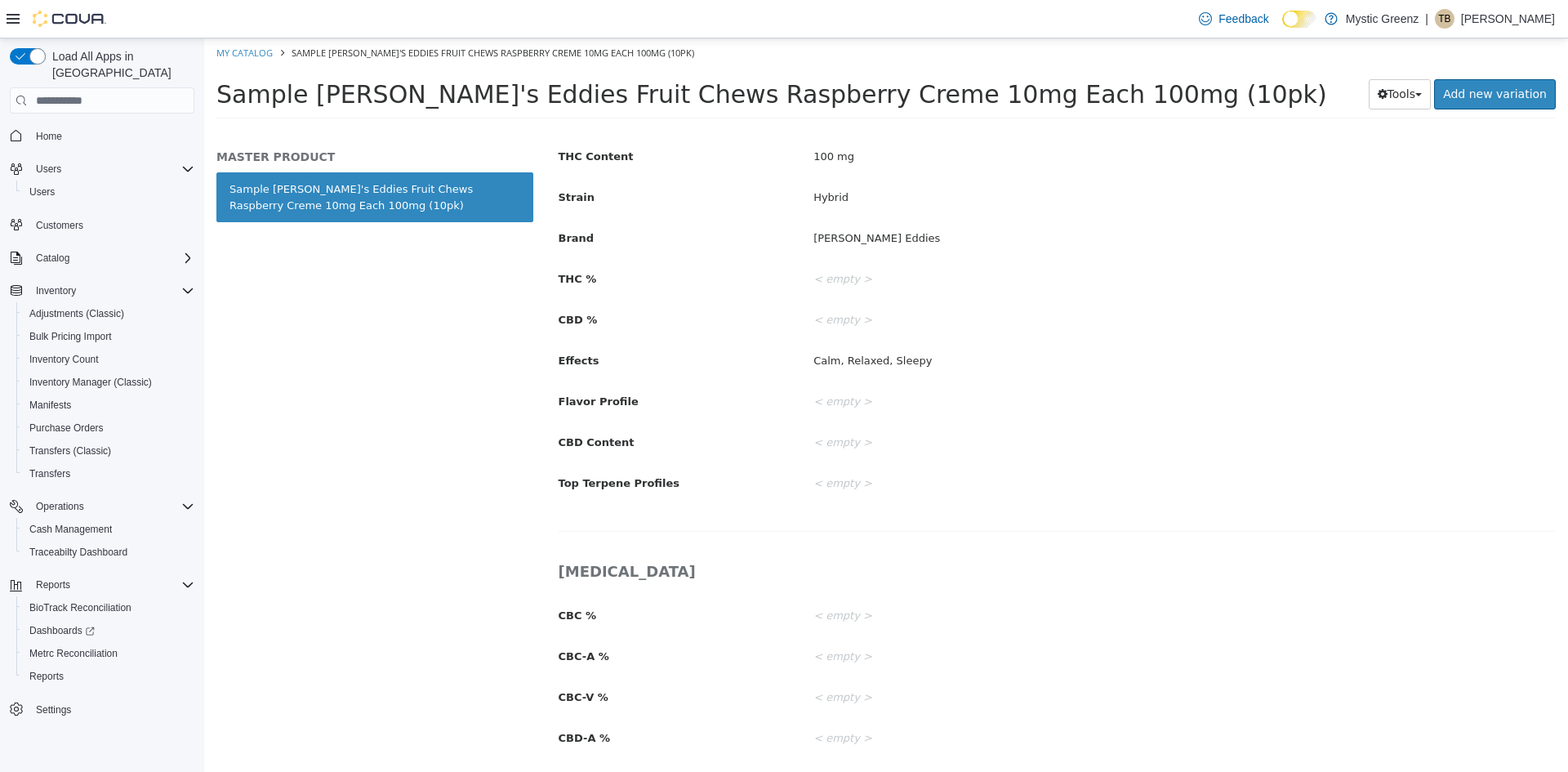
scroll to position [327, 0]
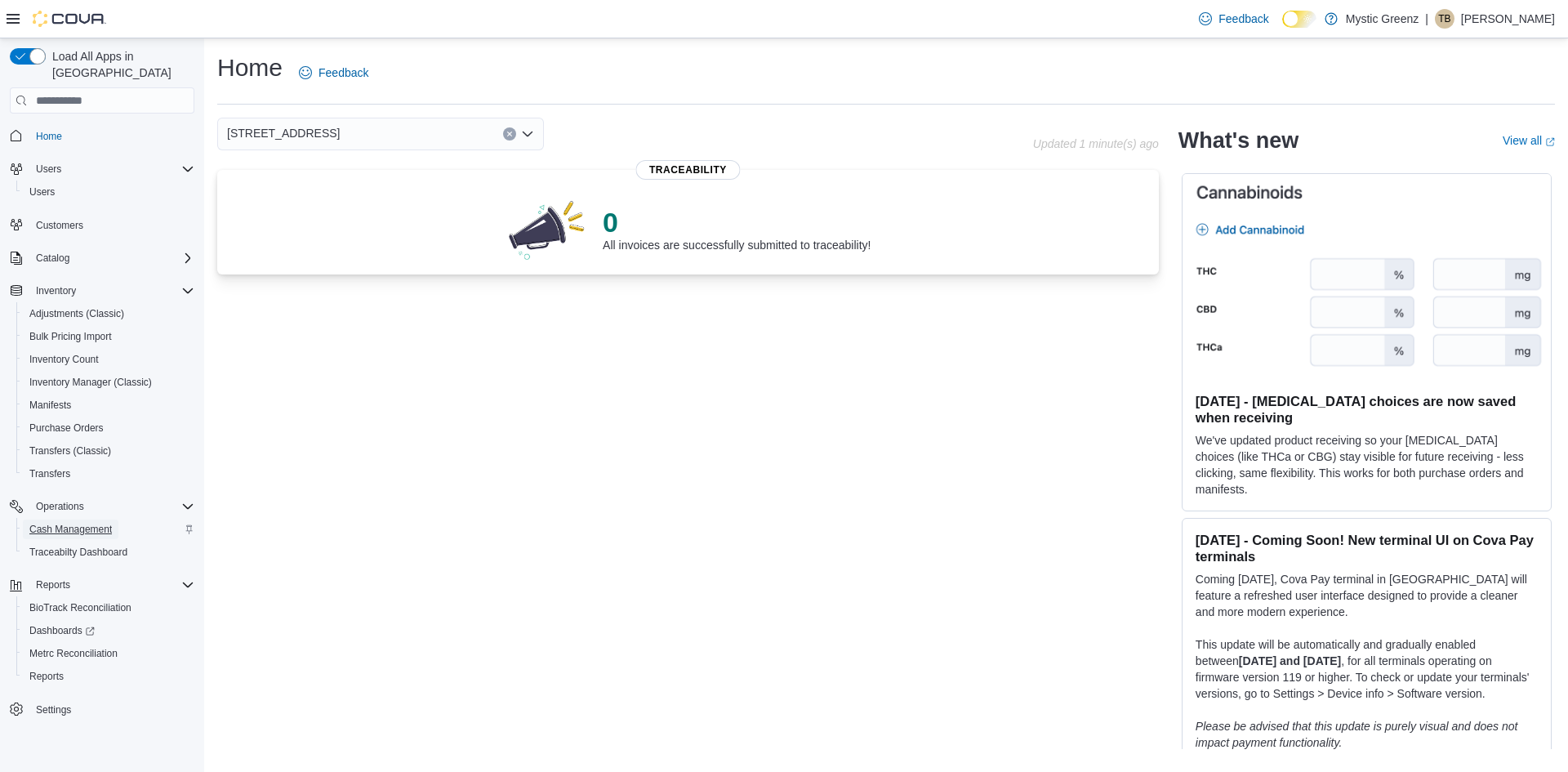
click at [58, 523] on span "Cash Management" at bounding box center [70, 529] width 83 height 13
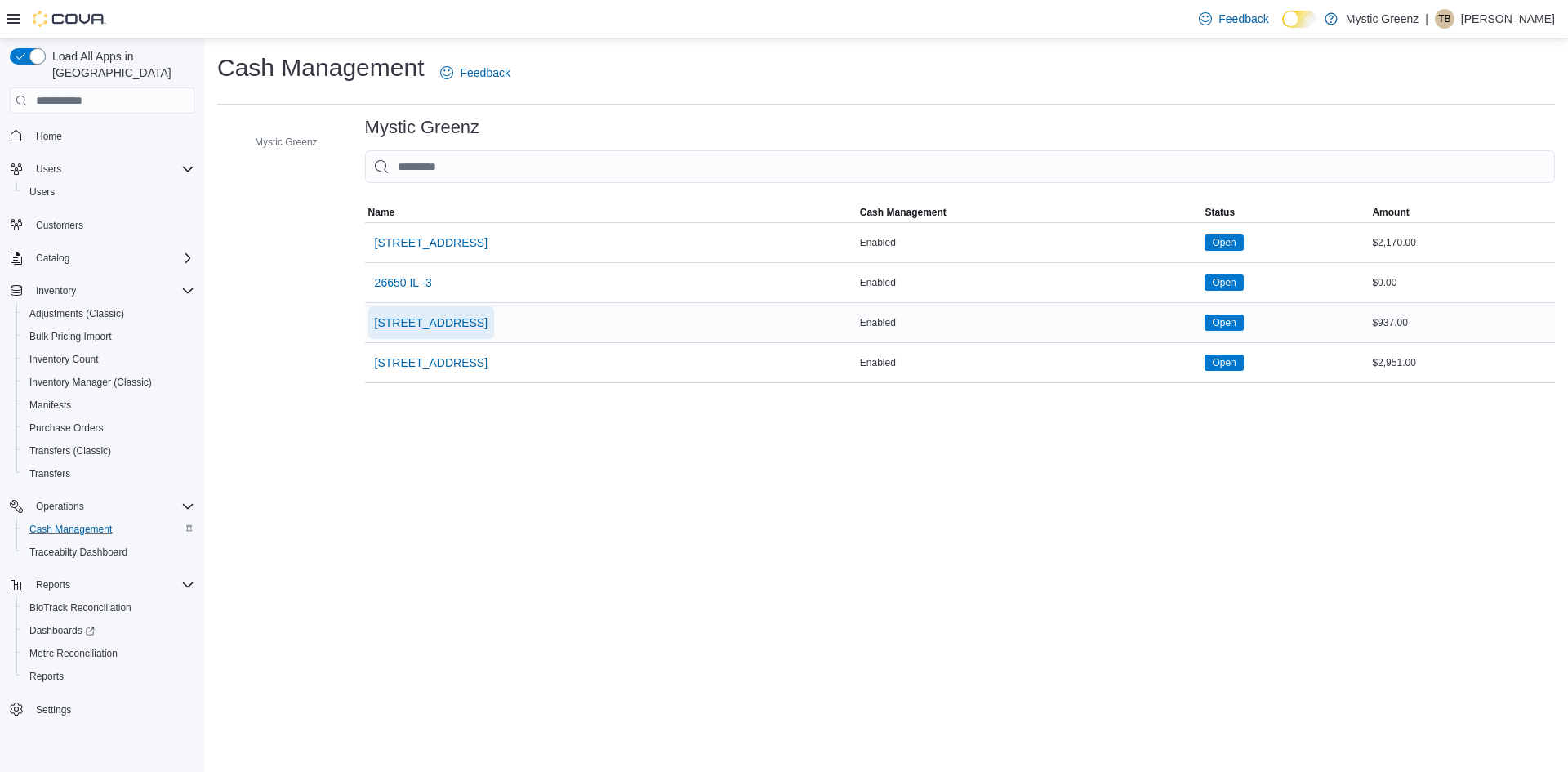
click at [480, 337] on span "[STREET_ADDRESS]" at bounding box center [431, 323] width 113 height 33
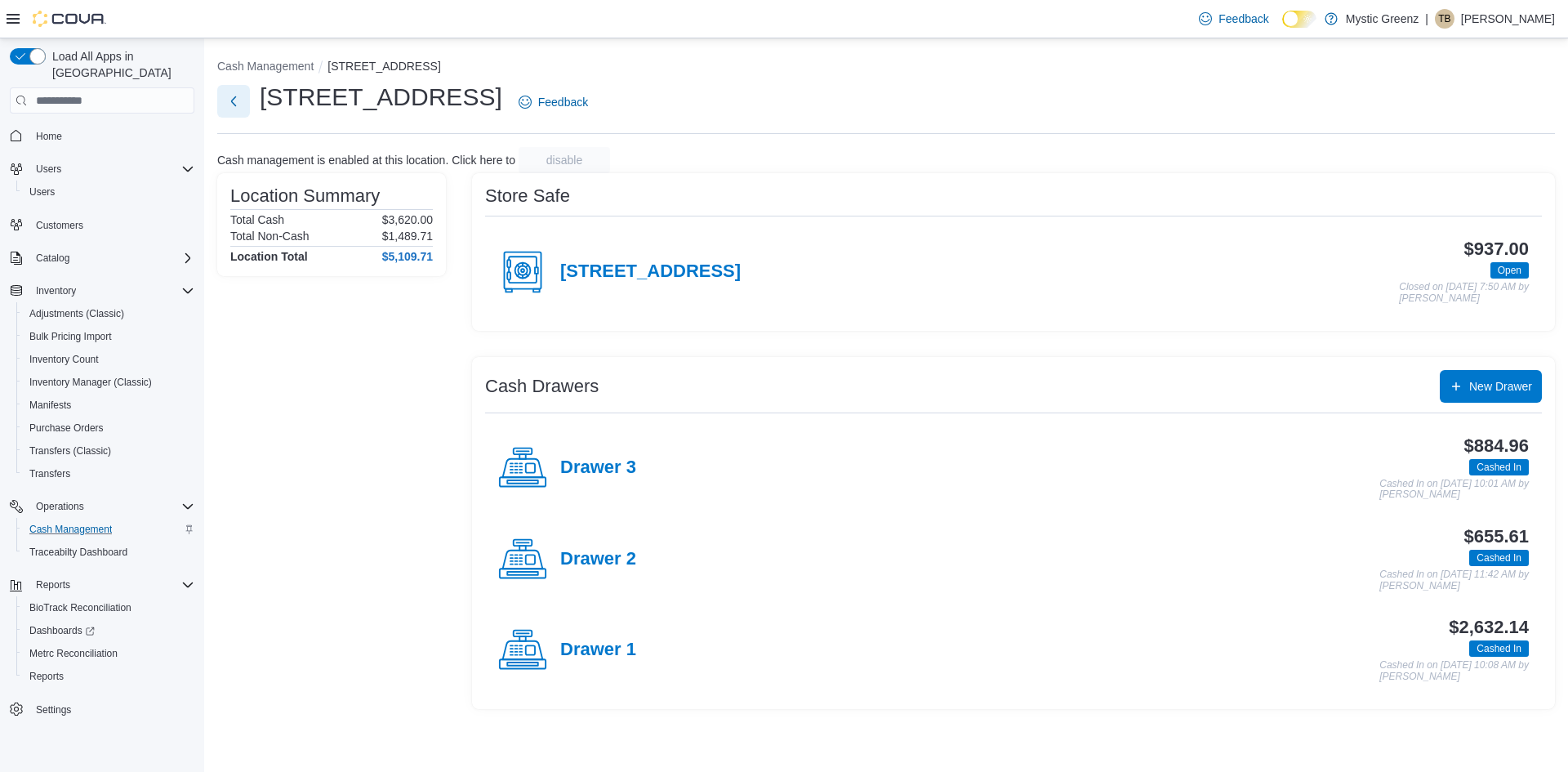
click at [223, 98] on button "Next" at bounding box center [234, 101] width 33 height 33
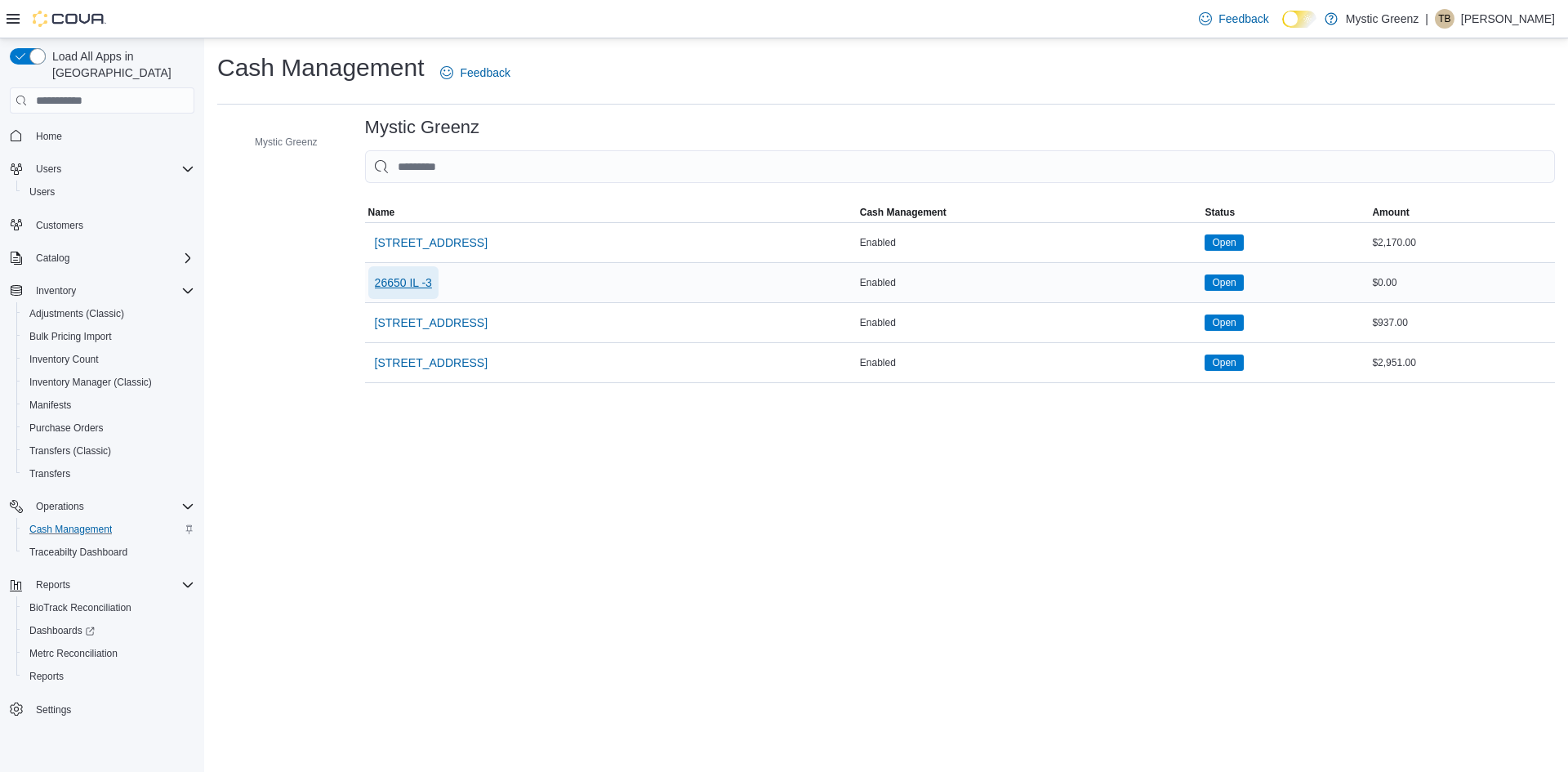
click at [423, 277] on span "26650 IL -3" at bounding box center [403, 282] width 57 height 17
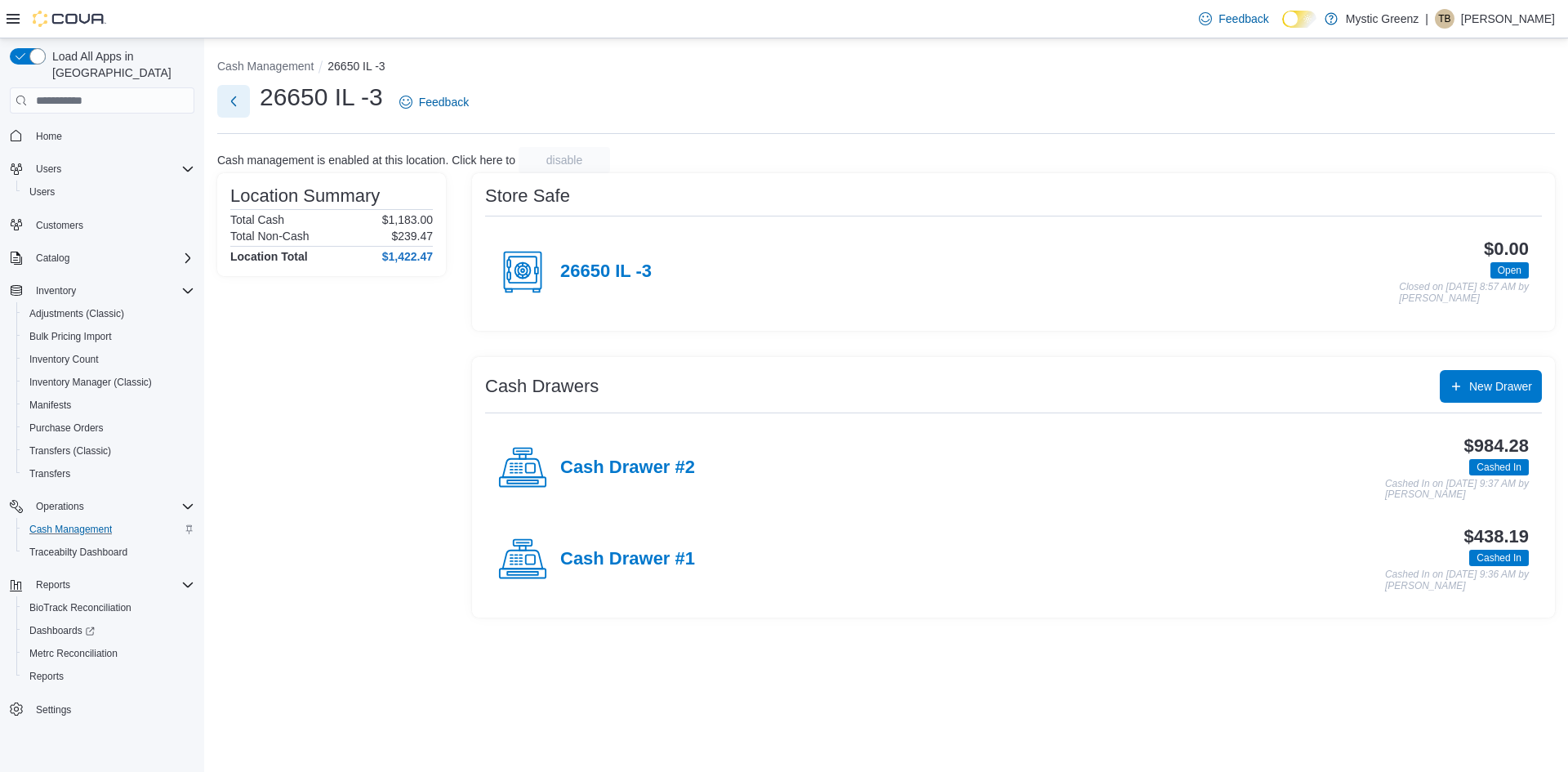
click at [241, 96] on button "Next" at bounding box center [234, 101] width 33 height 33
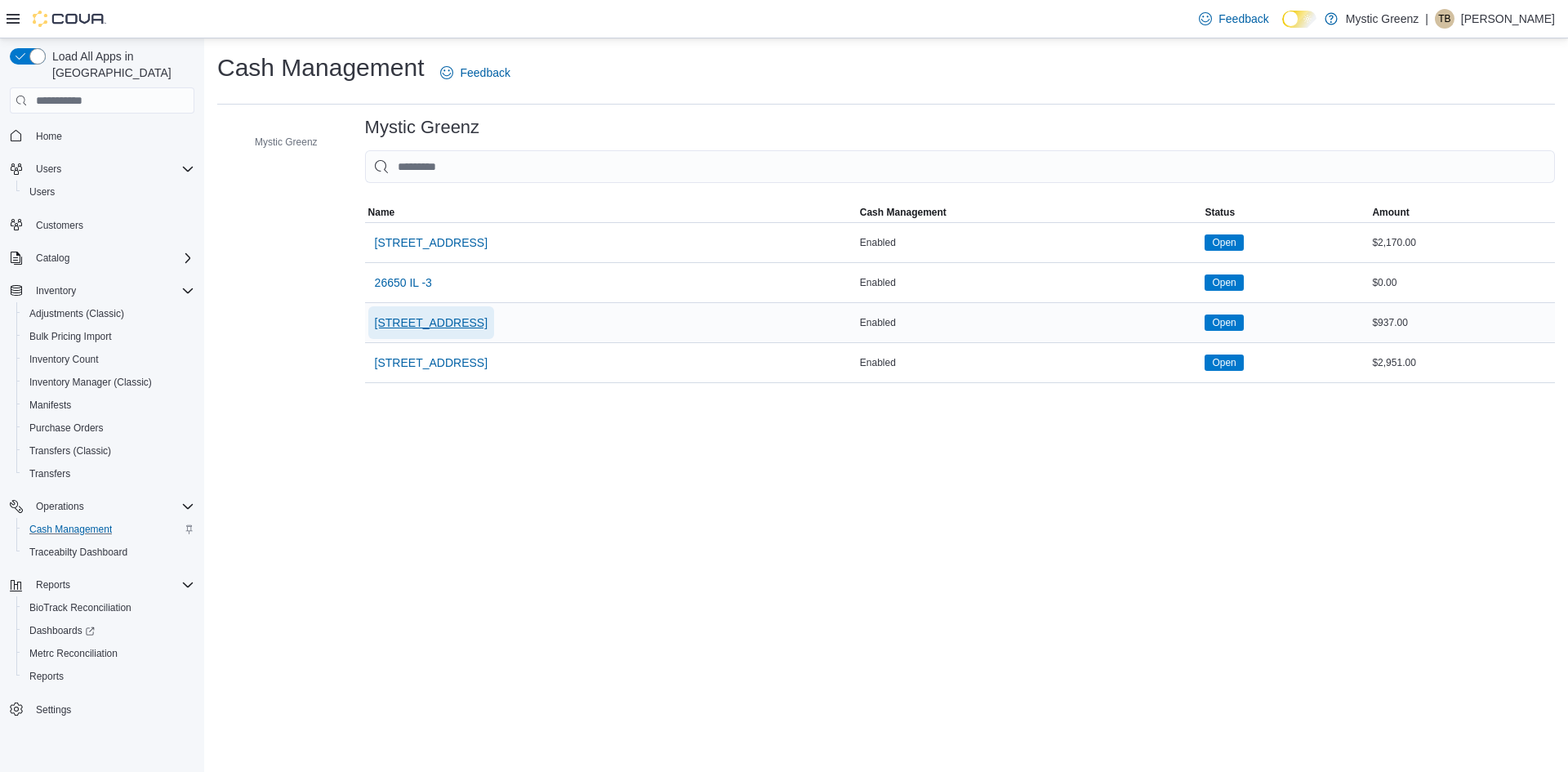
click at [415, 329] on span "[STREET_ADDRESS]" at bounding box center [431, 322] width 113 height 17
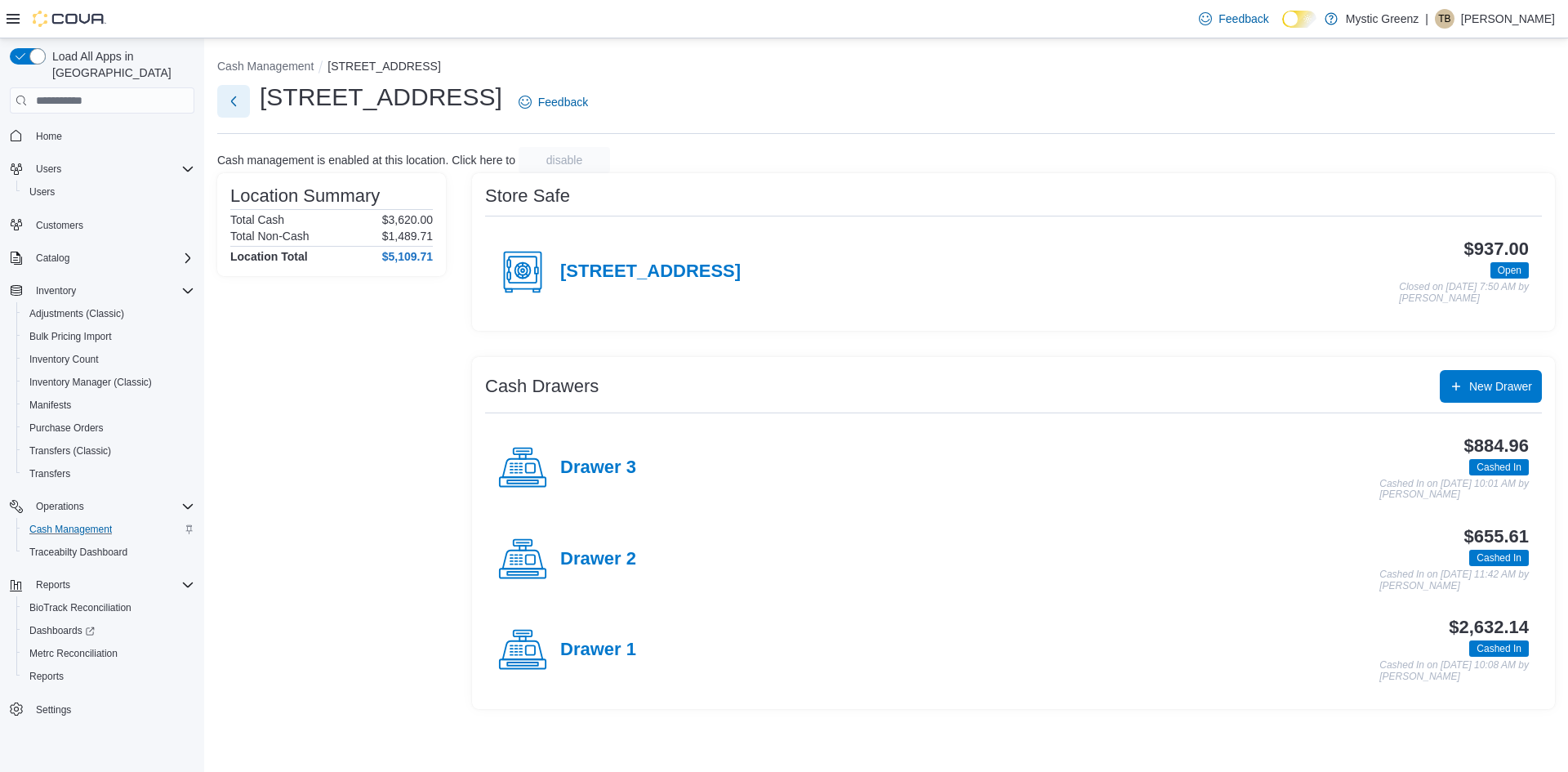
click at [227, 100] on button "Next" at bounding box center [234, 101] width 33 height 33
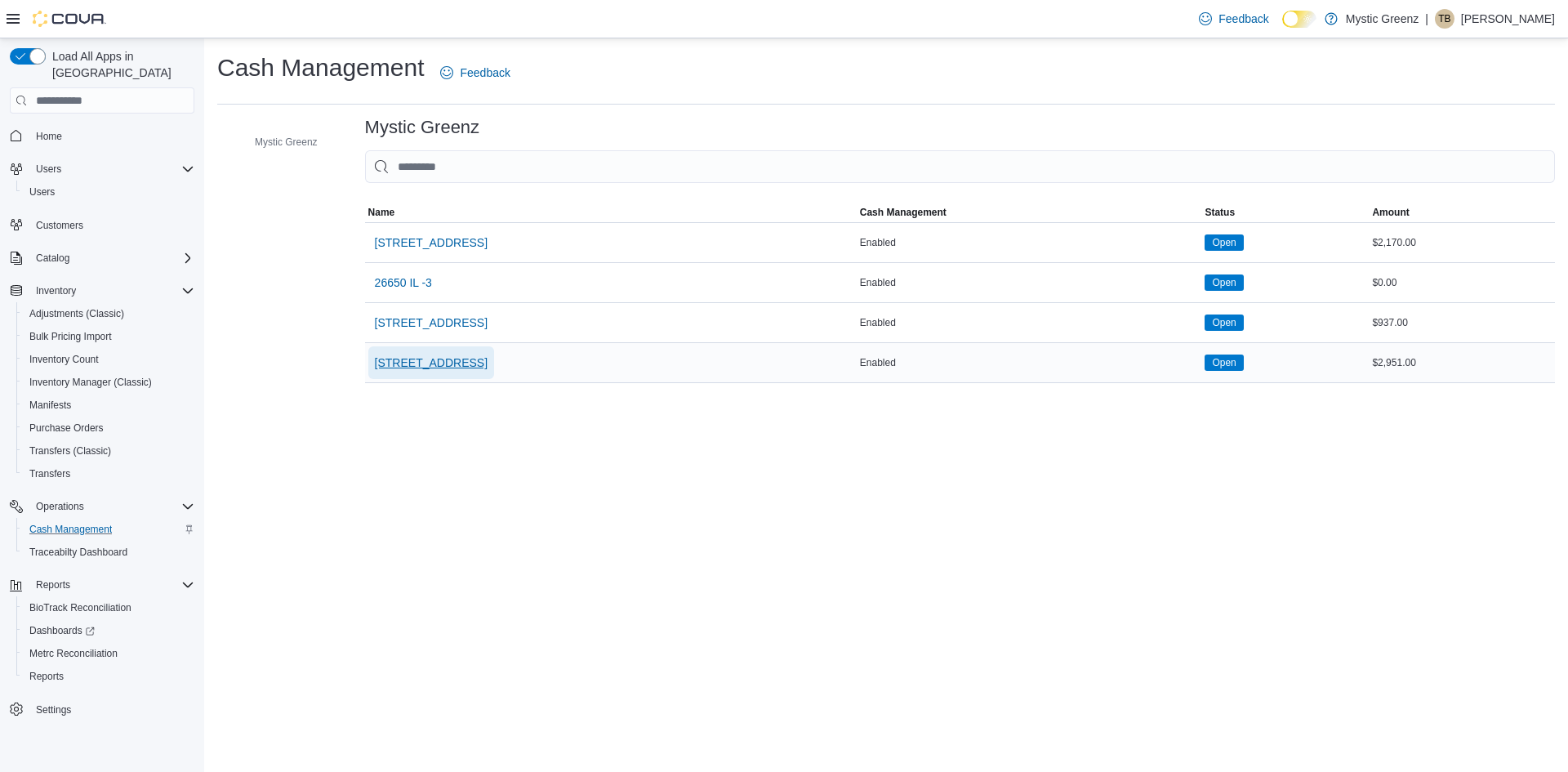
click at [438, 372] on span "[STREET_ADDRESS]" at bounding box center [431, 363] width 113 height 33
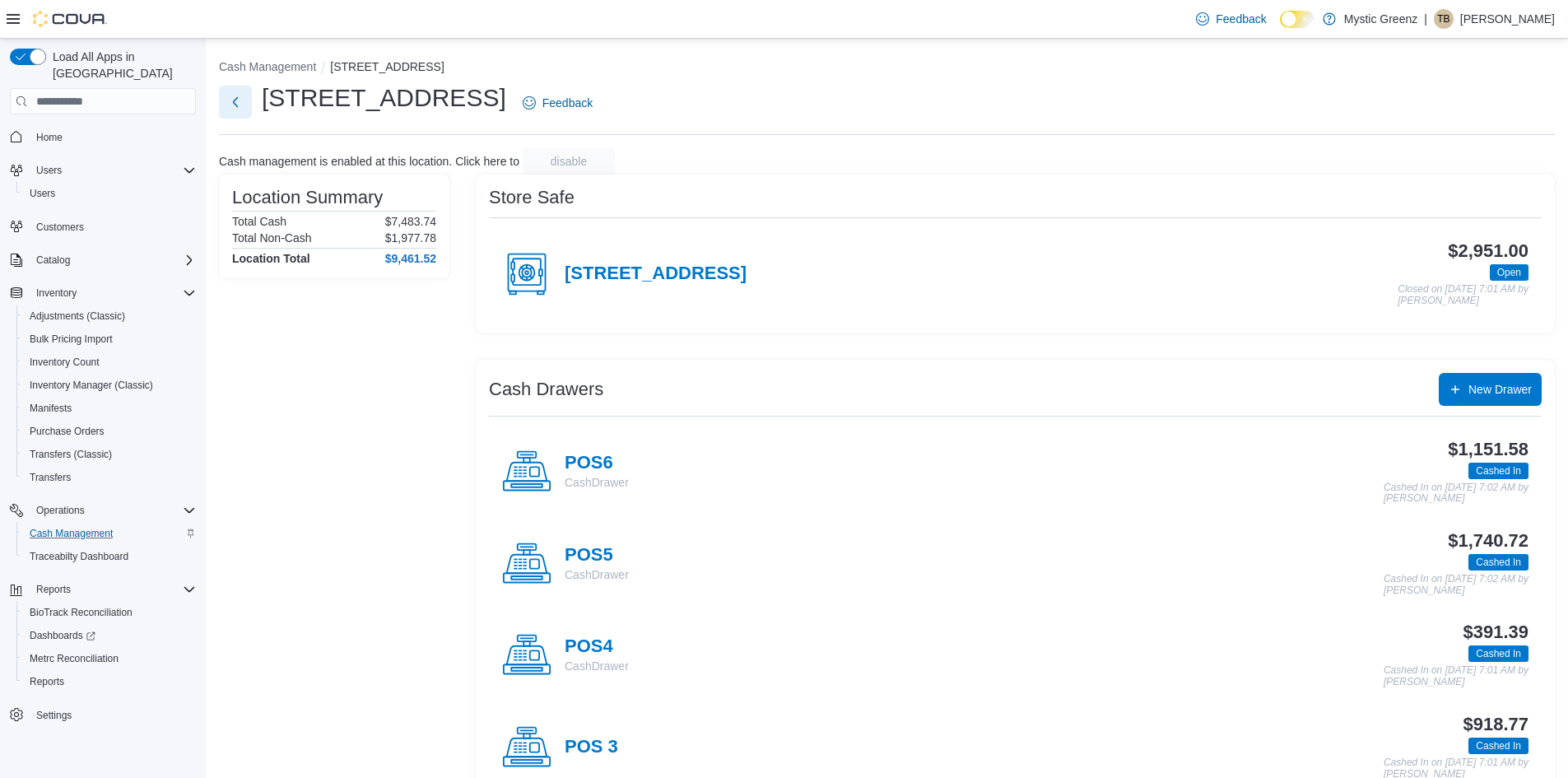
click at [242, 104] on button "Next" at bounding box center [235, 102] width 33 height 33
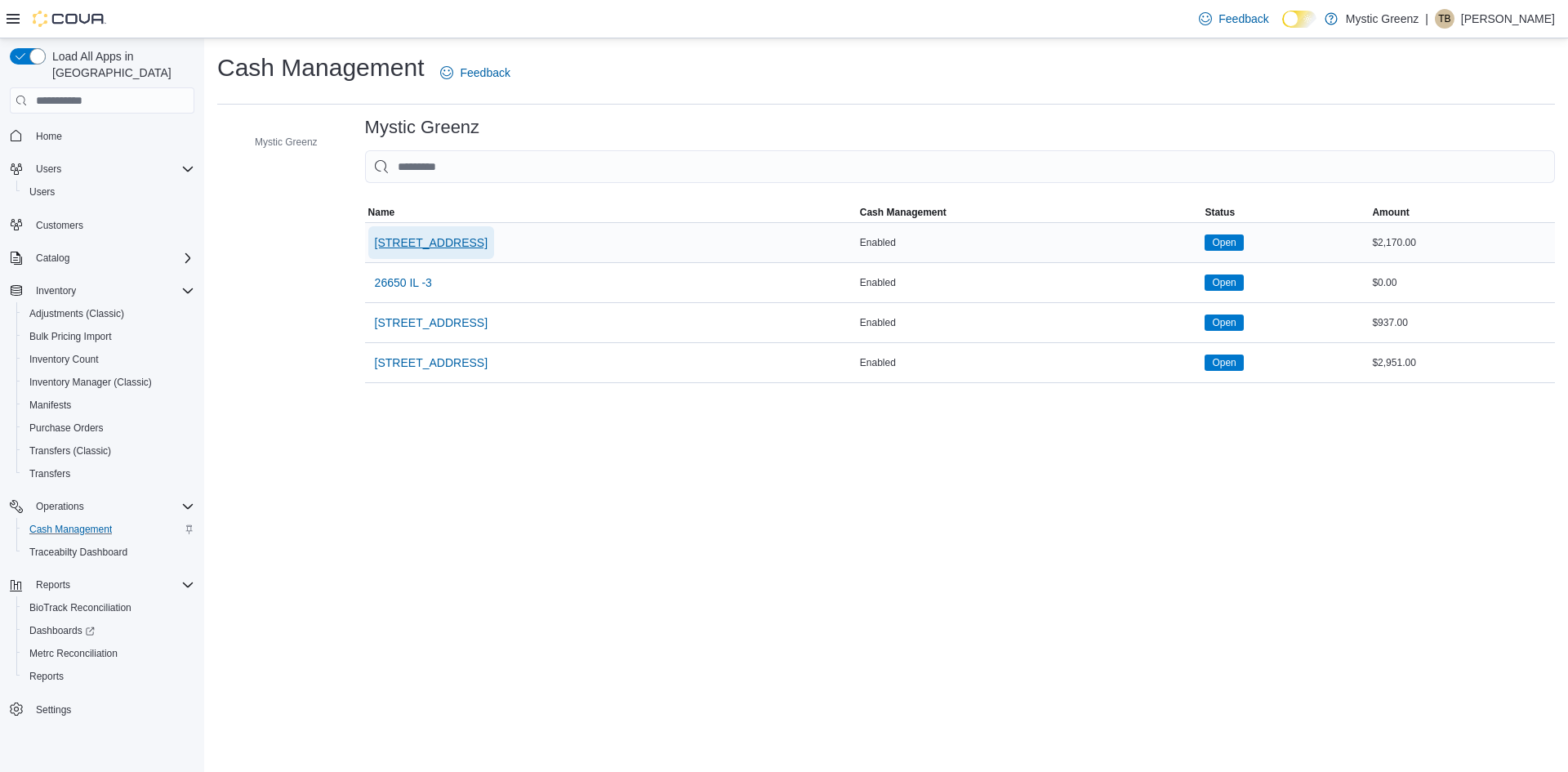
click at [430, 240] on span "[STREET_ADDRESS]" at bounding box center [431, 242] width 113 height 17
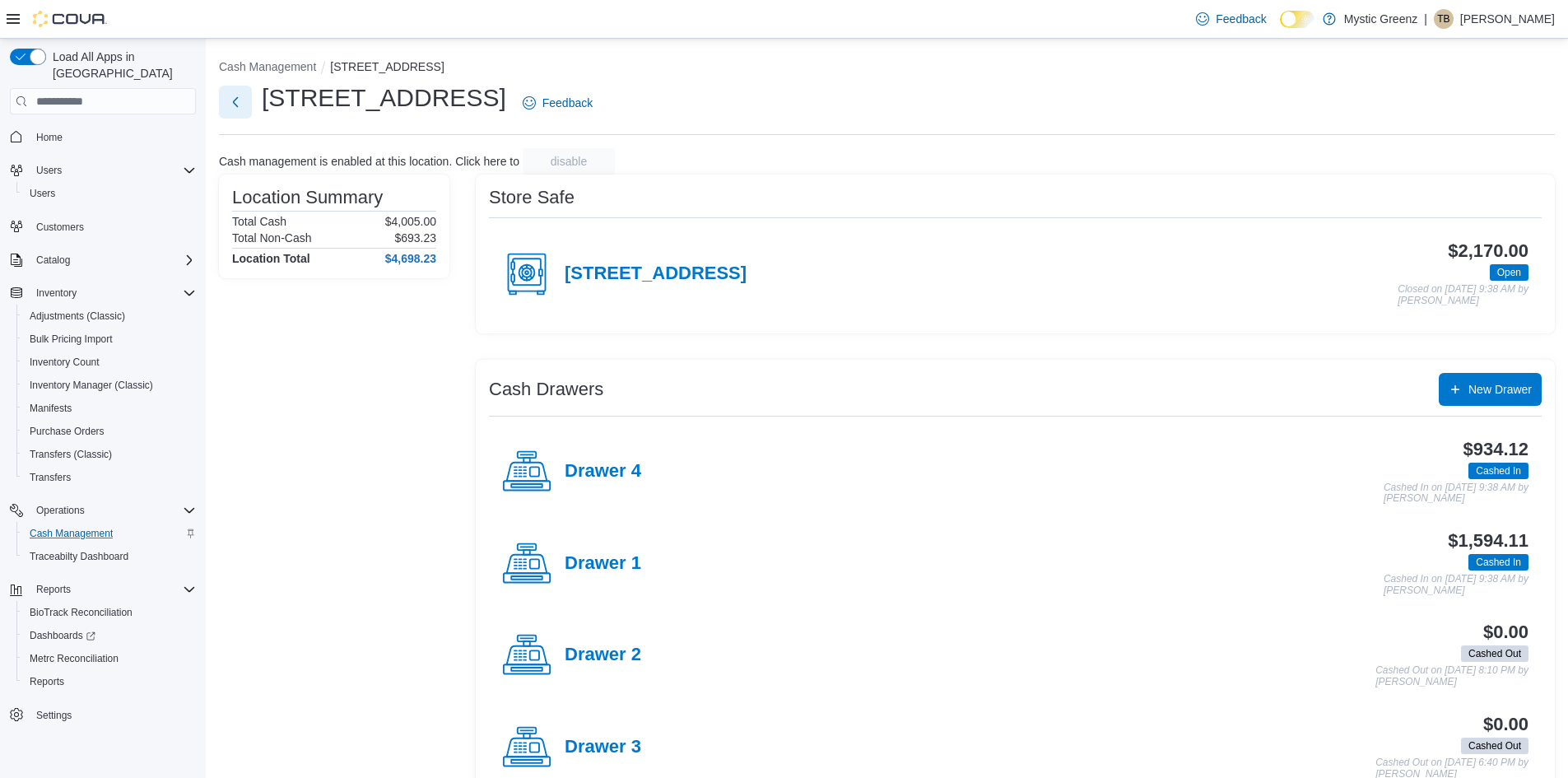
click at [231, 99] on button "Next" at bounding box center [235, 102] width 33 height 33
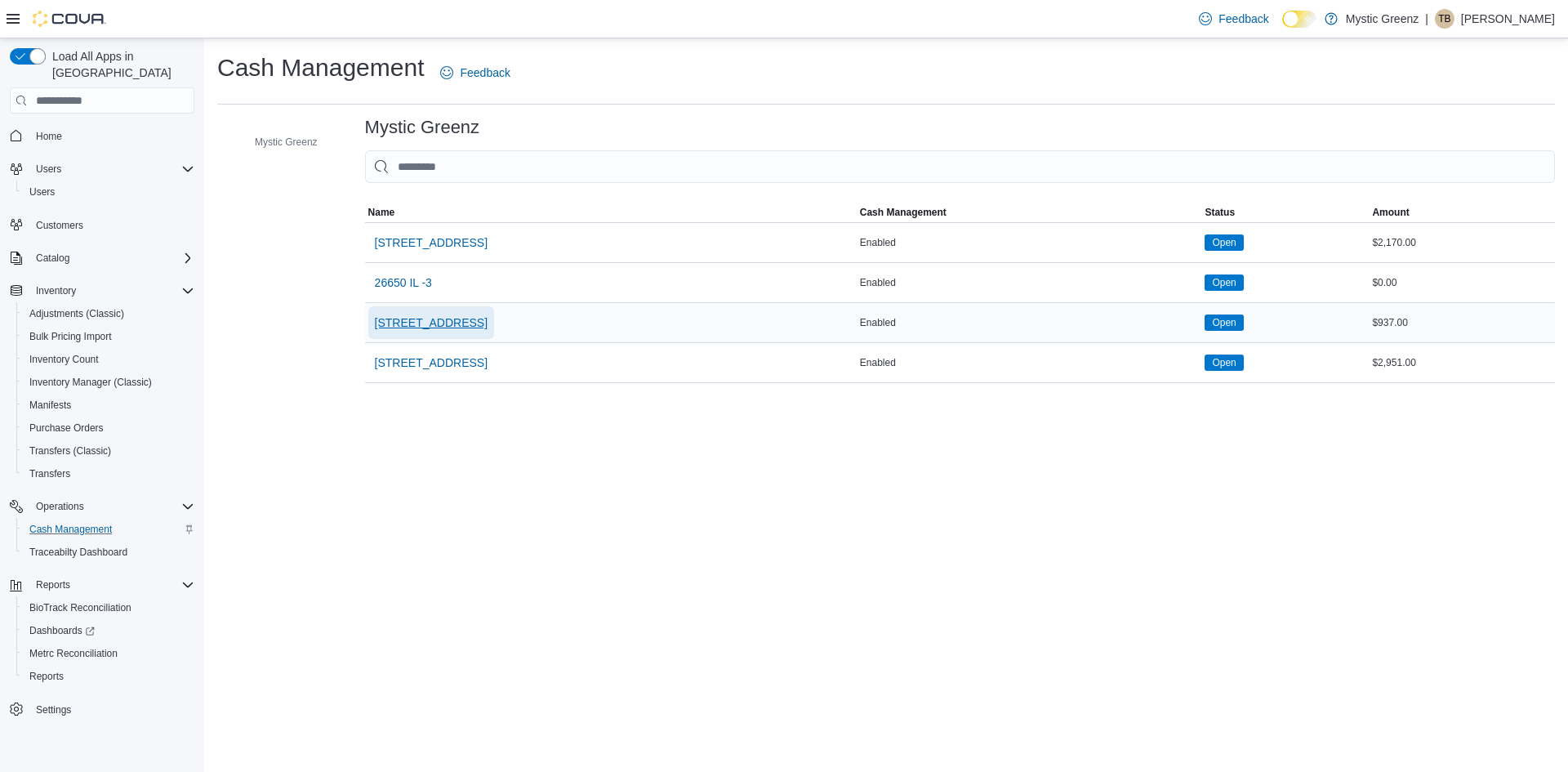
click at [488, 324] on span "[STREET_ADDRESS]" at bounding box center [431, 322] width 113 height 17
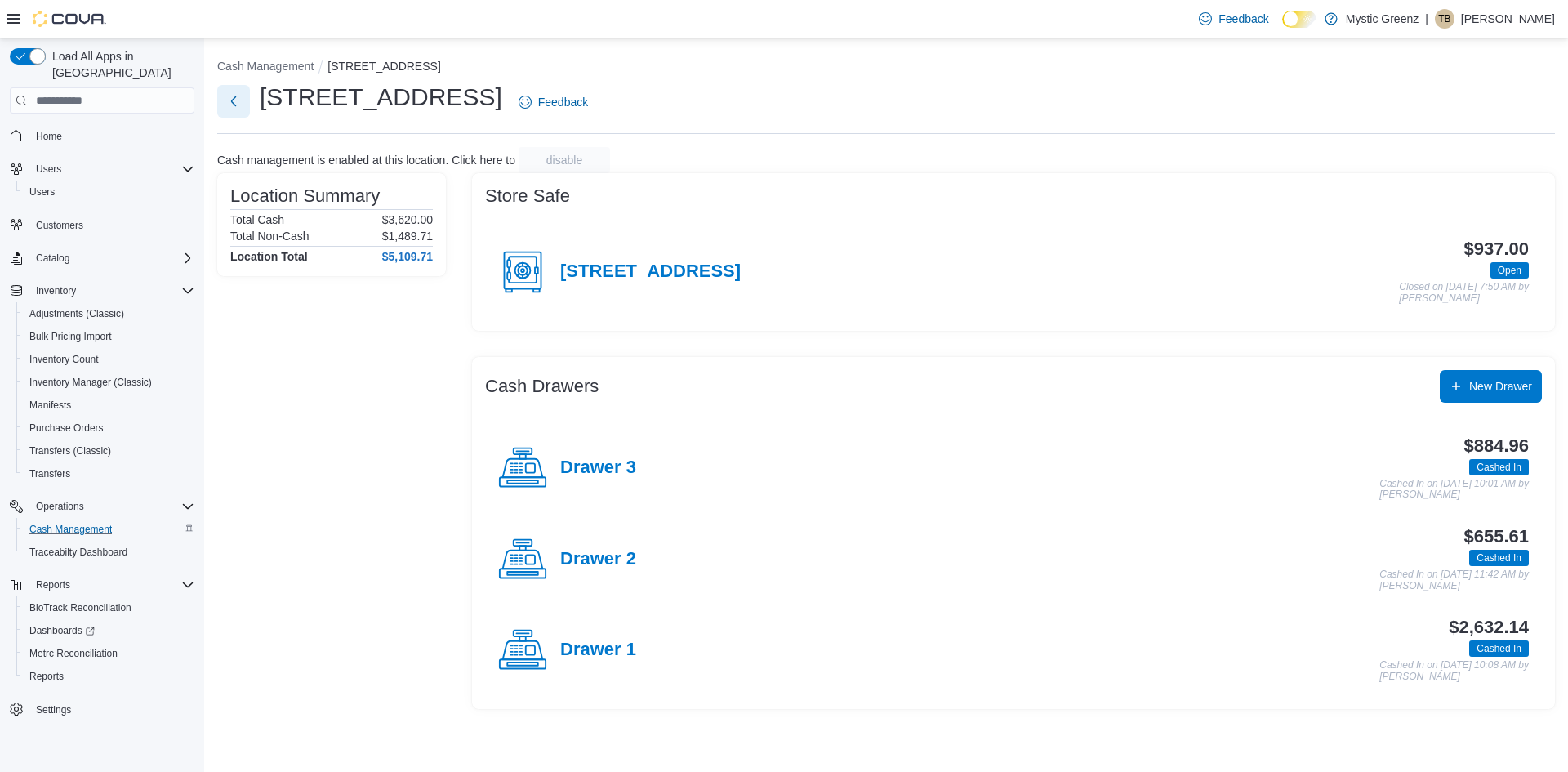
click at [226, 105] on button "Next" at bounding box center [234, 101] width 33 height 33
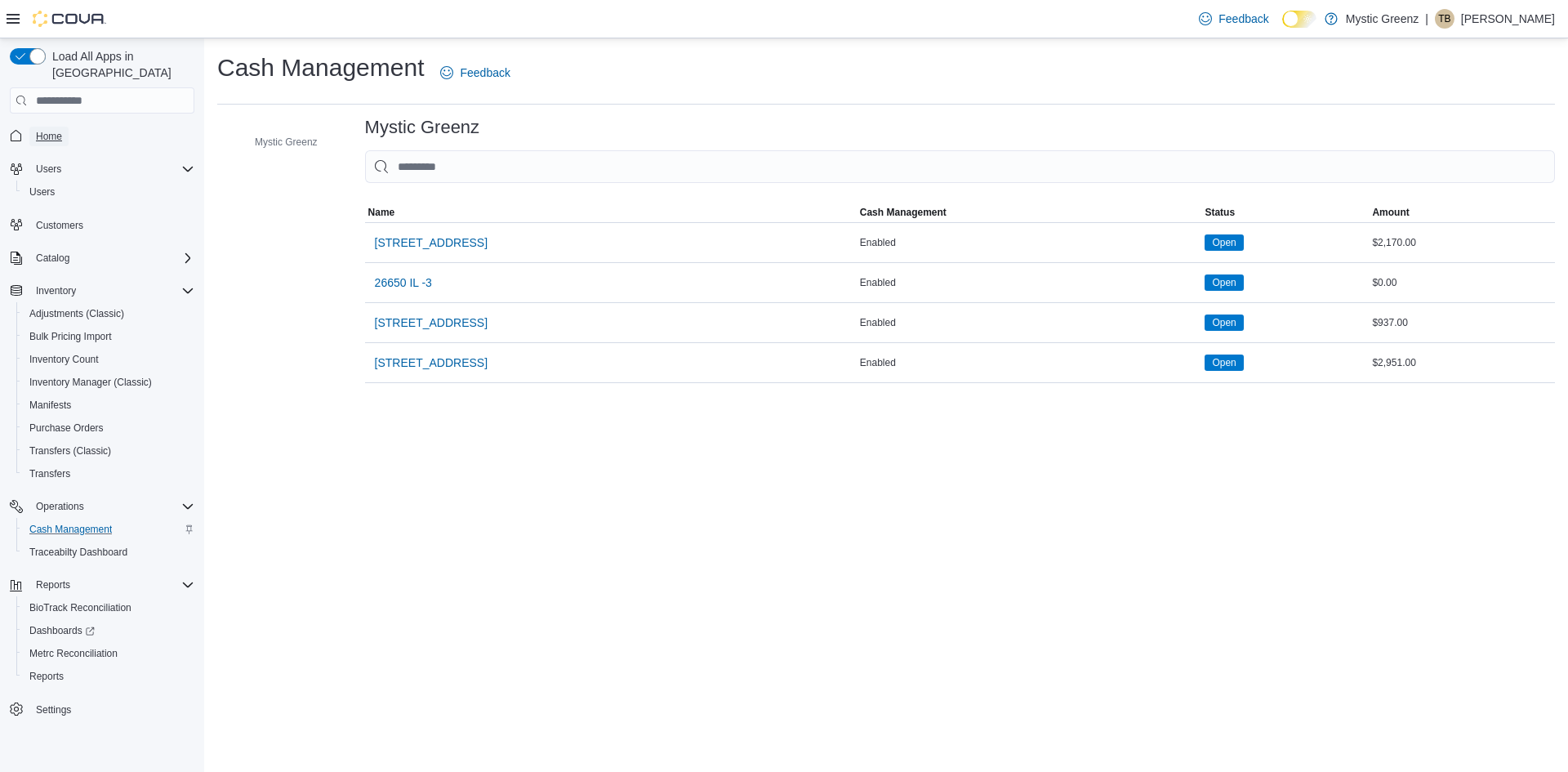
click at [35, 127] on link "Home" at bounding box center [49, 136] width 39 height 19
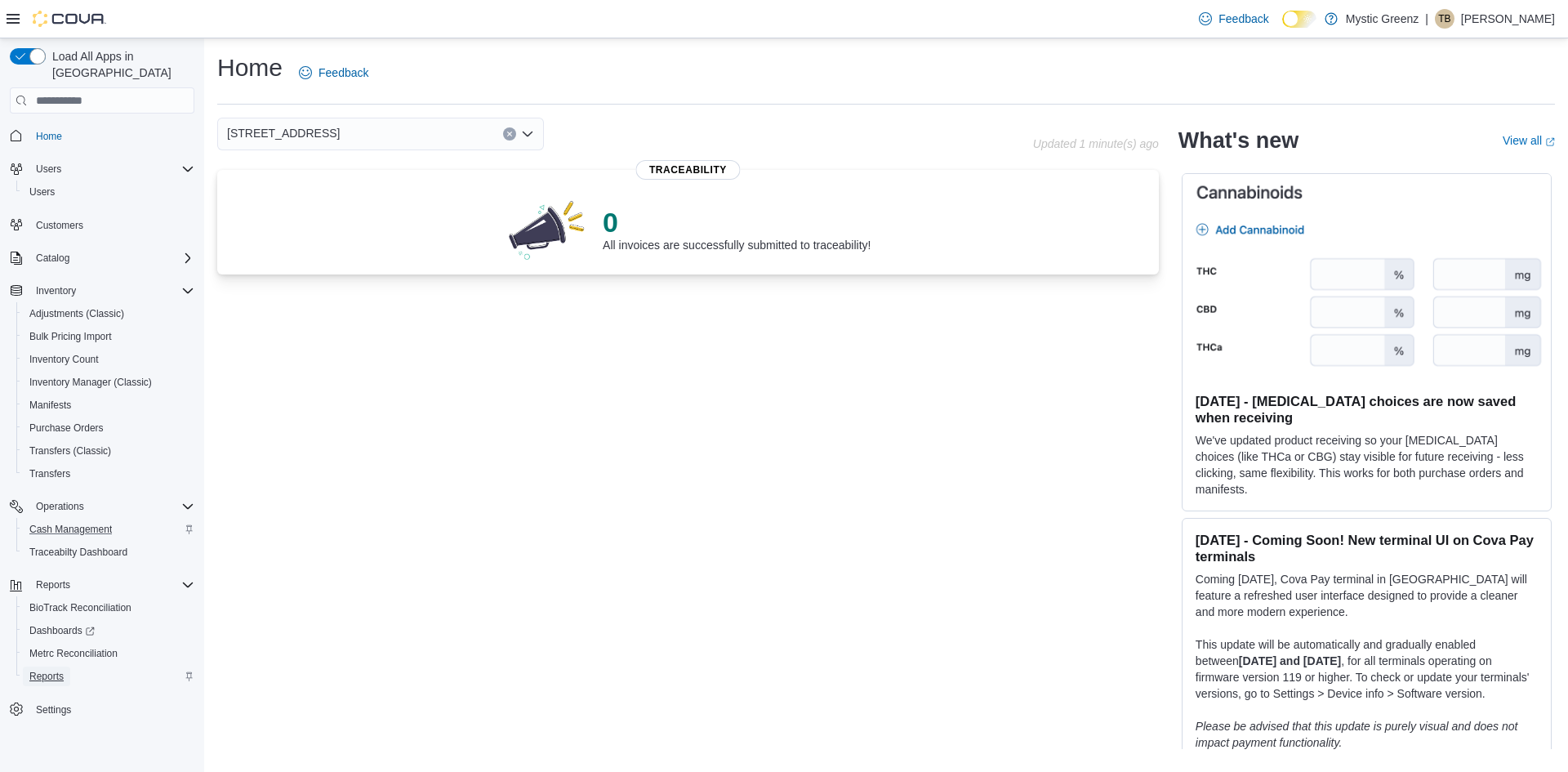
click at [49, 670] on span "Reports" at bounding box center [46, 676] width 34 height 13
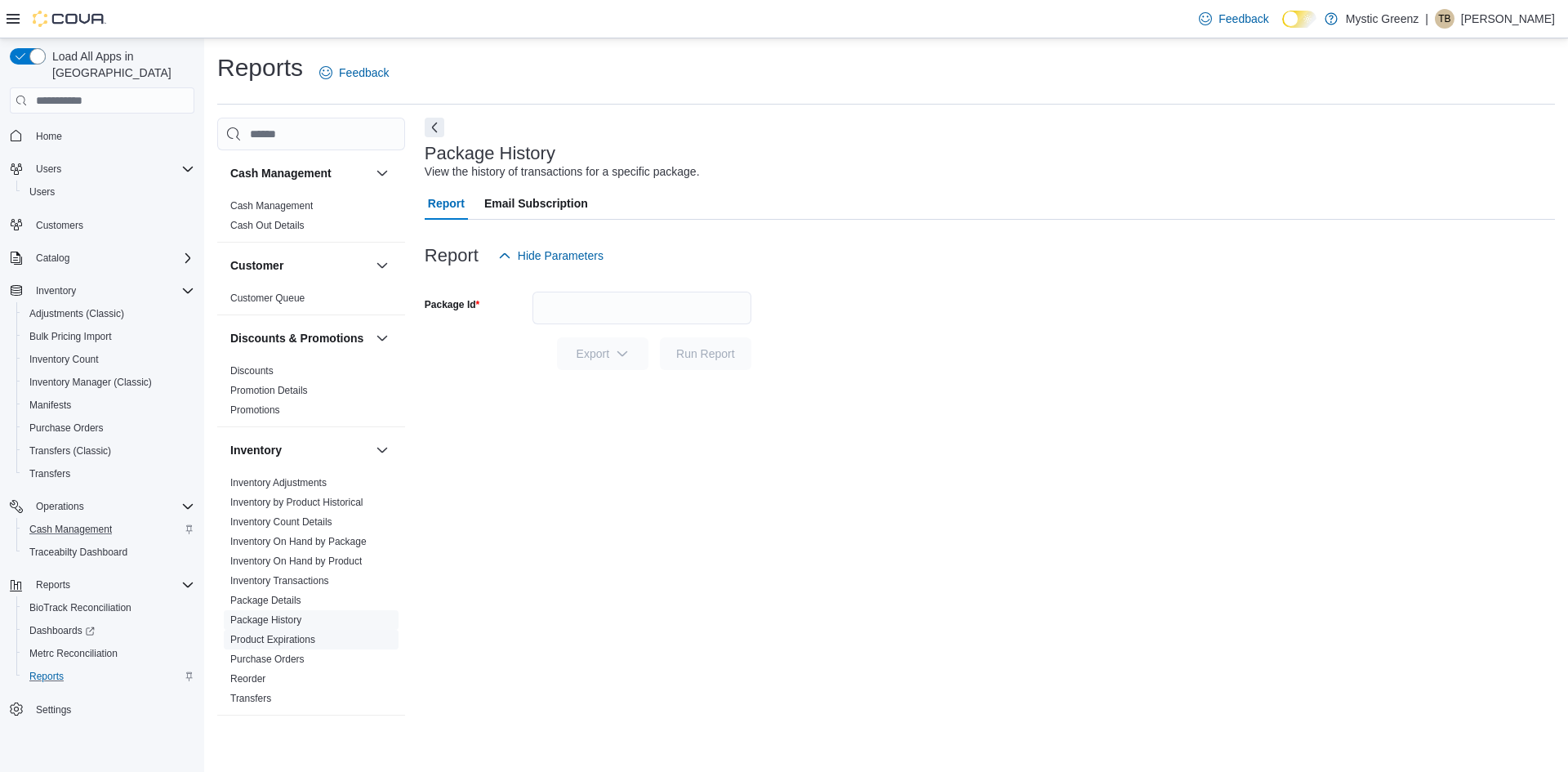
click at [300, 649] on span "Product Expirations" at bounding box center [311, 640] width 174 height 19
click at [306, 645] on link "Product Expirations" at bounding box center [273, 640] width 85 height 12
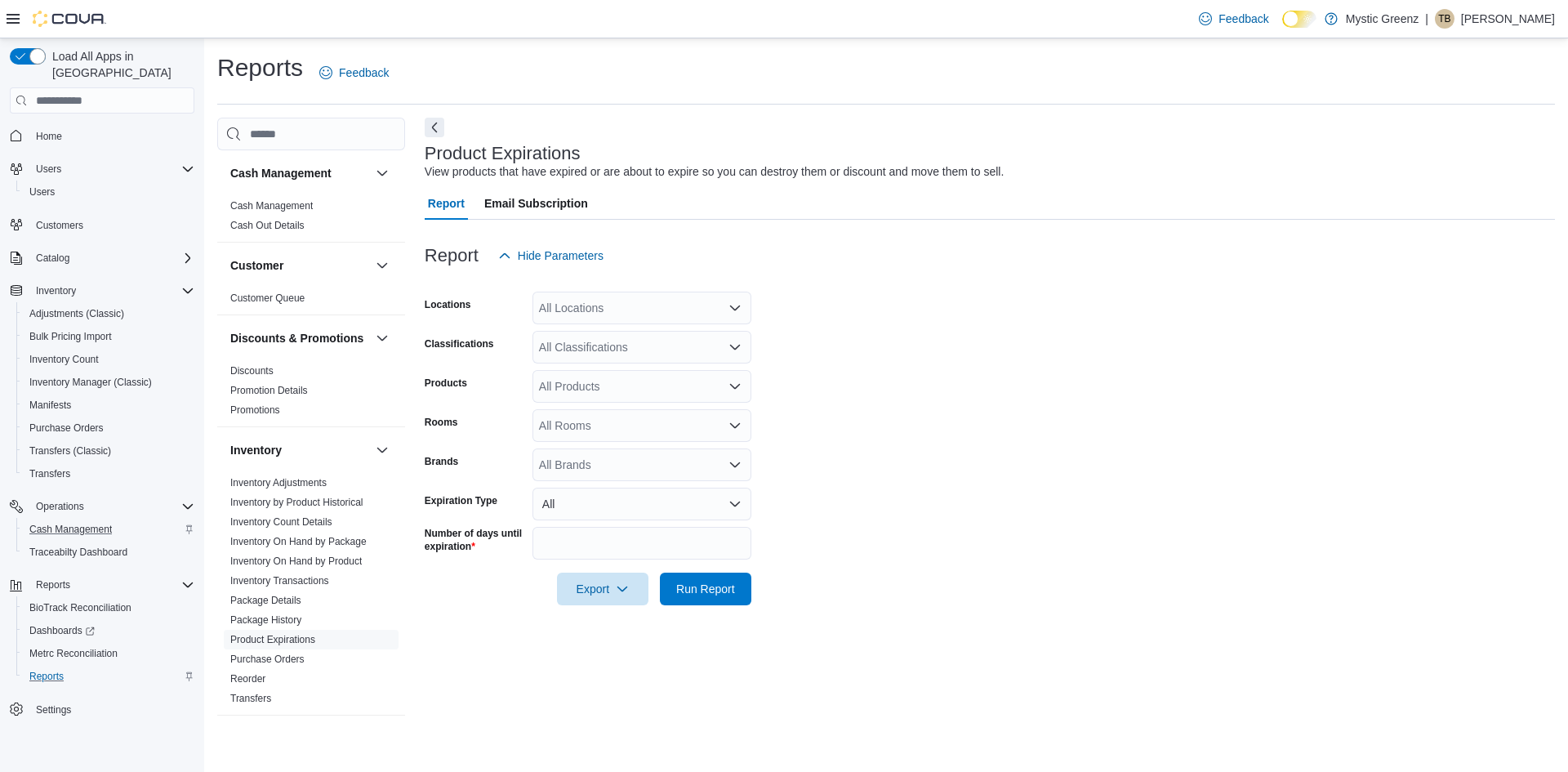
click at [741, 305] on icon "Open list of options" at bounding box center [734, 307] width 13 height 13
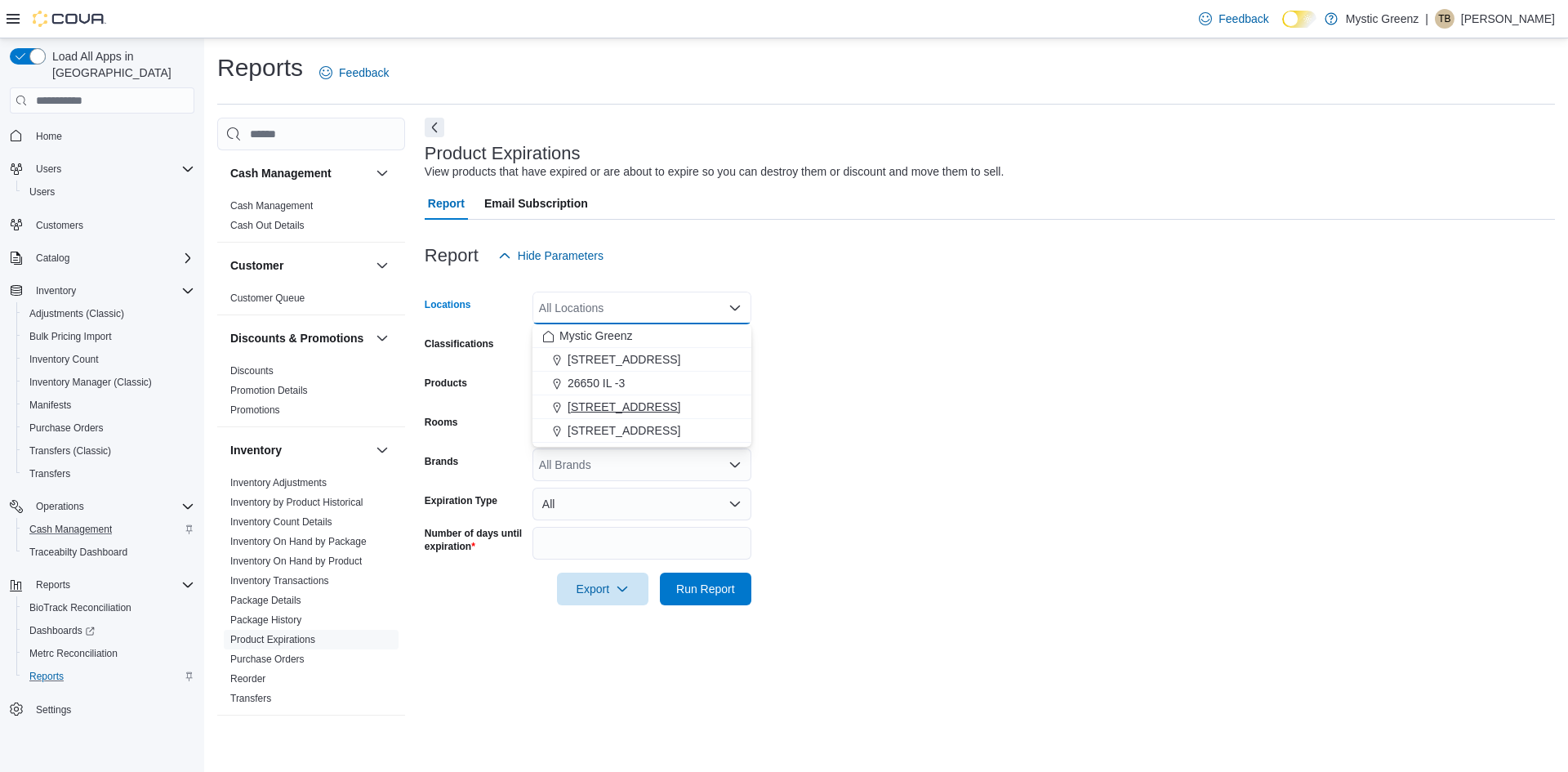
click at [663, 403] on span "[STREET_ADDRESS]" at bounding box center [624, 406] width 113 height 17
click at [979, 378] on form "Locations [STREET_ADDRESS] Combo box. Selected. [STREET_ADDRESS] Press Backspac…" at bounding box center [989, 438] width 1131 height 333
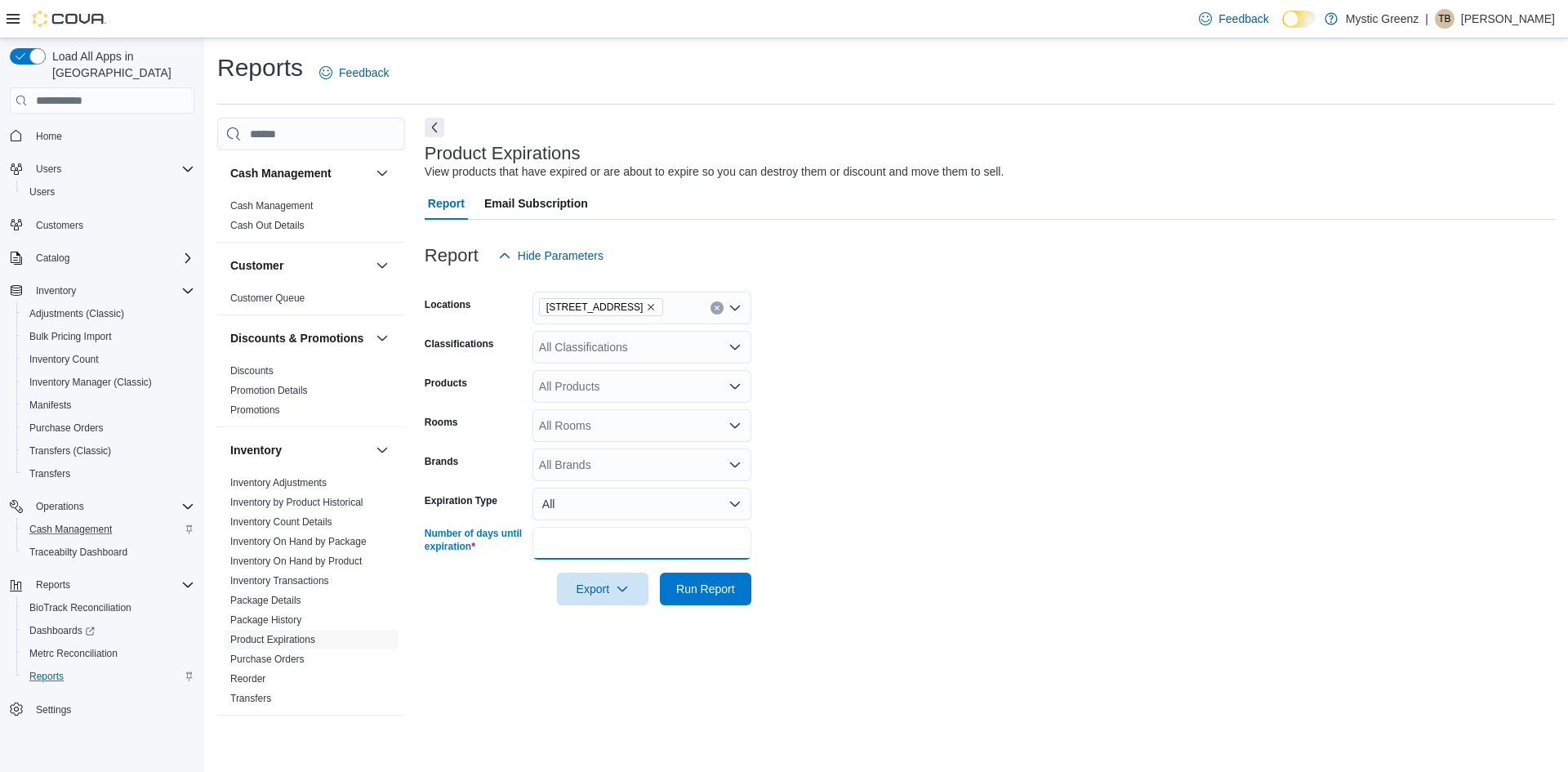
click at [608, 541] on input "**" at bounding box center [642, 543] width 219 height 33
type input "*"
type input "**"
click at [732, 582] on span "Run Report" at bounding box center [705, 588] width 58 height 17
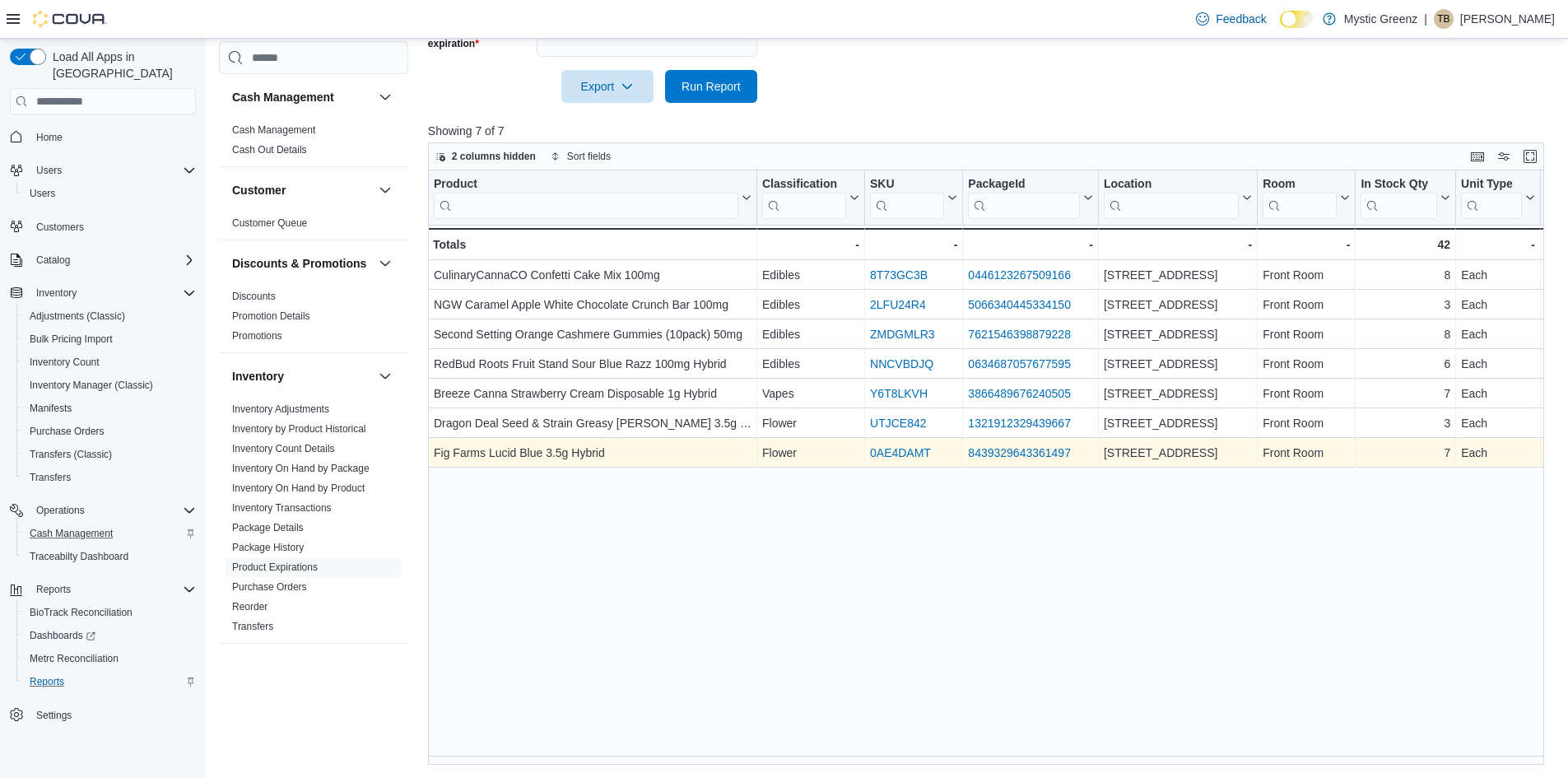
click at [1042, 455] on link "8439329643361497" at bounding box center [1019, 452] width 103 height 13
click at [912, 456] on link "0AE4DAMT" at bounding box center [901, 452] width 61 height 13
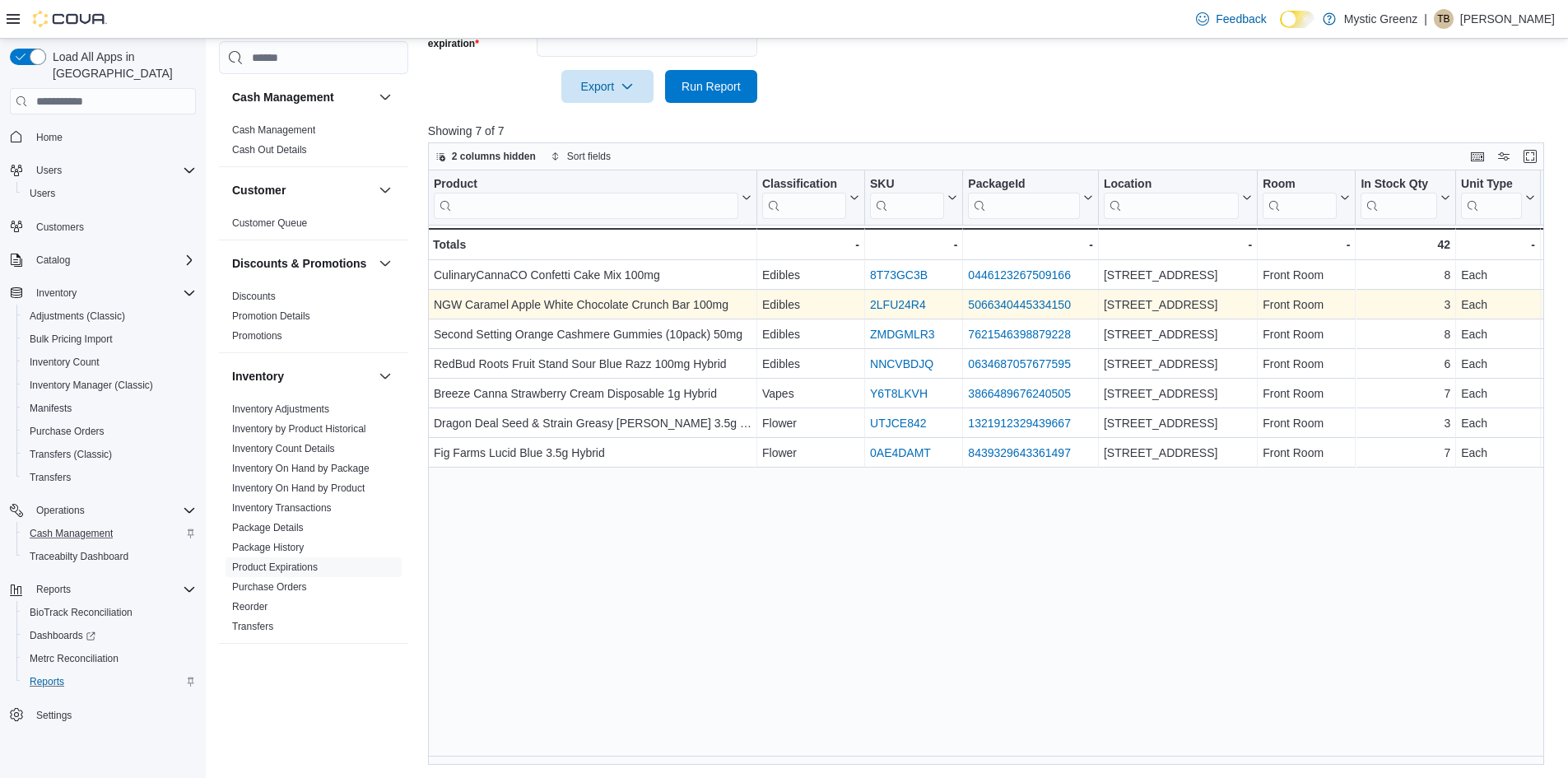
click at [885, 302] on link "2LFU24R4" at bounding box center [898, 304] width 56 height 13
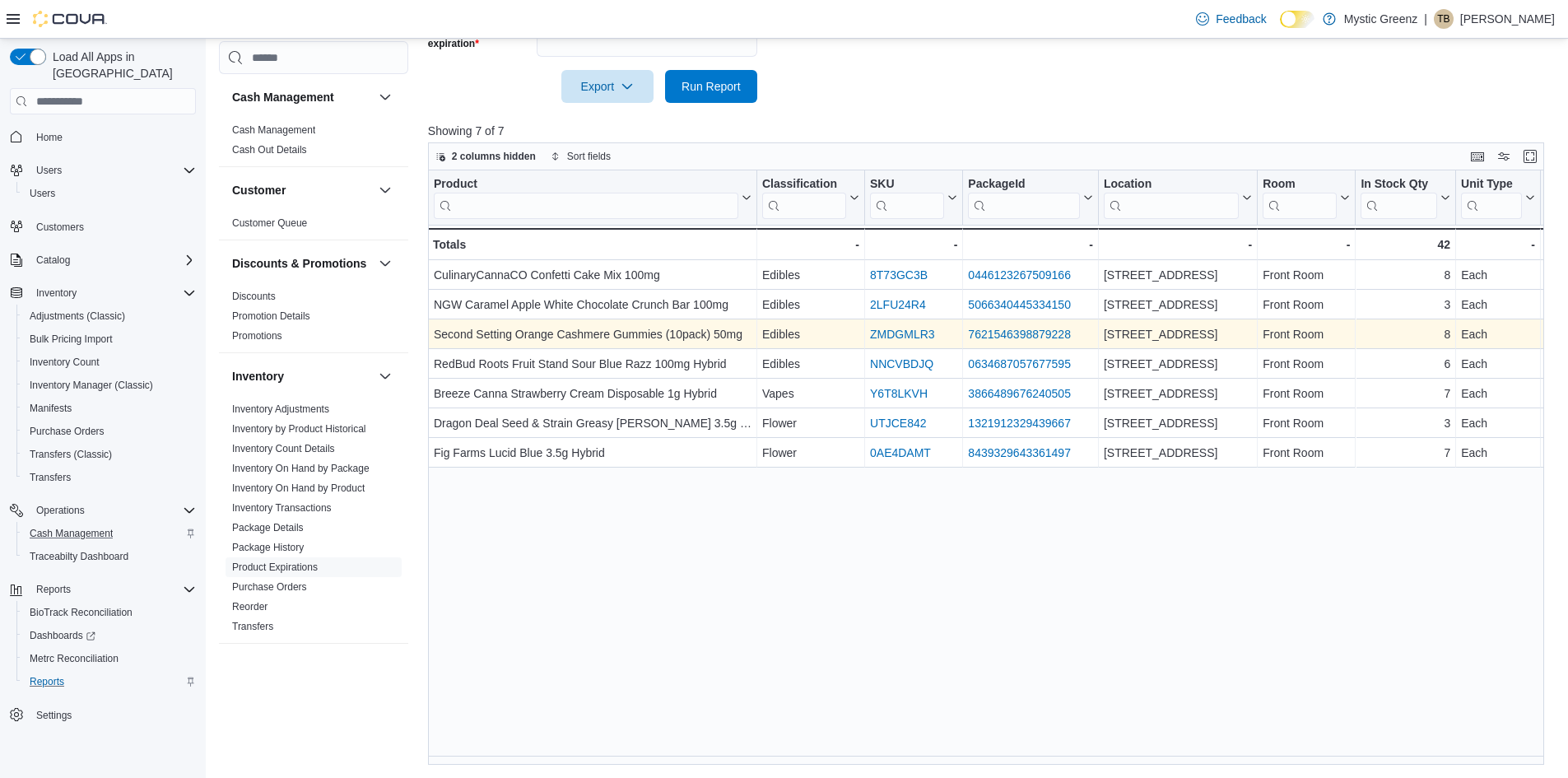
click at [904, 336] on link "ZMDGMLR3" at bounding box center [903, 334] width 65 height 13
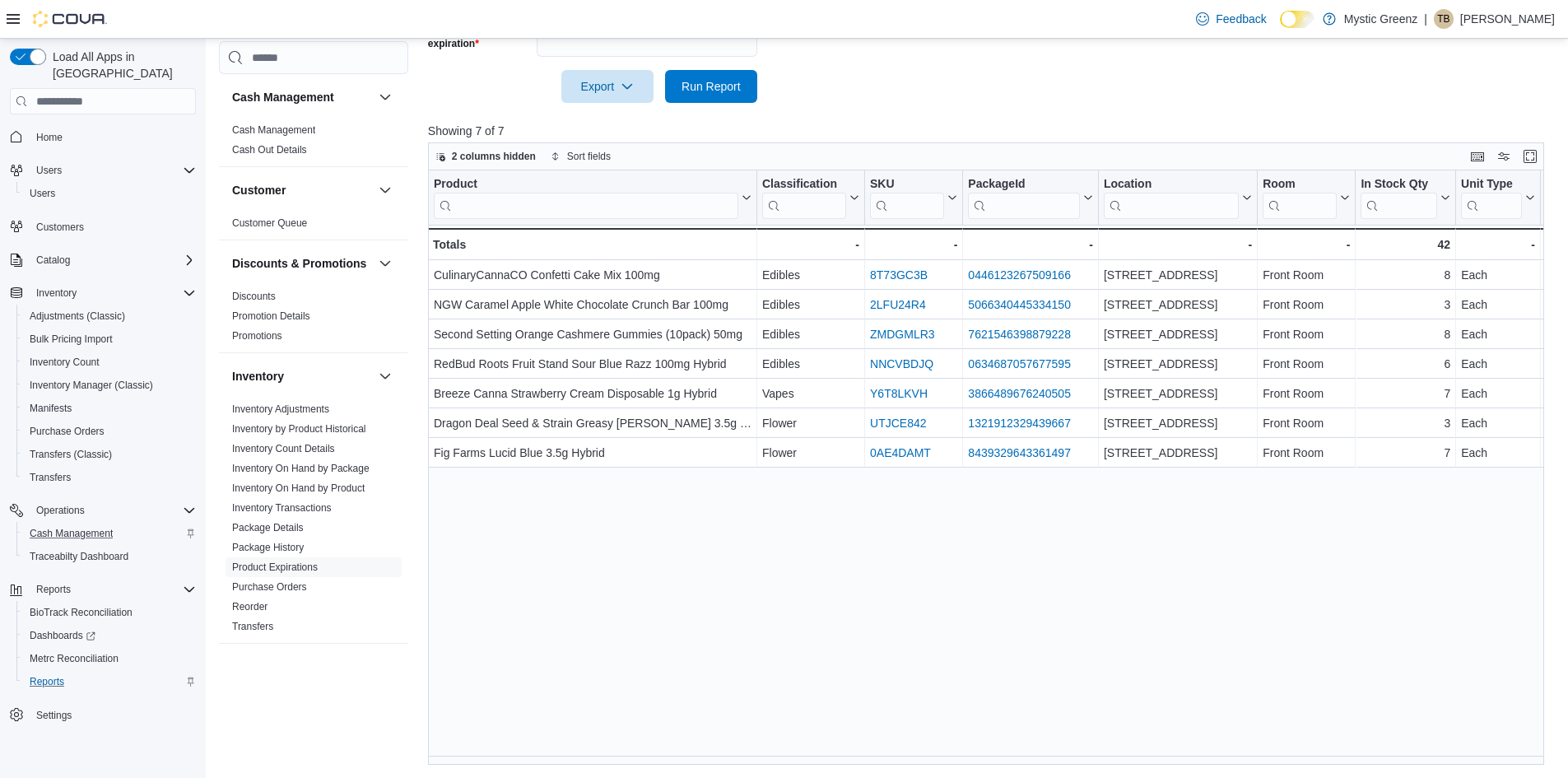
click at [631, 749] on div "Product Click to view column header actions Classification Click to view column…" at bounding box center [991, 468] width 1127 height 595
click at [263, 302] on link "Discounts" at bounding box center [254, 296] width 43 height 12
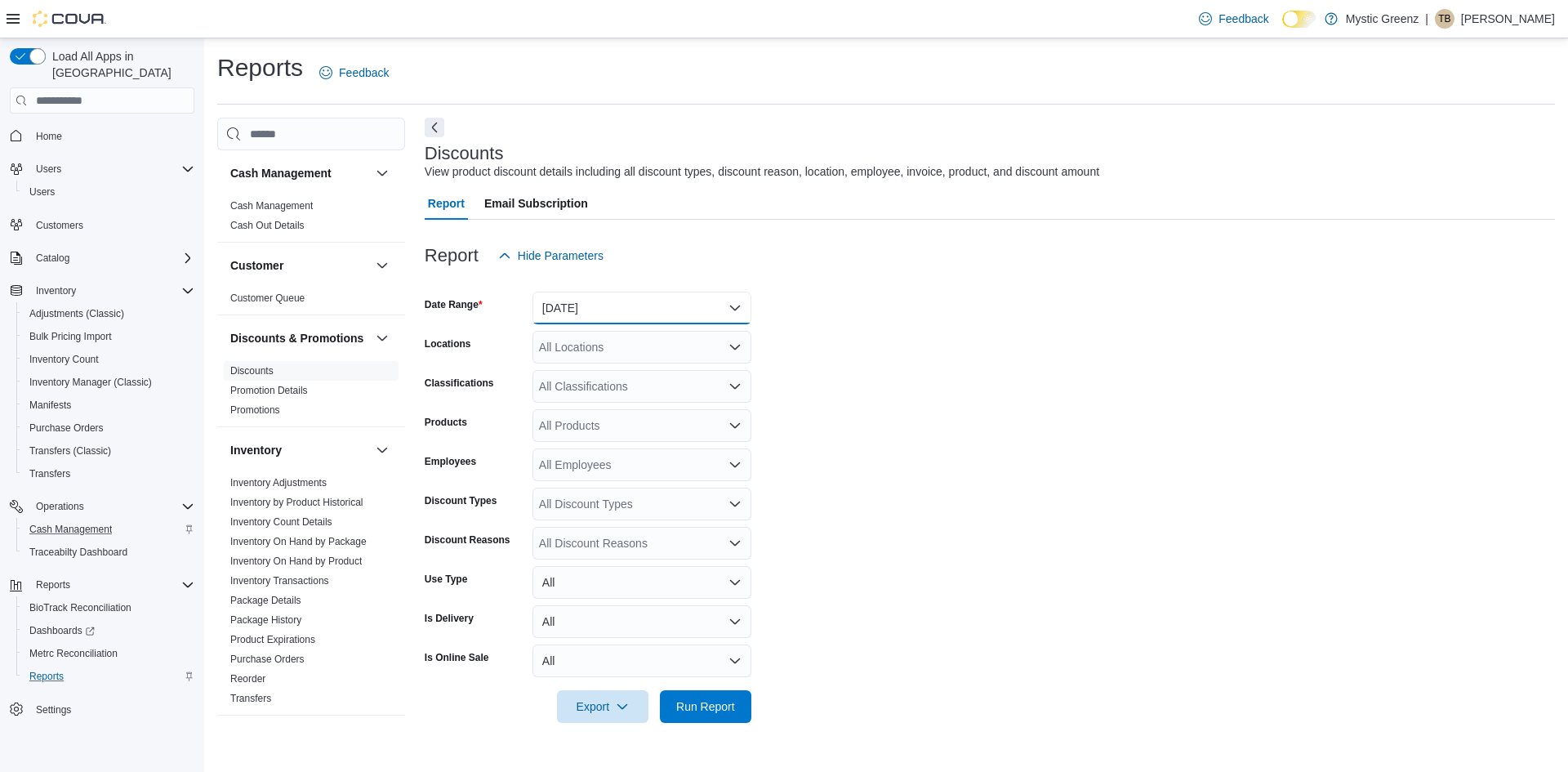
click at [625, 305] on button "Yesterday" at bounding box center [642, 308] width 219 height 33
click at [585, 375] on span "Today" at bounding box center [652, 373] width 186 height 19
click at [705, 348] on div "All Locations" at bounding box center [642, 348] width 219 height 33
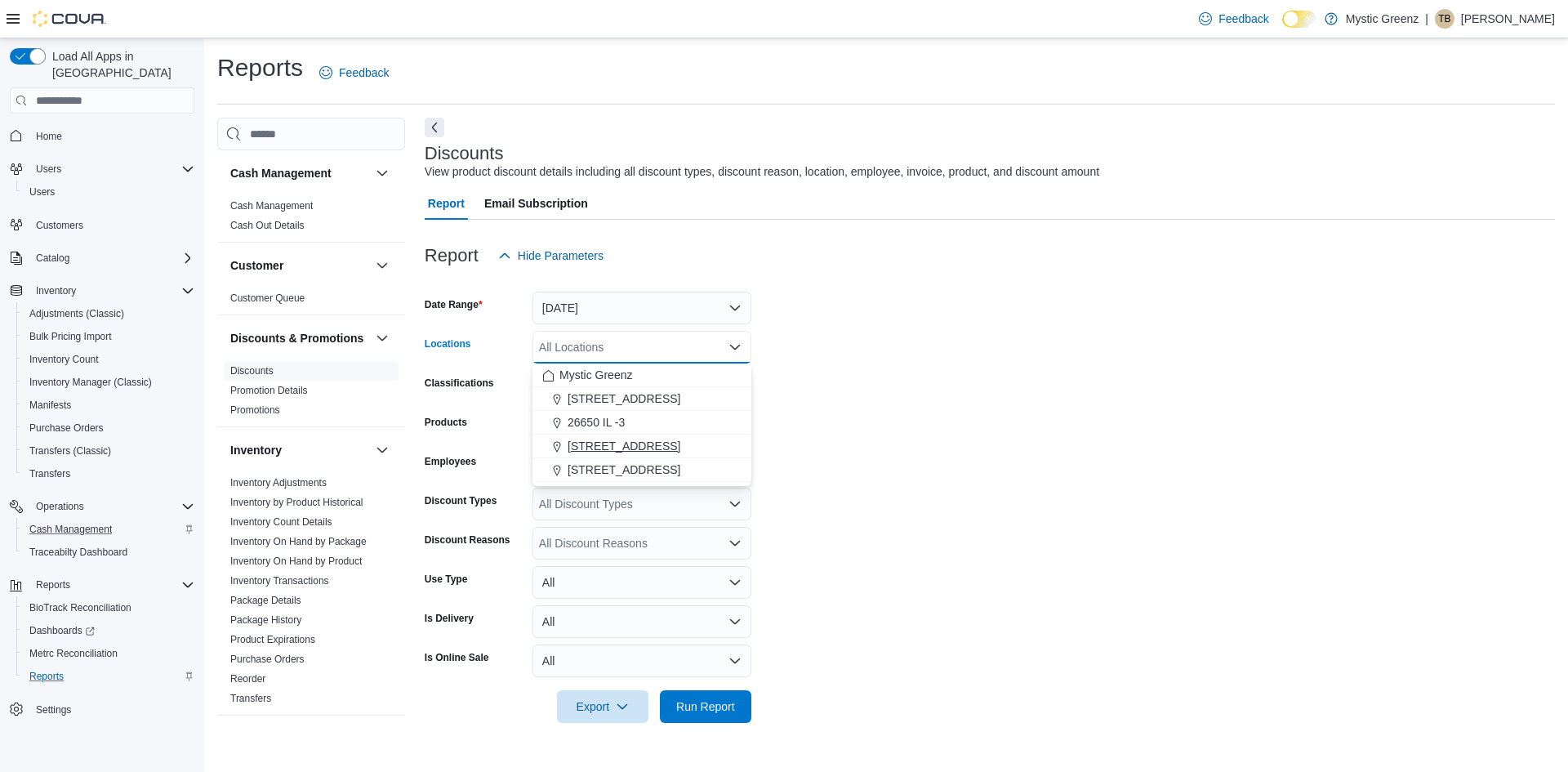
click at [662, 443] on span "360 S Green Mount Rd." at bounding box center [624, 446] width 113 height 17
click at [959, 435] on form "Date Range Today Locations 360 S Green Mount Rd. Combo box. Selected. 360 S Gre…" at bounding box center [989, 496] width 1131 height 451
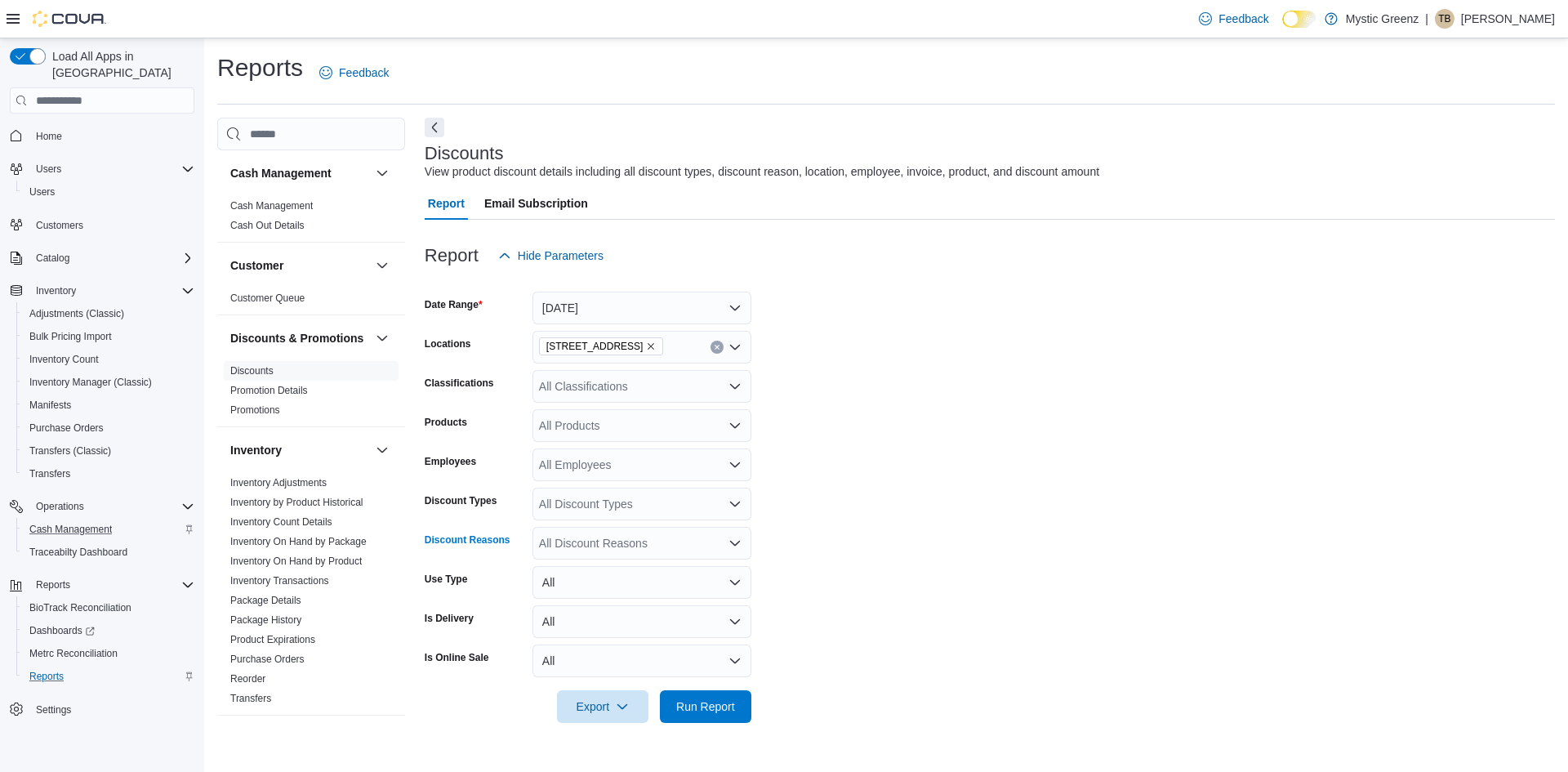
click at [690, 537] on div "All Discount Reasons" at bounding box center [642, 543] width 219 height 33
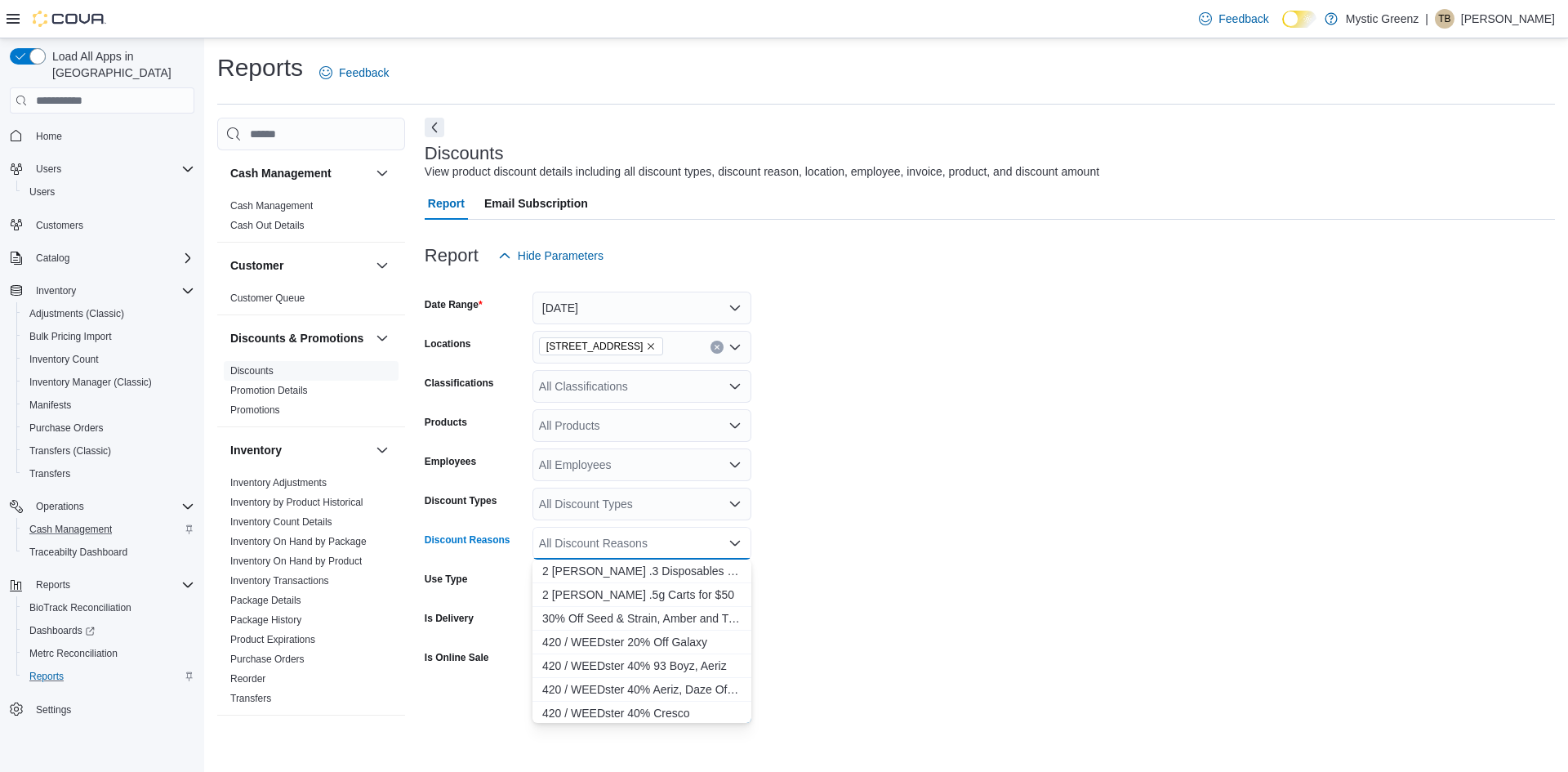
click at [691, 496] on div "All Discount Types" at bounding box center [642, 504] width 219 height 33
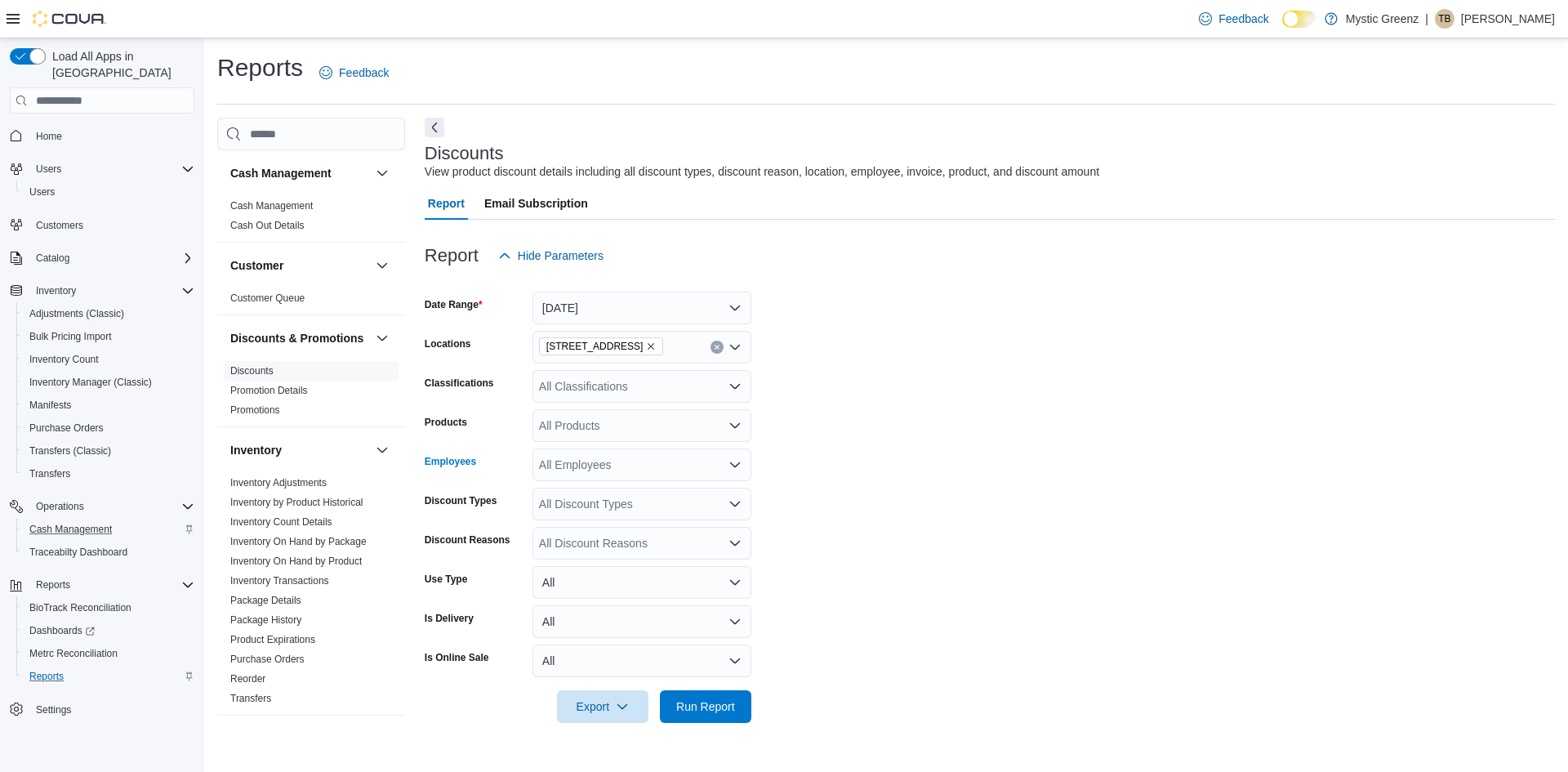
click at [691, 457] on div "All Employees" at bounding box center [642, 464] width 219 height 33
click at [919, 463] on form "Date Range Today Locations 360 S Green Mount Rd. Classifications All Classifica…" at bounding box center [989, 496] width 1131 height 451
click at [692, 543] on div "All Discount Reasons" at bounding box center [642, 543] width 219 height 33
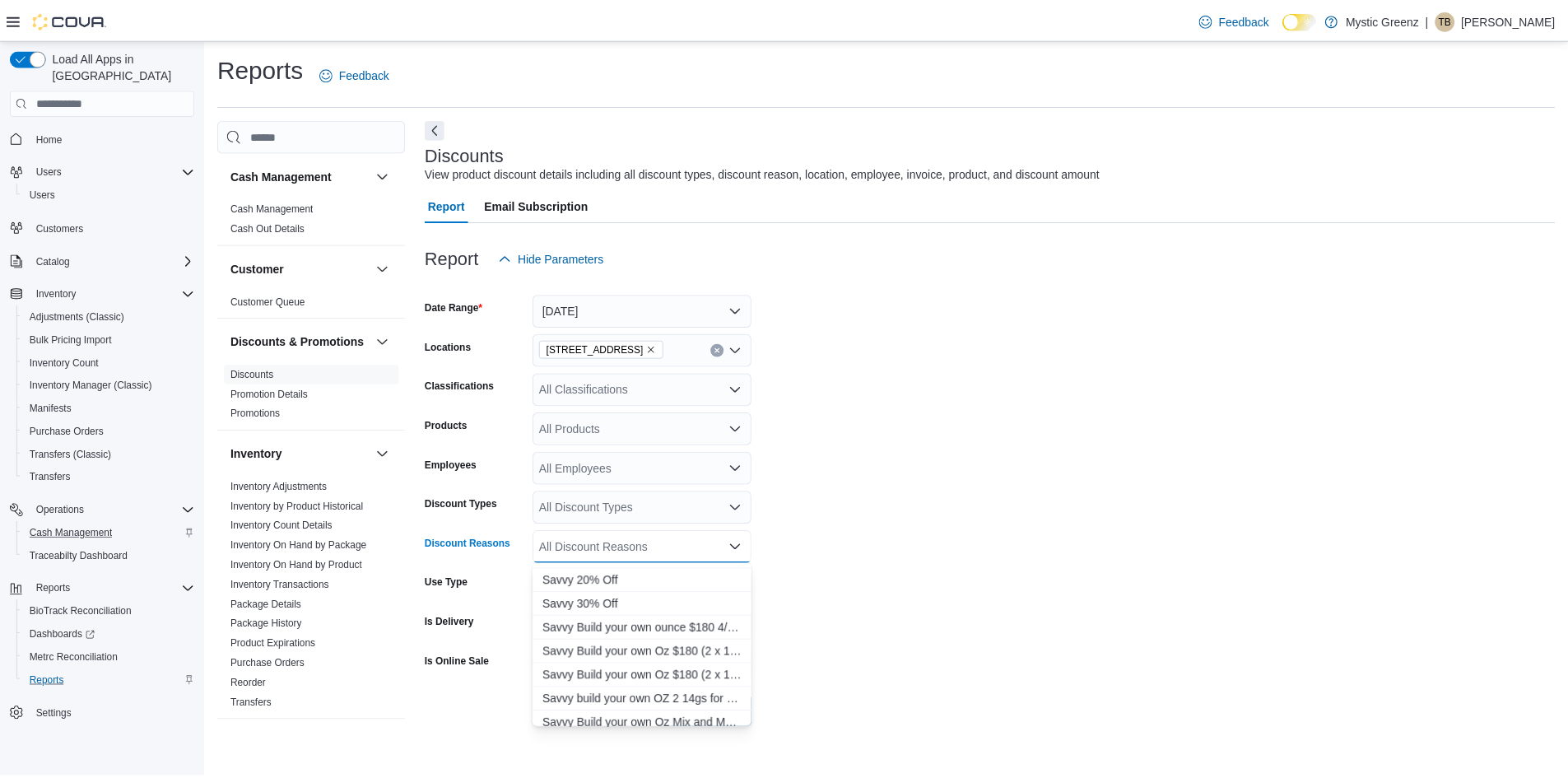
scroll to position [23370, 0]
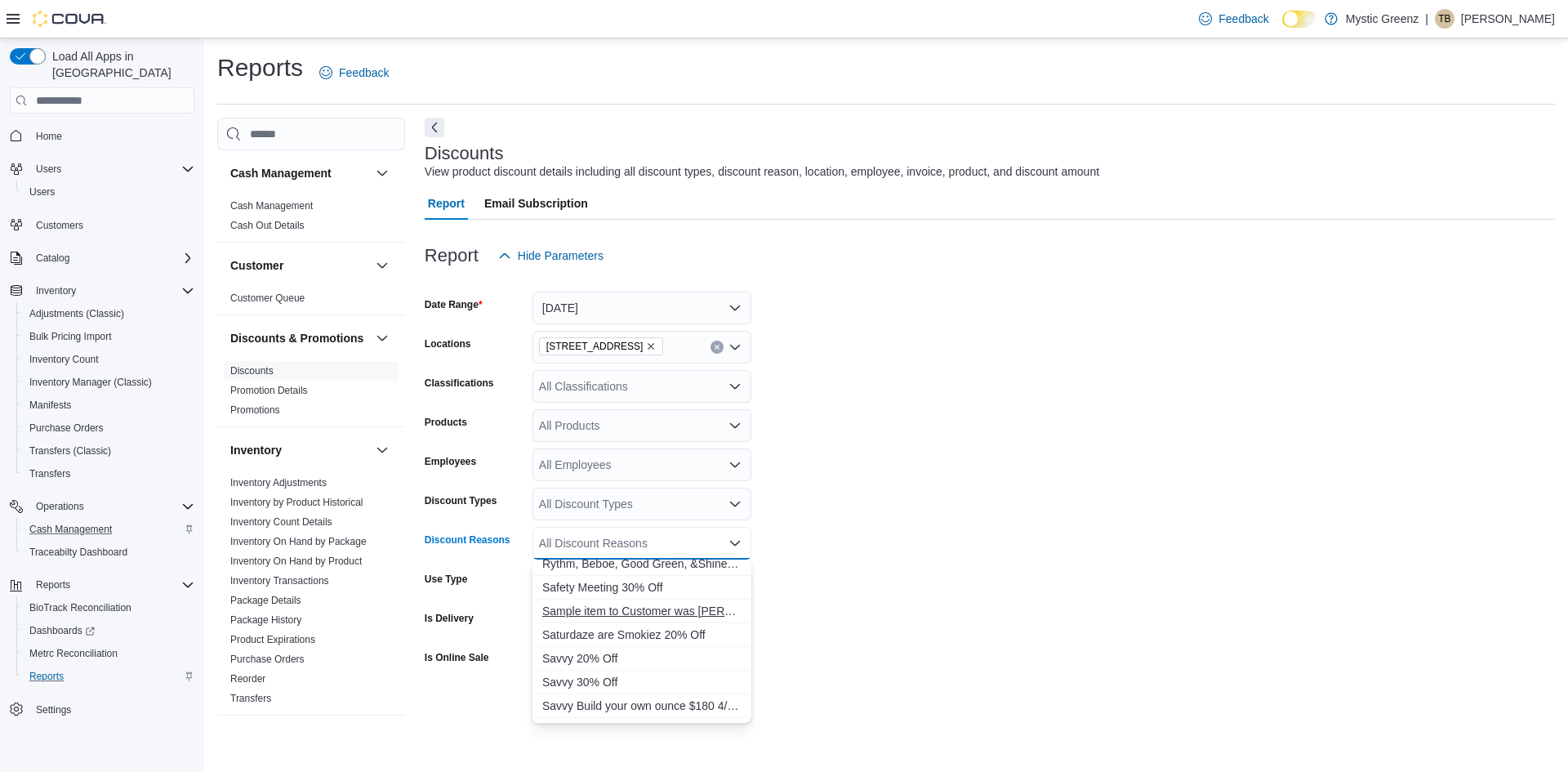
click at [656, 605] on span "Sample item to Customer was Penny'd out" at bounding box center [642, 610] width 200 height 17
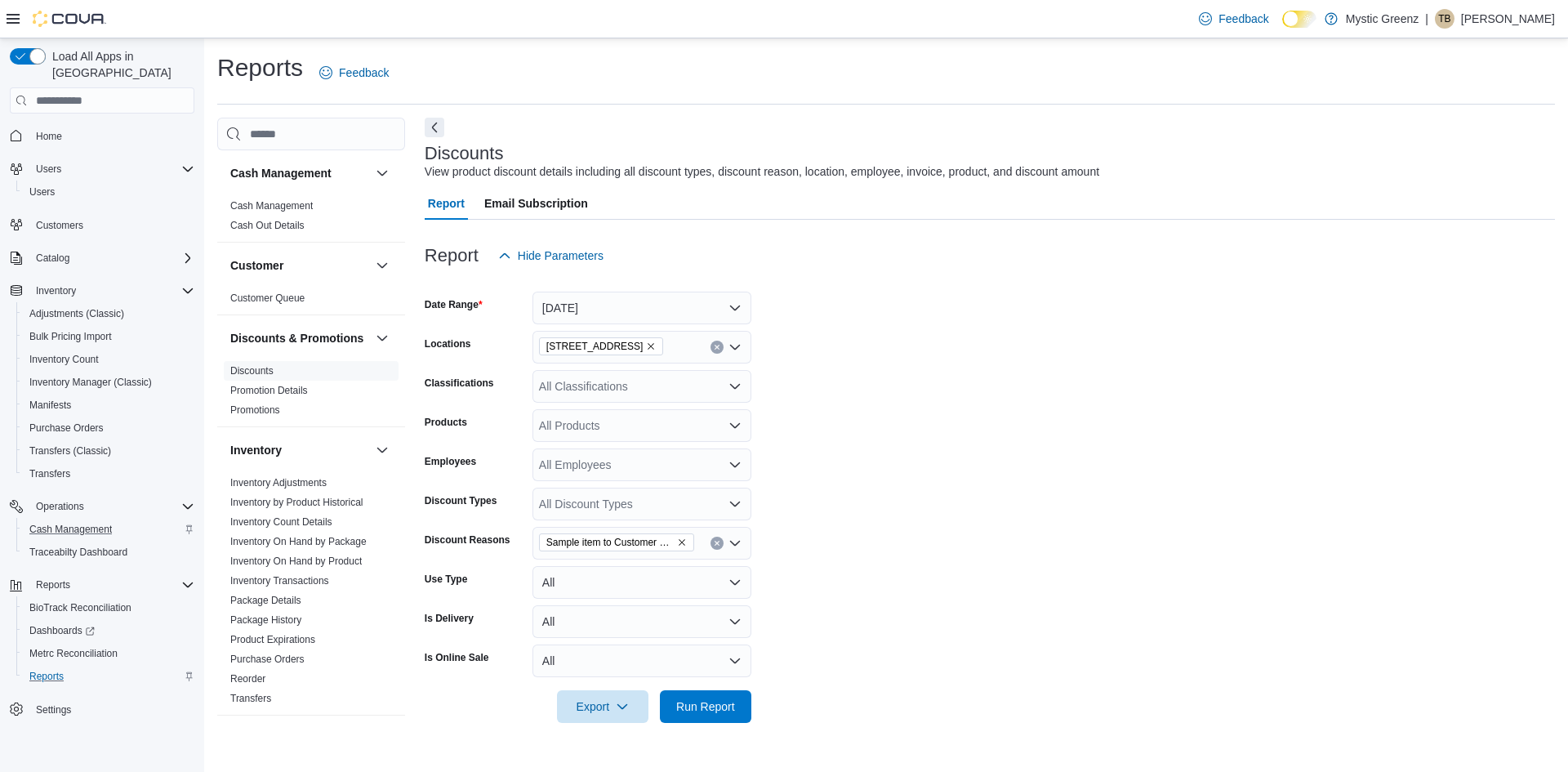
click at [822, 600] on form "Date Range Today Locations 360 S Green Mount Rd. Classifications All Classifica…" at bounding box center [989, 496] width 1131 height 451
click at [673, 709] on span "Run Report" at bounding box center [706, 706] width 72 height 33
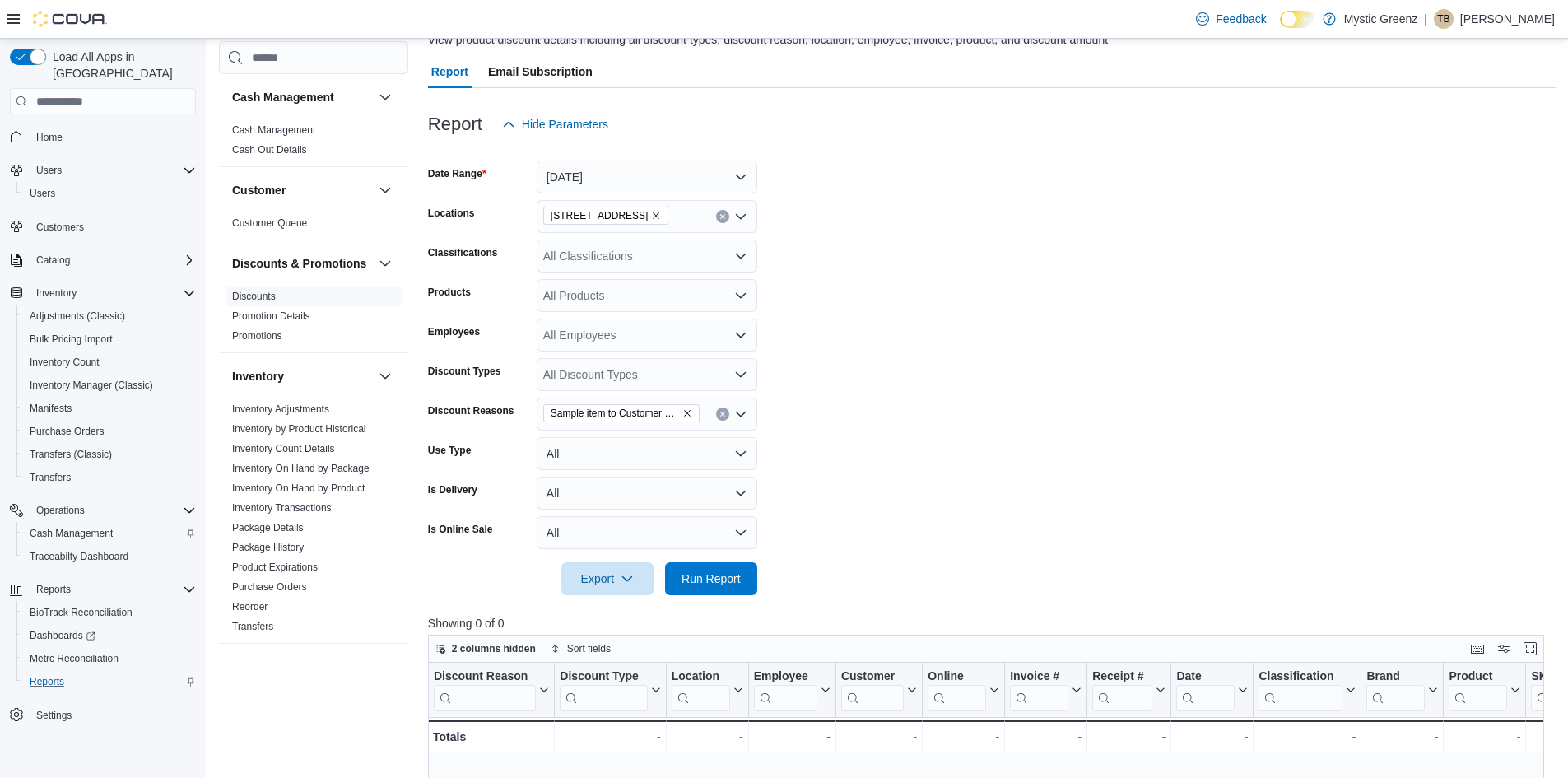
scroll to position [82, 0]
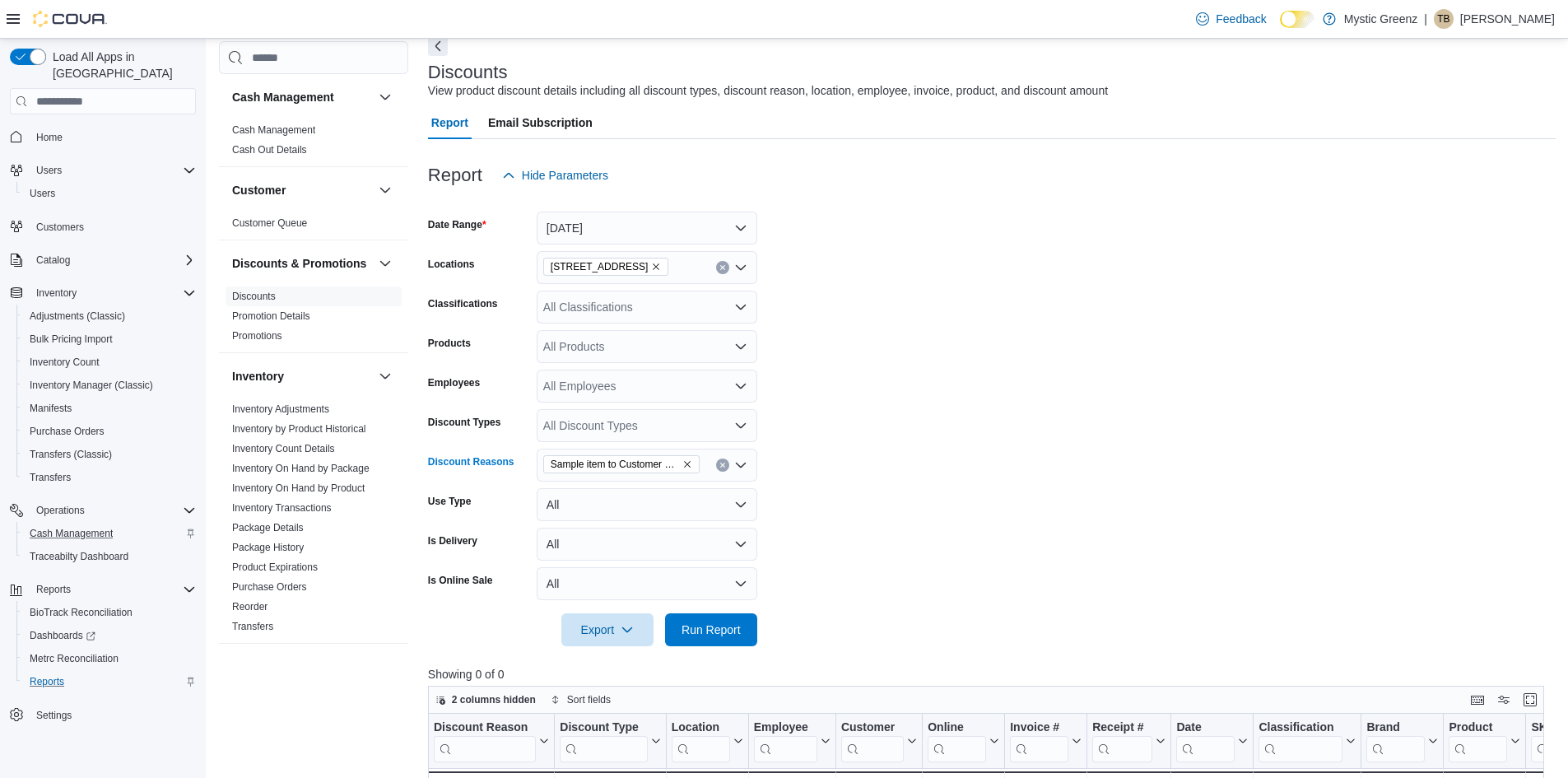
click at [684, 461] on icon "Remove Sample item to Customer was Penny'd out from selection in this group" at bounding box center [687, 464] width 10 height 10
click at [722, 415] on div "All Discount Types" at bounding box center [647, 426] width 221 height 33
click at [953, 470] on form "Date Range Today Locations 360 S Green Mount Rd. Classifications All Classifica…" at bounding box center [991, 418] width 1127 height 454
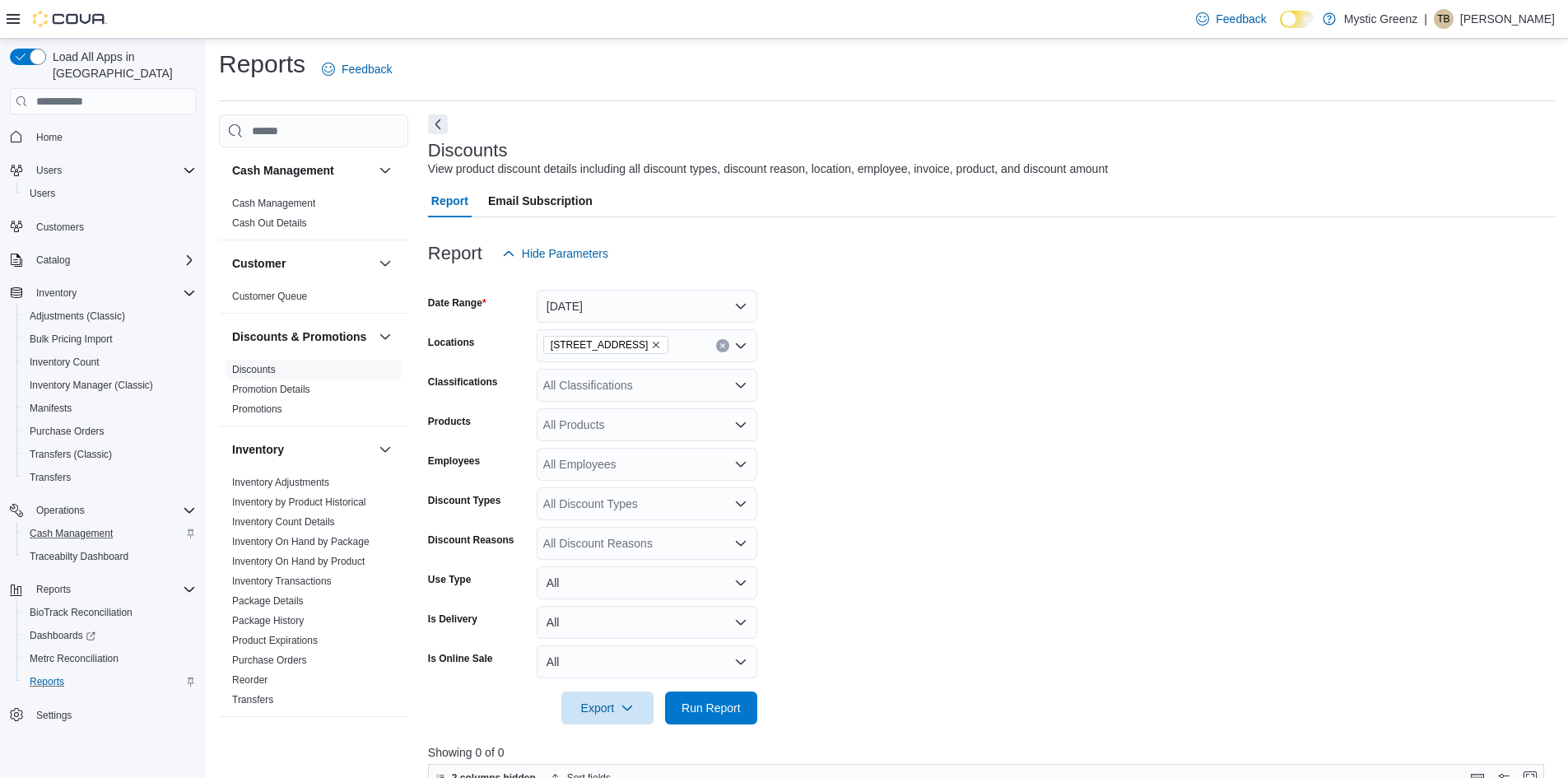
scroll to position [0, 0]
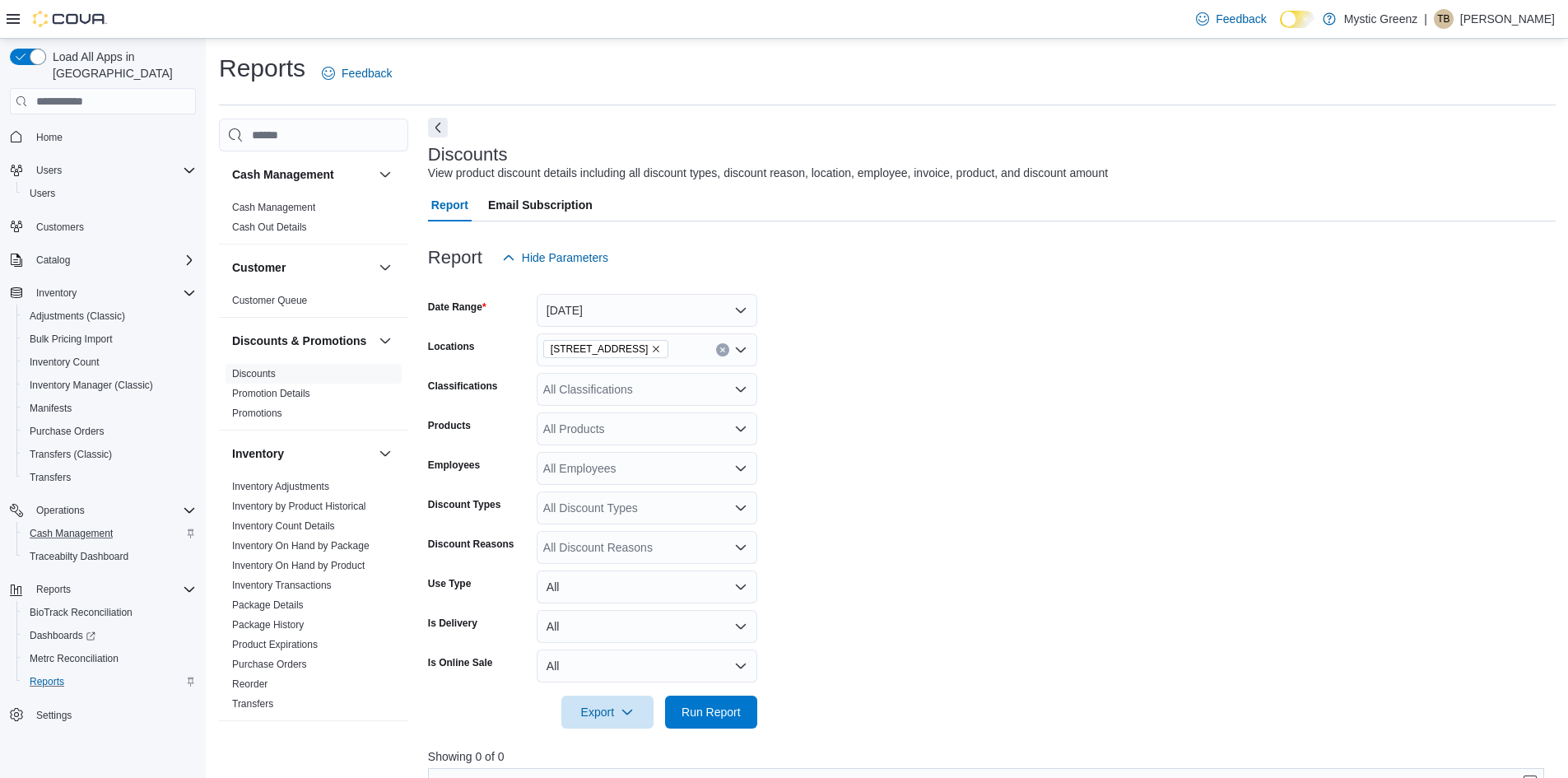
click at [431, 130] on button "Next" at bounding box center [438, 128] width 20 height 20
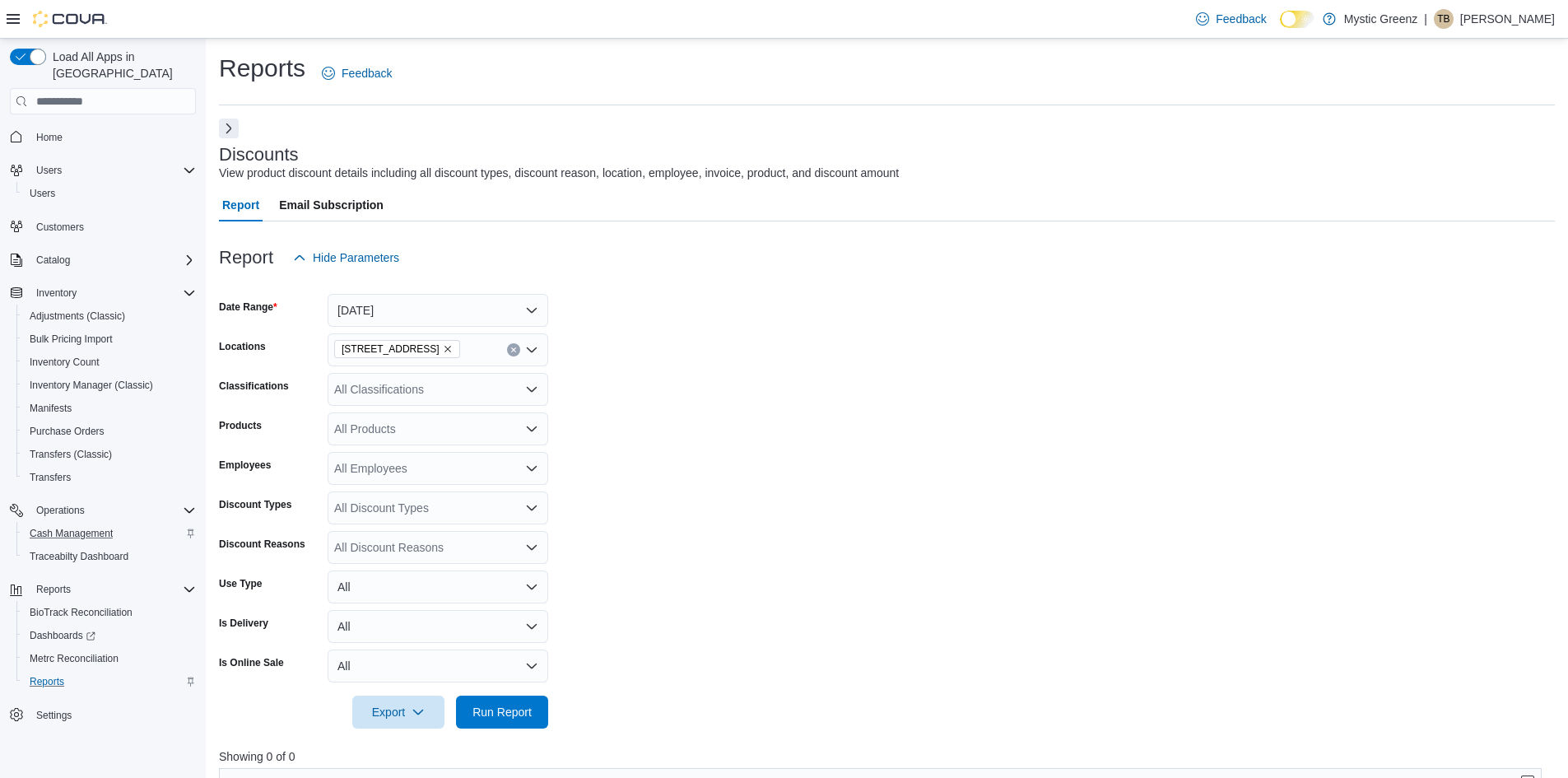
click at [449, 346] on icon "Remove 360 S Green Mount Rd. from selection in this group" at bounding box center [447, 349] width 10 height 10
click at [871, 333] on form "Date Range Today Locations All Locations Classifications All Classifications Pr…" at bounding box center [886, 500] width 1335 height 454
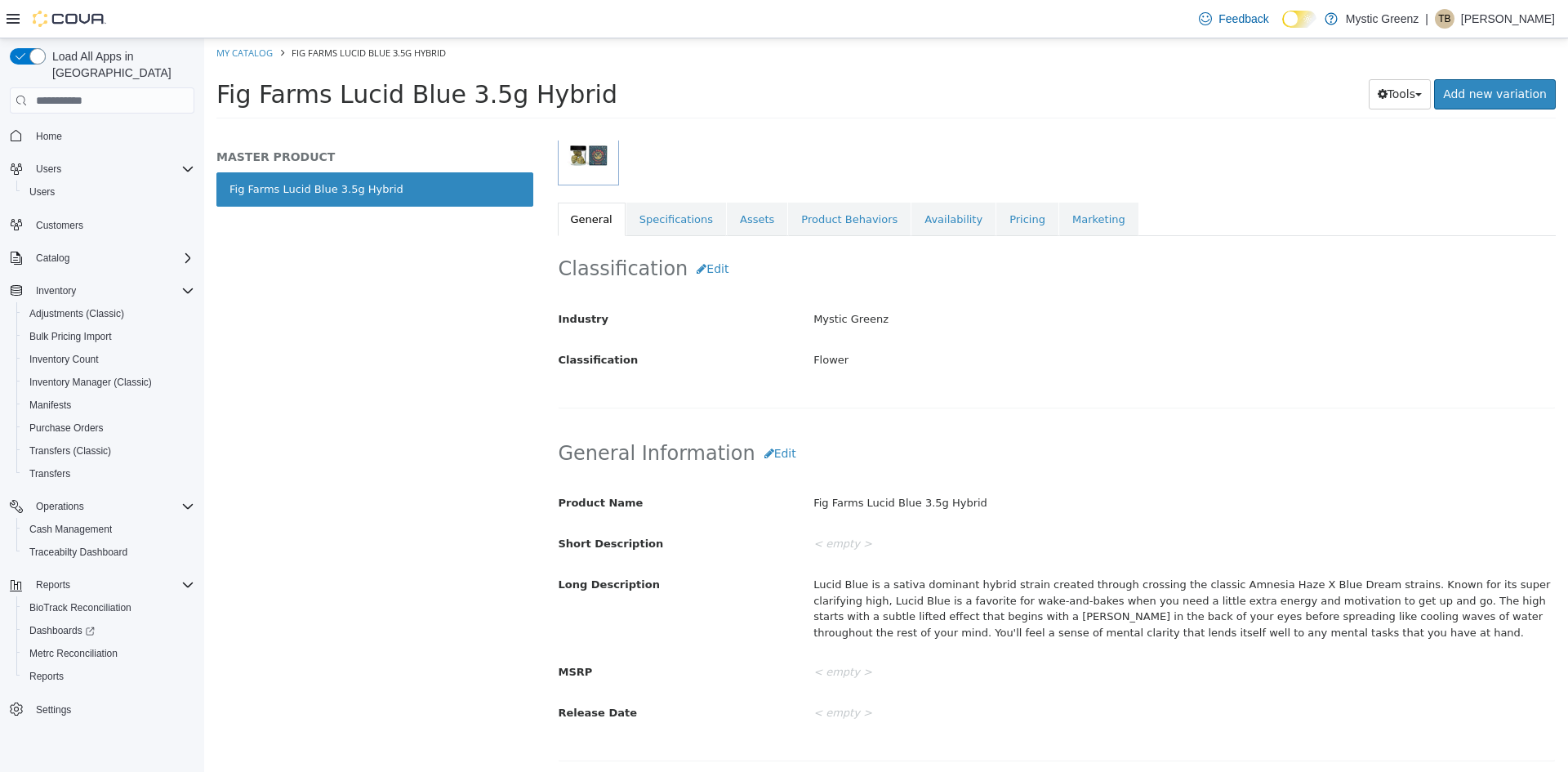
scroll to position [245, 0]
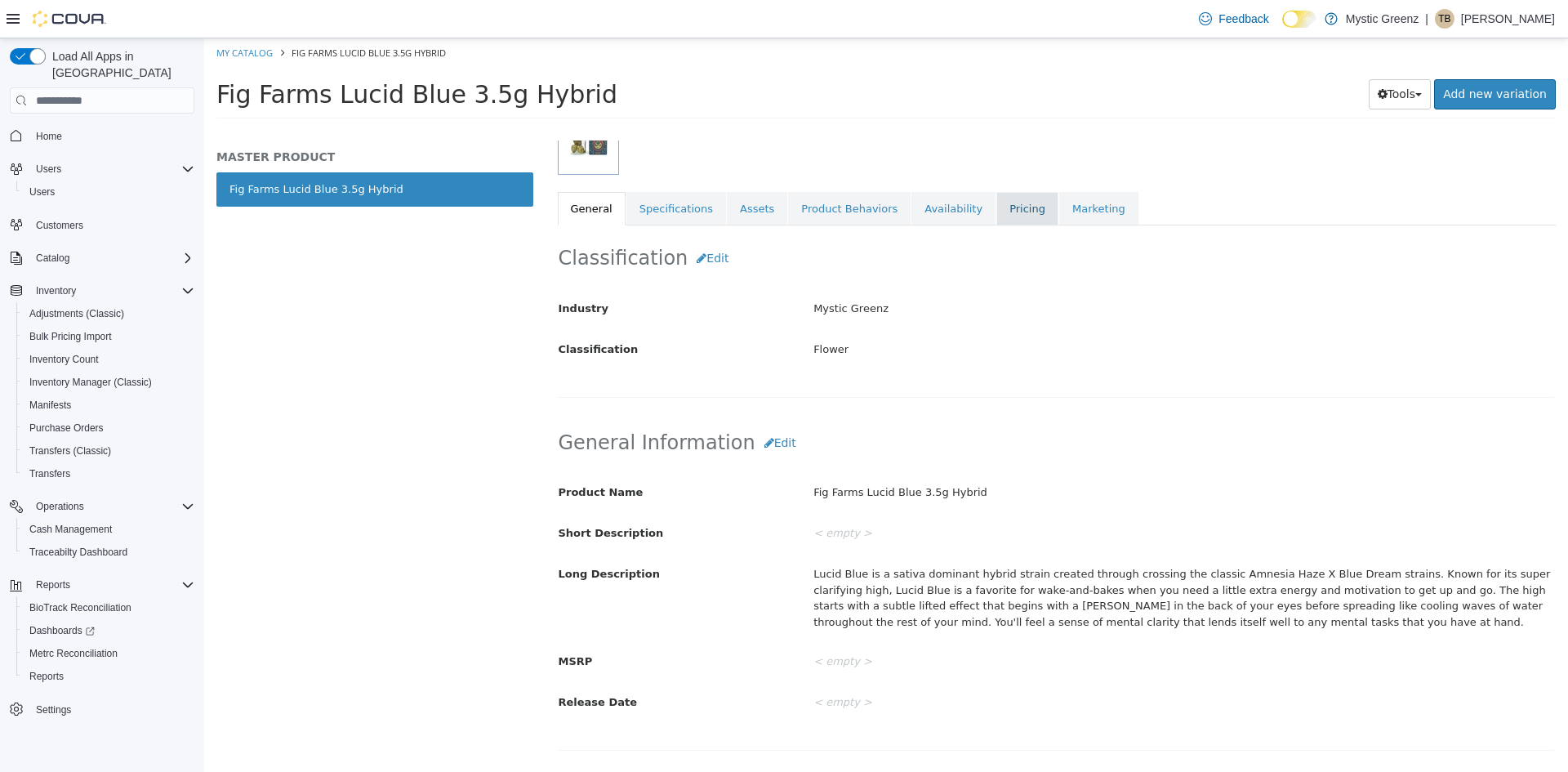
click at [997, 219] on link "Pricing" at bounding box center [1027, 208] width 62 height 34
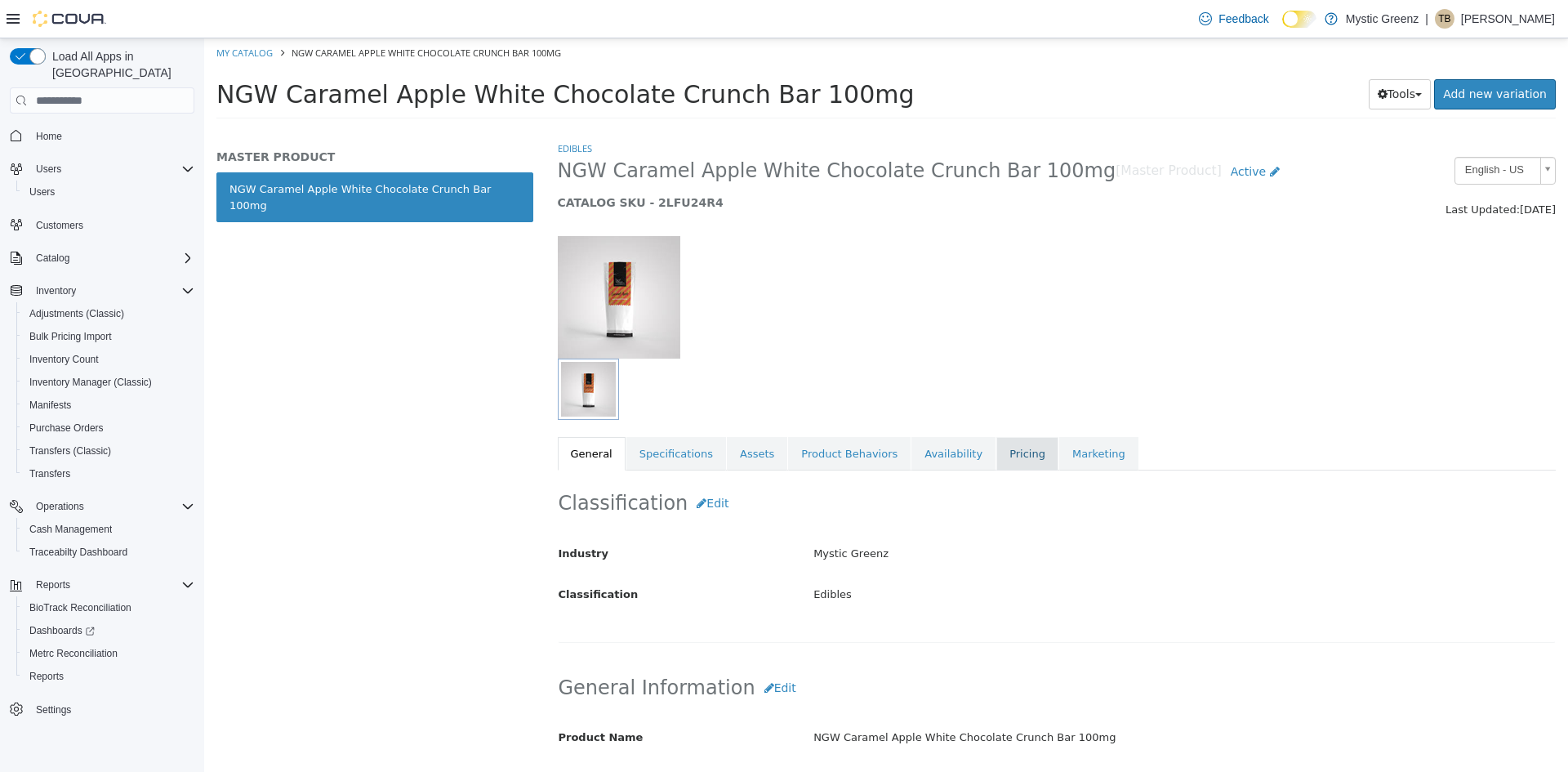
click at [999, 451] on link "Pricing" at bounding box center [1027, 454] width 62 height 34
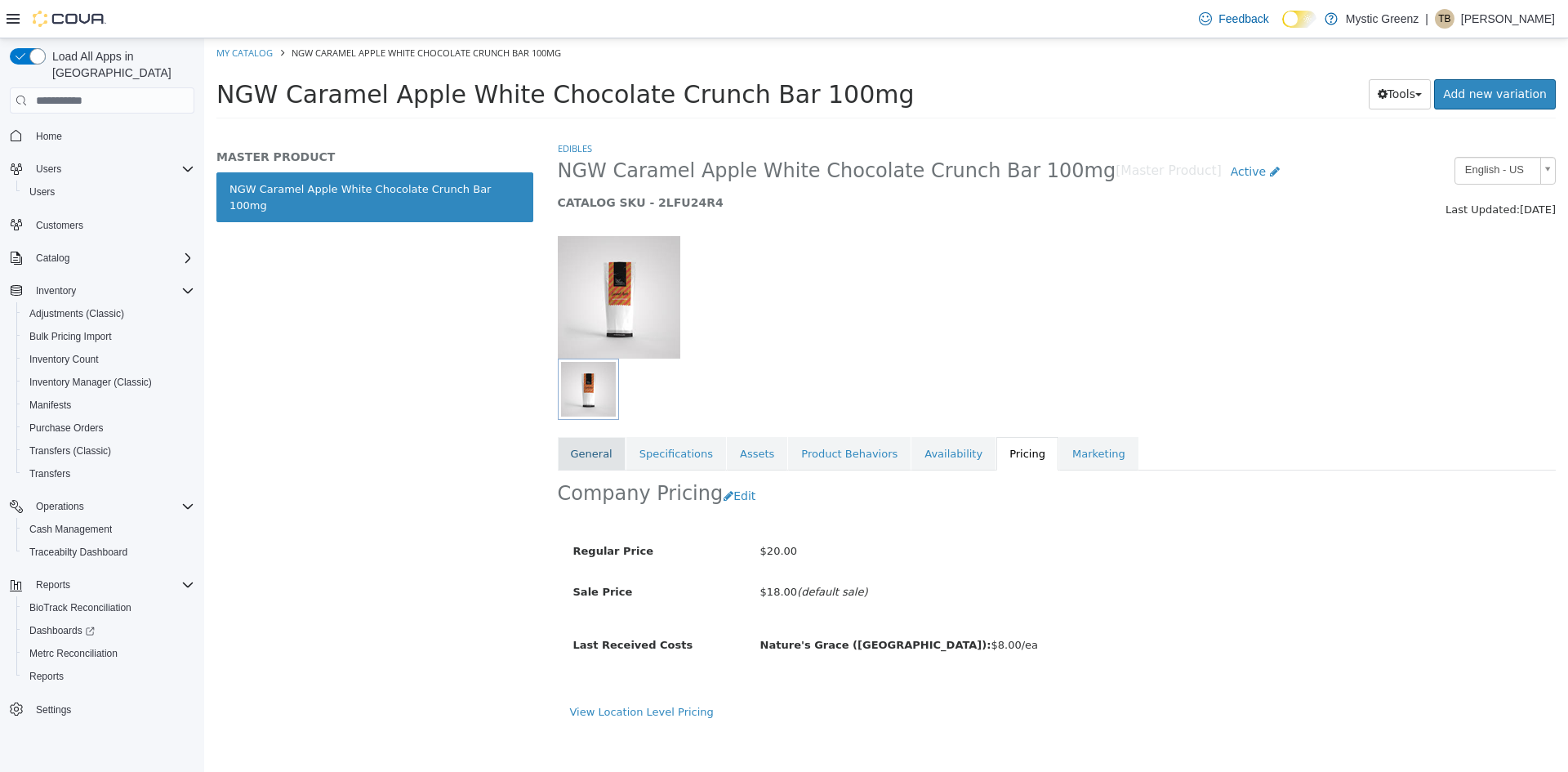
click at [574, 446] on link "General" at bounding box center [592, 454] width 68 height 34
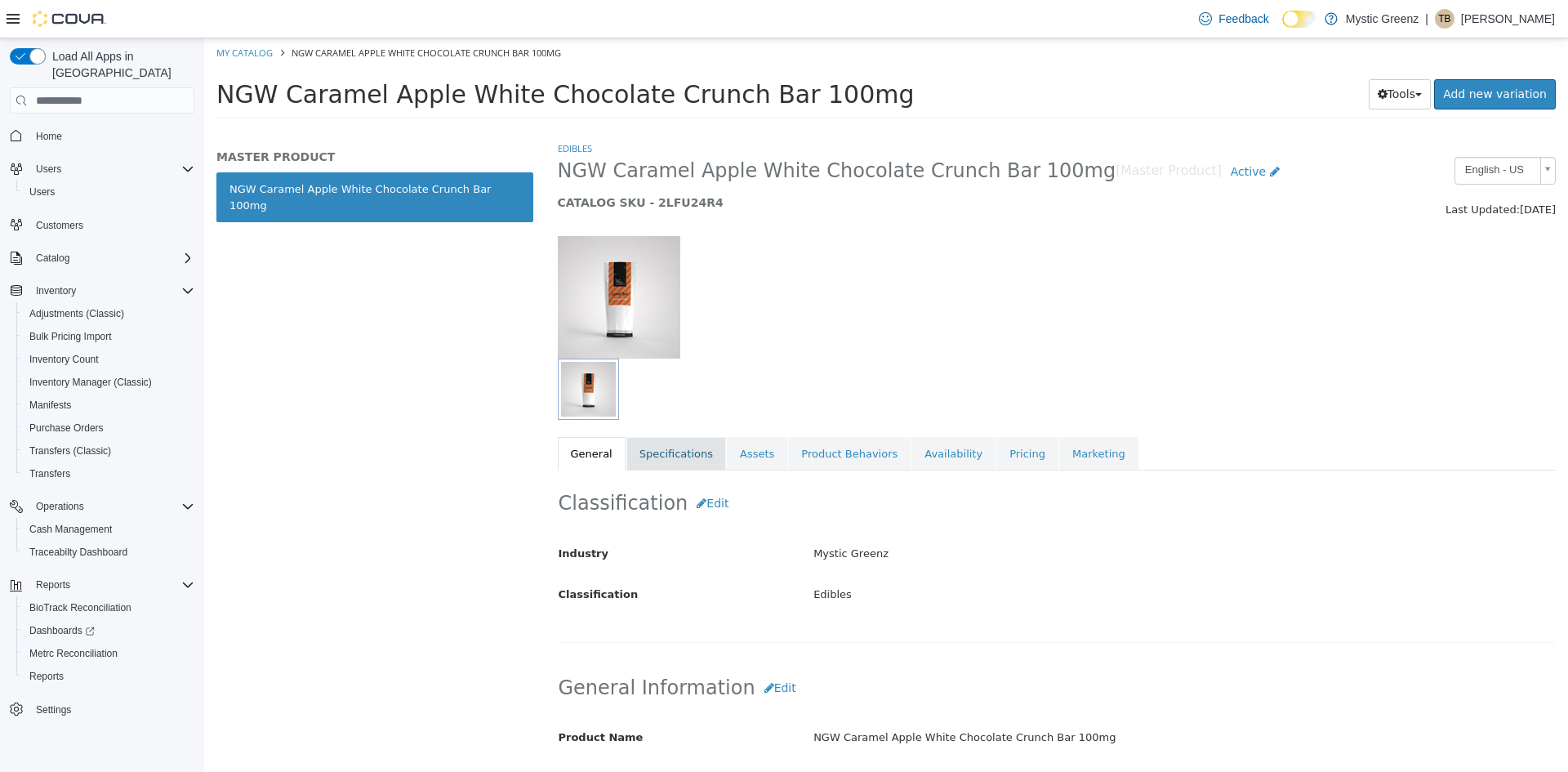
click at [674, 440] on link "Specifications" at bounding box center [676, 454] width 99 height 34
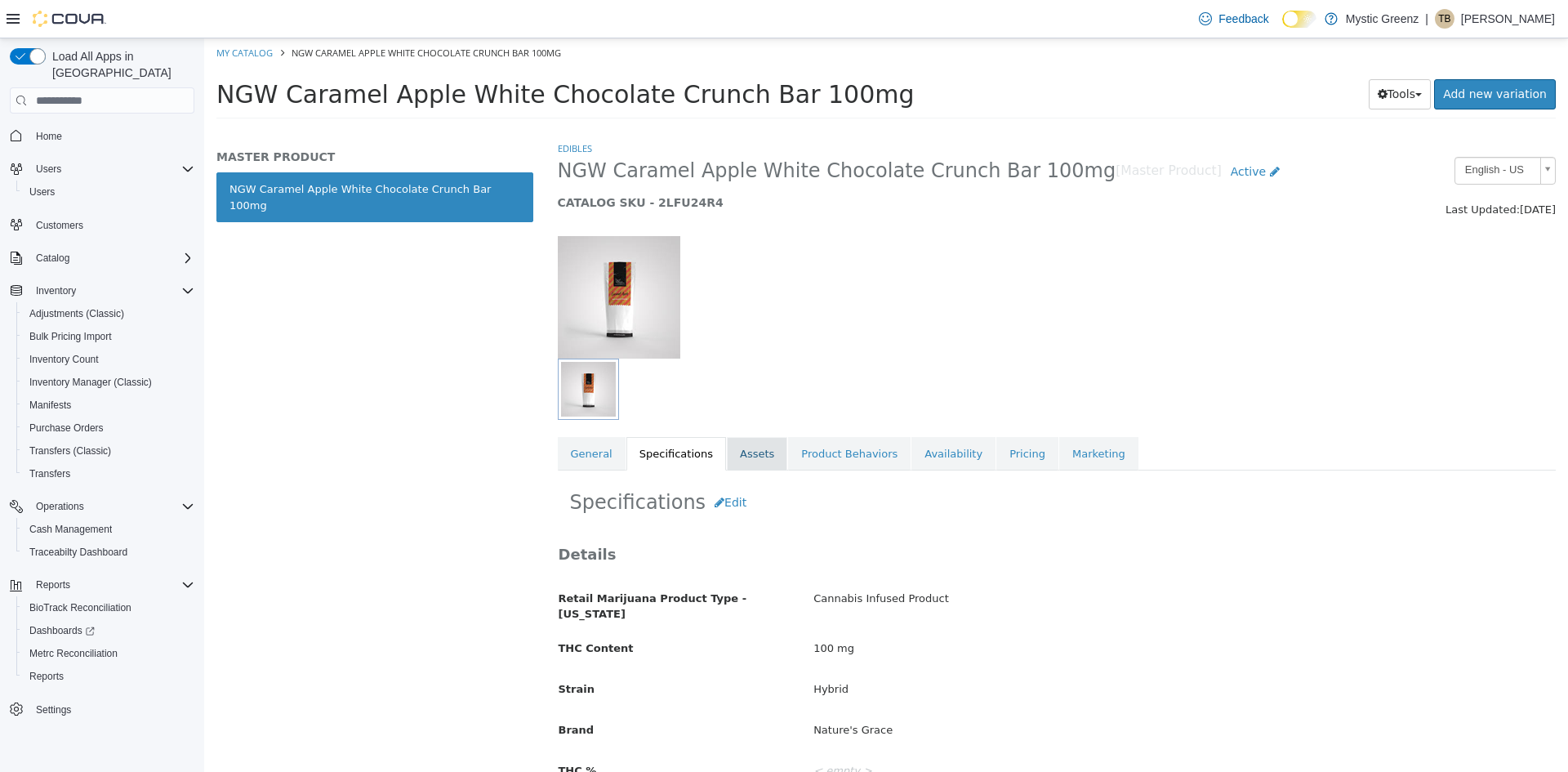
click at [765, 460] on link "Assets" at bounding box center [757, 454] width 60 height 34
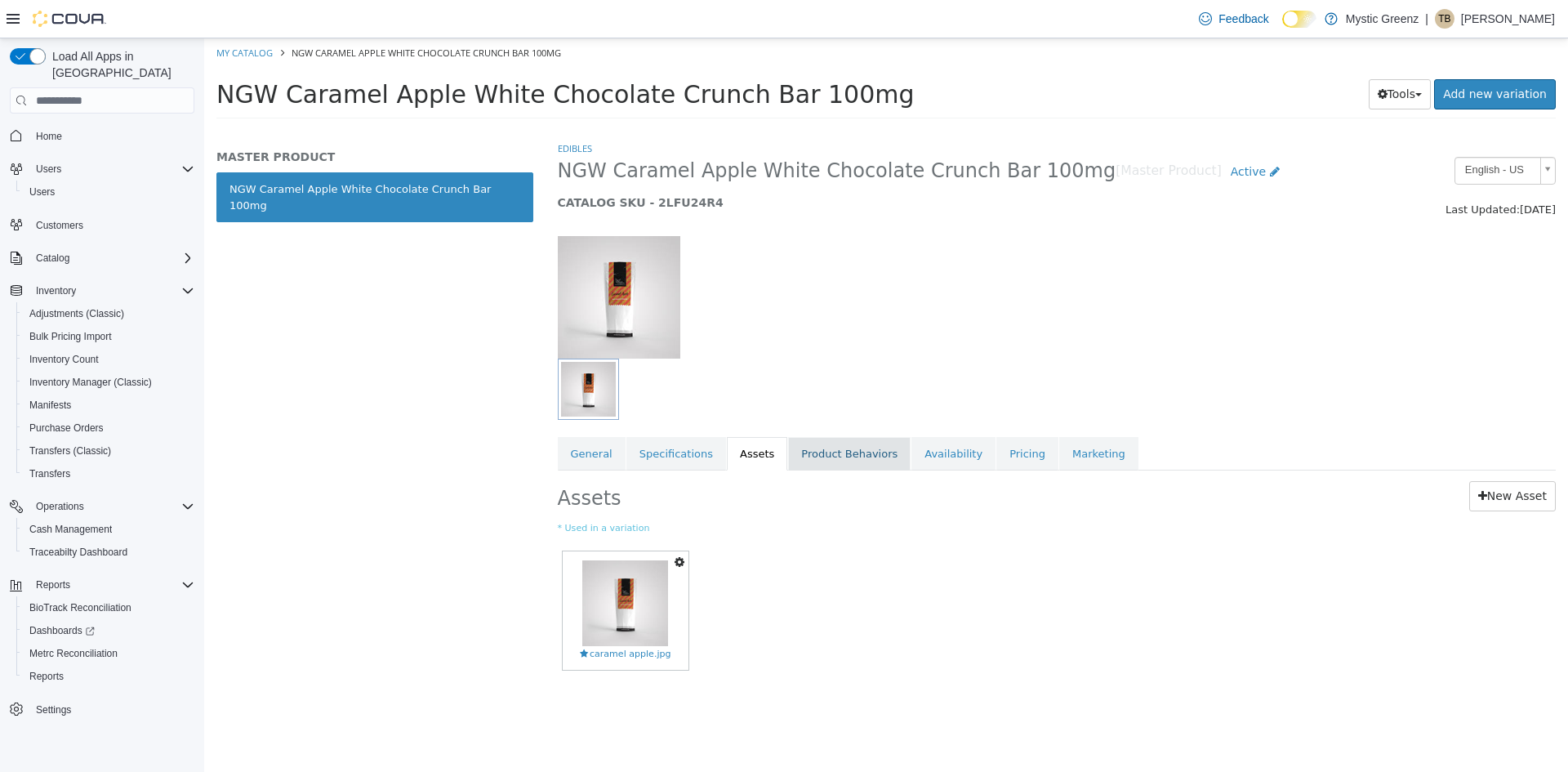
click at [840, 458] on link "Product Behaviors" at bounding box center [849, 454] width 123 height 34
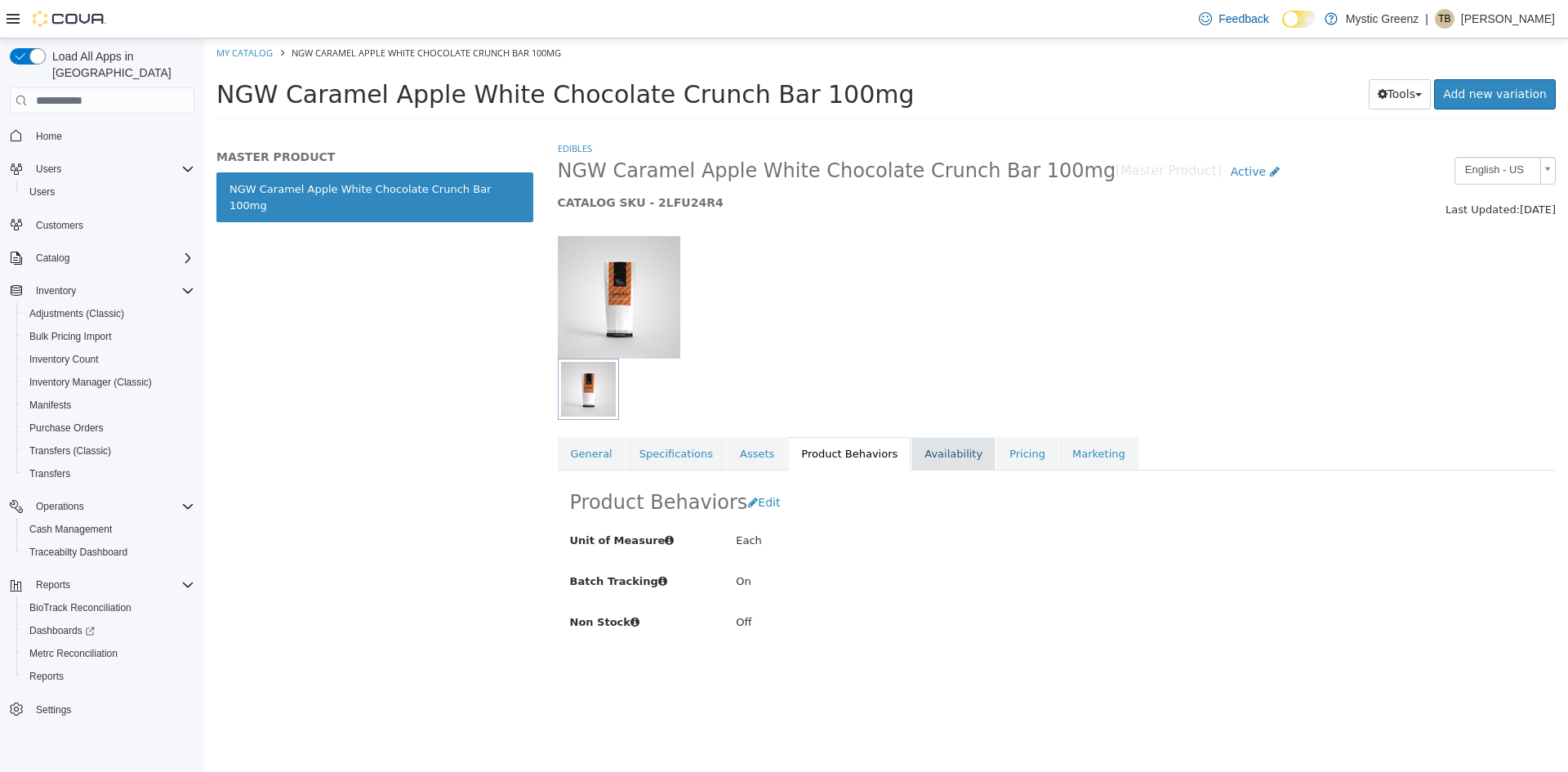
click at [915, 460] on link "Availability" at bounding box center [953, 454] width 84 height 34
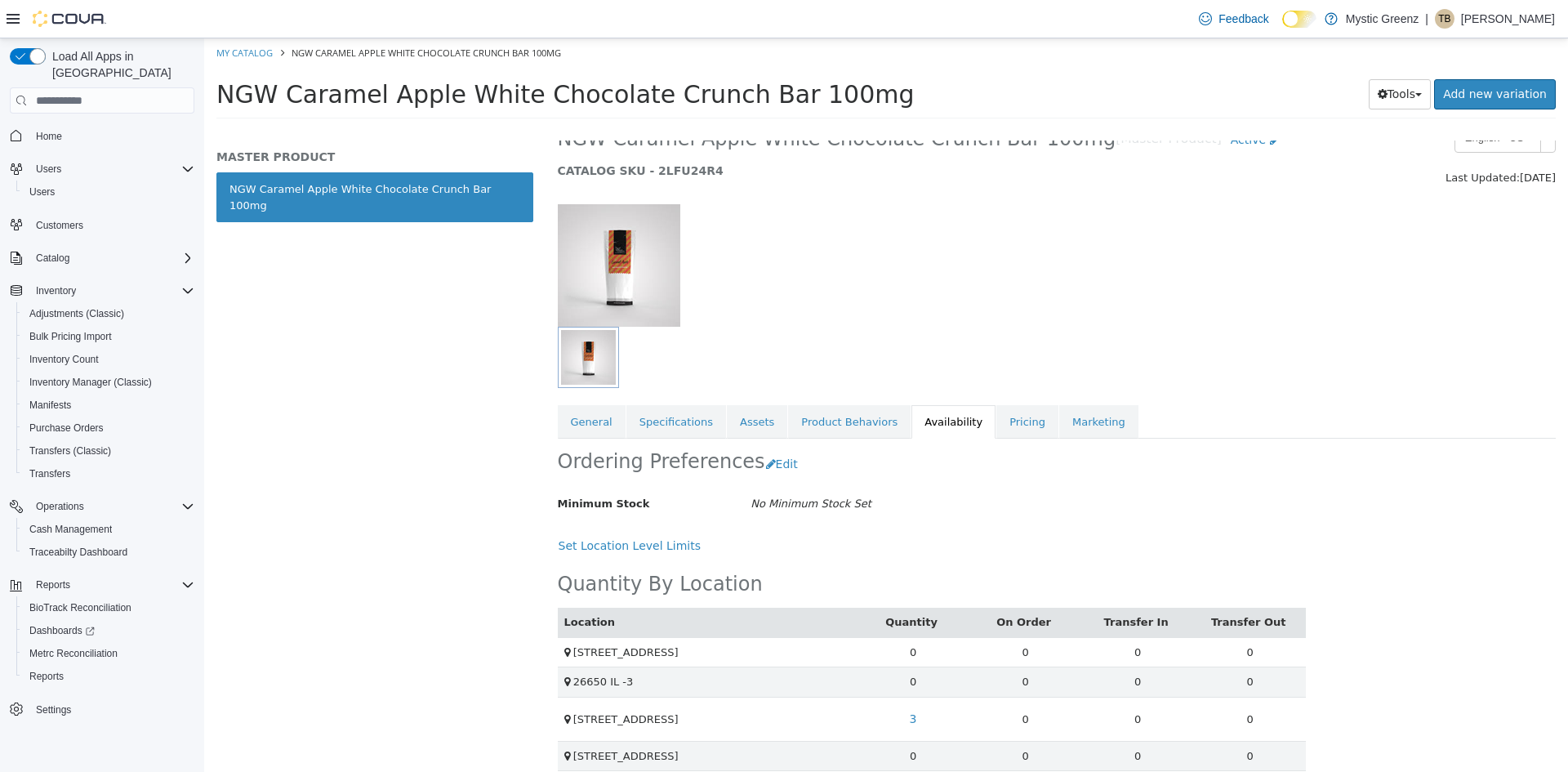
scroll to position [49, 0]
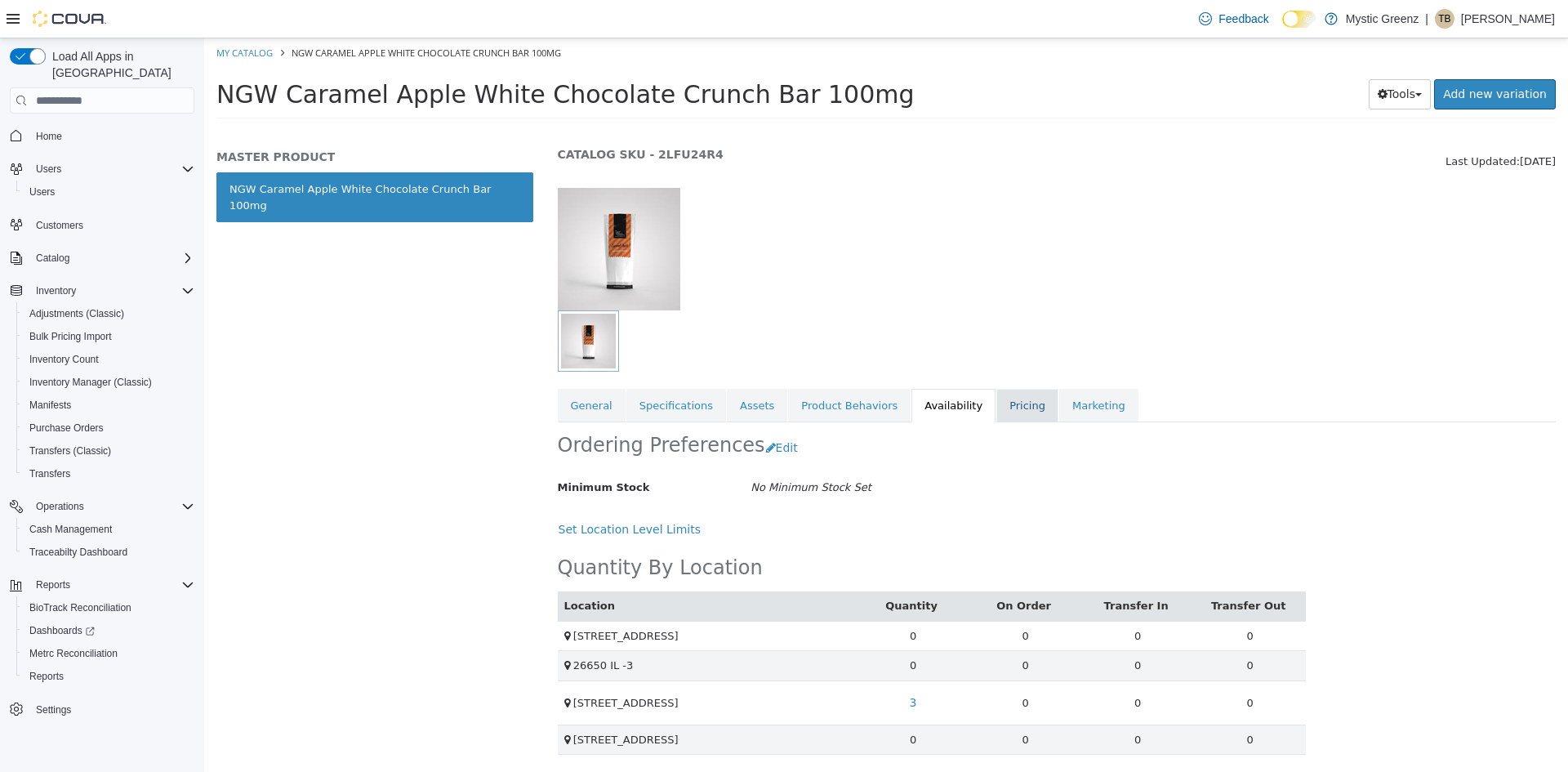
click at [996, 398] on link "Pricing" at bounding box center [1027, 405] width 62 height 34
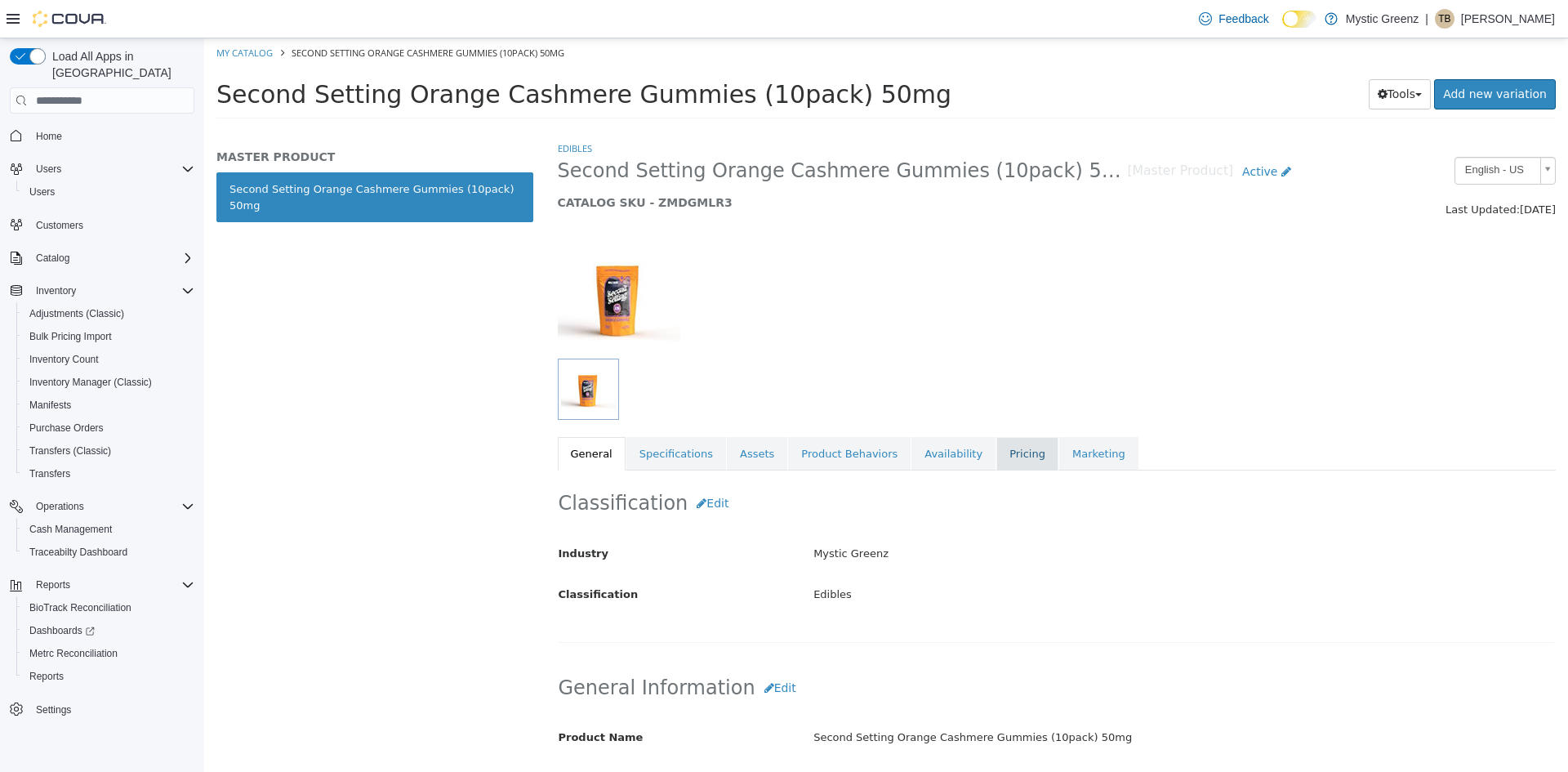
click at [996, 460] on link "Pricing" at bounding box center [1027, 454] width 62 height 34
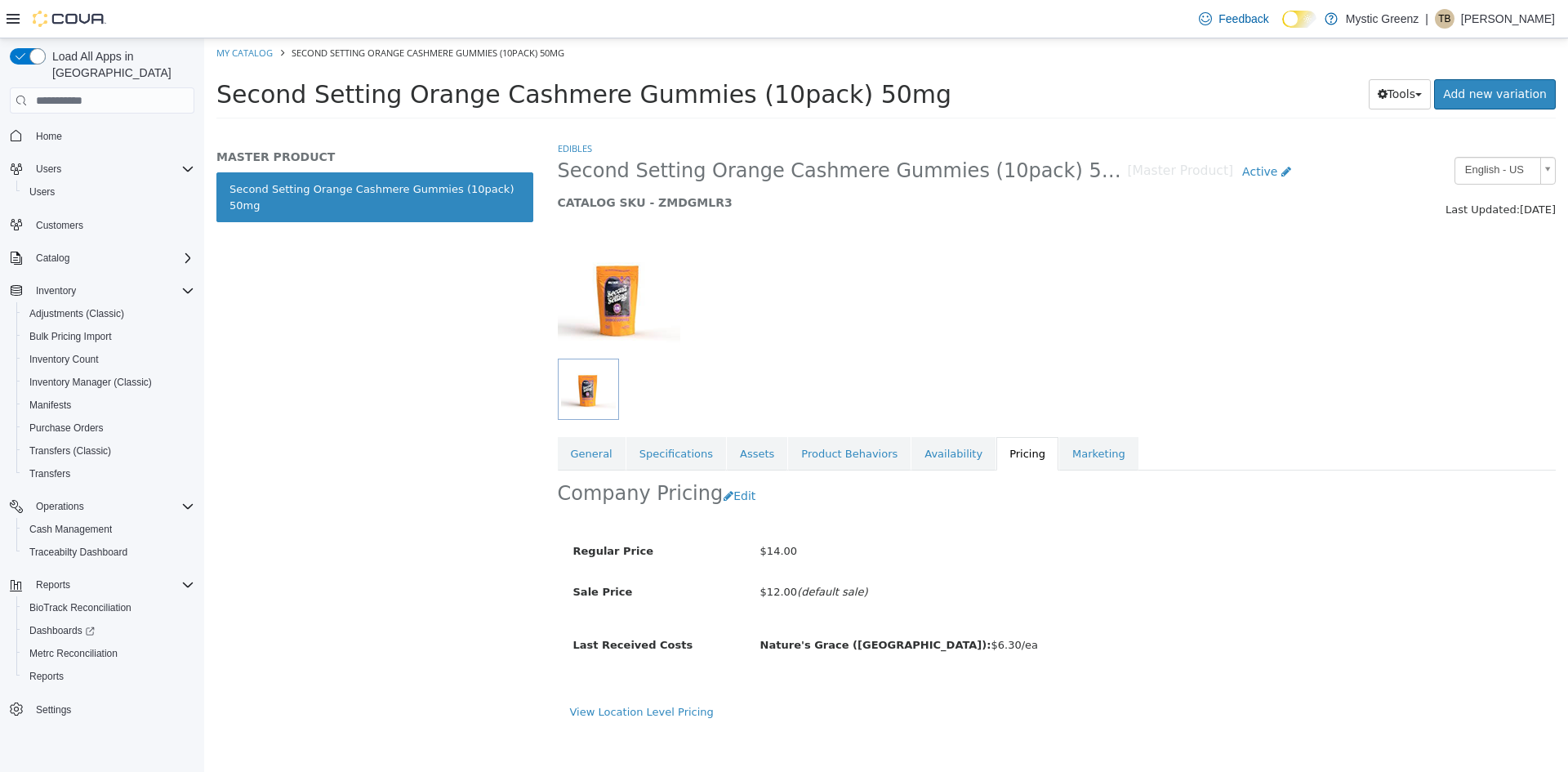
click at [93, 125] on span "Home" at bounding box center [111, 134] width 165 height 20
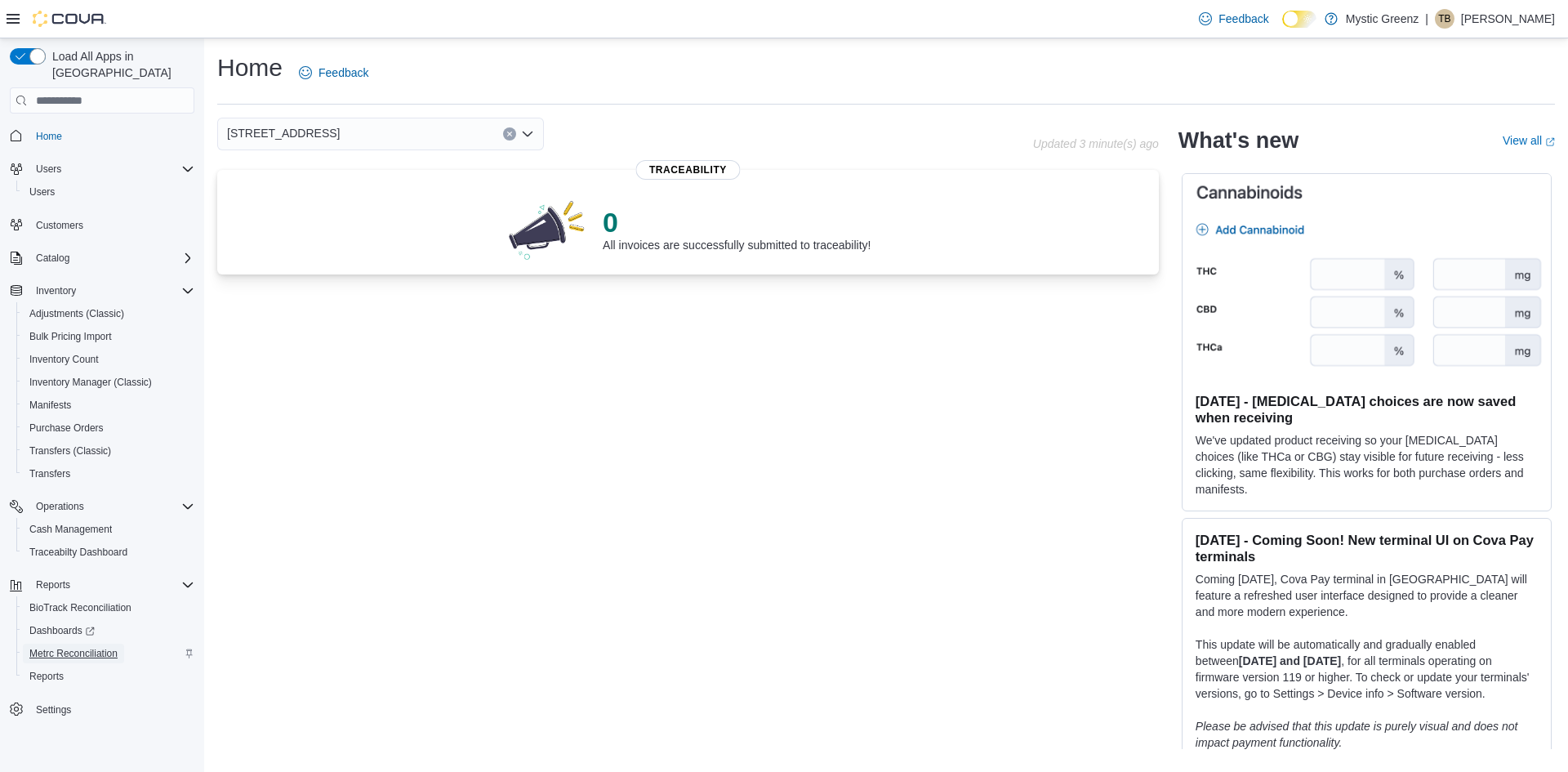
click at [56, 646] on span "Metrc Reconciliation" at bounding box center [73, 652] width 89 height 13
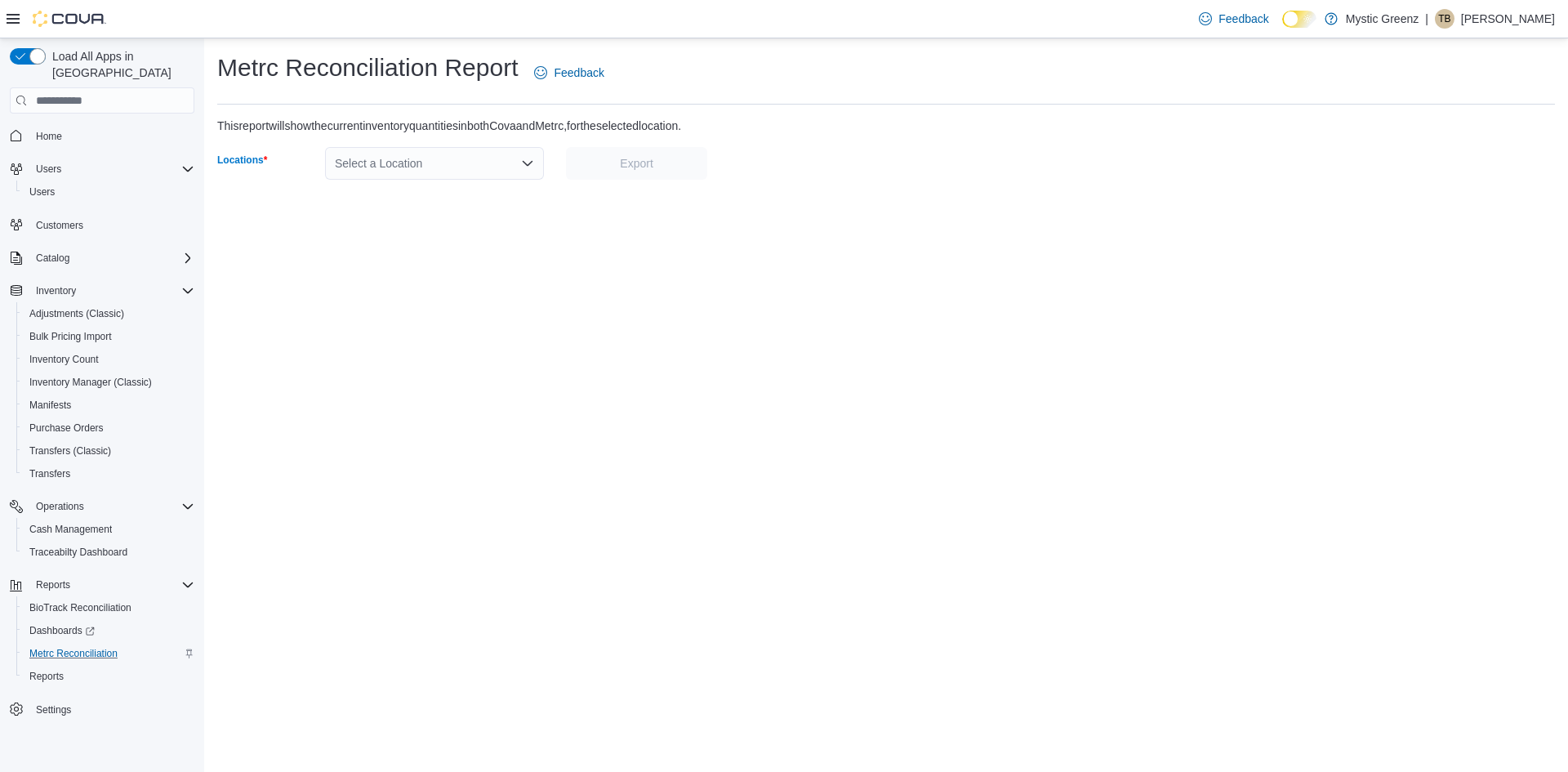
click at [519, 171] on div "Select a Location" at bounding box center [434, 164] width 219 height 33
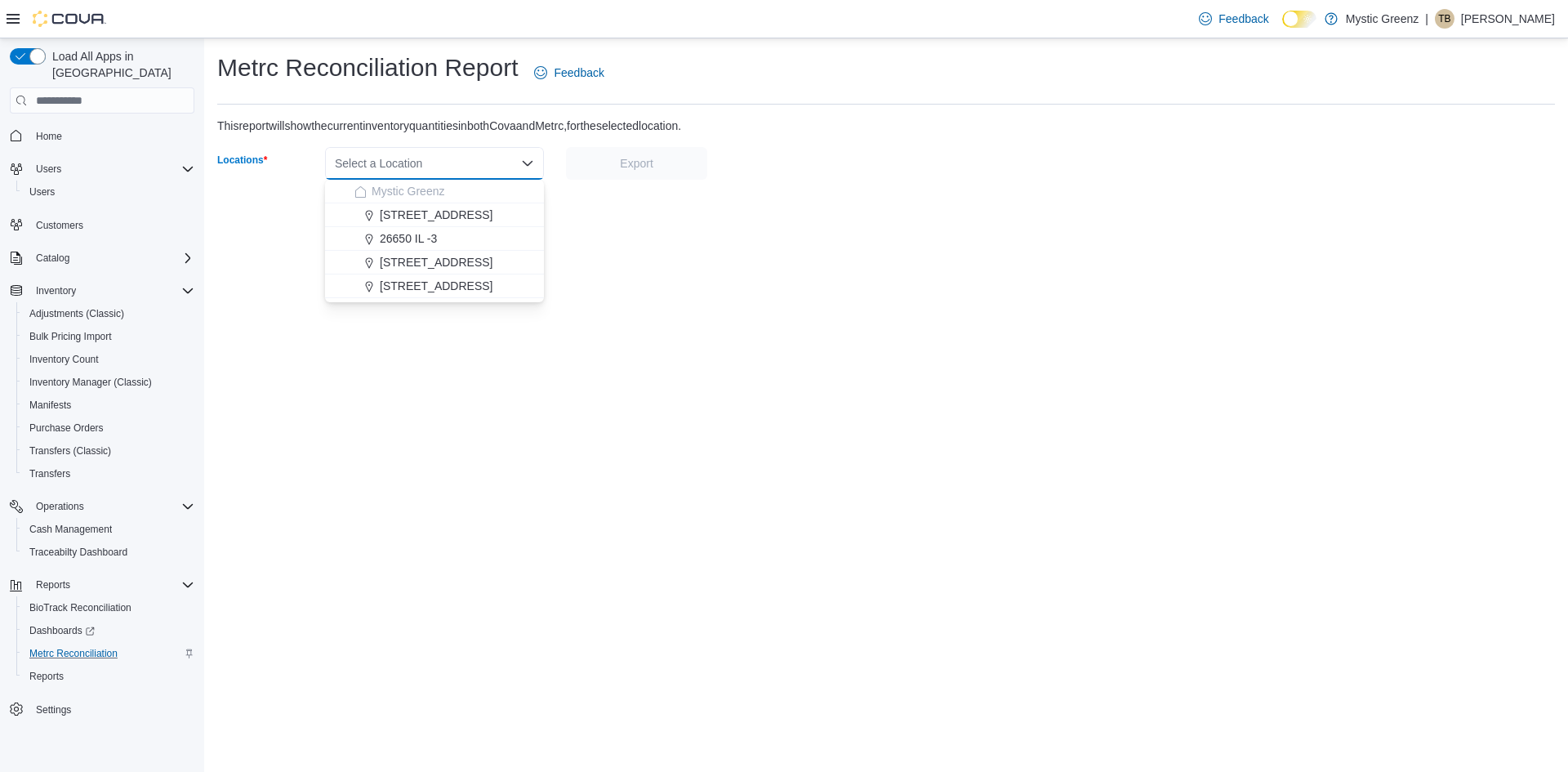
click at [517, 161] on div "Select a Location Combo box. Selected. Combo box input. Select a Location. Type…" at bounding box center [434, 164] width 219 height 33
click at [504, 256] on div "[STREET_ADDRESS]" at bounding box center [444, 262] width 180 height 17
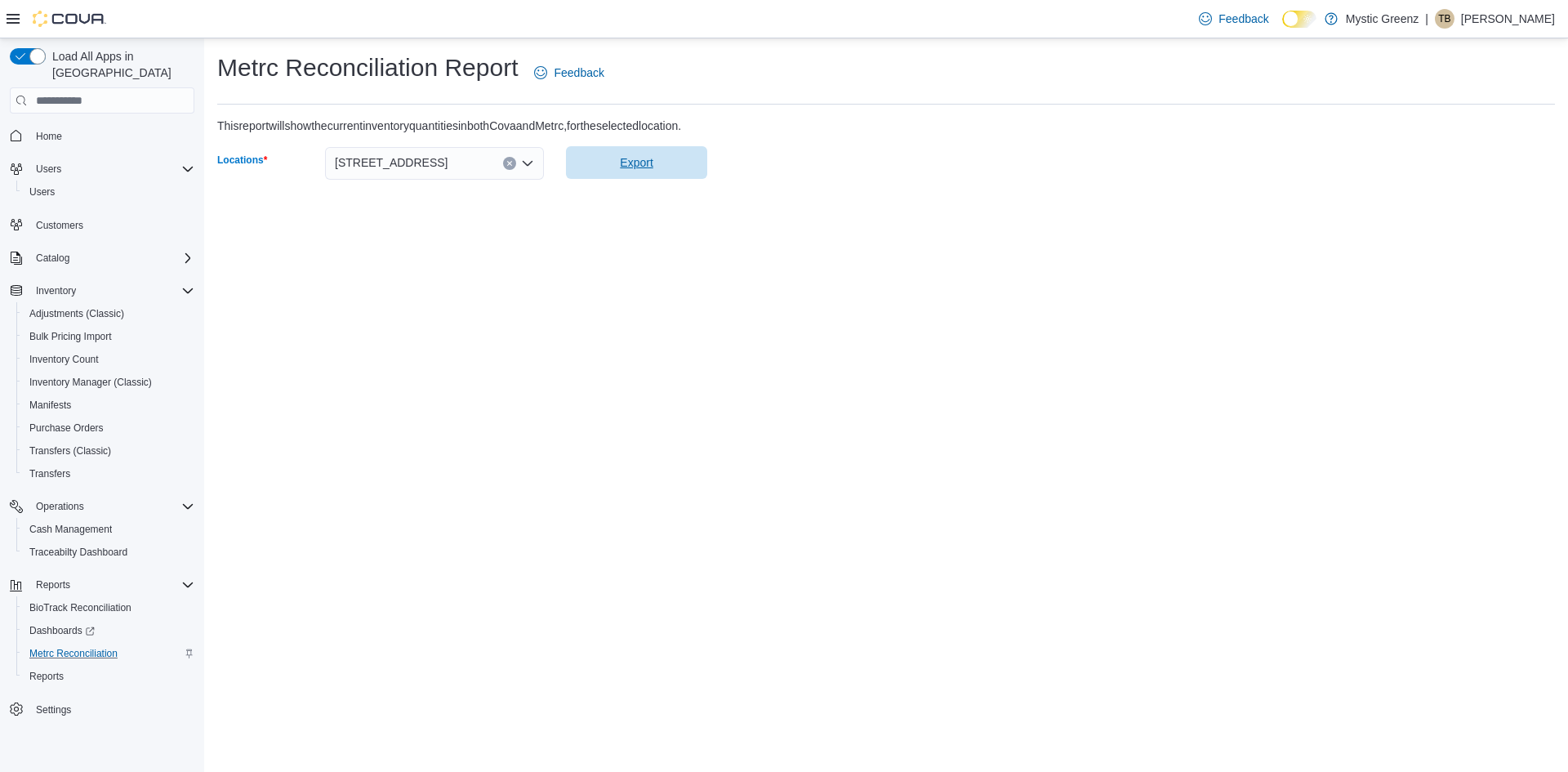
click at [652, 167] on span "Export" at bounding box center [637, 163] width 33 height 17
click at [61, 624] on span "Dashboards" at bounding box center [61, 630] width 65 height 13
click at [91, 376] on span "Inventory Manager (Classic)" at bounding box center [91, 382] width 123 height 13
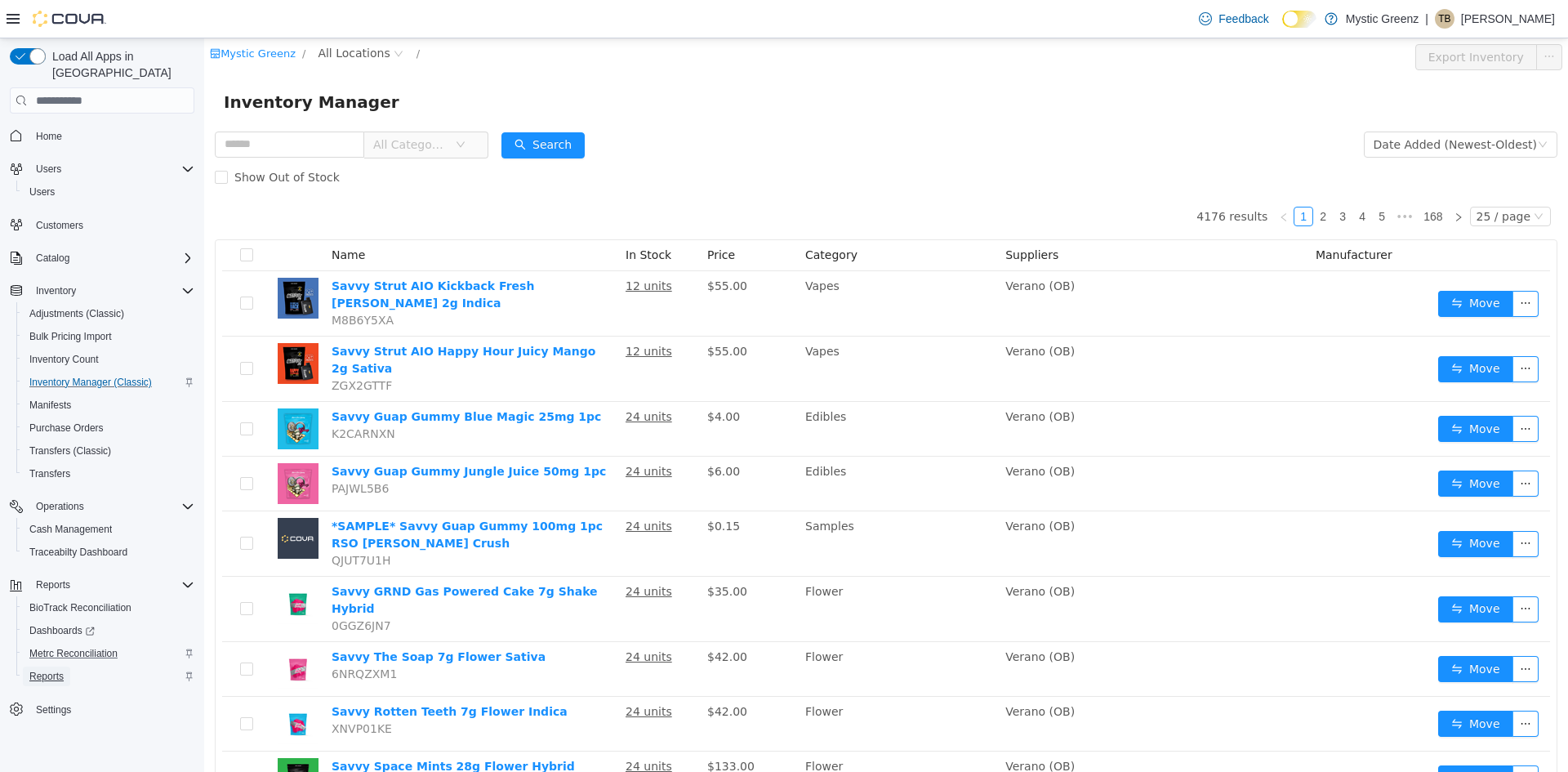
click at [54, 670] on span "Reports" at bounding box center [46, 676] width 34 height 13
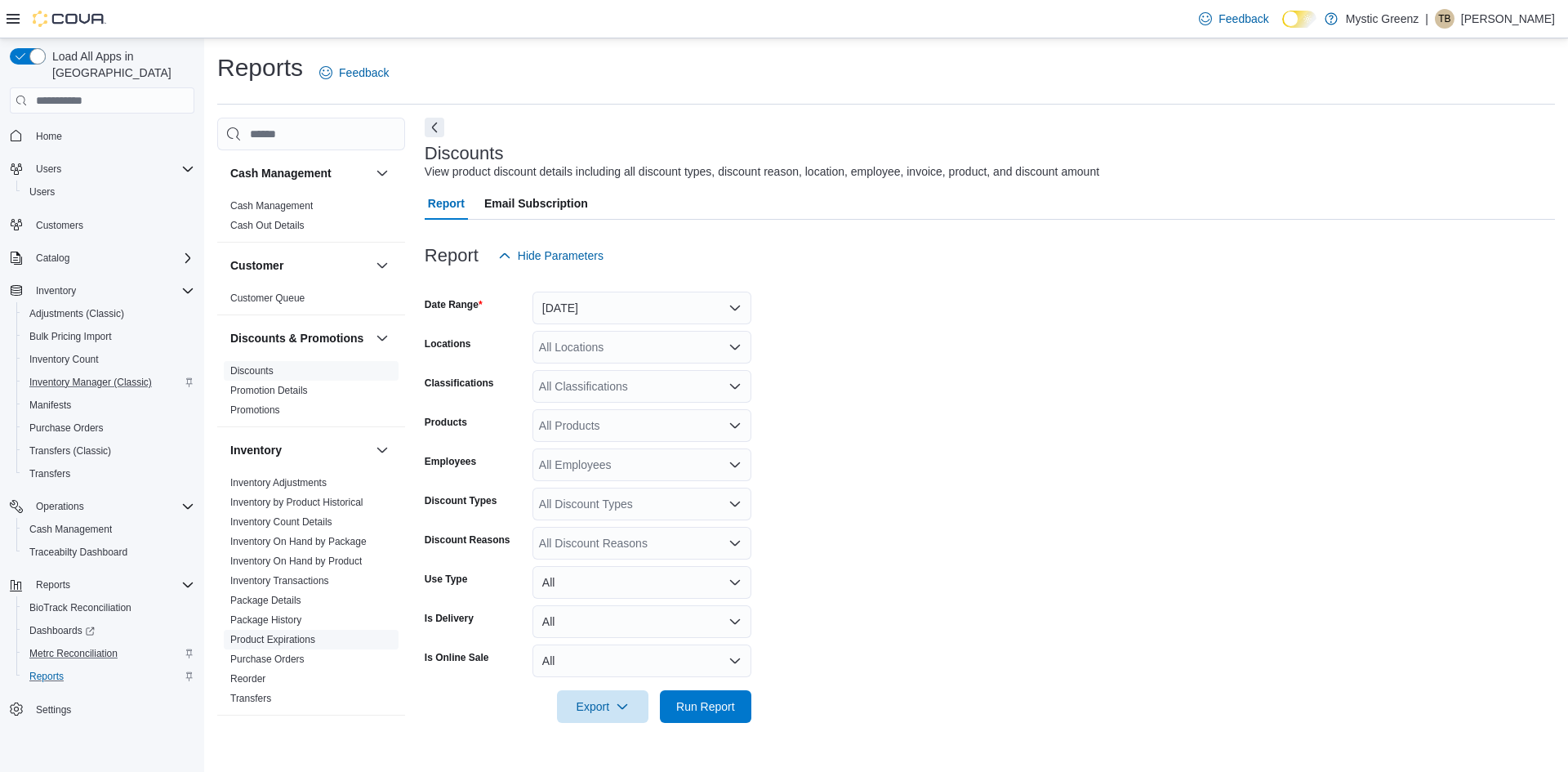
click at [282, 645] on link "Product Expirations" at bounding box center [273, 640] width 85 height 12
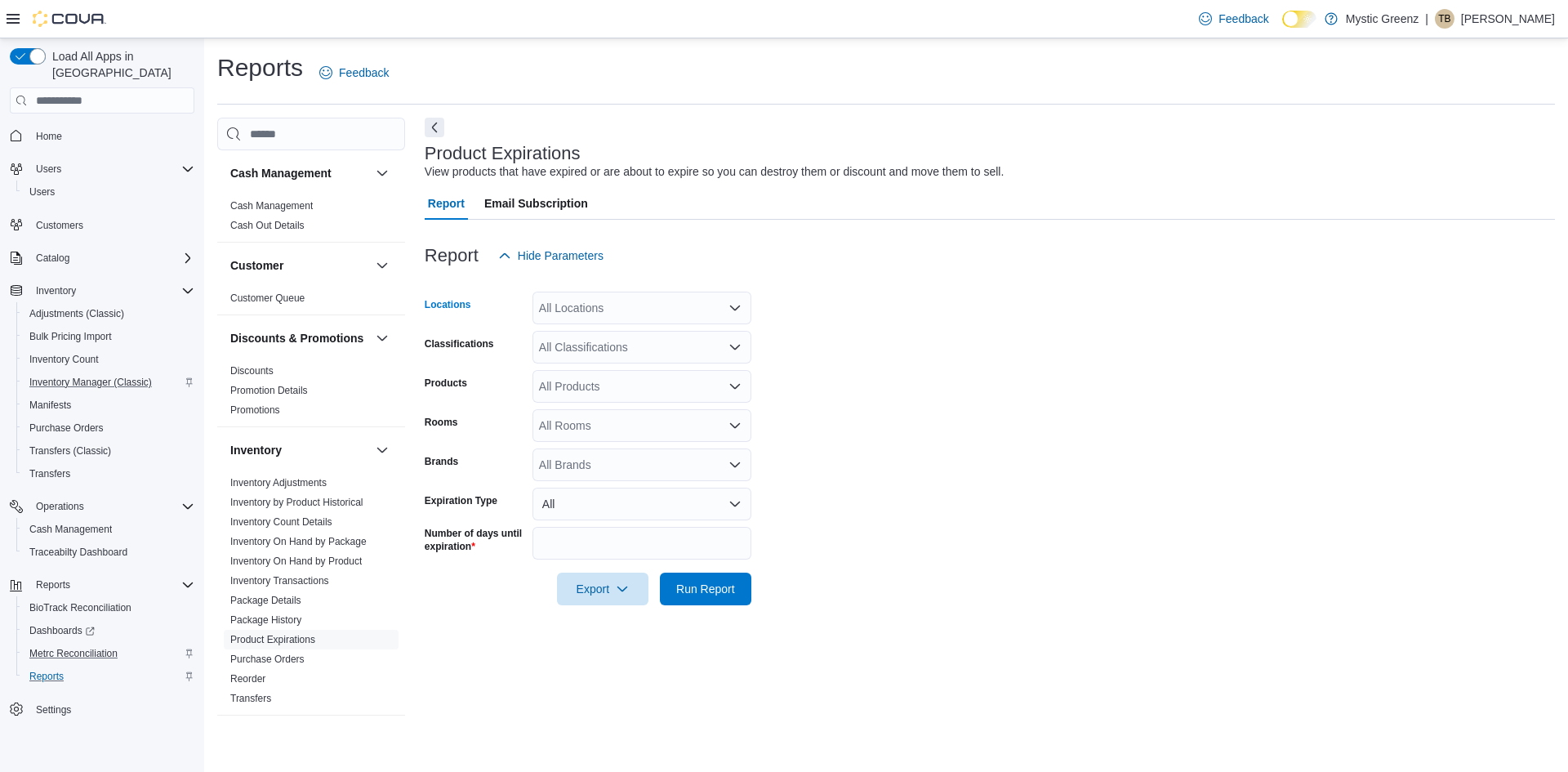
click at [740, 304] on icon "Open list of options" at bounding box center [734, 307] width 13 height 13
click at [681, 405] on span "[STREET_ADDRESS]" at bounding box center [624, 406] width 113 height 17
click at [1001, 402] on form "Locations [STREET_ADDRESS] Classifications All Classifications Products All Pro…" at bounding box center [989, 438] width 1131 height 333
click at [636, 546] on input "**" at bounding box center [642, 543] width 219 height 33
click at [694, 589] on span "Run Report" at bounding box center [705, 588] width 58 height 17
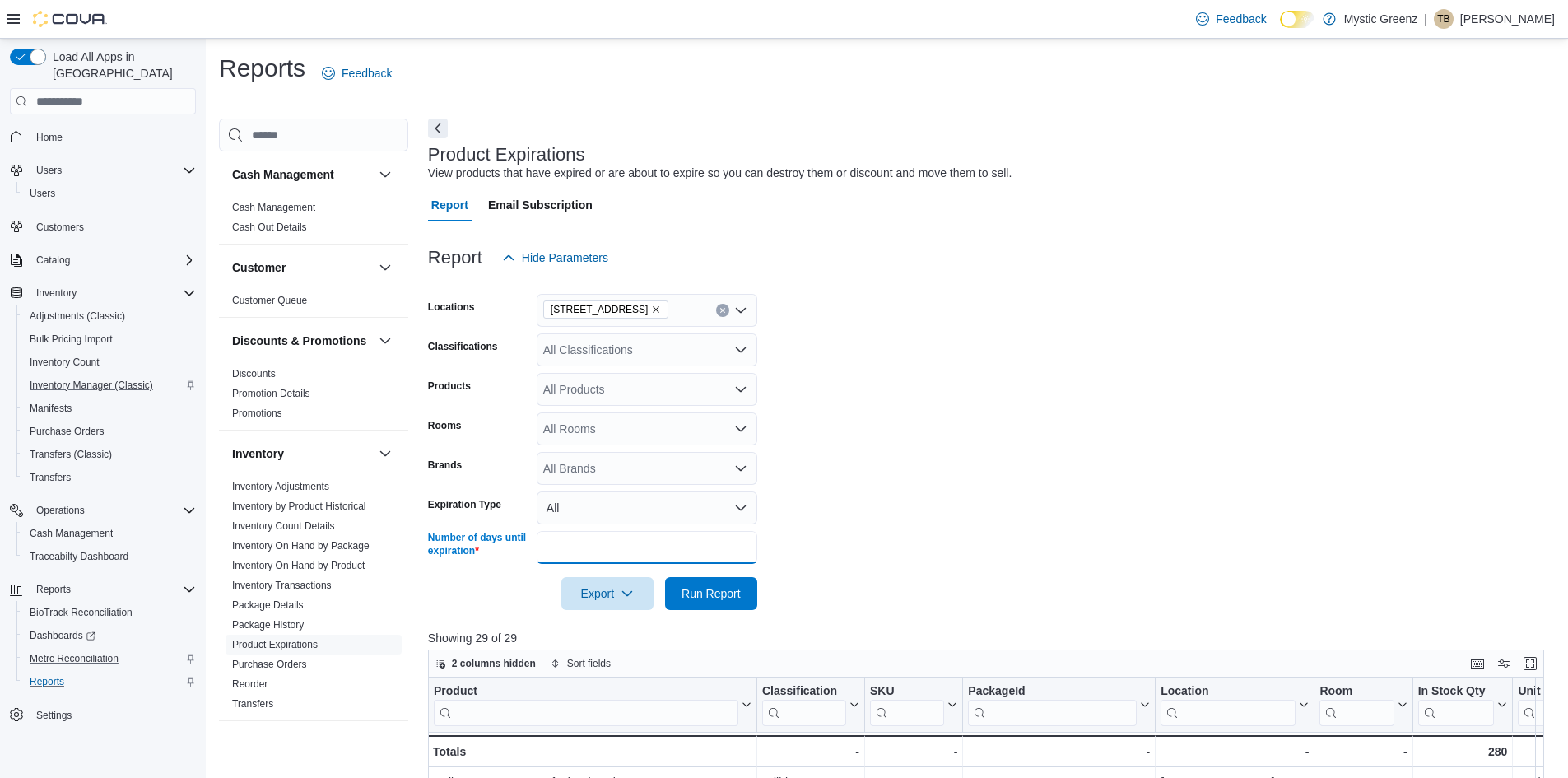
drag, startPoint x: 626, startPoint y: 545, endPoint x: 636, endPoint y: 549, distance: 10.8
click at [636, 549] on input "**" at bounding box center [647, 547] width 221 height 33
type input "*"
type input "**"
click at [727, 586] on span "Run Report" at bounding box center [710, 593] width 59 height 17
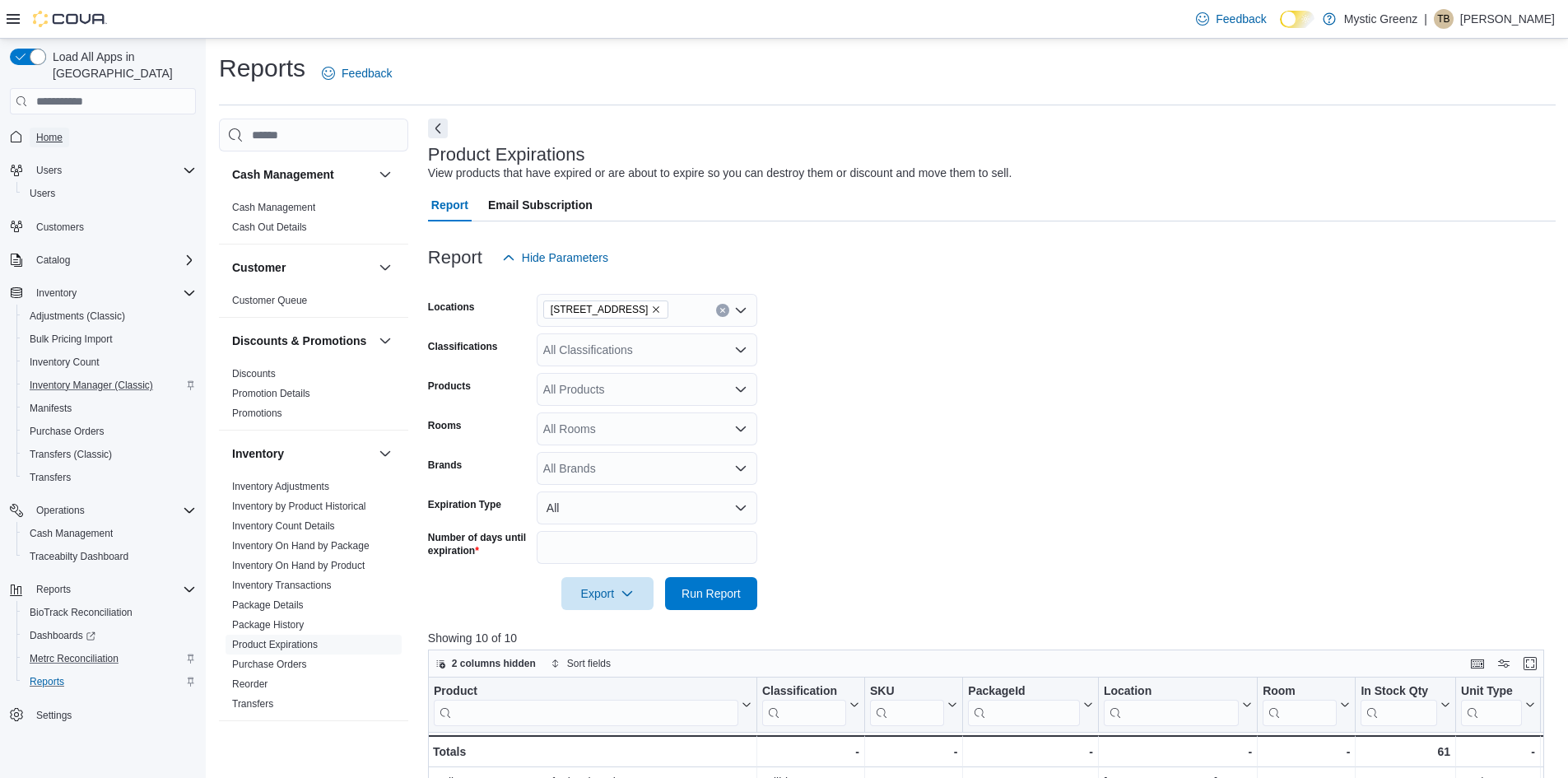
click at [69, 128] on link "Home" at bounding box center [49, 137] width 39 height 20
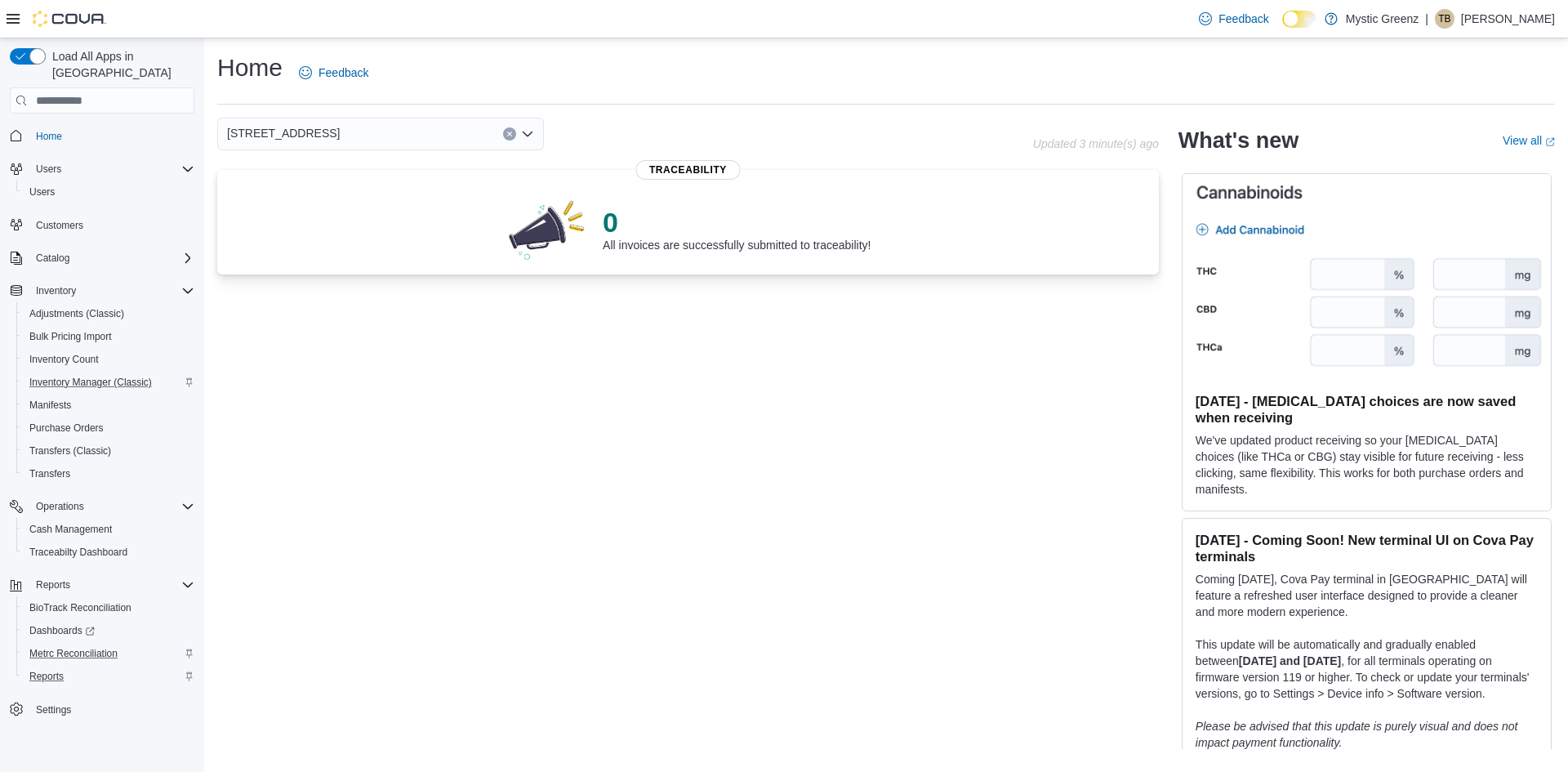
click at [627, 617] on div "[STREET_ADDRESS] Updated 3 minute(s) ago 0 All invoices are successfully submit…" at bounding box center [886, 433] width 1338 height 631
